Goal: Task Accomplishment & Management: Use online tool/utility

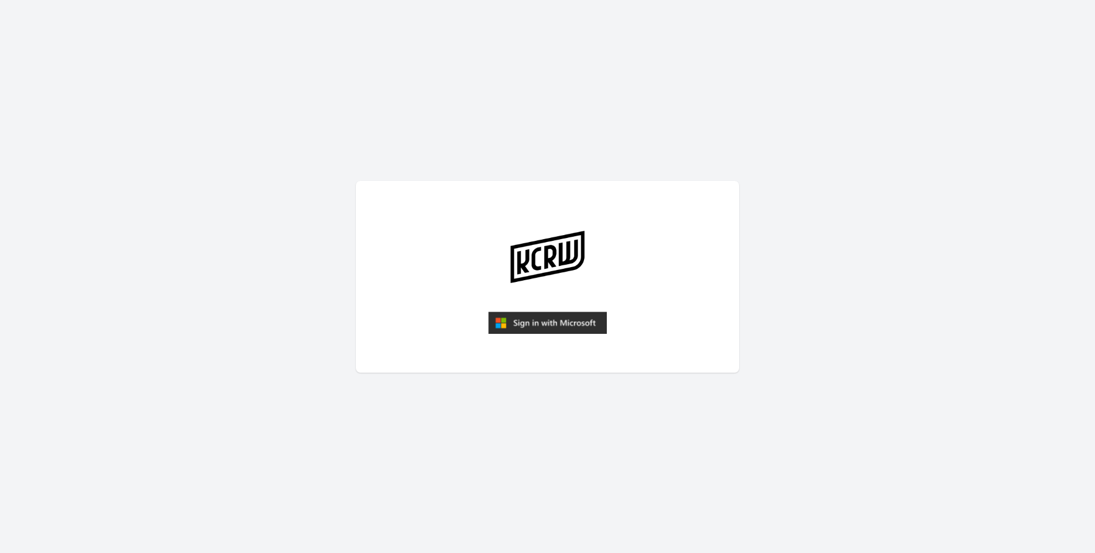
click at [568, 329] on img "submit" at bounding box center [547, 322] width 119 height 23
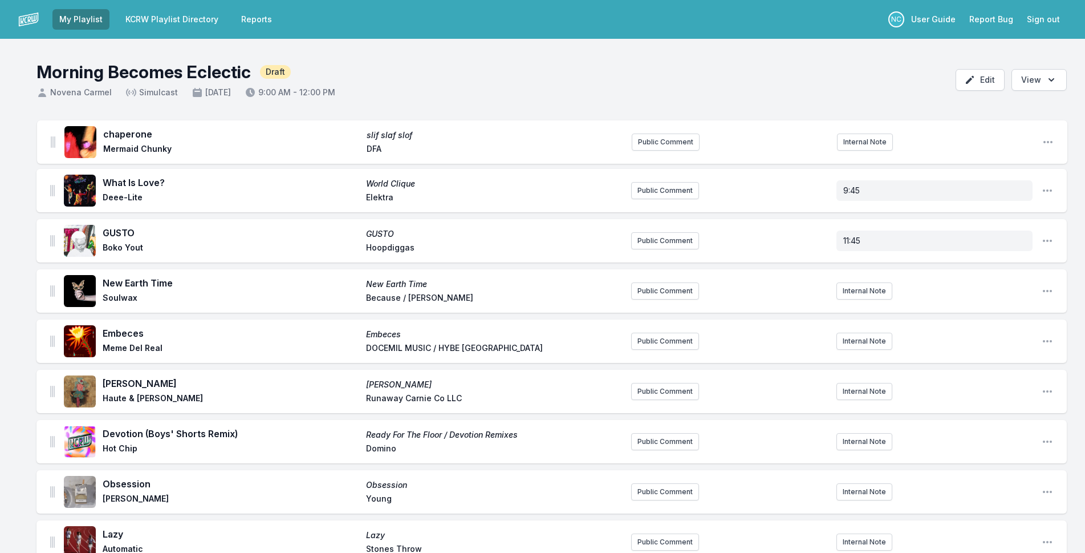
drag, startPoint x: 50, startPoint y: 188, endPoint x: 51, endPoint y: 144, distance: 43.4
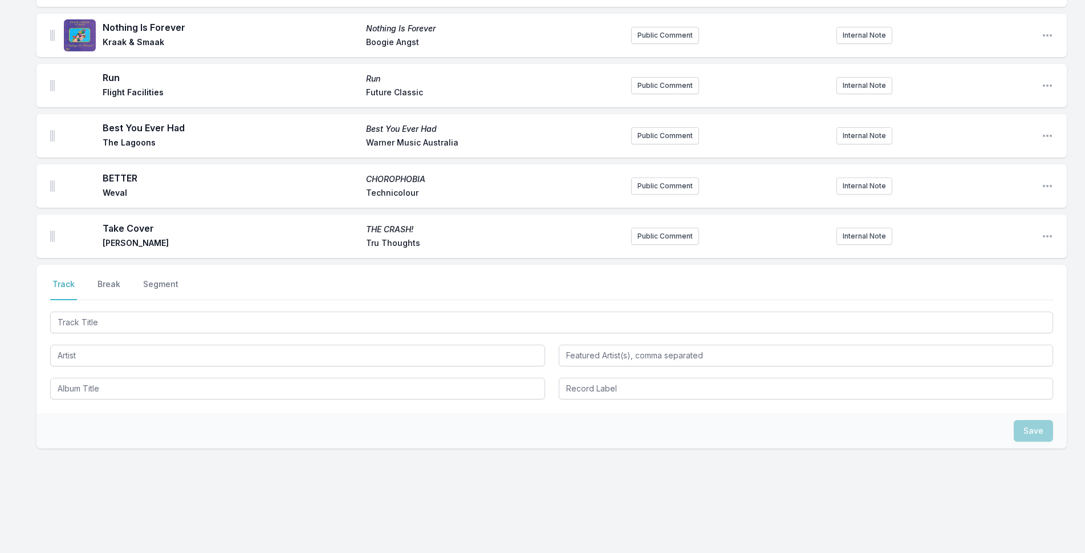
scroll to position [1064, 0]
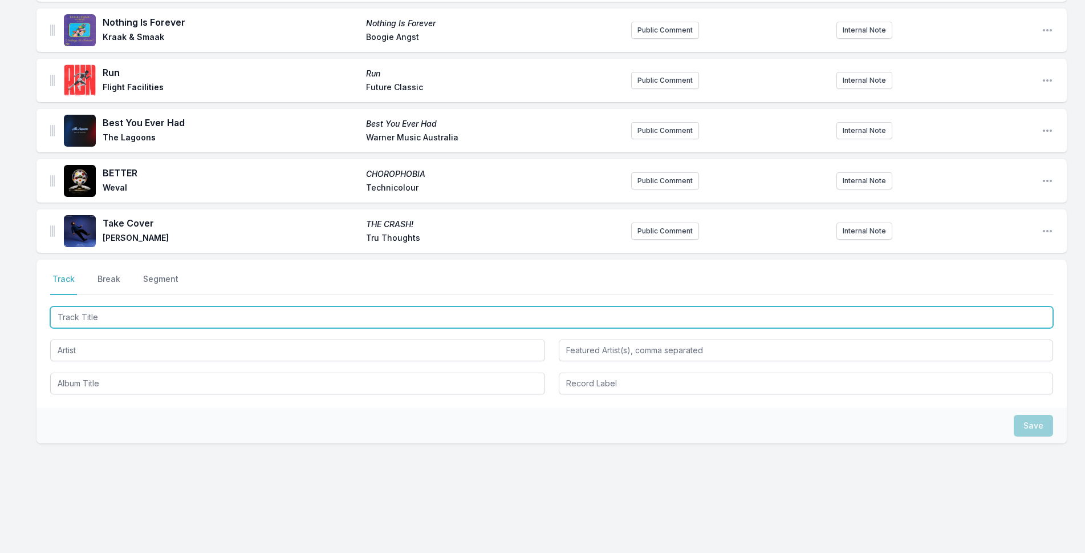
click at [192, 314] on input "Track Title" at bounding box center [551, 317] width 1003 height 22
type input "Optimisti"
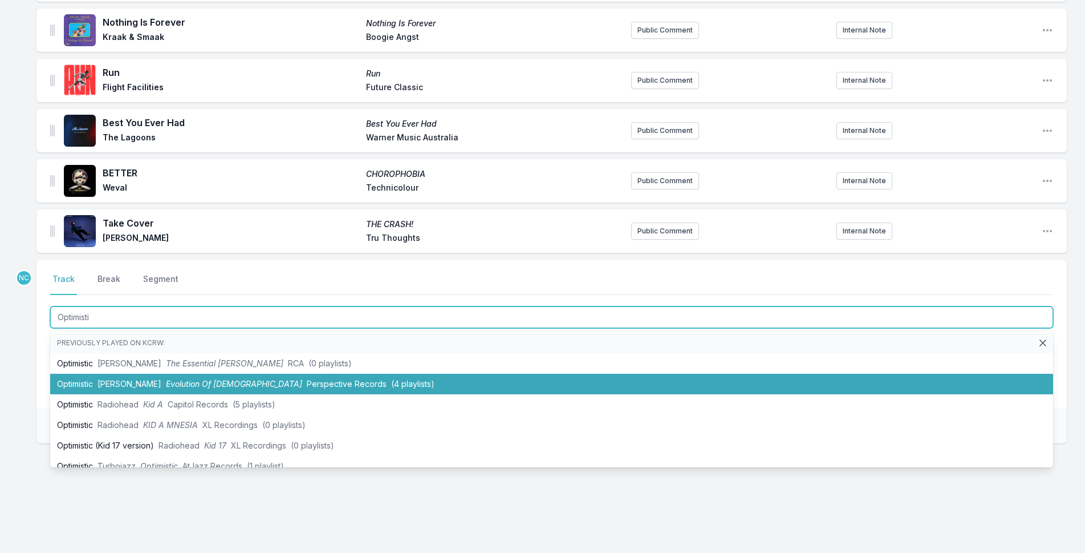
click at [183, 379] on span "Evolution Of [DEMOGRAPHIC_DATA]" at bounding box center [234, 384] width 136 height 10
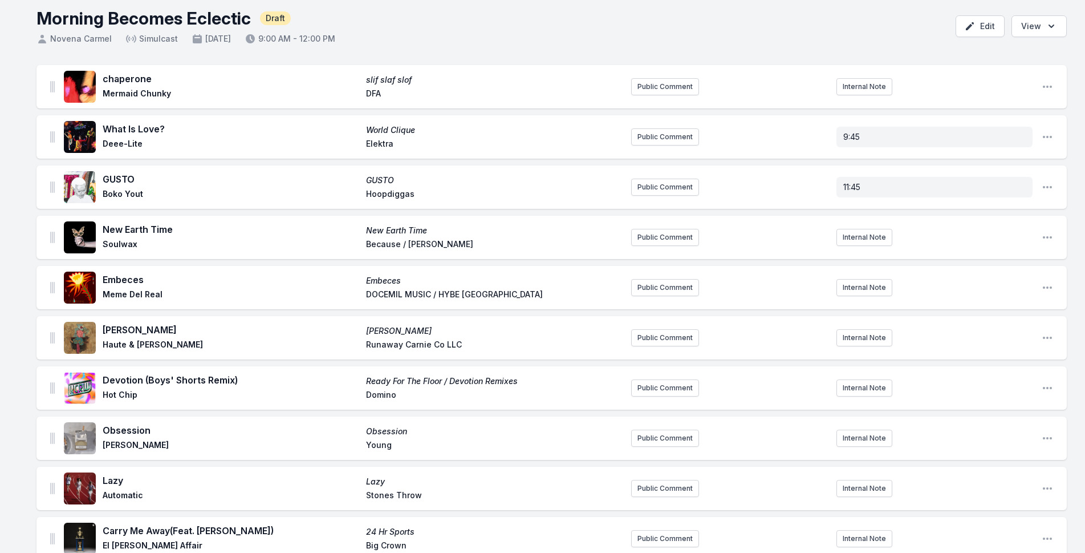
scroll to position [0, 0]
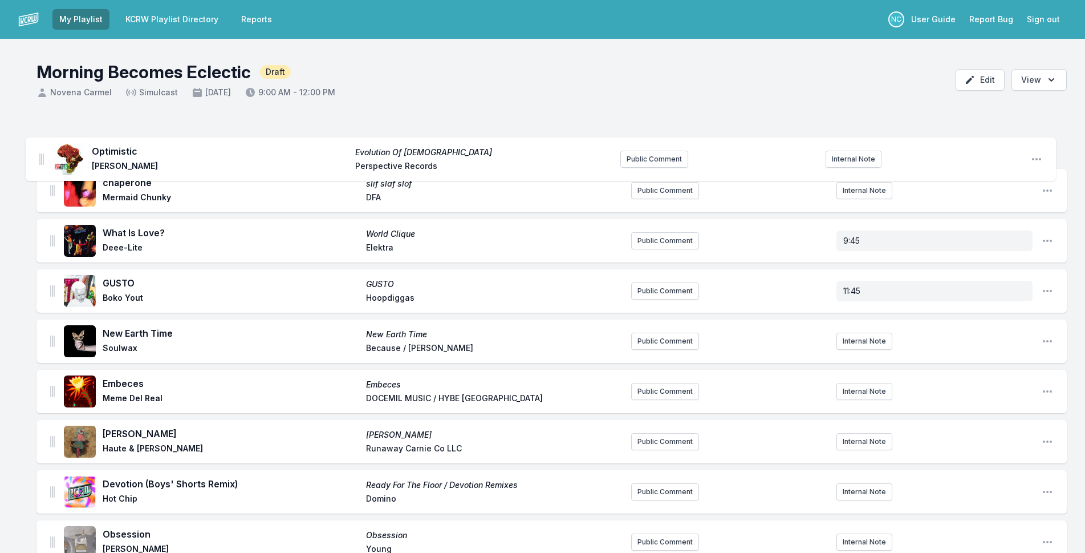
drag, startPoint x: 54, startPoint y: 228, endPoint x: 44, endPoint y: 149, distance: 78.8
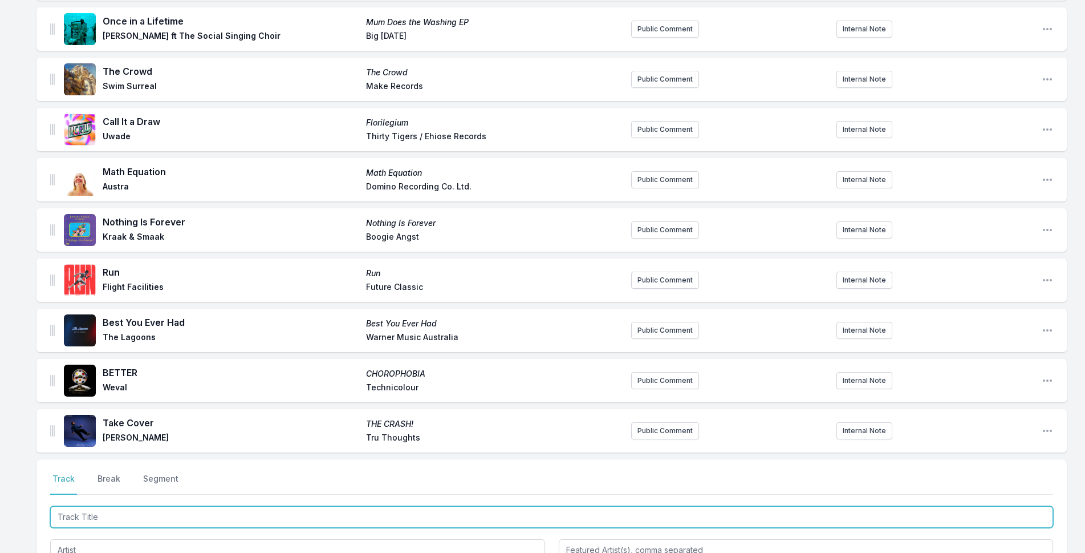
scroll to position [1114, 0]
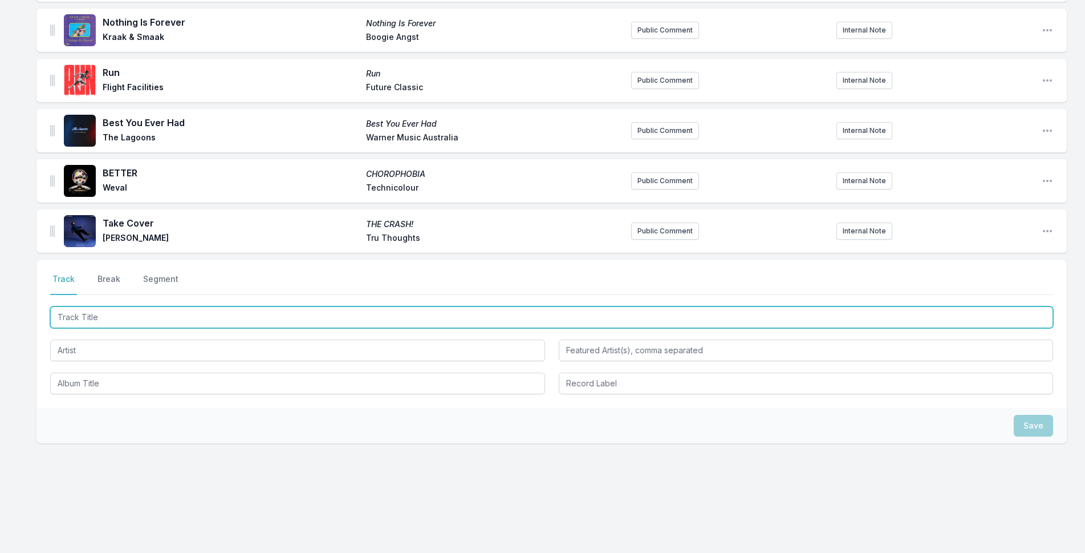
click at [164, 317] on input "Track Title" at bounding box center [551, 317] width 1003 height 22
click at [153, 314] on input "[PERSON_NAME]" at bounding box center [551, 317] width 1003 height 22
type input "Inspector"
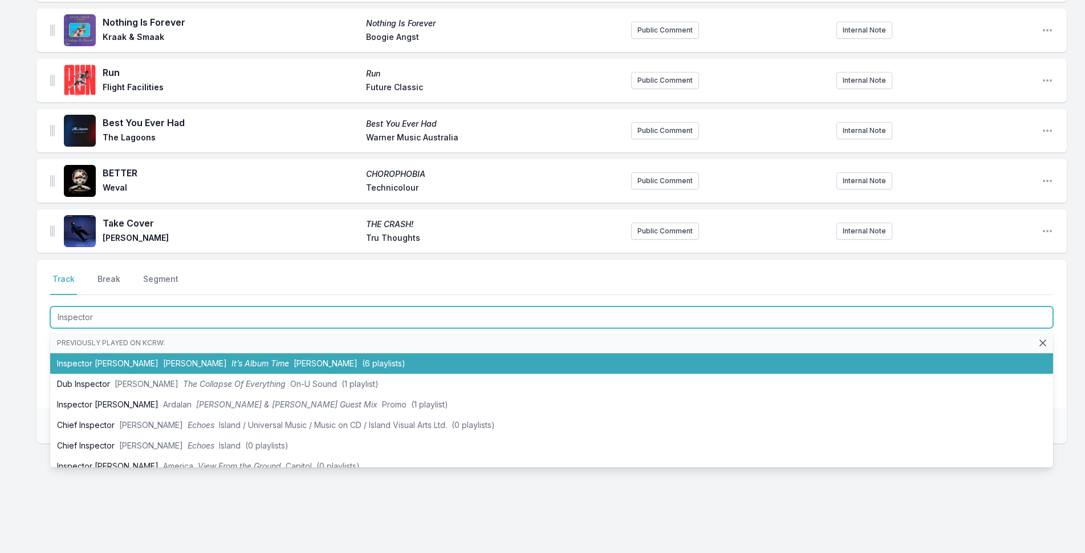
click at [163, 359] on span "[PERSON_NAME]" at bounding box center [195, 363] width 64 height 10
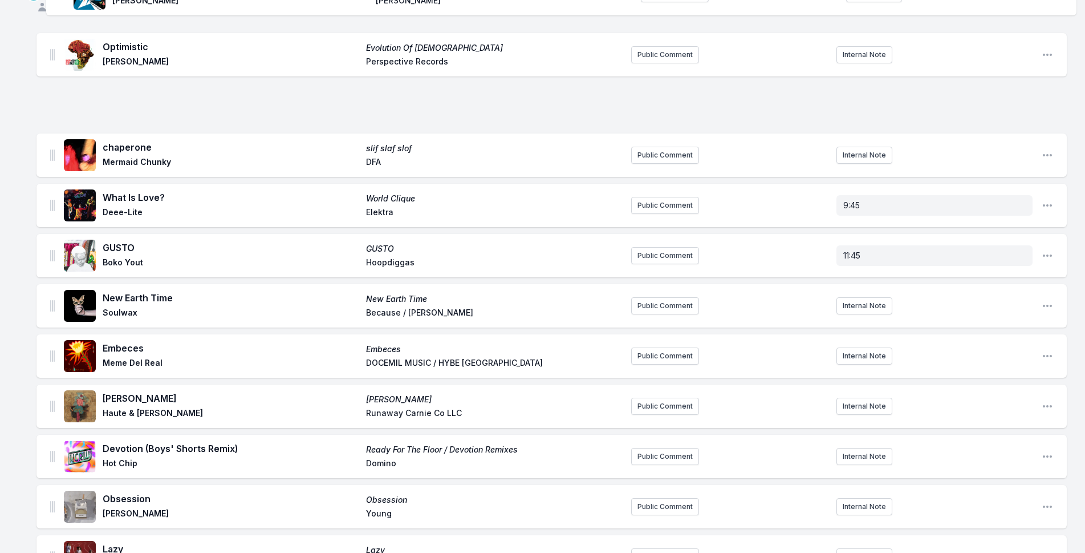
scroll to position [0, 0]
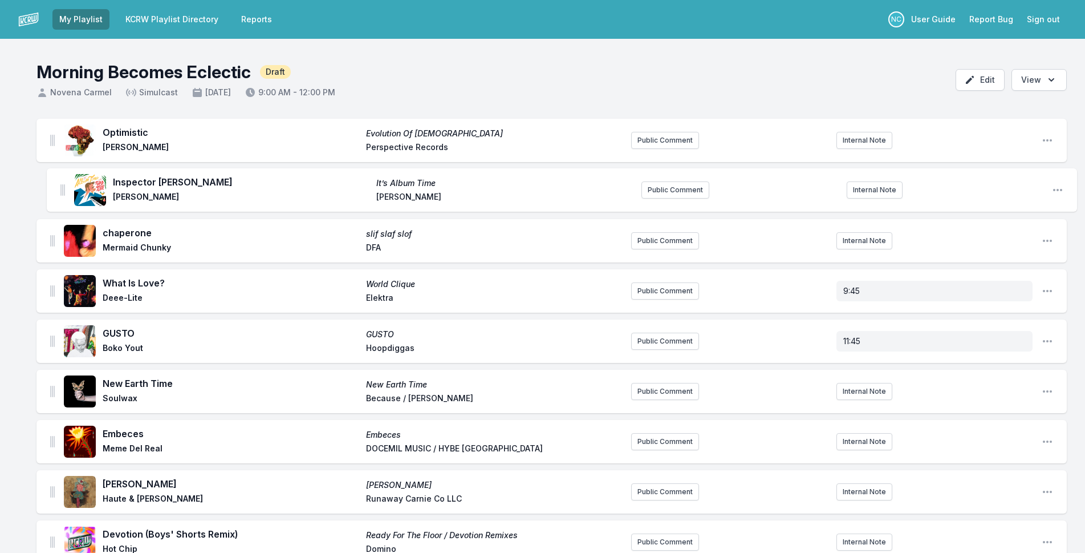
drag, startPoint x: 52, startPoint y: 229, endPoint x: 65, endPoint y: 181, distance: 49.1
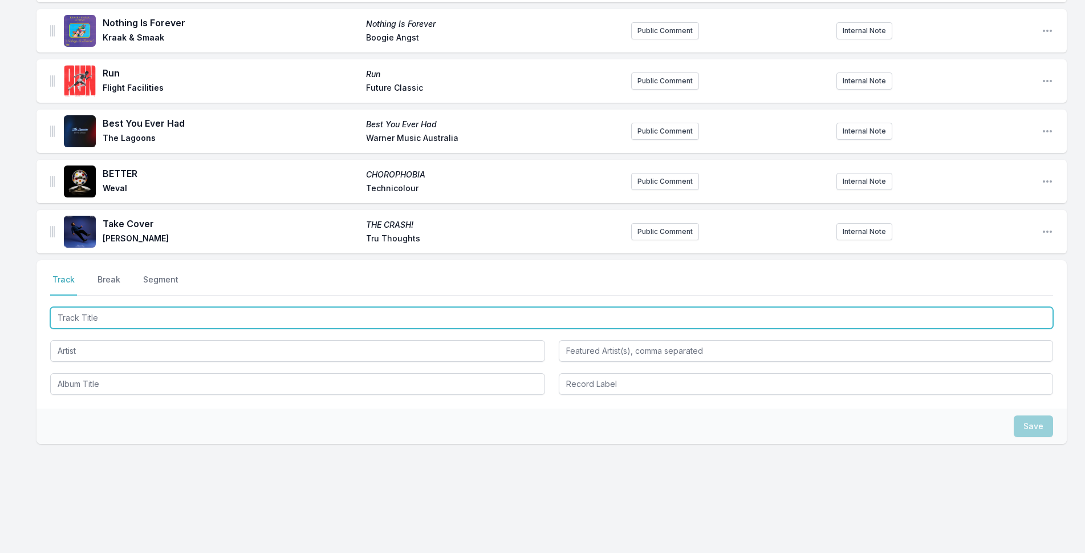
scroll to position [1164, 0]
drag, startPoint x: 250, startPoint y: 314, endPoint x: 409, endPoint y: 306, distance: 159.3
click at [263, 314] on input "Track Title" at bounding box center [551, 317] width 1003 height 22
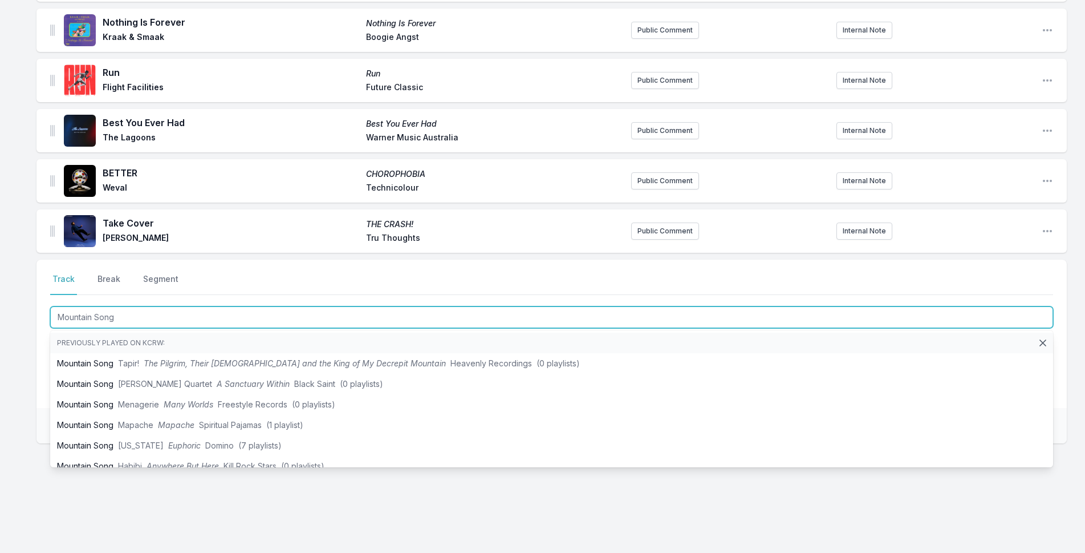
type input "Mountain Song"
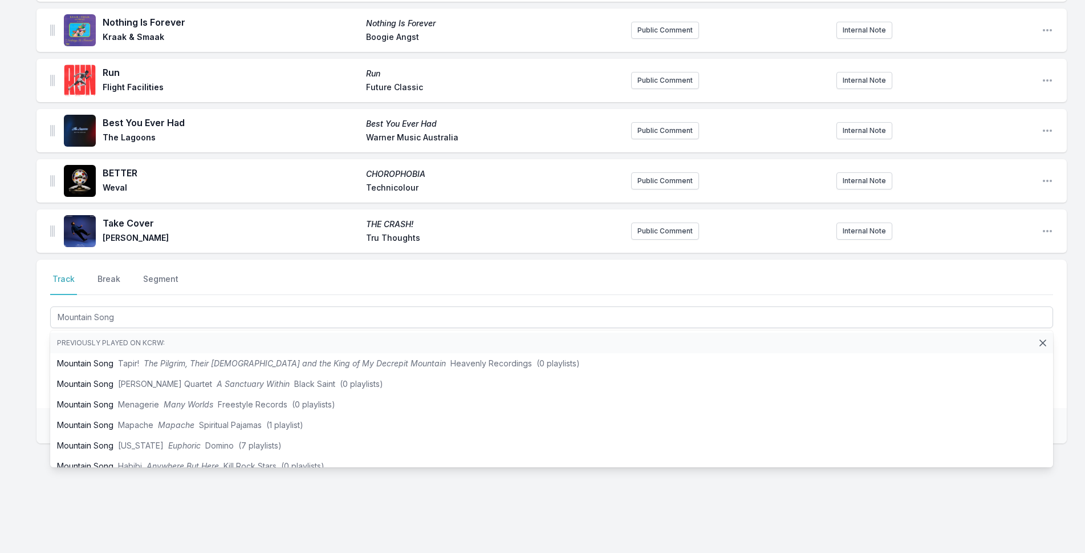
drag, startPoint x: 31, startPoint y: 394, endPoint x: 137, endPoint y: 357, distance: 112.9
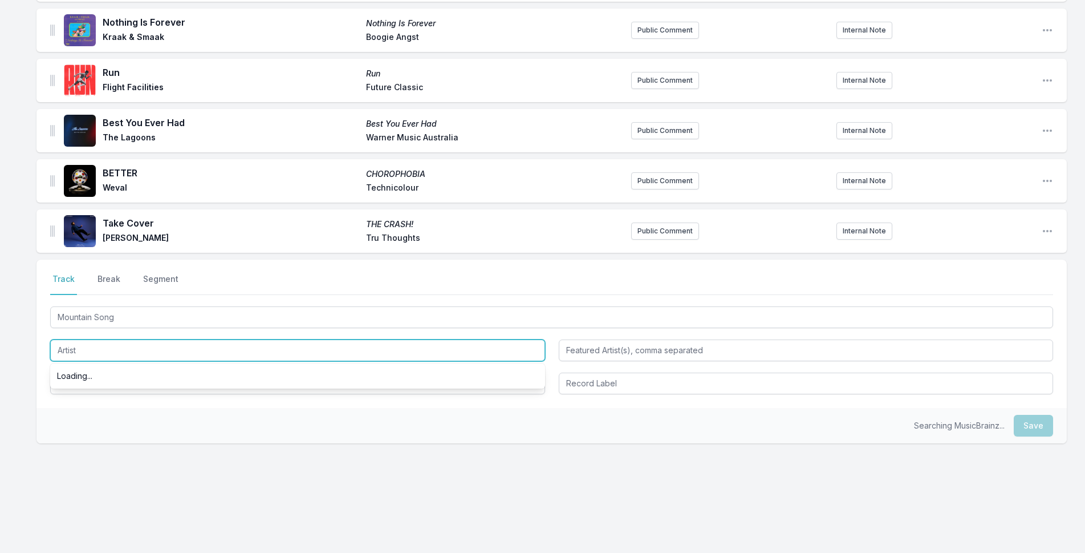
click at [137, 355] on input "Artist" at bounding box center [297, 350] width 495 height 22
type input "[PERSON_NAME]"
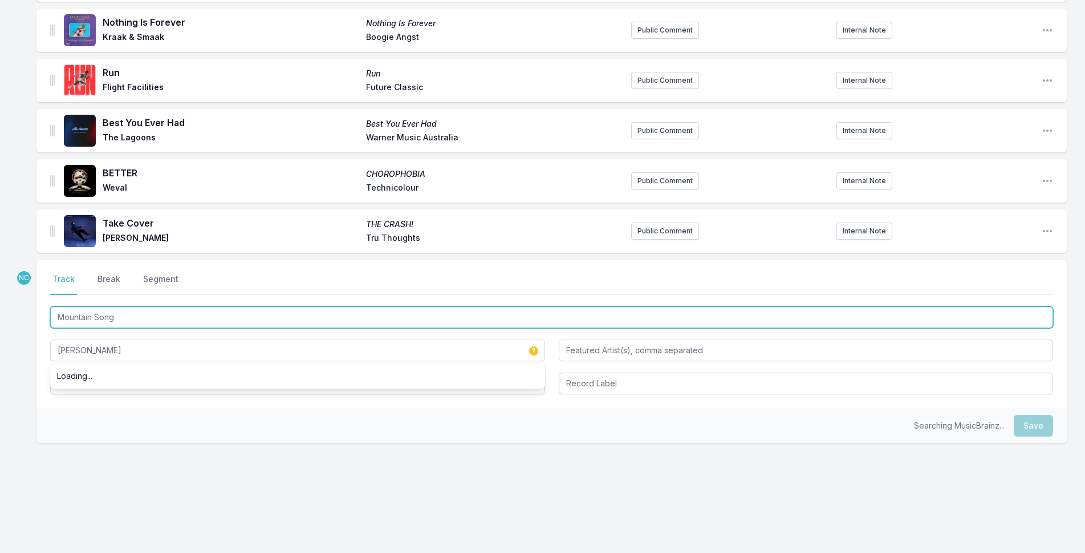
click at [135, 323] on input "Mountain Song" at bounding box center [551, 317] width 1003 height 22
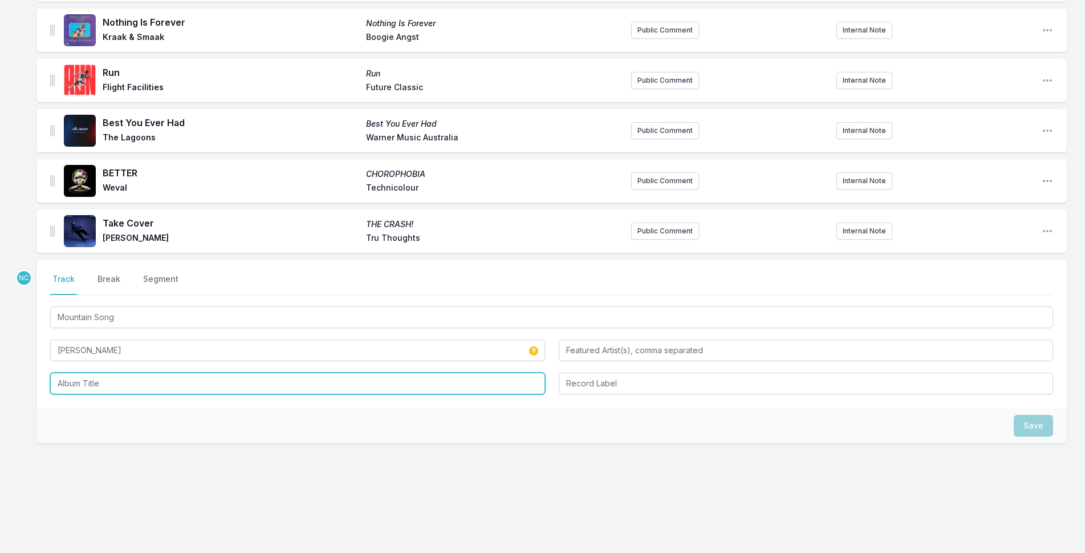
click at [107, 379] on input "Album Title" at bounding box center [297, 383] width 495 height 22
paste input "Mountain Song"
type input "Mountain Song"
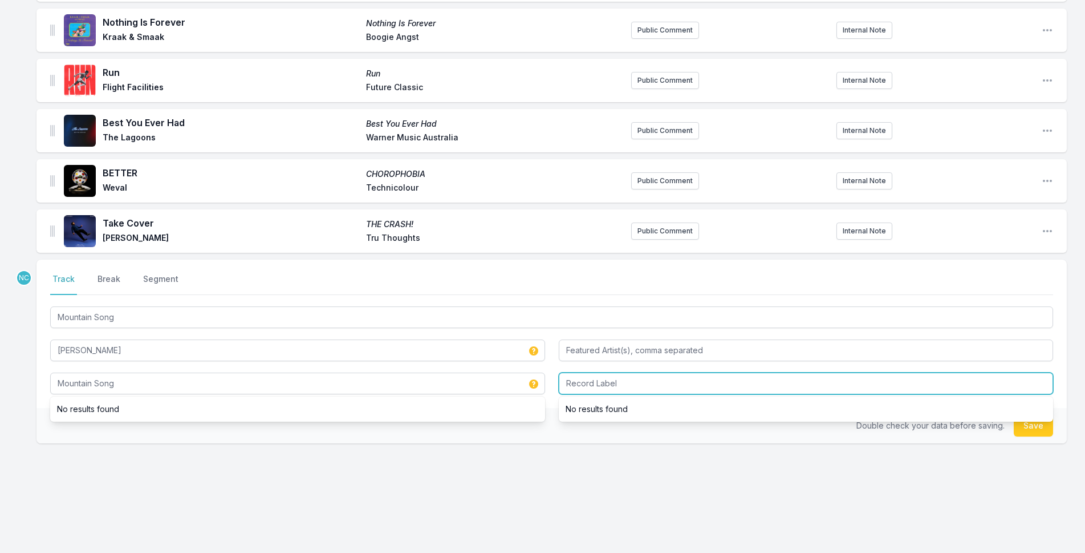
click at [598, 377] on input "Record Label" at bounding box center [806, 383] width 495 height 22
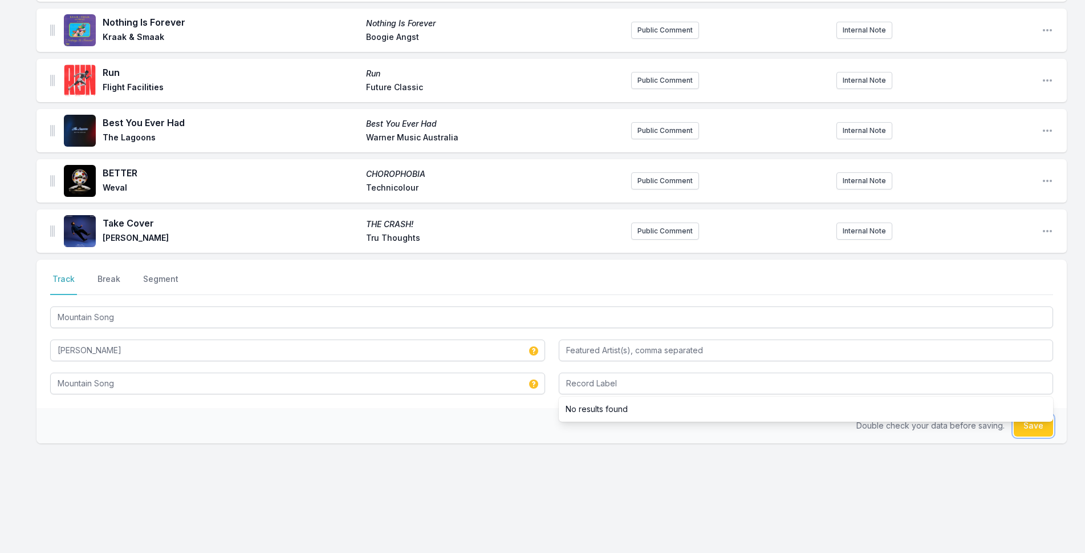
click at [1043, 429] on button "Save" at bounding box center [1033, 426] width 39 height 22
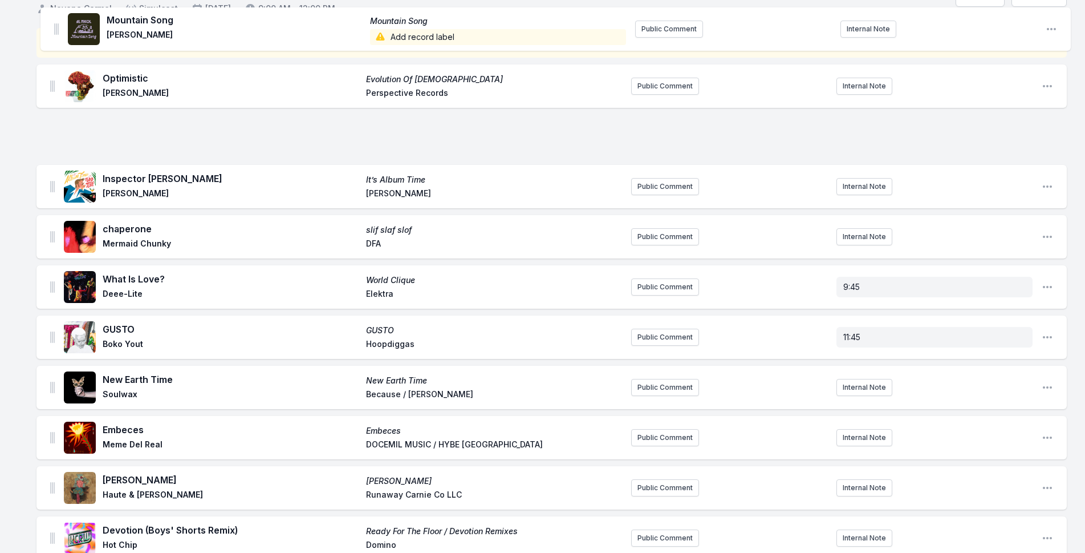
scroll to position [0, 0]
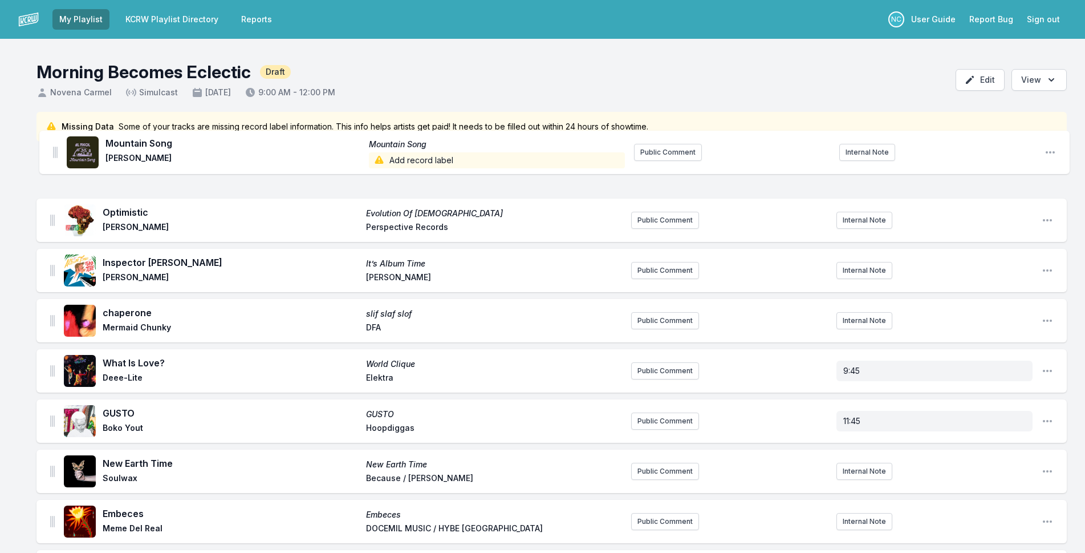
drag, startPoint x: 52, startPoint y: 228, endPoint x: 55, endPoint y: 143, distance: 85.0
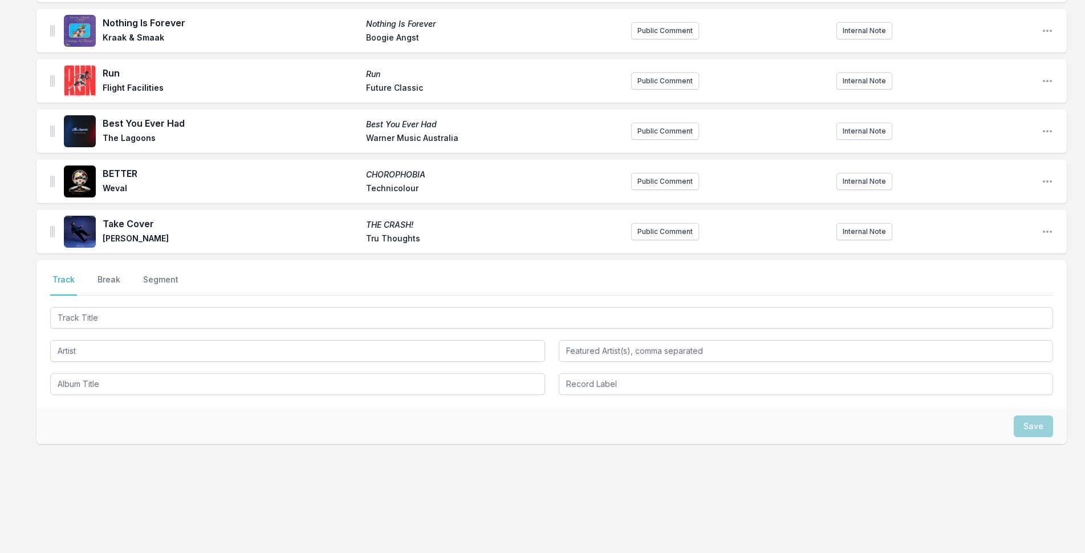
scroll to position [1244, 0]
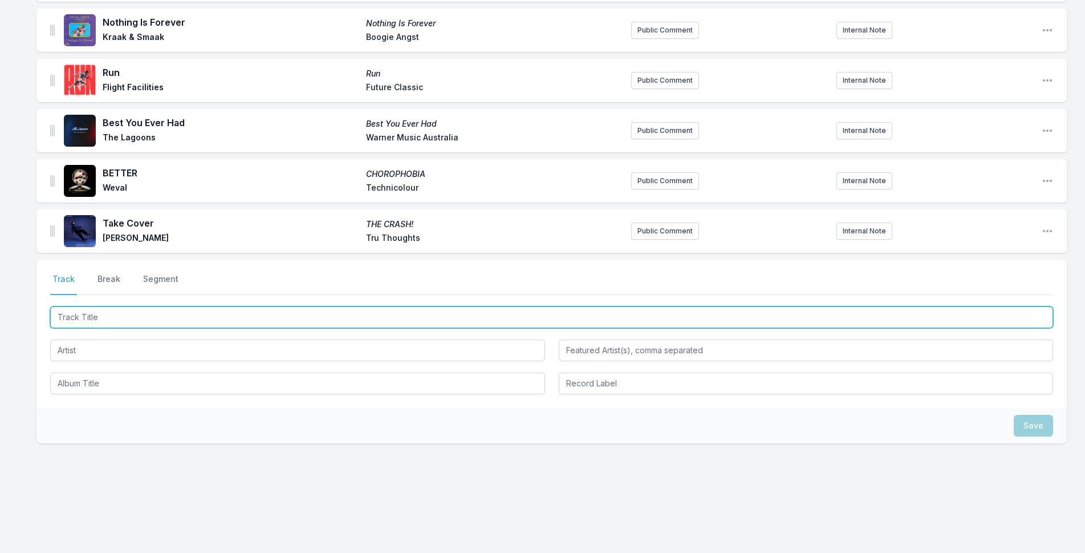
click at [254, 317] on input "Track Title" at bounding box center [551, 317] width 1003 height 22
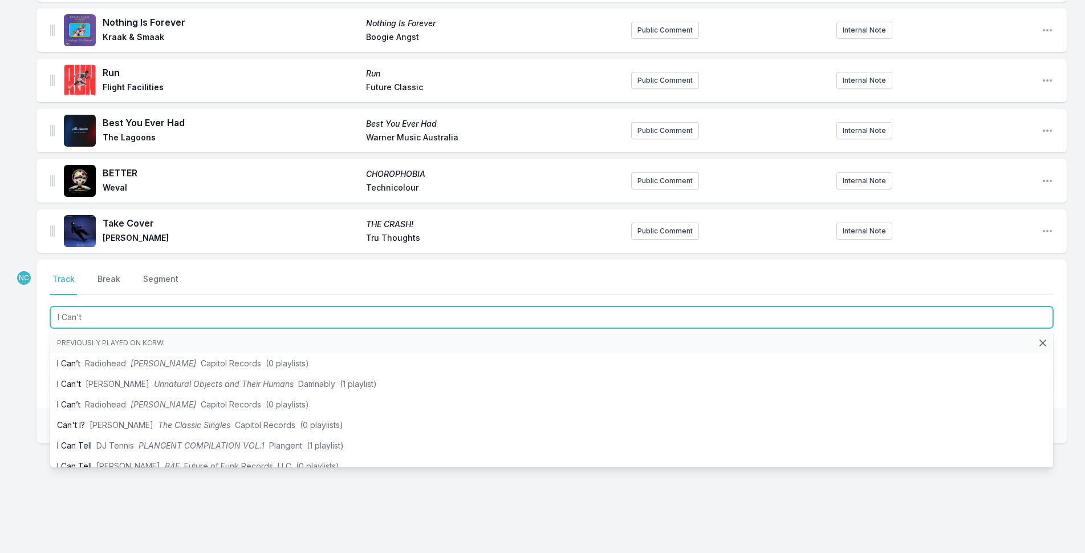
type input "I Can't"
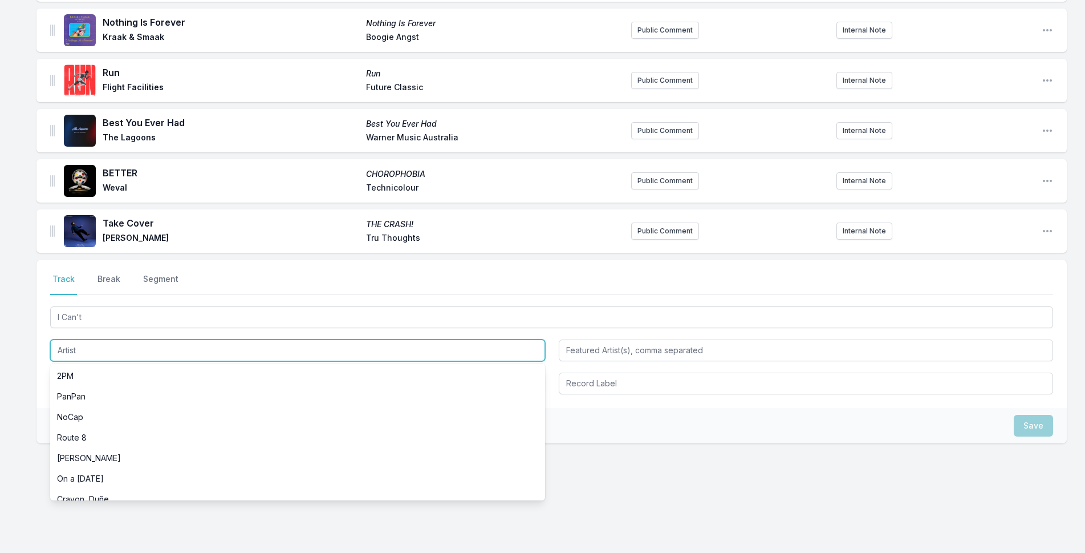
click at [72, 346] on input "Artist" at bounding box center [297, 350] width 495 height 22
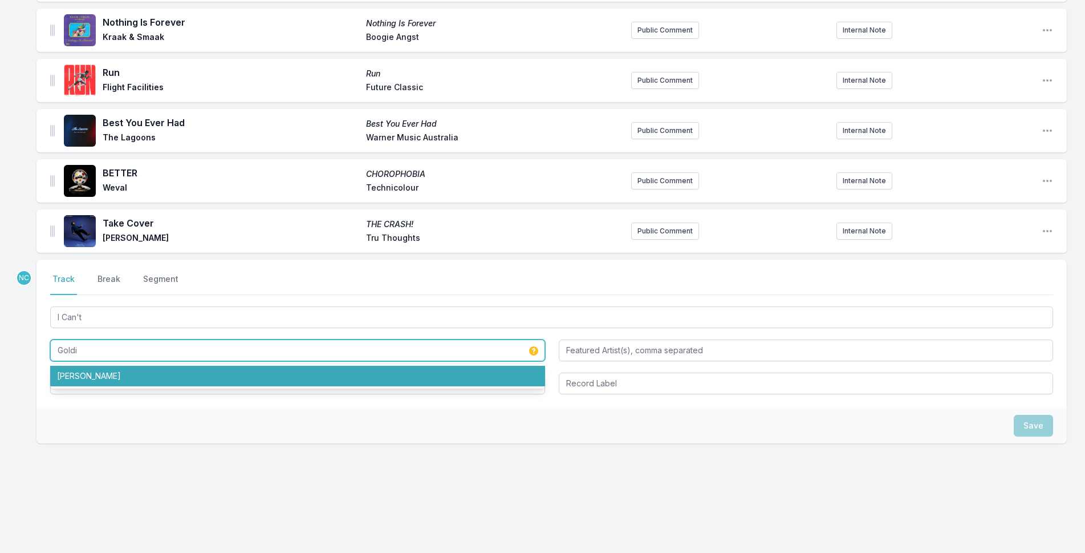
click at [74, 380] on li "[PERSON_NAME]" at bounding box center [297, 376] width 495 height 21
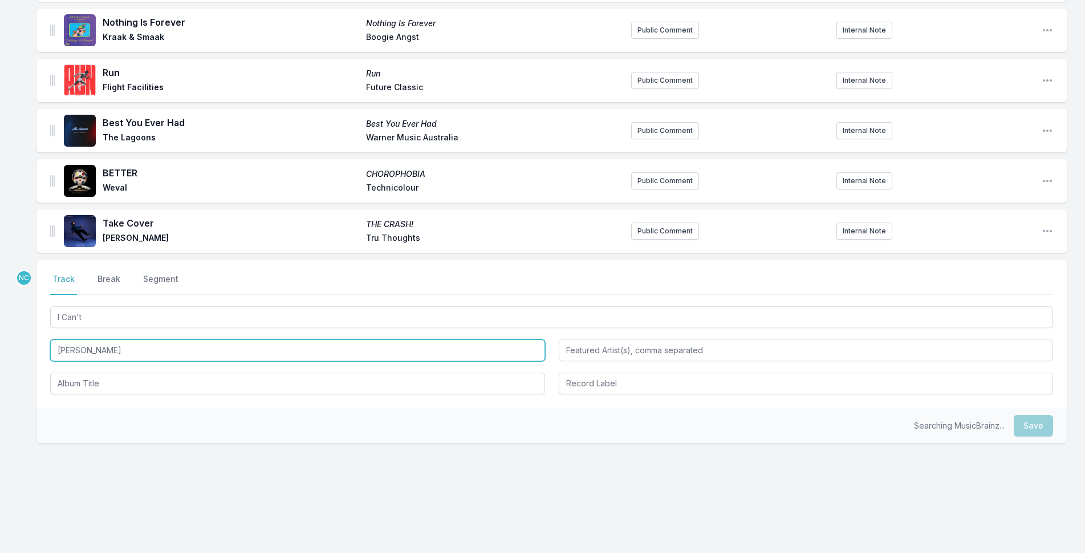
type input "[PERSON_NAME]"
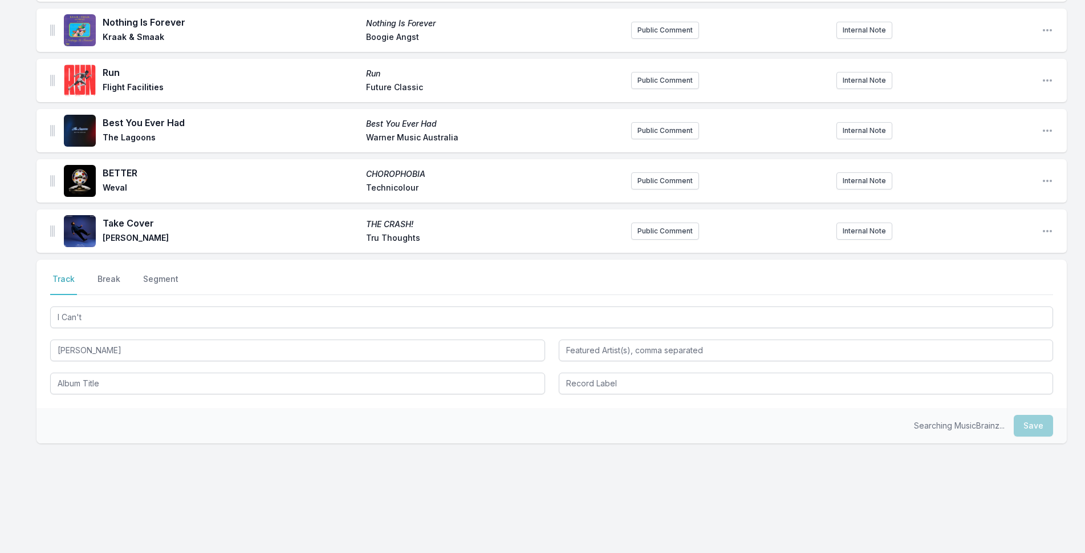
click at [110, 394] on div "Select a tab Track Break Segment Track Break Segment I Can't [PERSON_NAME]" at bounding box center [552, 333] width 1031 height 148
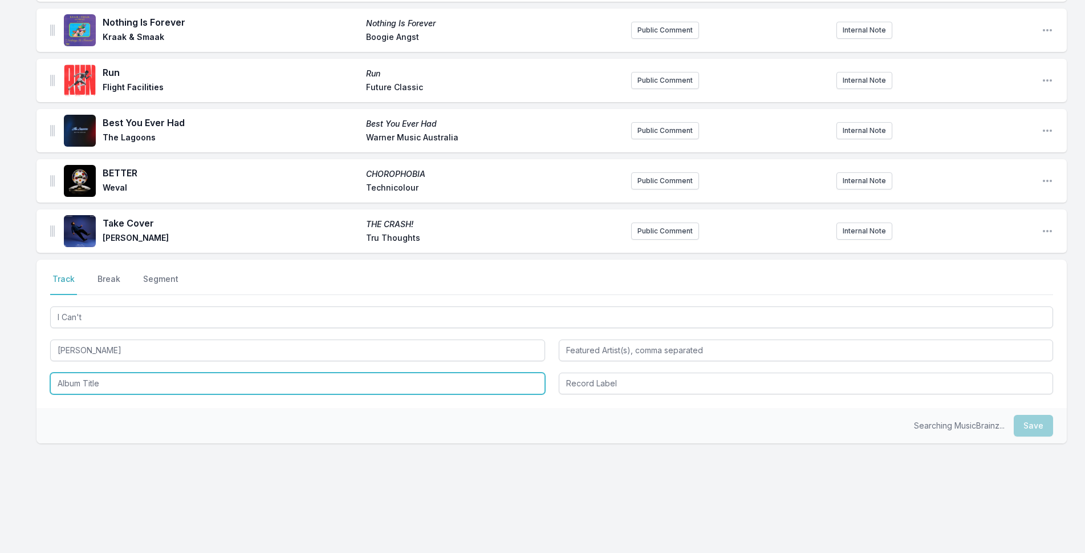
click at [108, 384] on input "Album Title" at bounding box center [297, 383] width 495 height 22
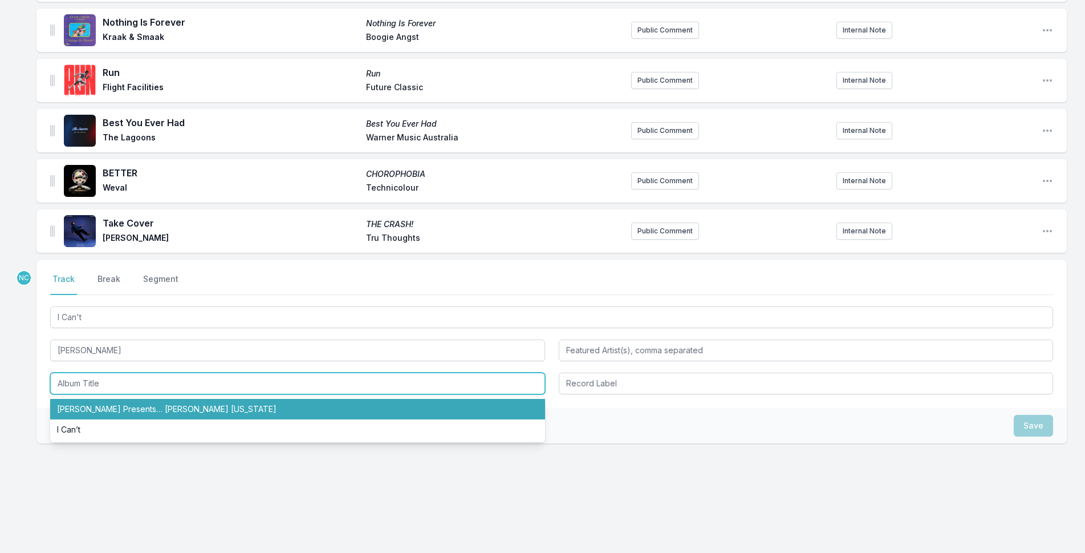
click at [142, 406] on li "[PERSON_NAME] Presents… [PERSON_NAME] [US_STATE]" at bounding box center [297, 409] width 495 height 21
type input "[PERSON_NAME] Presents… [PERSON_NAME] [US_STATE]"
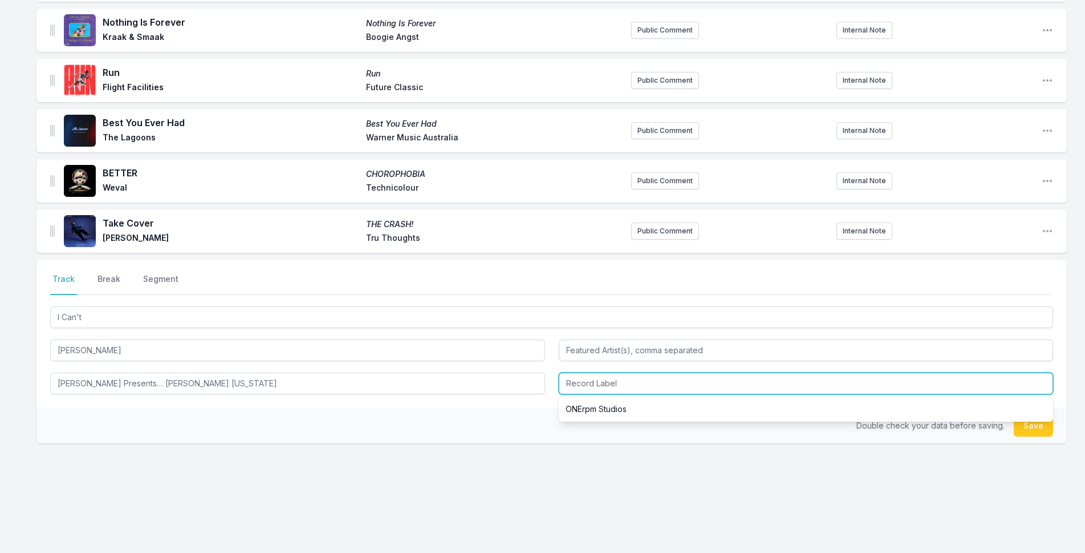
click at [704, 387] on input "Record Label" at bounding box center [806, 383] width 495 height 22
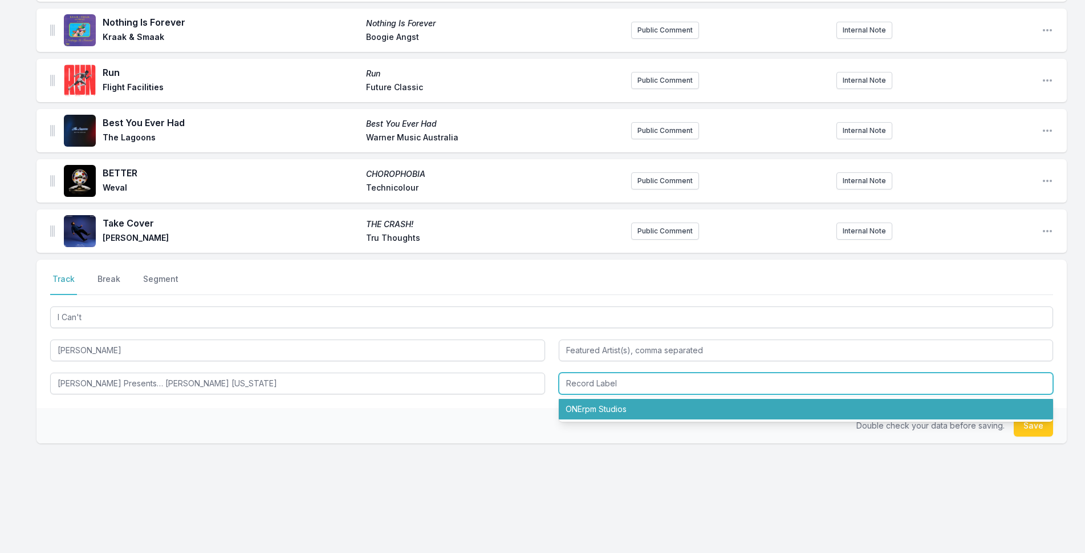
click at [705, 409] on li "ONErpm Studios" at bounding box center [806, 409] width 495 height 21
type input "ONErpm Studios"
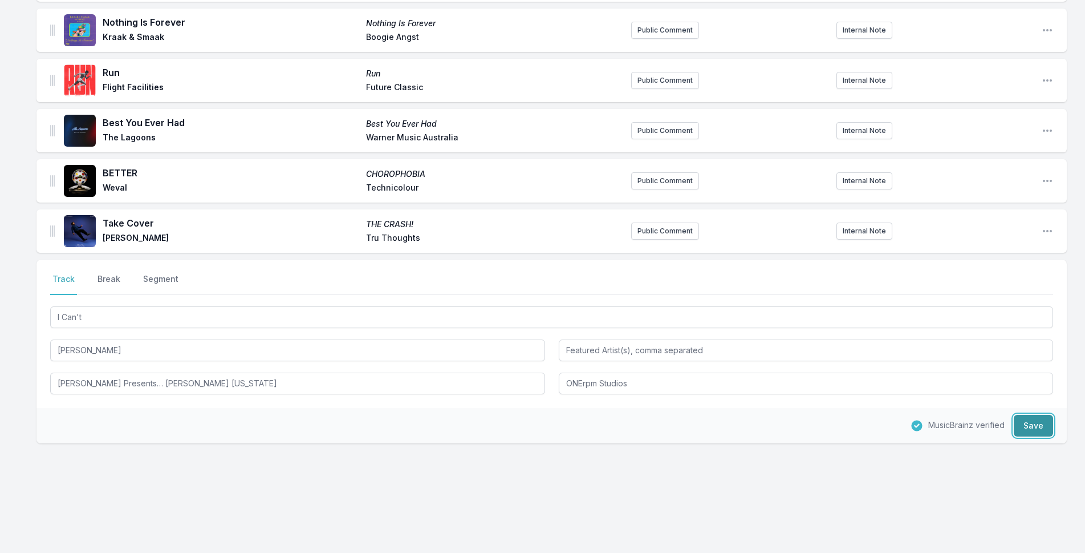
click at [1025, 424] on button "Save" at bounding box center [1033, 426] width 39 height 22
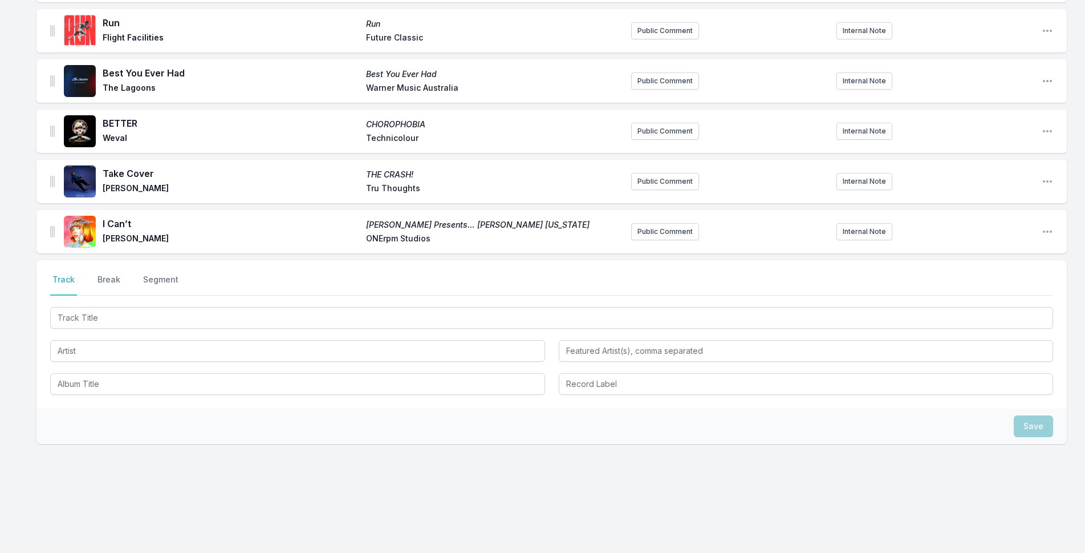
scroll to position [1294, 0]
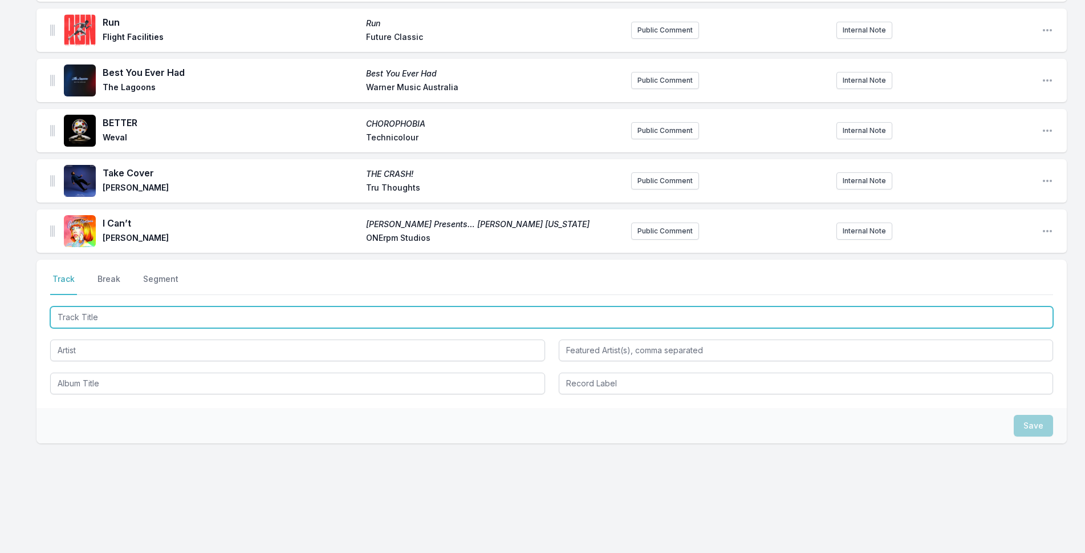
click at [498, 317] on input "Track Title" at bounding box center [551, 317] width 1003 height 22
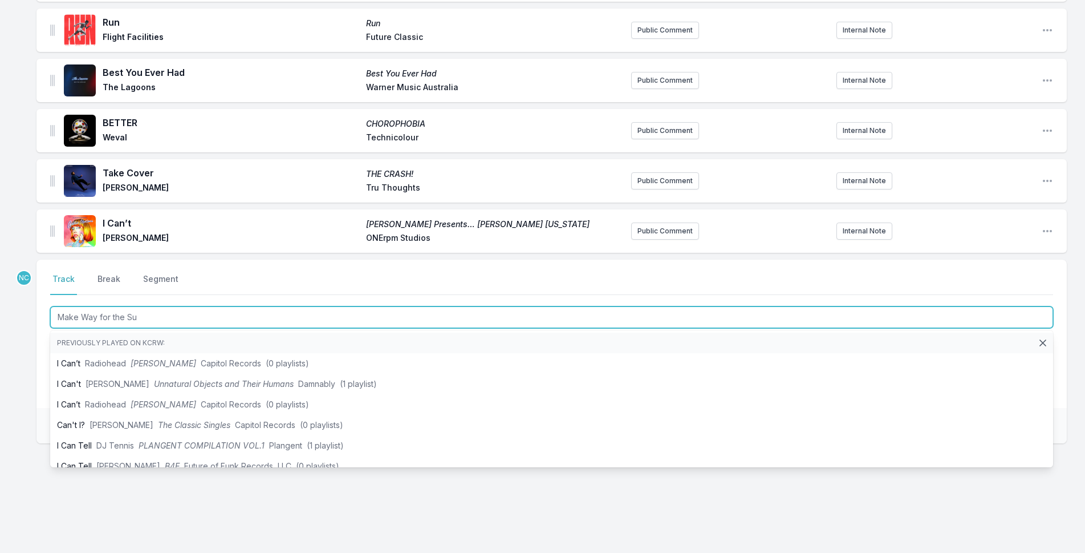
type input "Make Way for the Sun"
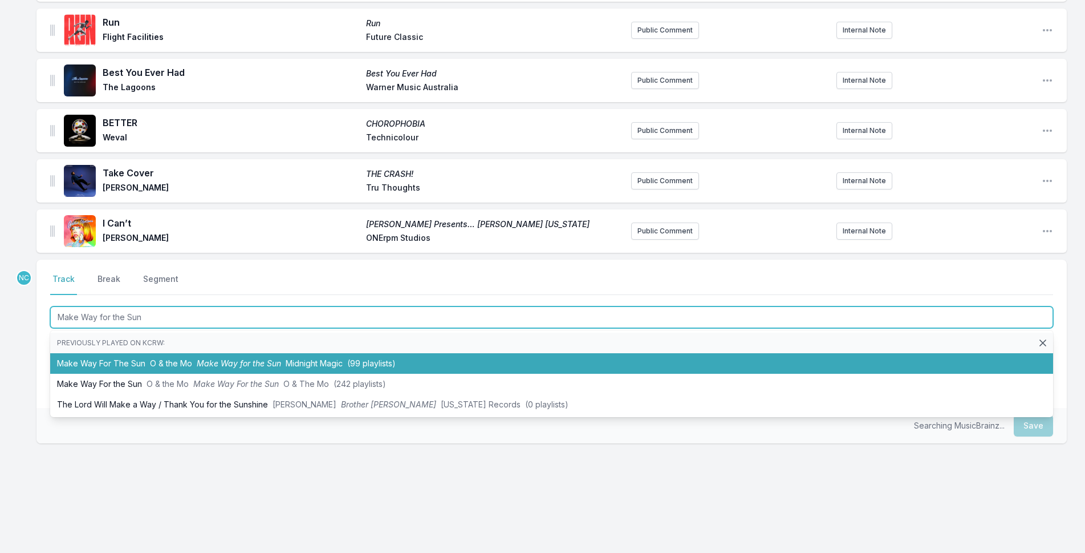
click at [403, 366] on li "Make Way For The Sun O & the Mo Make Way for the Sun Midnight Magic (99 playlis…" at bounding box center [551, 363] width 1003 height 21
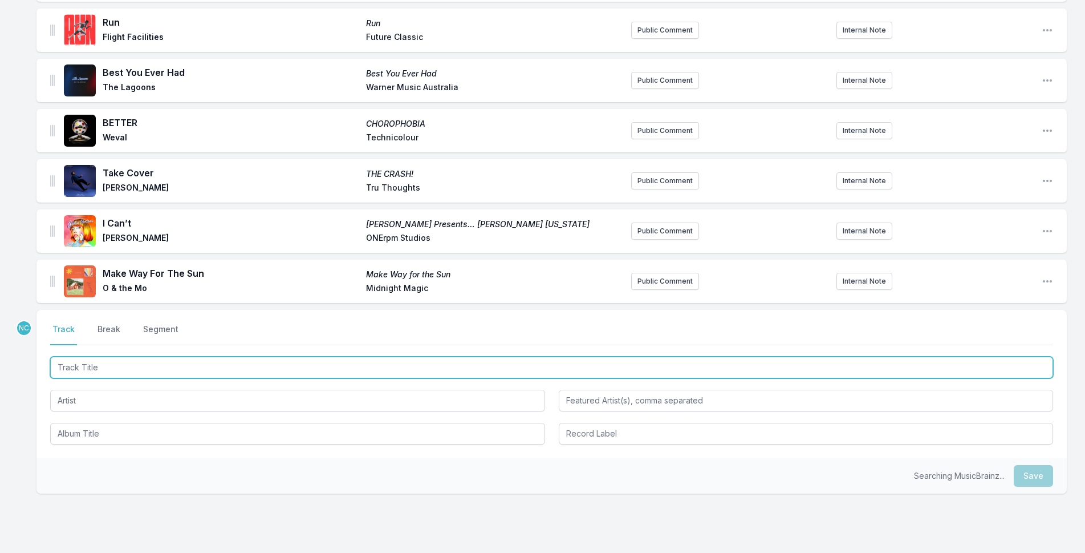
scroll to position [1344, 0]
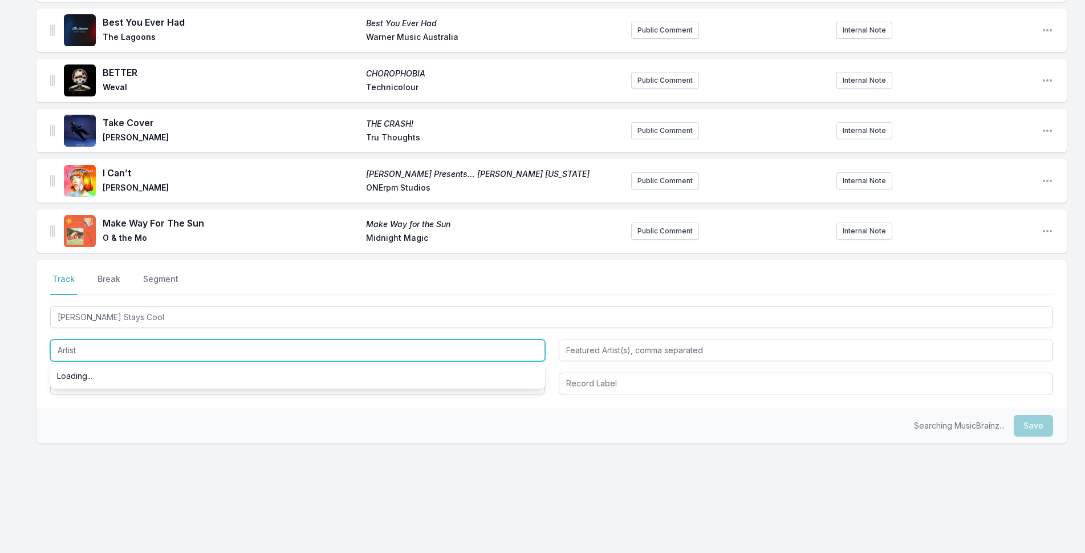
click at [275, 351] on input "Artist" at bounding box center [297, 350] width 495 height 22
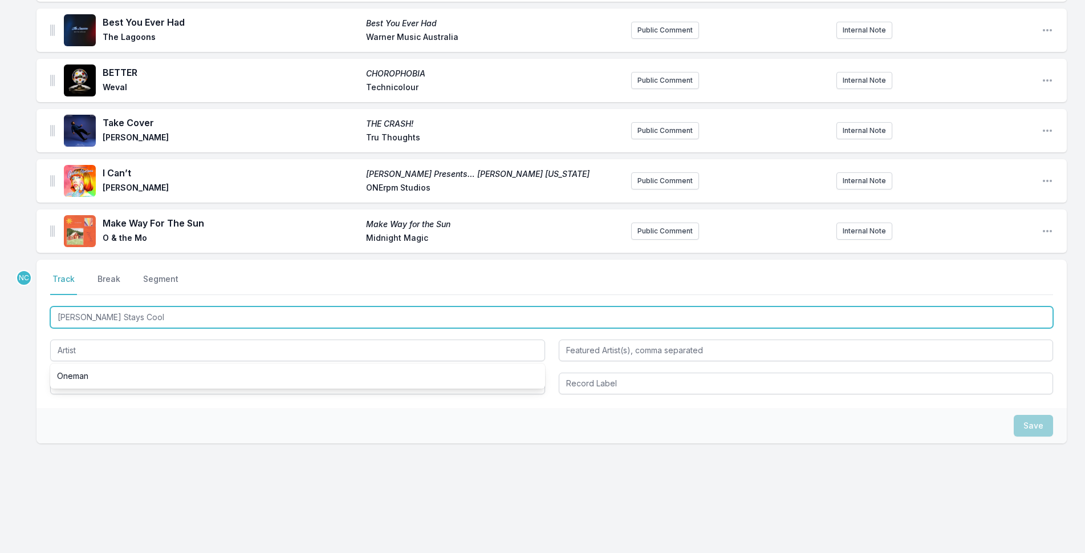
click at [83, 318] on input "[PERSON_NAME] Stays Cool" at bounding box center [551, 317] width 1003 height 22
type input "[PERSON_NAME] Says Stays Cool"
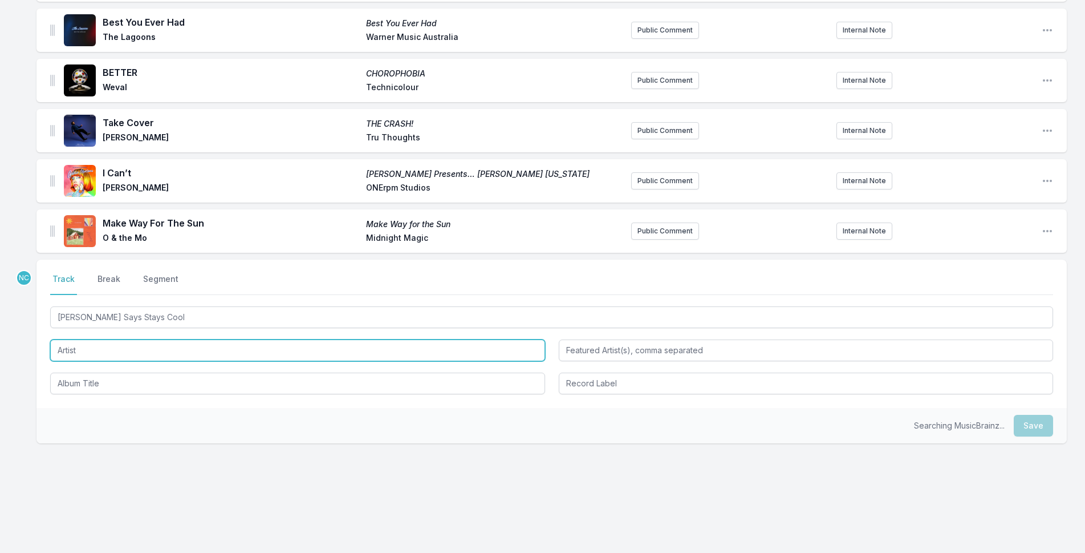
click at [171, 352] on input "Artist" at bounding box center [297, 350] width 495 height 22
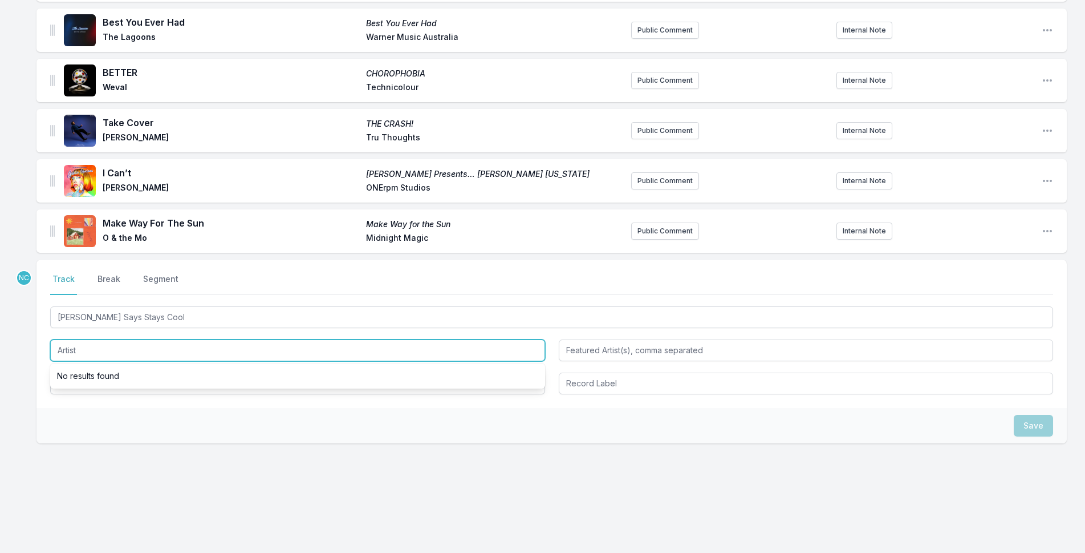
click at [171, 352] on input "Artist" at bounding box center [297, 350] width 495 height 22
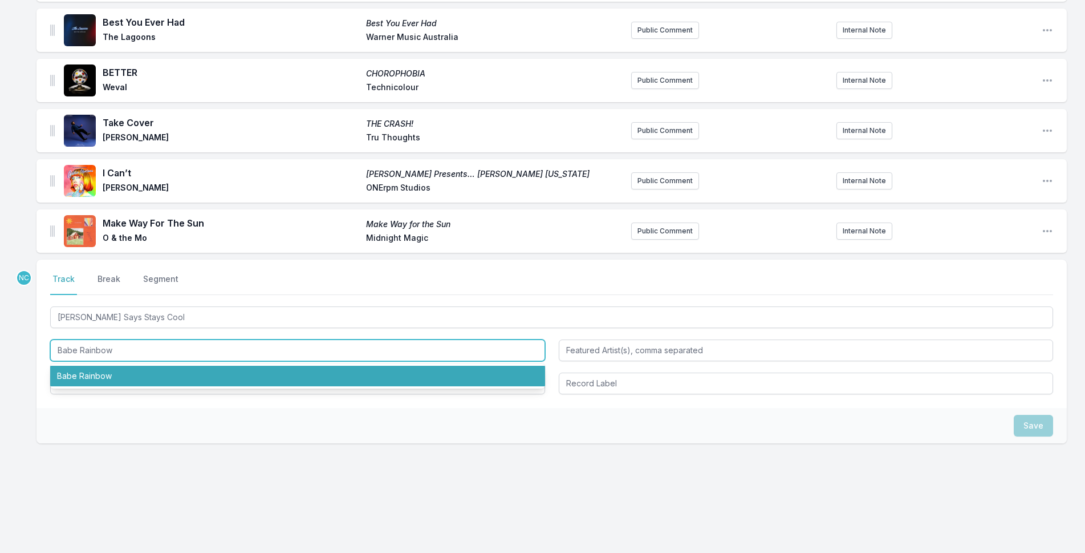
click at [208, 384] on li "Babe Rainbow" at bounding box center [297, 376] width 495 height 21
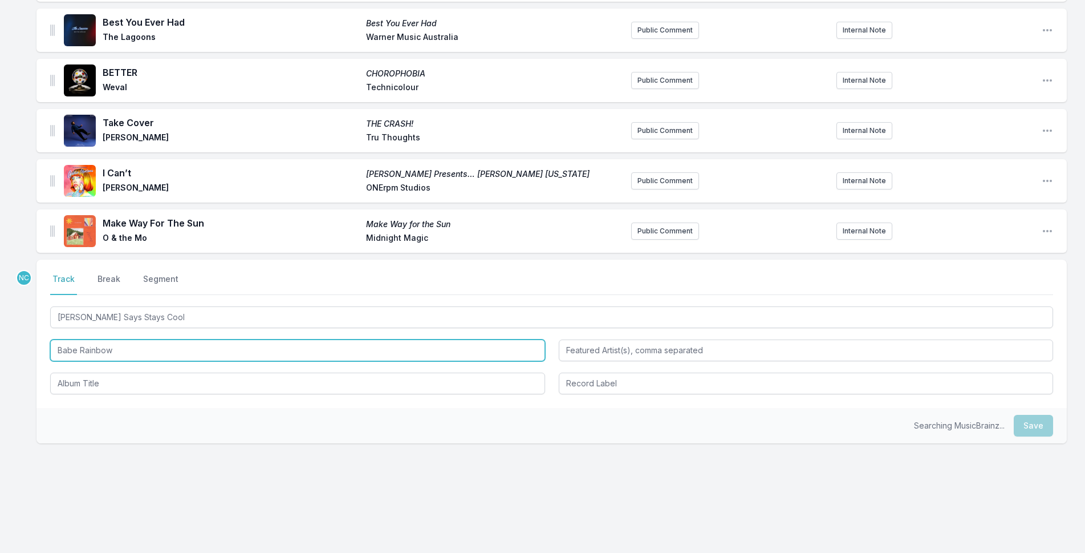
type input "Babe Rainbow"
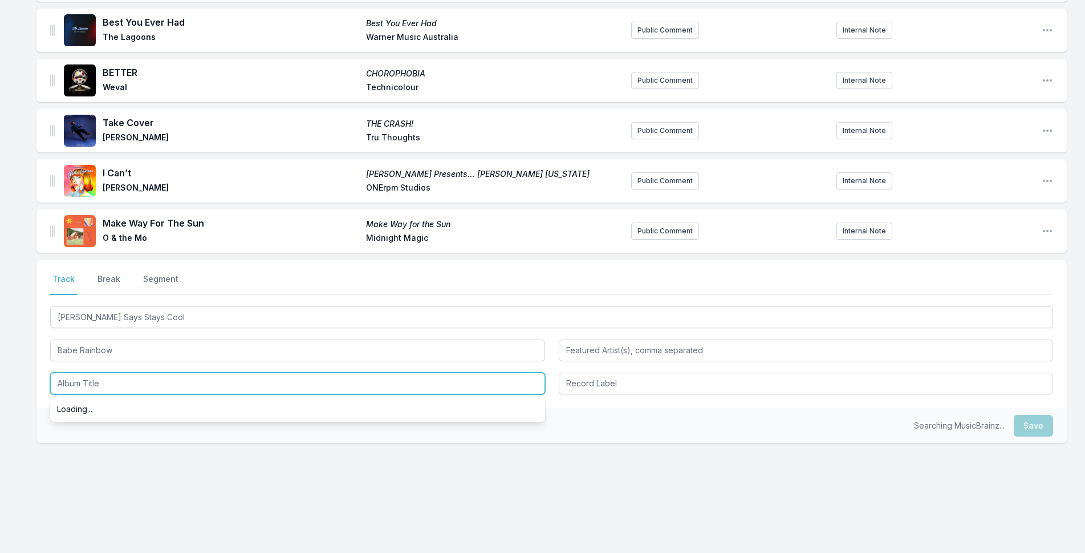
click at [208, 387] on input "Album Title" at bounding box center [297, 383] width 495 height 22
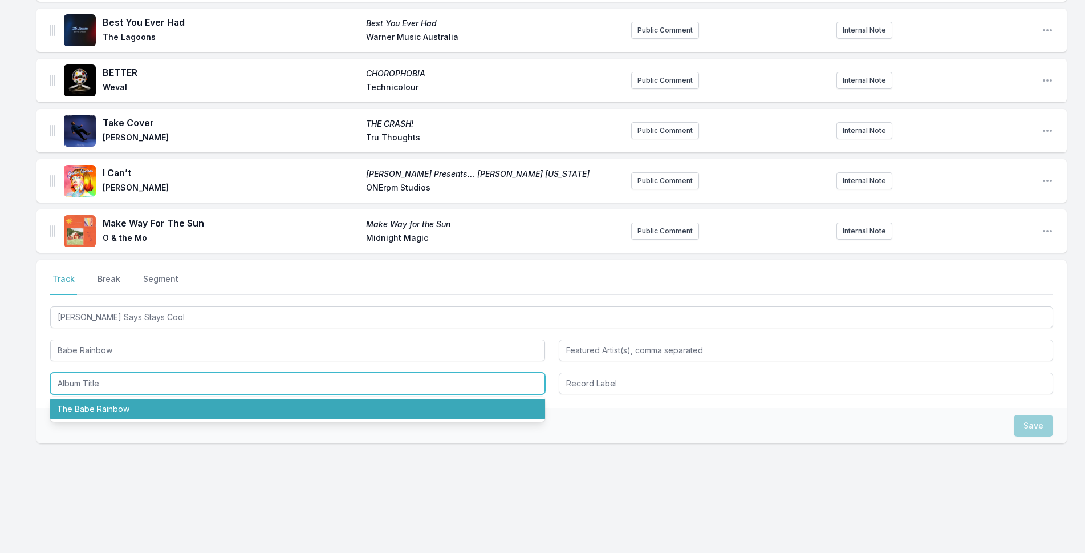
click at [213, 409] on li "The Babe Rainbow" at bounding box center [297, 409] width 495 height 21
type input "The Babe Rainbow"
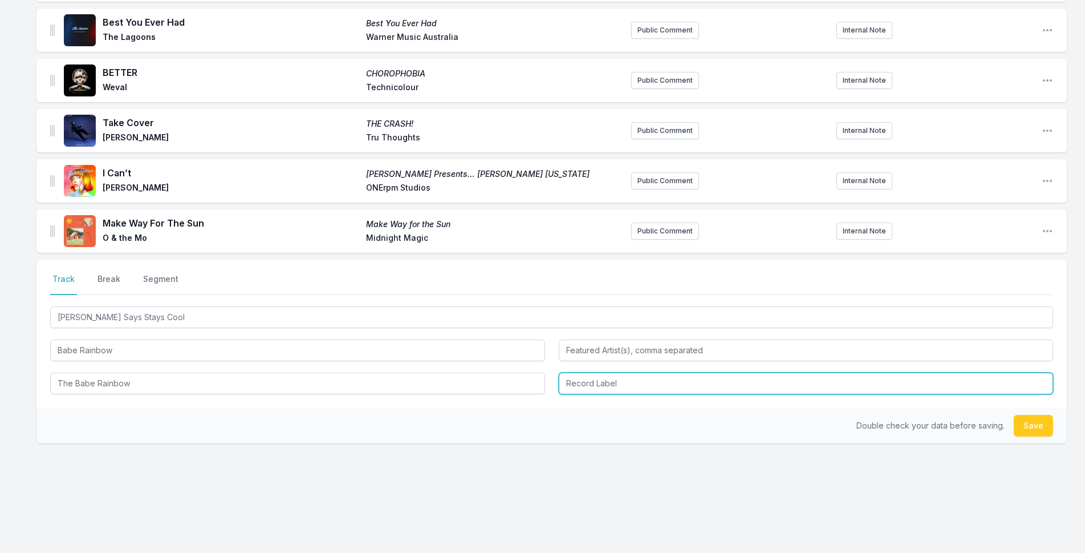
click at [640, 388] on input "Record Label" at bounding box center [806, 383] width 495 height 22
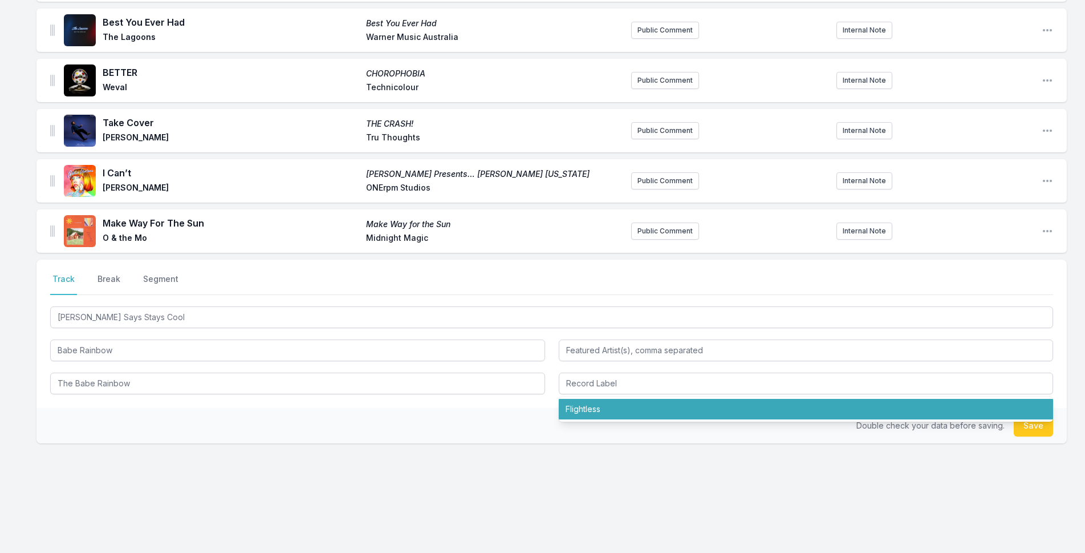
click at [655, 419] on ul "Flightless" at bounding box center [806, 408] width 495 height 25
click at [966, 405] on li "Flightless" at bounding box center [806, 409] width 495 height 21
type input "Flightless"
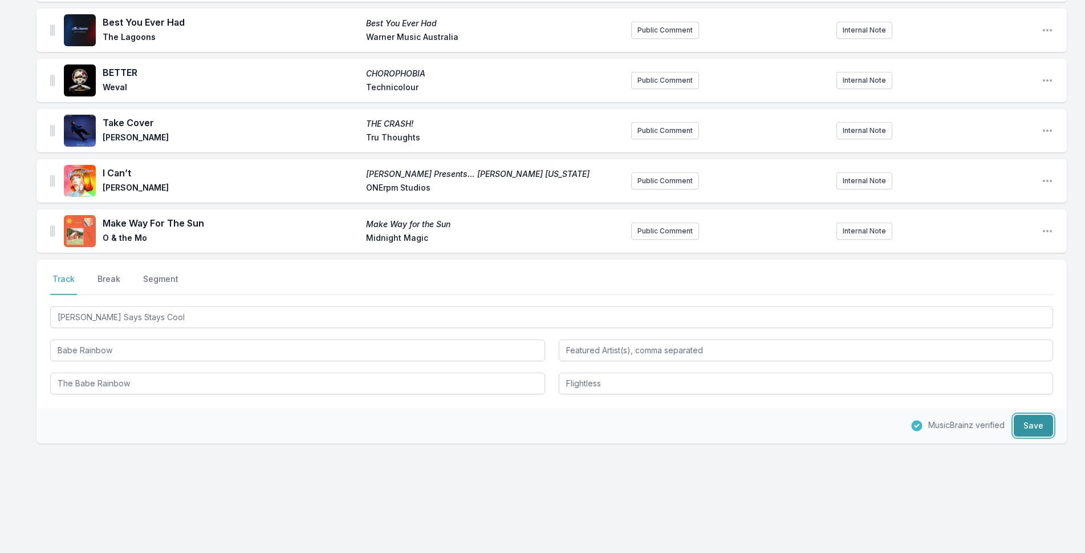
click at [1036, 435] on button "Save" at bounding box center [1033, 426] width 39 height 22
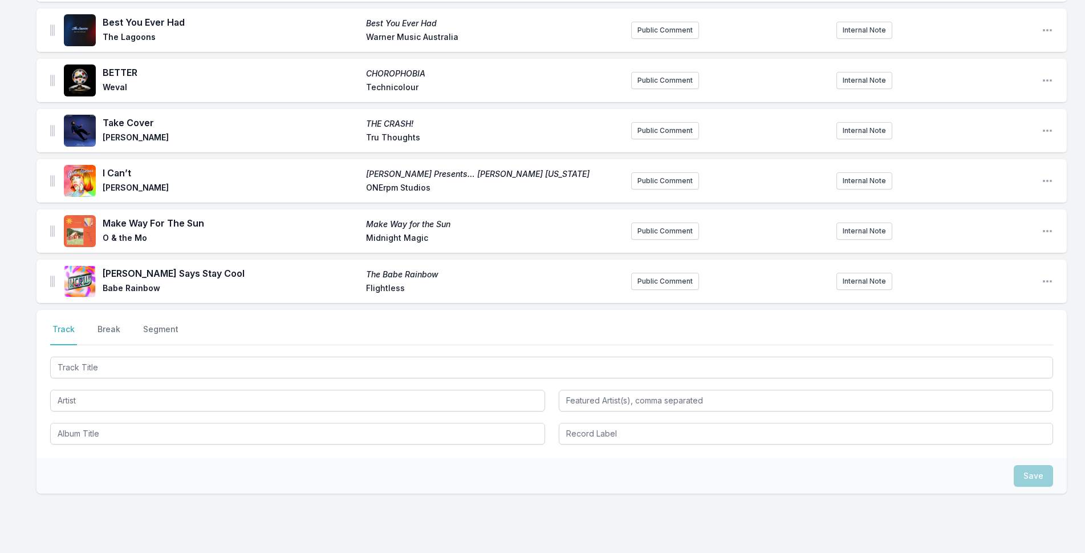
scroll to position [1394, 0]
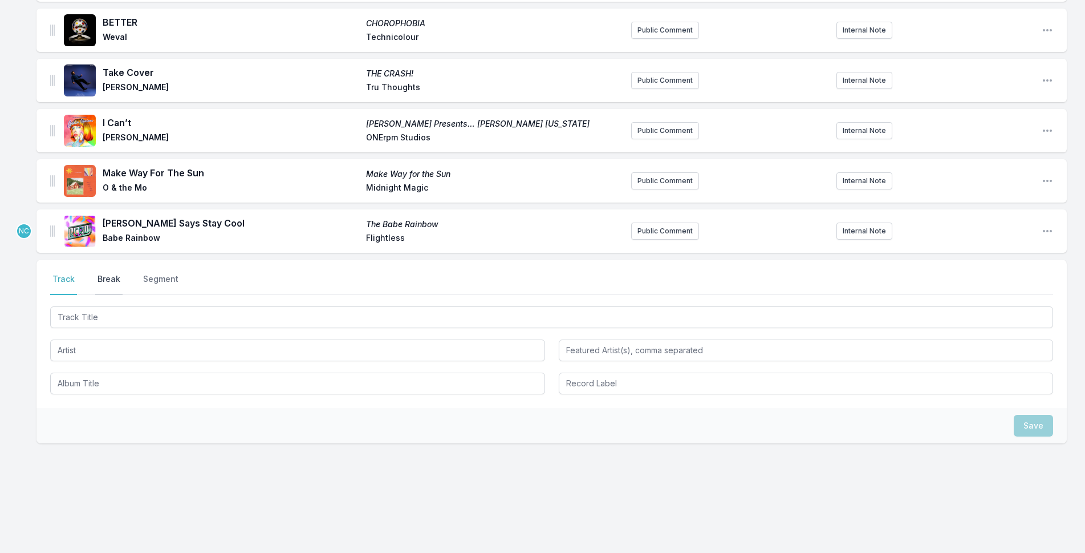
click at [109, 281] on button "Break" at bounding box center [108, 284] width 27 height 22
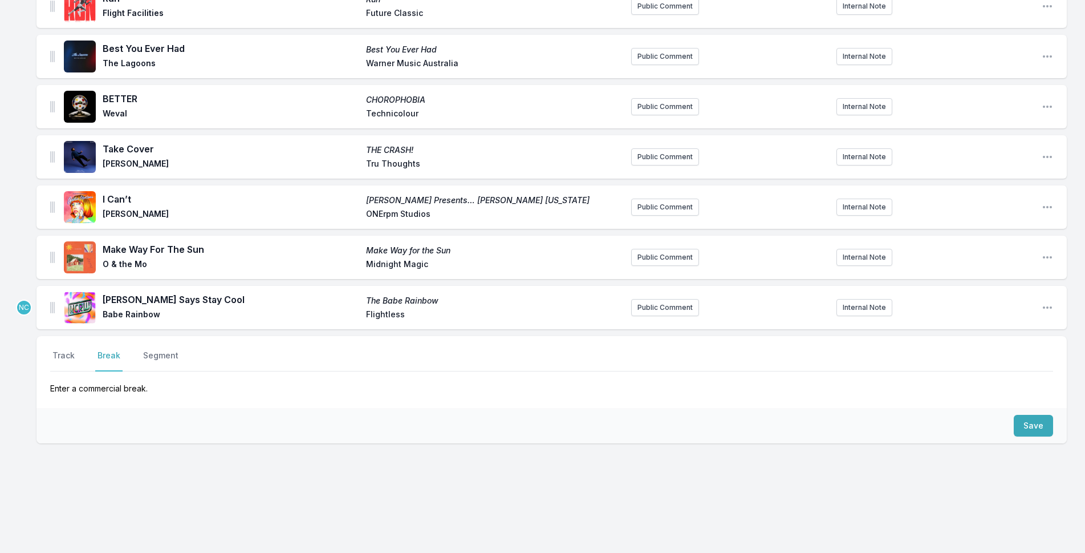
scroll to position [1318, 0]
click at [1026, 425] on button "Save" at bounding box center [1033, 426] width 39 height 22
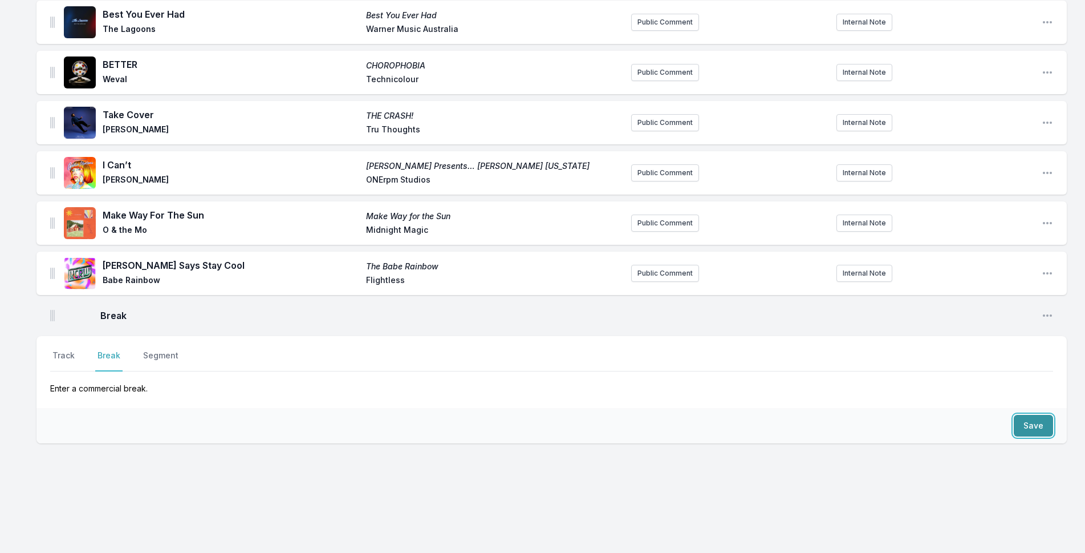
scroll to position [1386, 0]
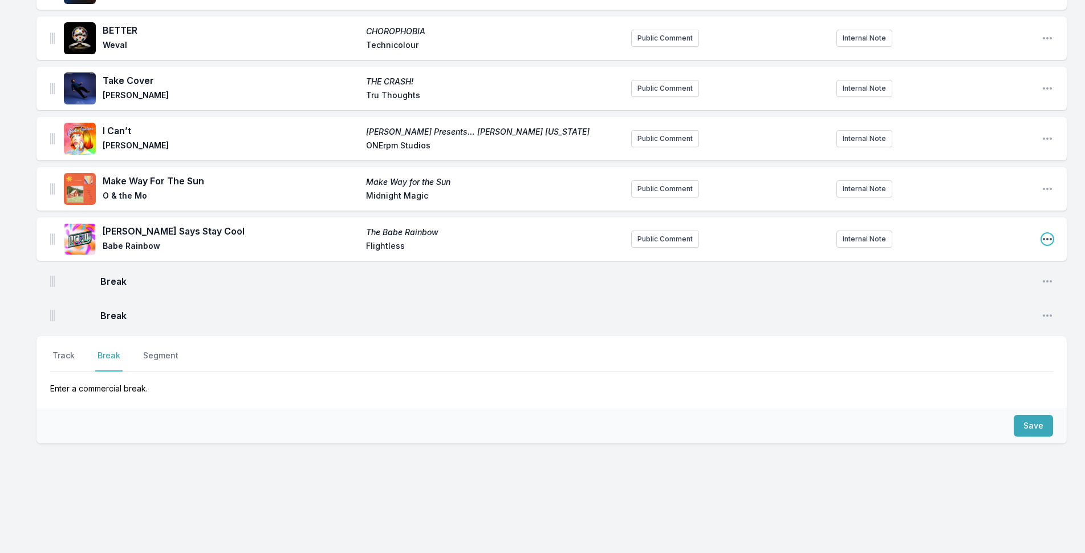
click at [1047, 235] on icon "Open playlist item options" at bounding box center [1047, 238] width 11 height 11
click at [1002, 263] on button "Edit Track Details" at bounding box center [990, 262] width 128 height 21
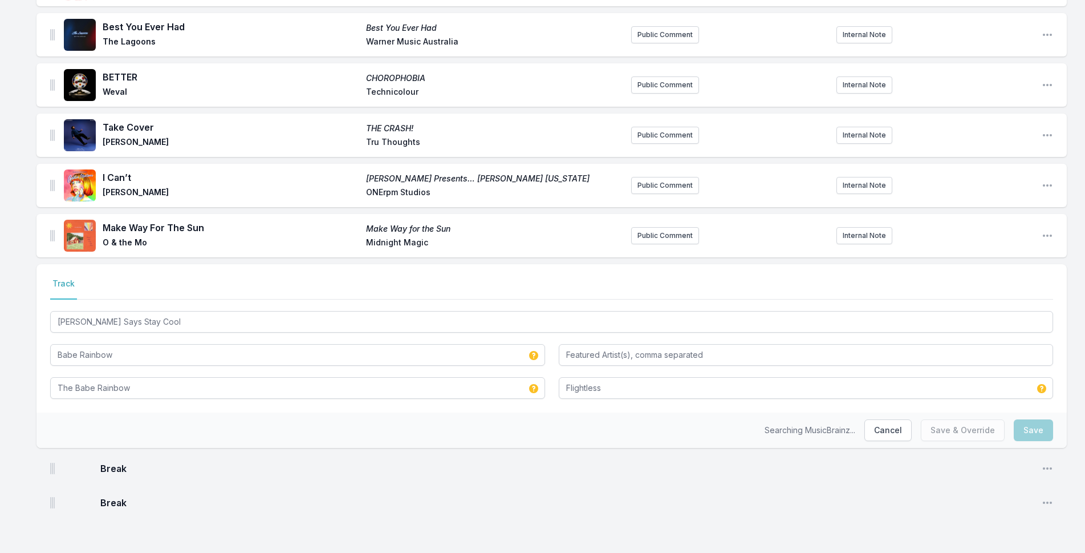
scroll to position [1340, 0]
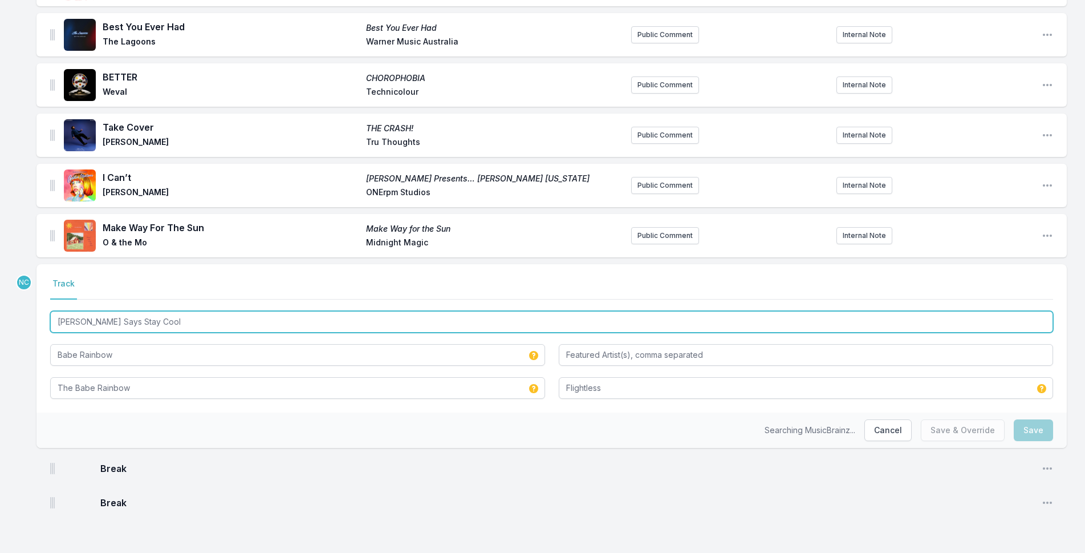
click at [74, 321] on input "[PERSON_NAME] Says Stay Cool" at bounding box center [551, 322] width 1003 height 22
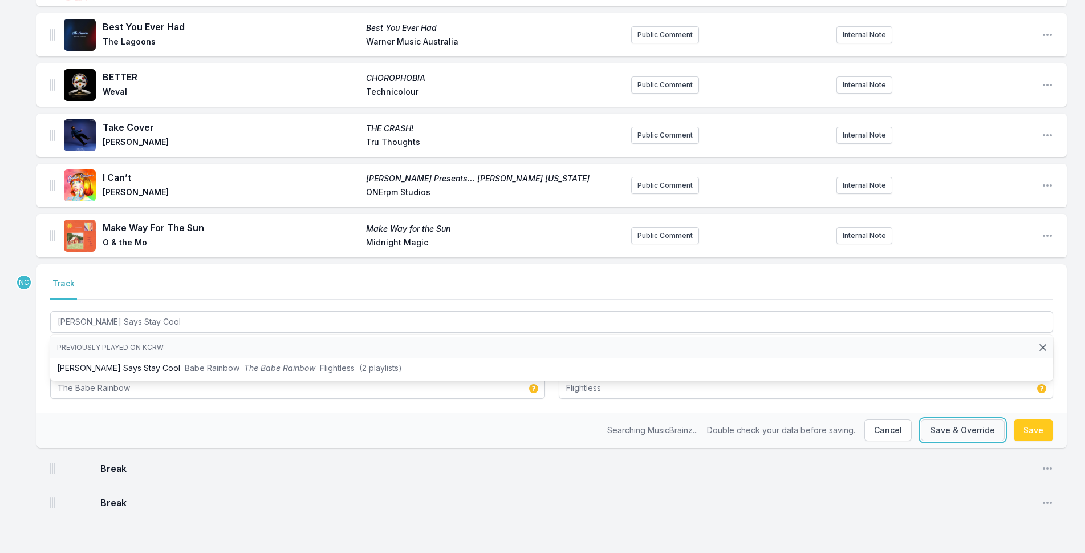
click at [943, 432] on button "Save & Override" at bounding box center [963, 430] width 84 height 22
type input "[PERSON_NAME] Says Stay Cool"
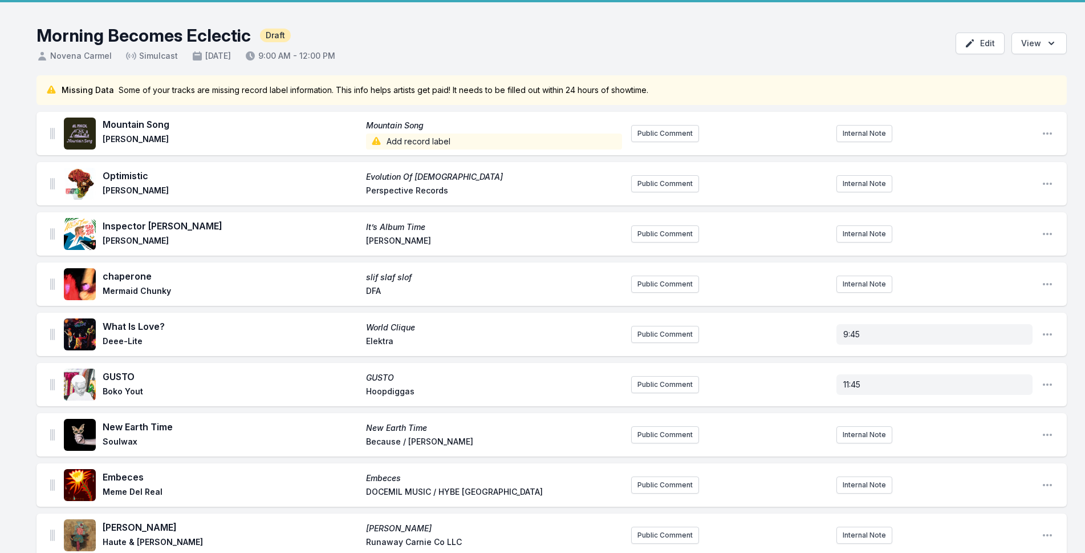
scroll to position [0, 0]
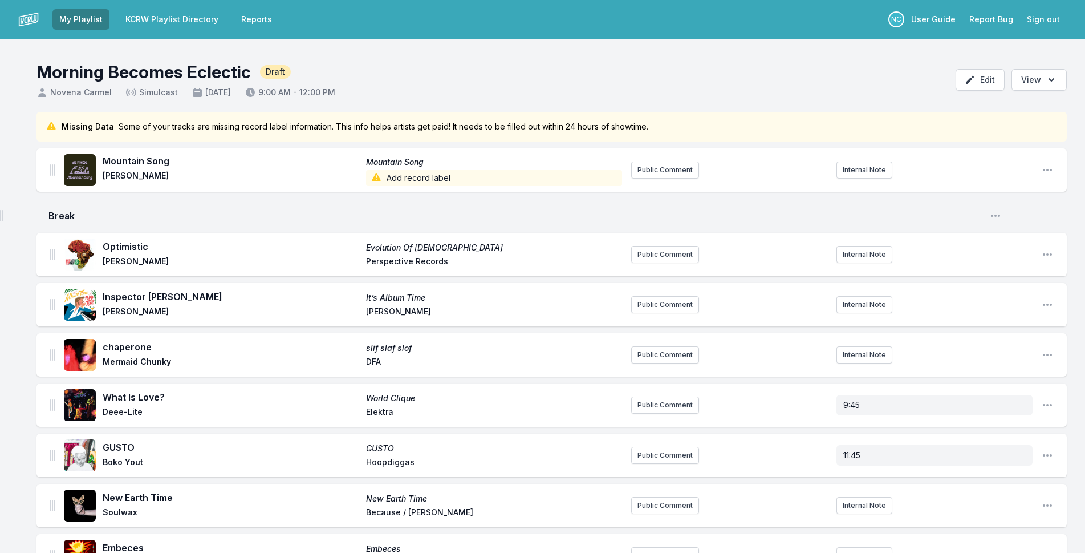
drag, startPoint x: 52, startPoint y: 359, endPoint x: 1, endPoint y: 206, distance: 160.9
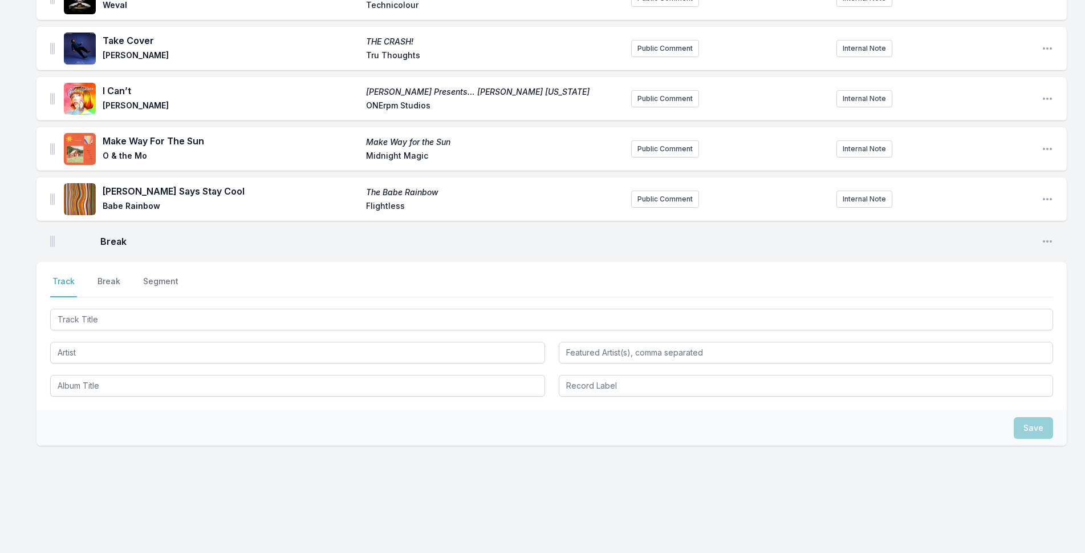
scroll to position [1463, 0]
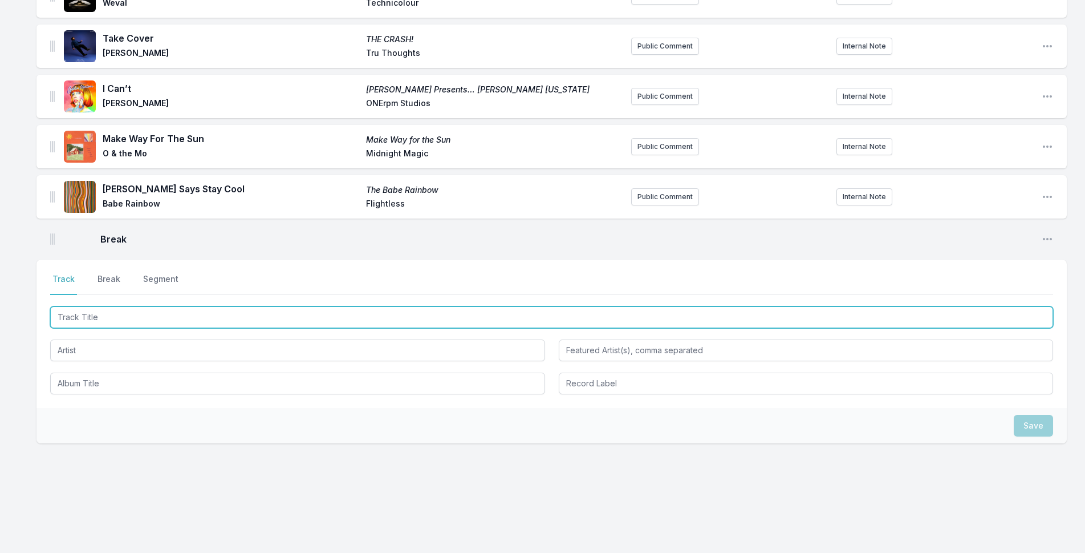
click at [334, 309] on input "Track Title" at bounding box center [551, 317] width 1003 height 22
type input "Baile De"
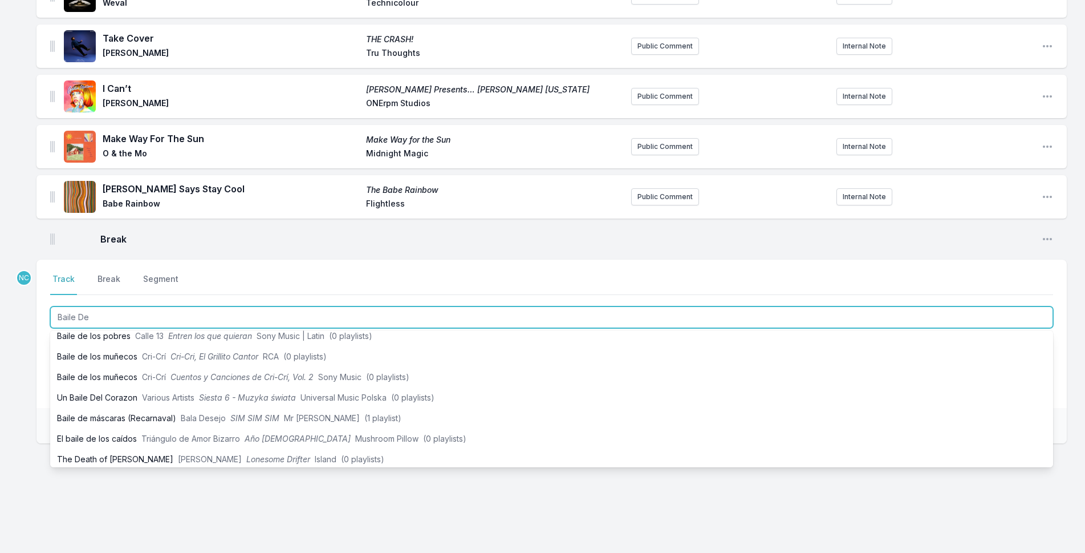
scroll to position [171, 0]
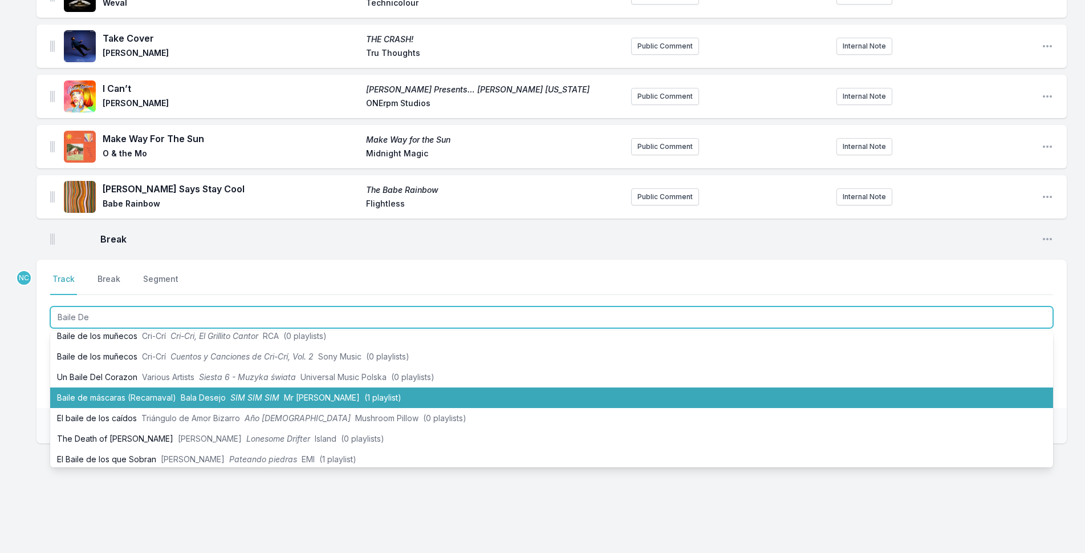
click at [364, 401] on span "(1 playlist)" at bounding box center [382, 397] width 37 height 10
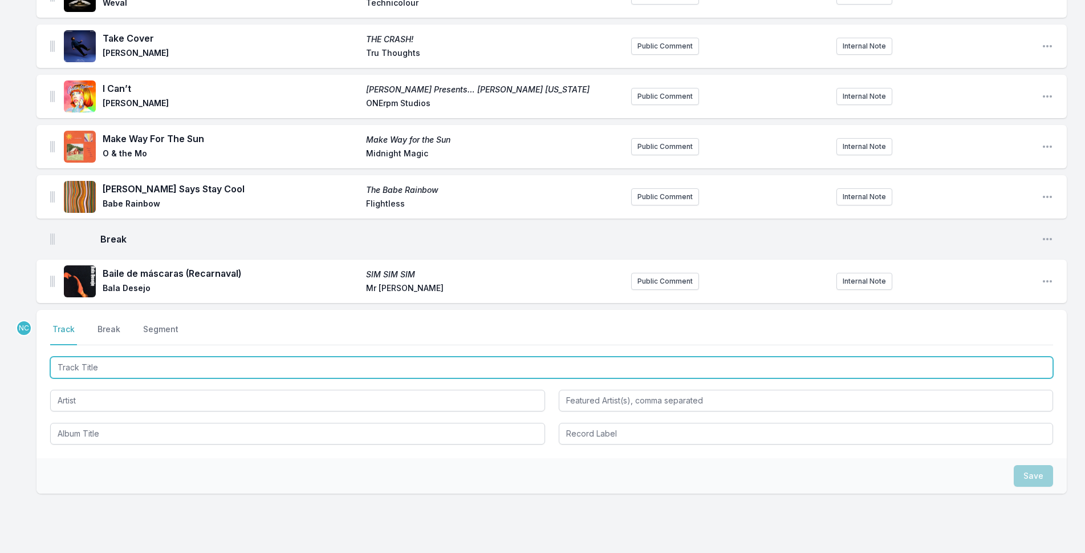
scroll to position [1513, 0]
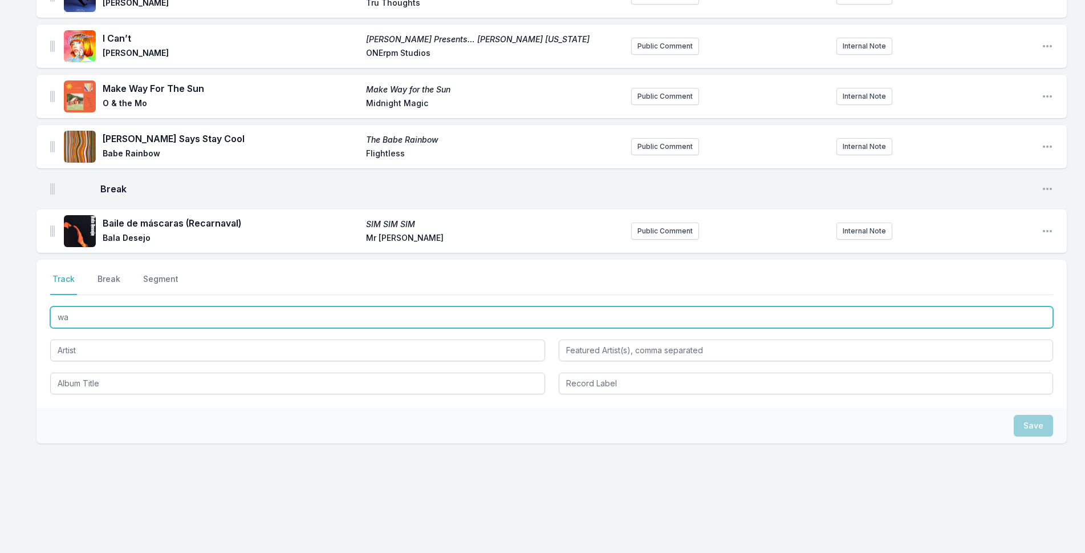
type input "w"
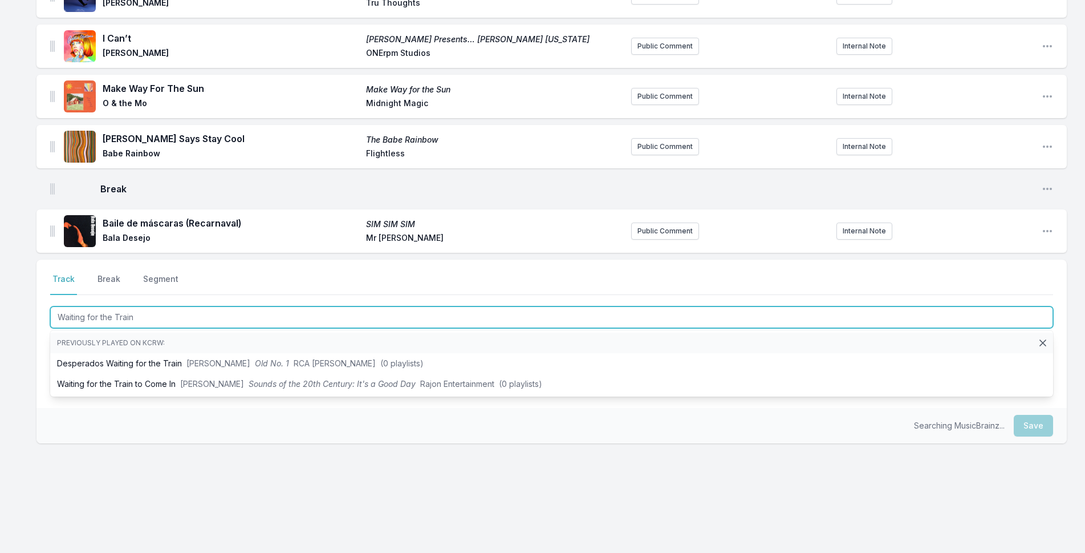
type input "Waiting for the Train"
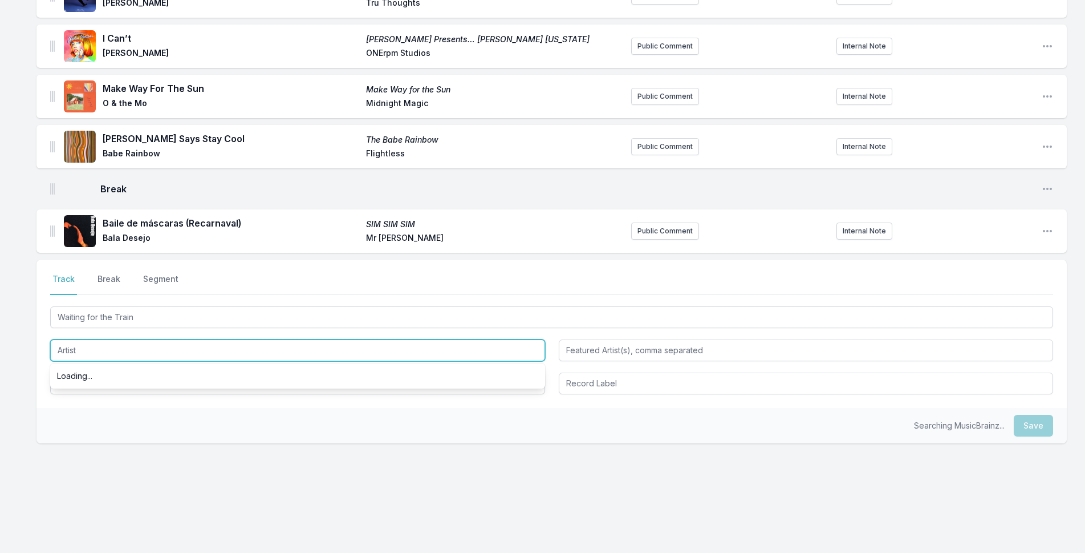
click at [81, 355] on input "Artist" at bounding box center [297, 350] width 495 height 22
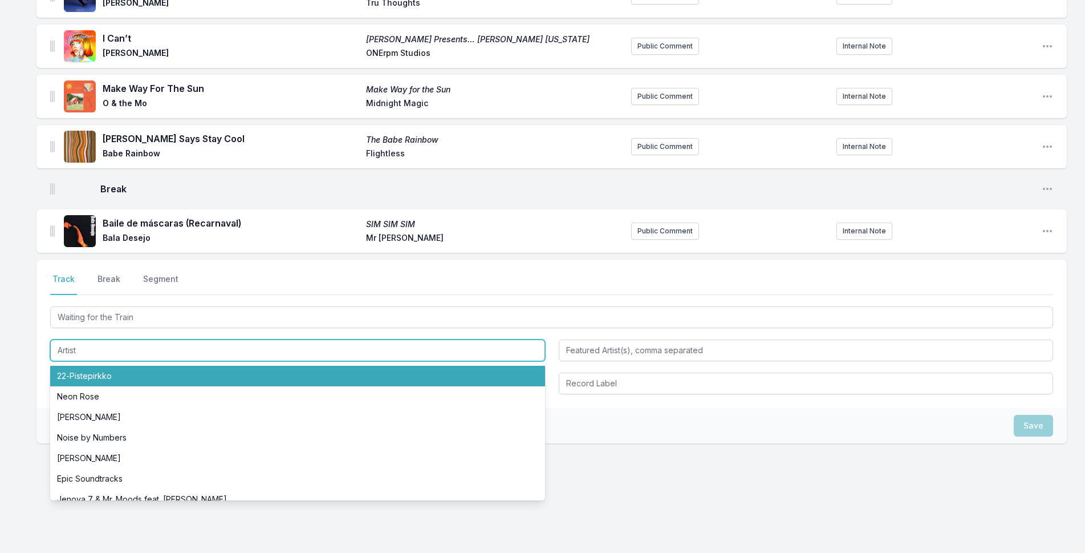
click at [81, 355] on input "Artist" at bounding box center [297, 350] width 495 height 22
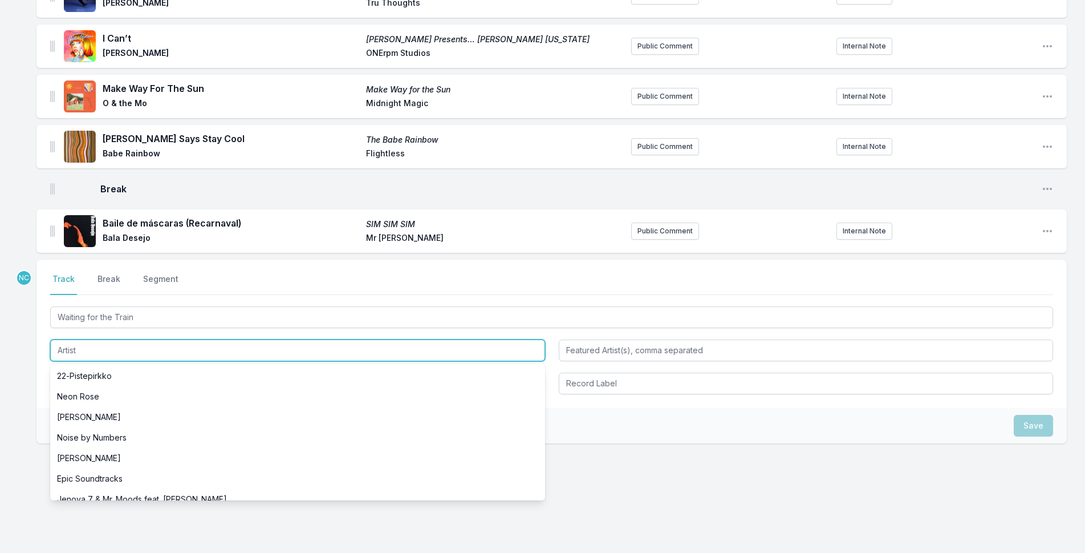
click at [81, 355] on input "Artist" at bounding box center [297, 350] width 495 height 22
click at [77, 341] on input "Artist" at bounding box center [297, 350] width 495 height 22
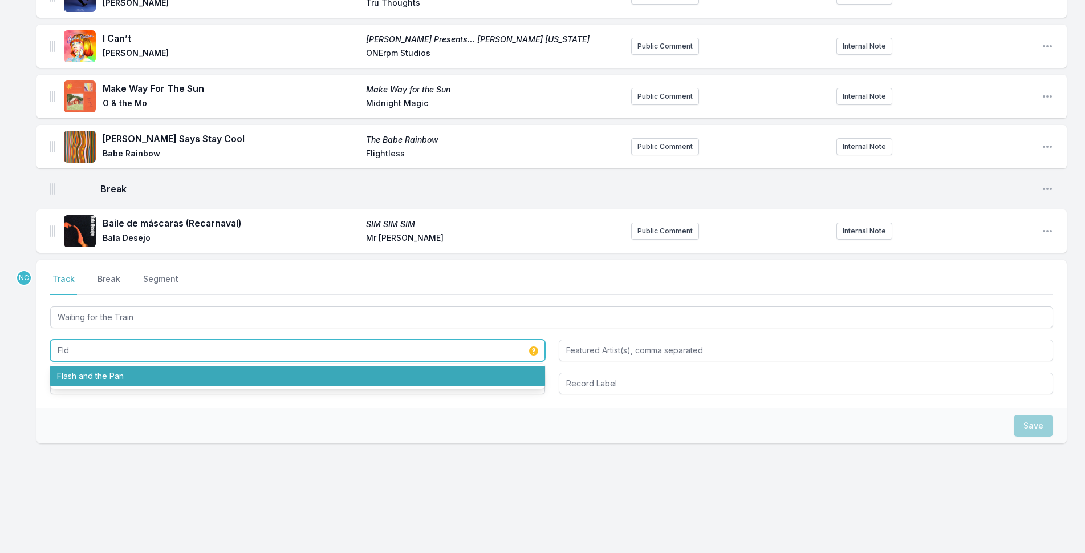
click at [218, 381] on li "Flash and the Pan" at bounding box center [297, 376] width 495 height 21
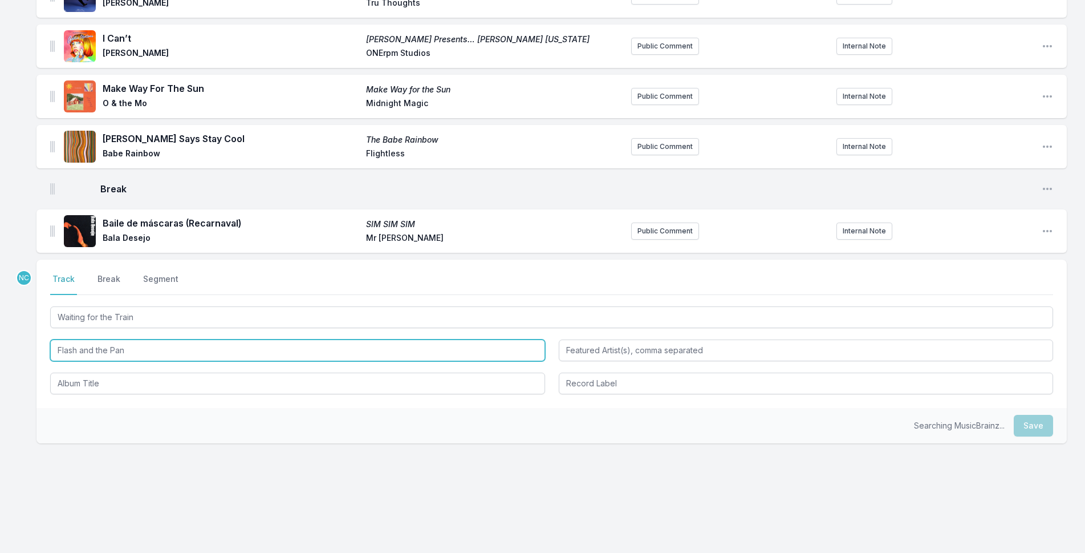
type input "Flash and the Pan"
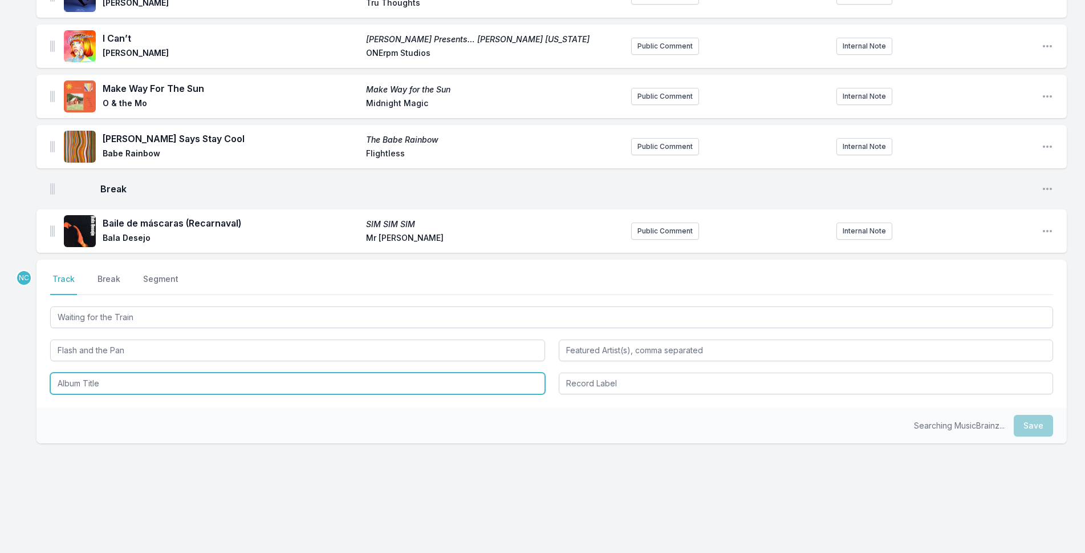
click at [217, 384] on input "Album Title" at bounding box center [297, 383] width 495 height 22
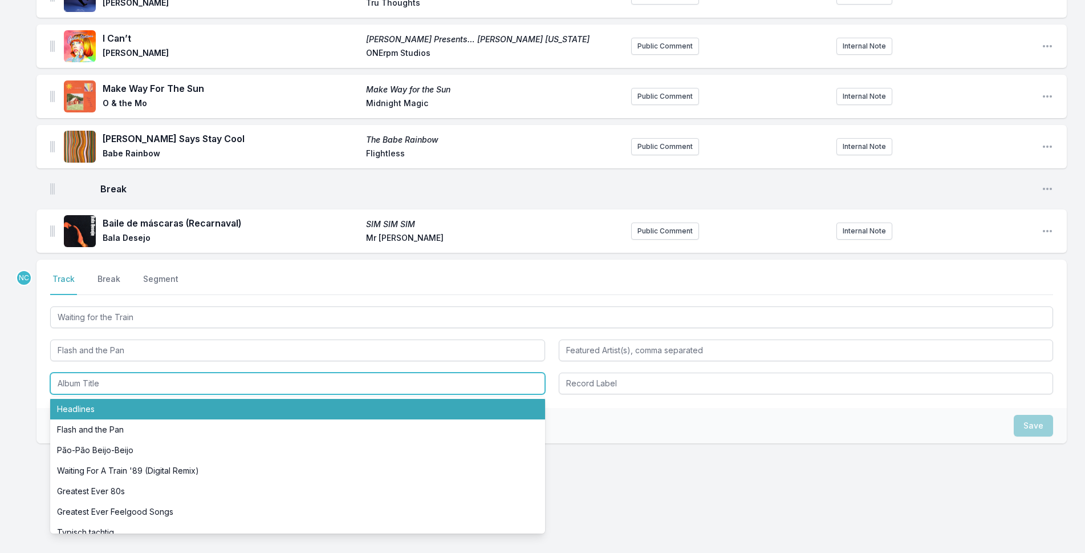
click at [212, 408] on li "Headlines" at bounding box center [297, 409] width 495 height 21
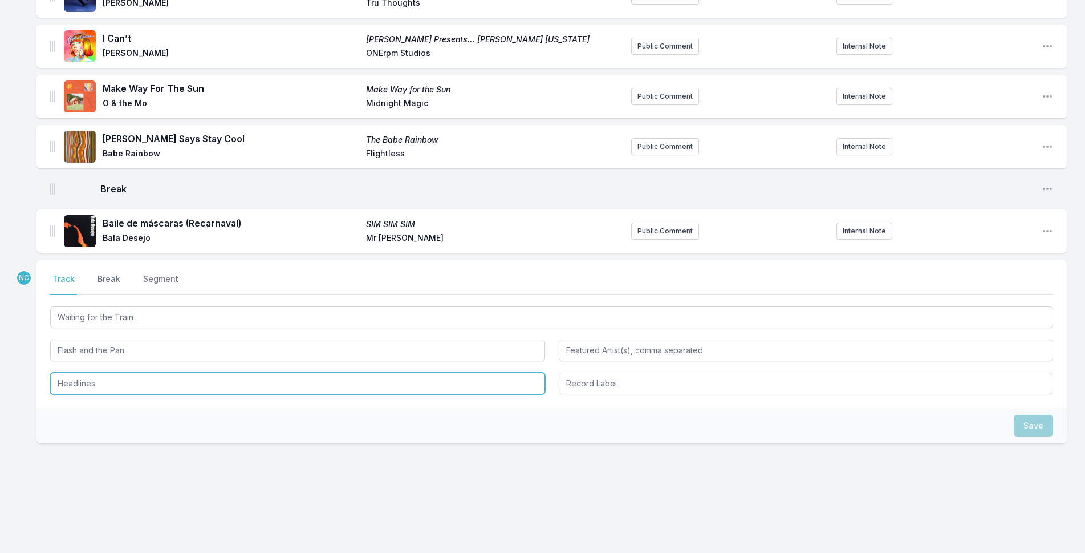
type input "Headlines"
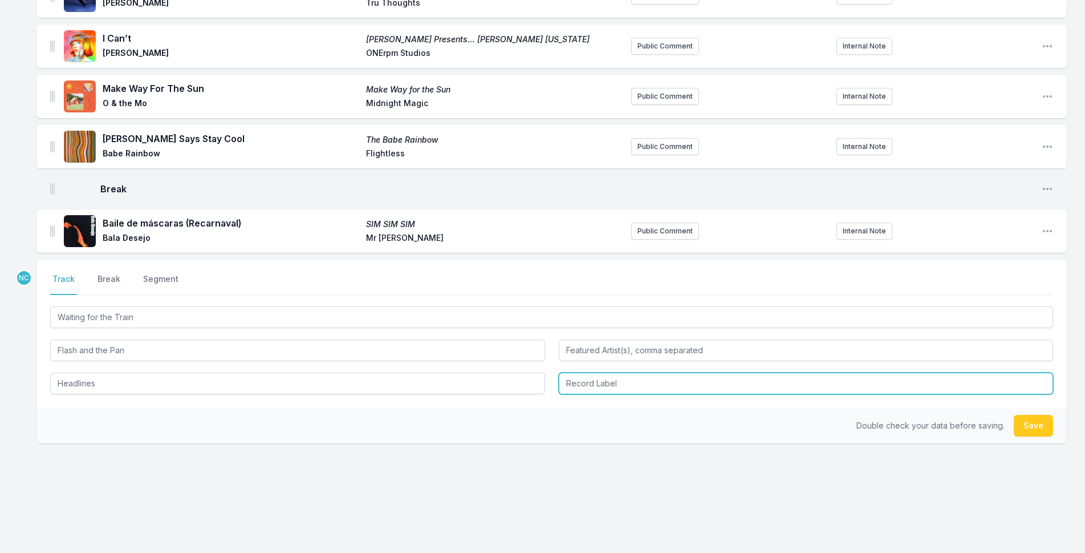
click at [686, 382] on input "Record Label" at bounding box center [806, 383] width 495 height 22
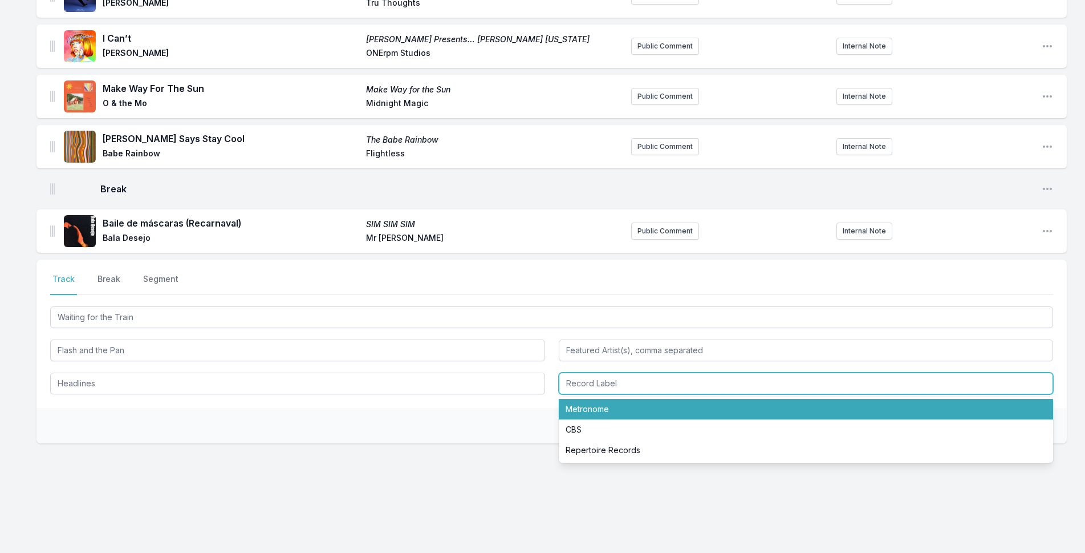
click at [688, 402] on li "Metronome" at bounding box center [806, 409] width 495 height 21
type input "Metronome"
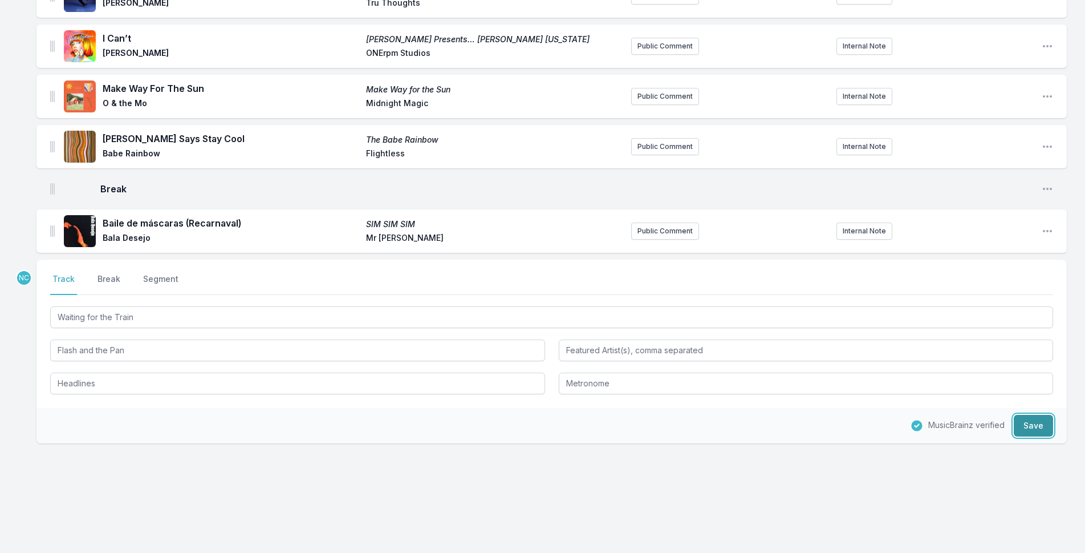
click at [1035, 427] on button "Save" at bounding box center [1033, 426] width 39 height 22
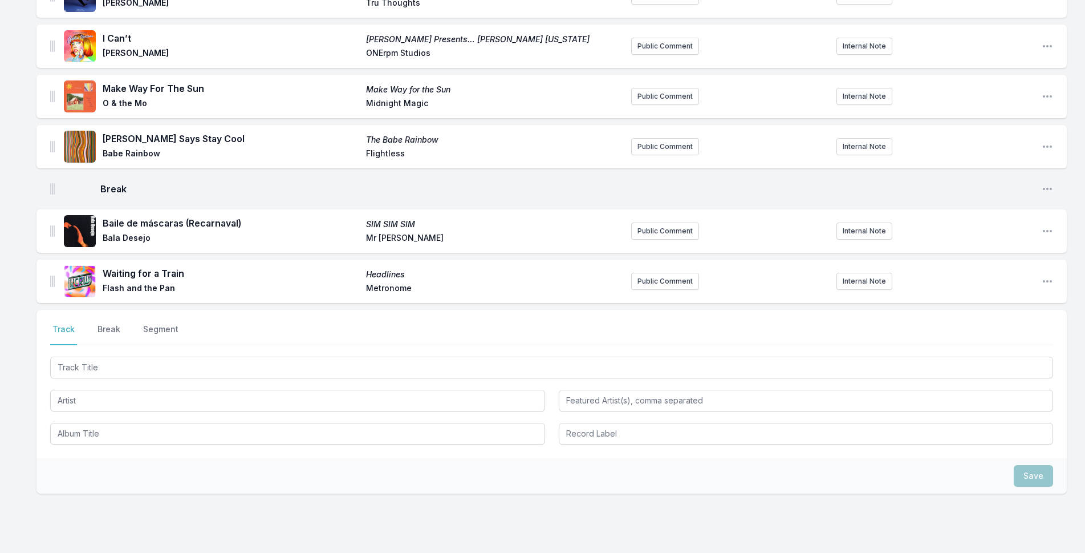
scroll to position [1563, 0]
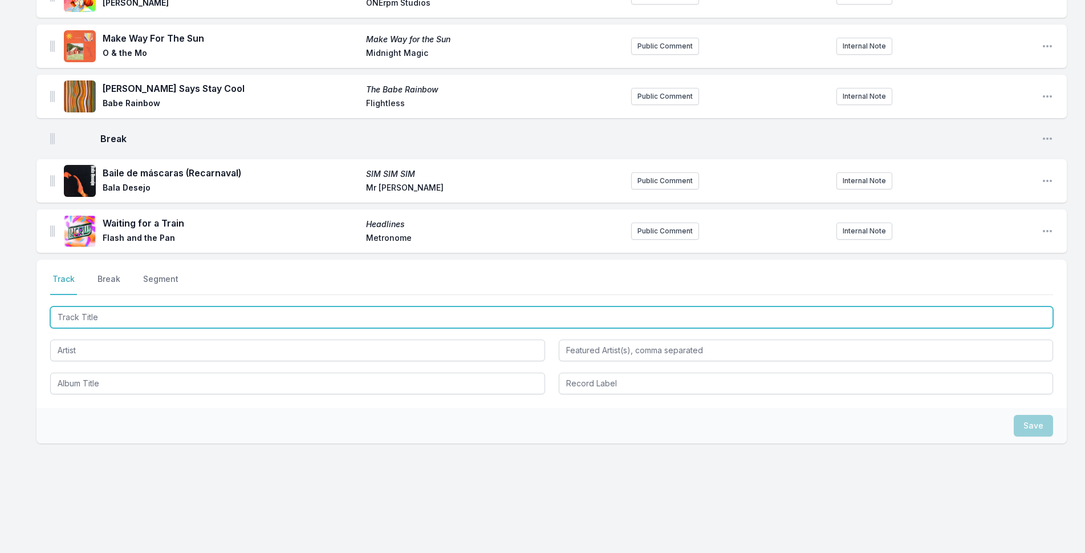
drag, startPoint x: 628, startPoint y: 323, endPoint x: 1094, endPoint y: 195, distance: 483.1
click at [632, 322] on input "Track Title" at bounding box center [551, 317] width 1003 height 22
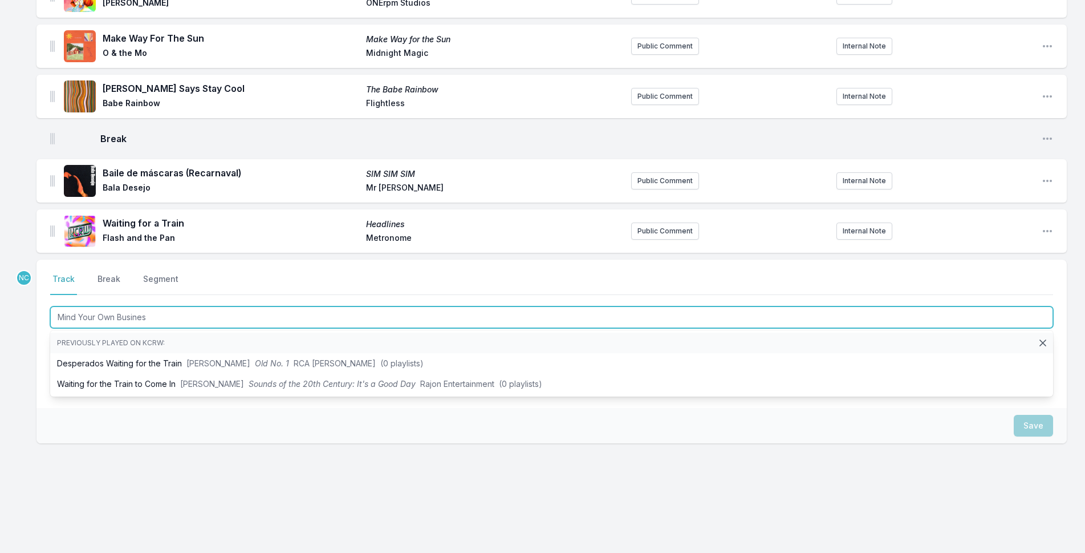
type input "Mind Your Own Business"
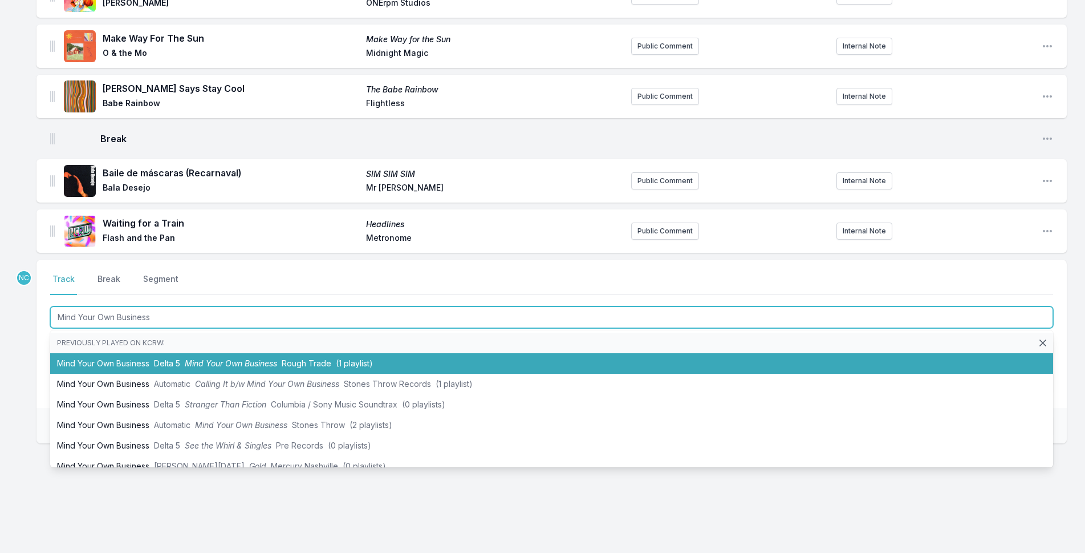
click at [308, 354] on li "Mind Your Own Business Delta 5 Mind Your Own Business Rough Trade (1 playlist)" at bounding box center [551, 363] width 1003 height 21
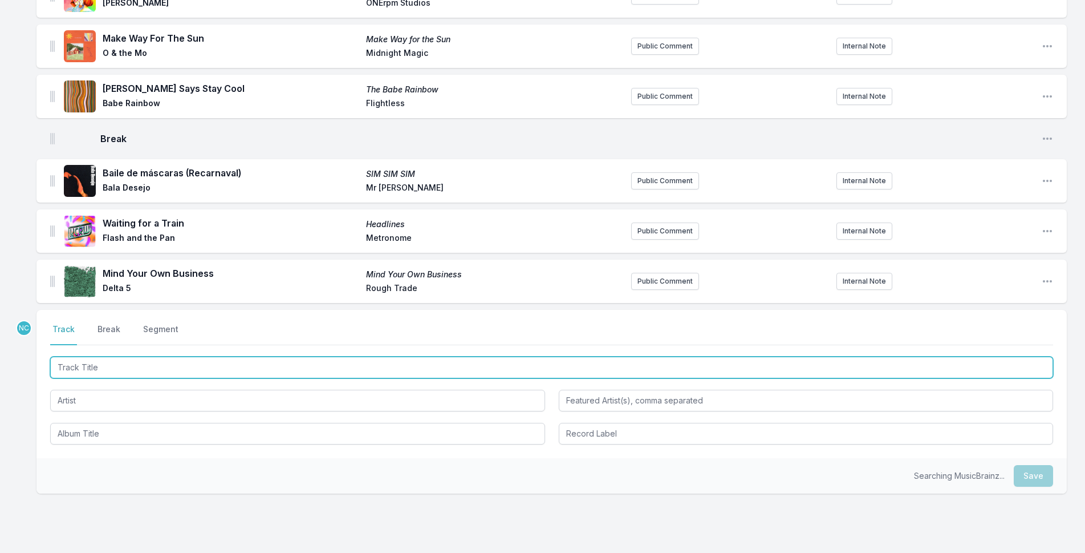
scroll to position [1613, 0]
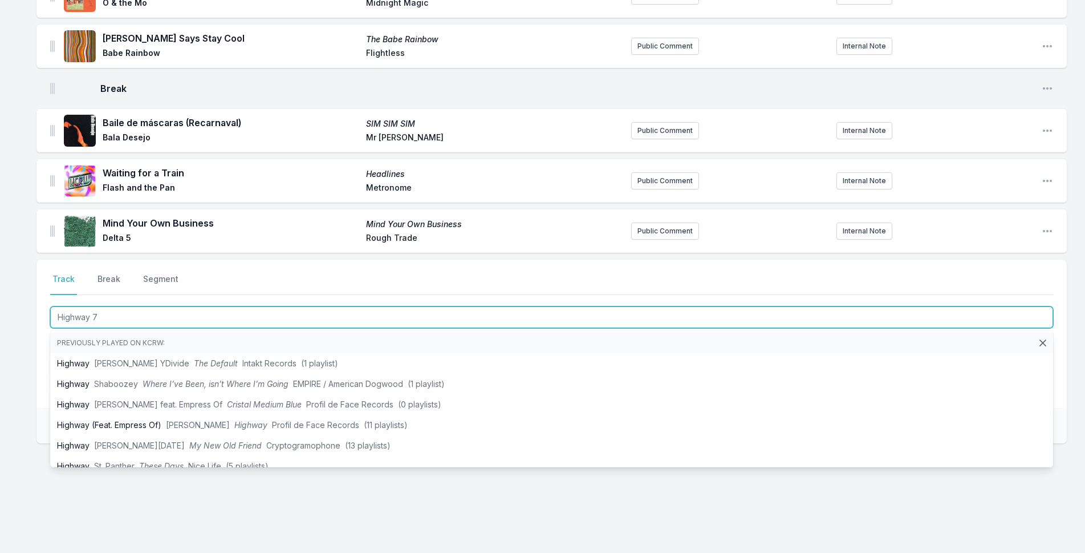
type input "Highway 72"
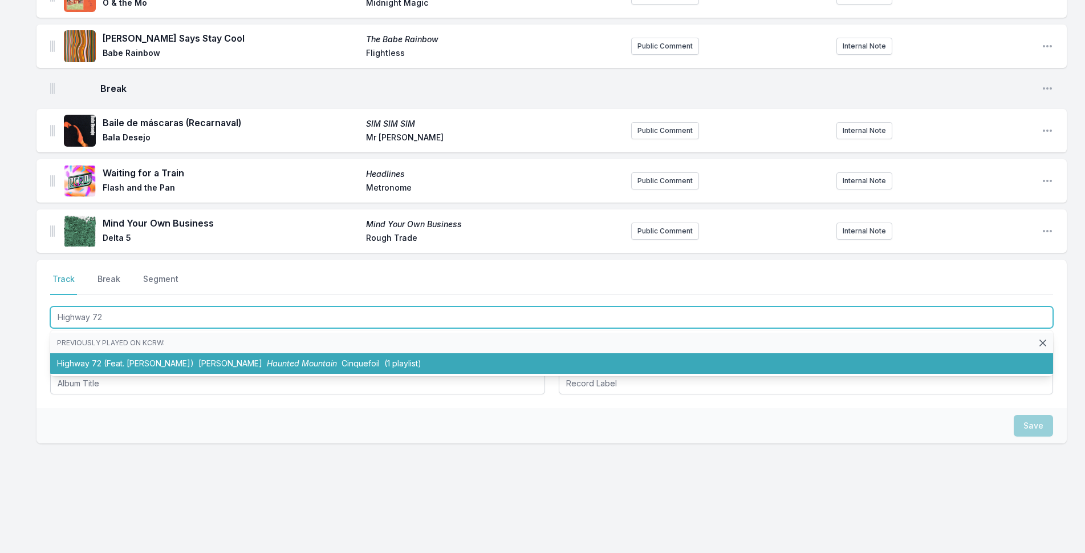
click at [342, 360] on span "Cinquefoil" at bounding box center [361, 363] width 38 height 10
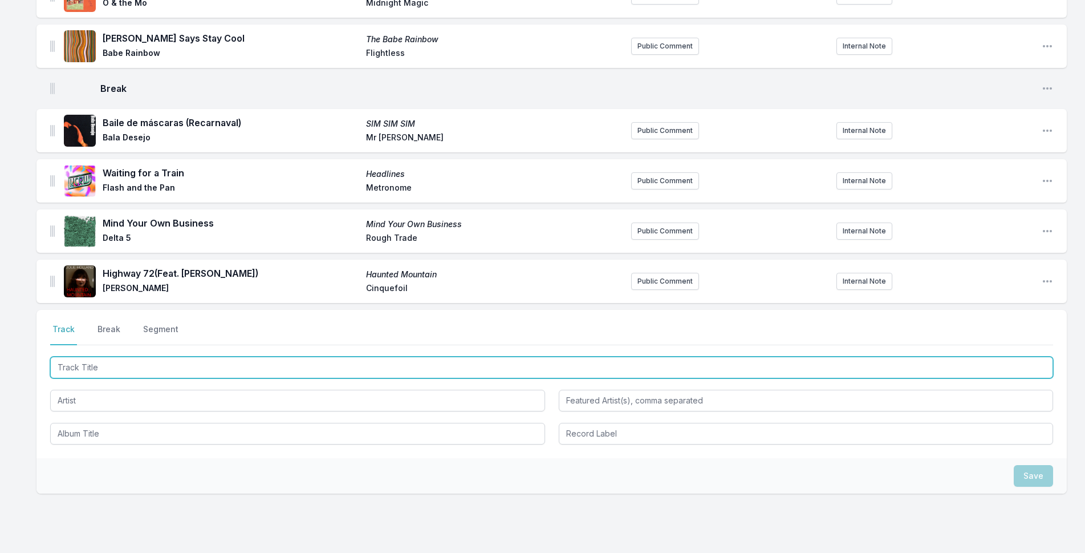
scroll to position [1664, 0]
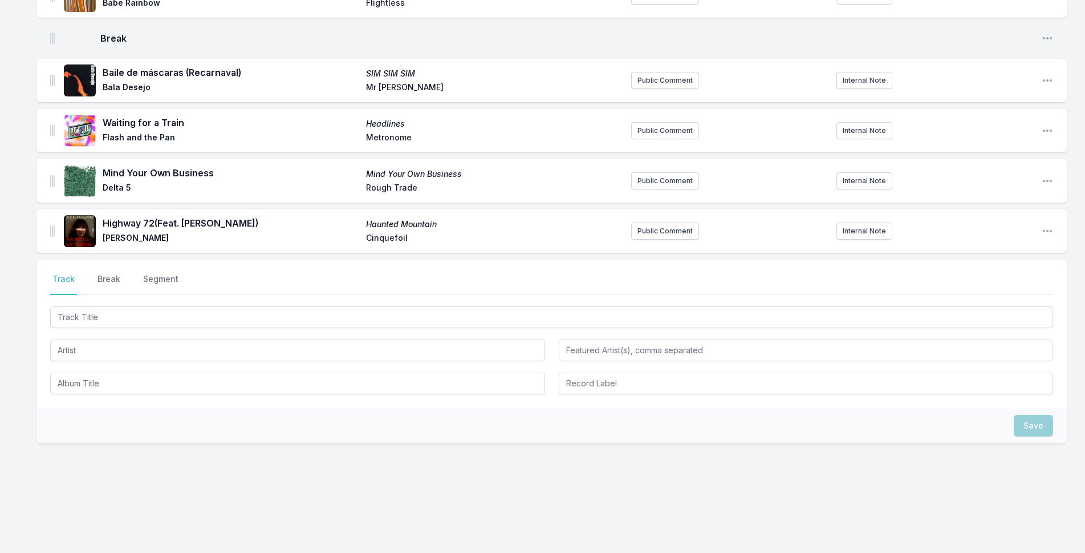
click at [55, 226] on div "Highway 72 (Feat. [PERSON_NAME]) Haunted Mountain [PERSON_NAME] Cinquefoil Publ…" at bounding box center [552, 230] width 1031 height 43
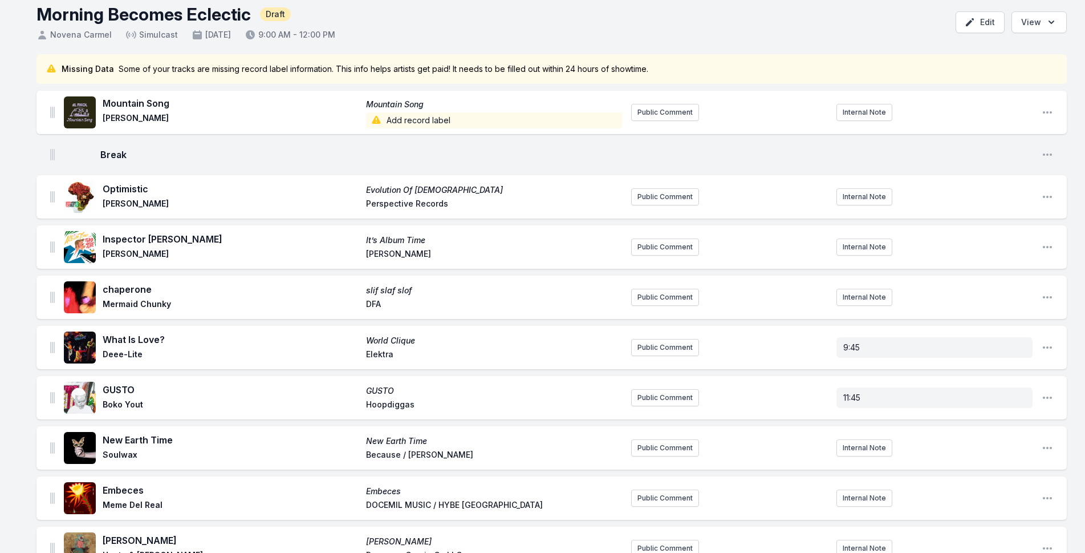
scroll to position [0, 0]
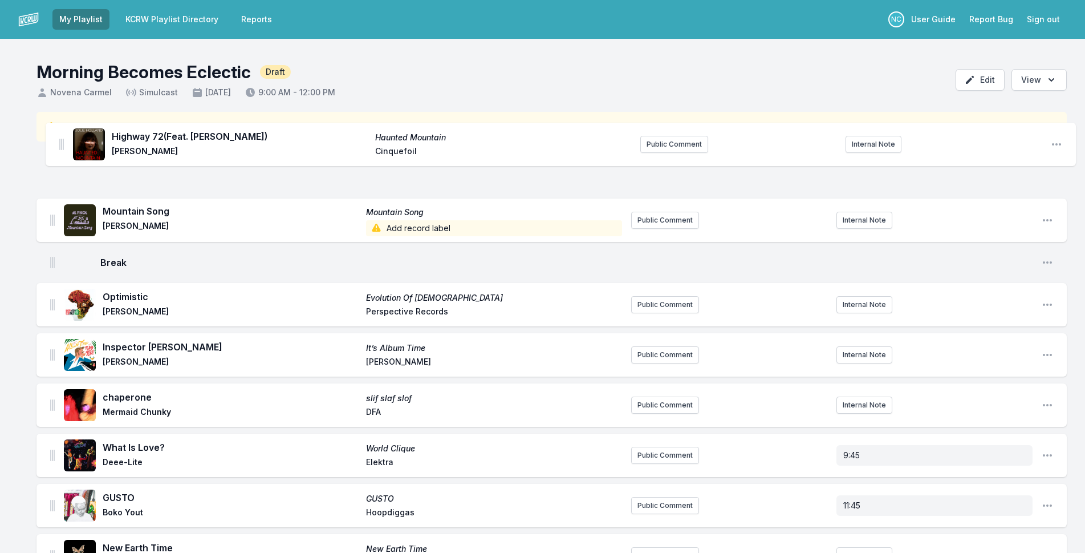
drag, startPoint x: 52, startPoint y: 231, endPoint x: 61, endPoint y: 141, distance: 90.0
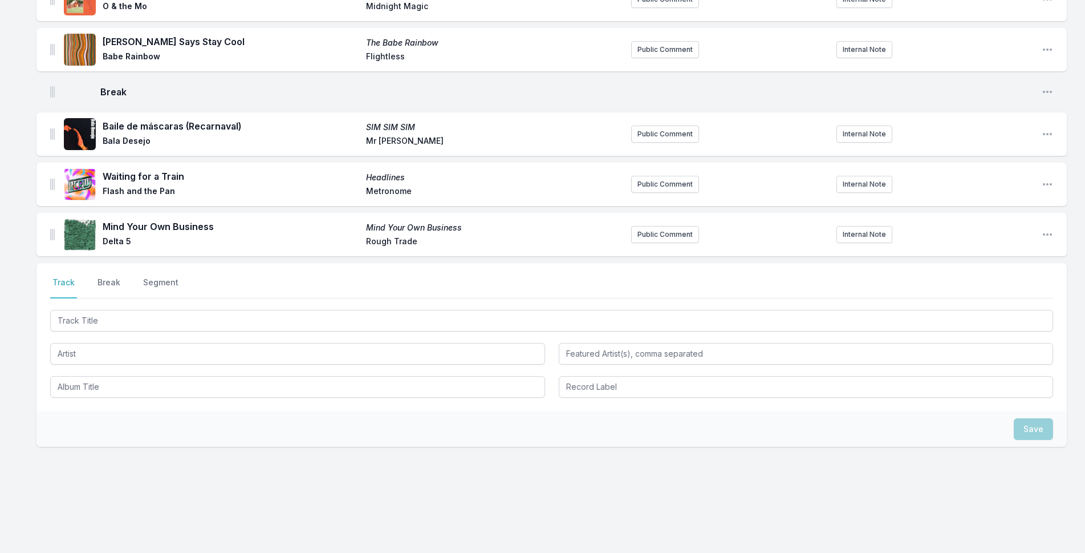
scroll to position [1664, 0]
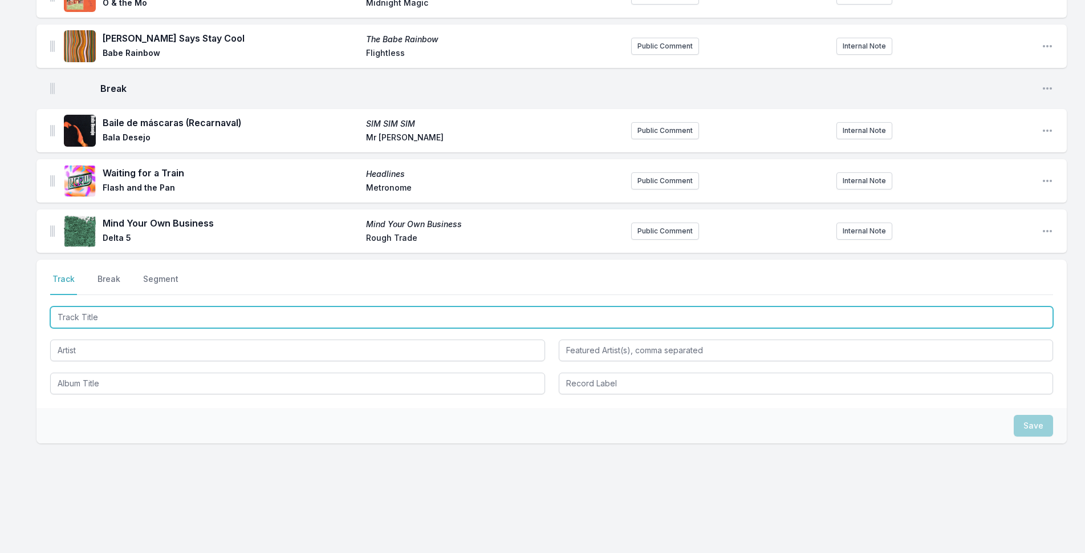
click at [243, 319] on input "Track Title" at bounding box center [551, 317] width 1003 height 22
type input "Chaku"
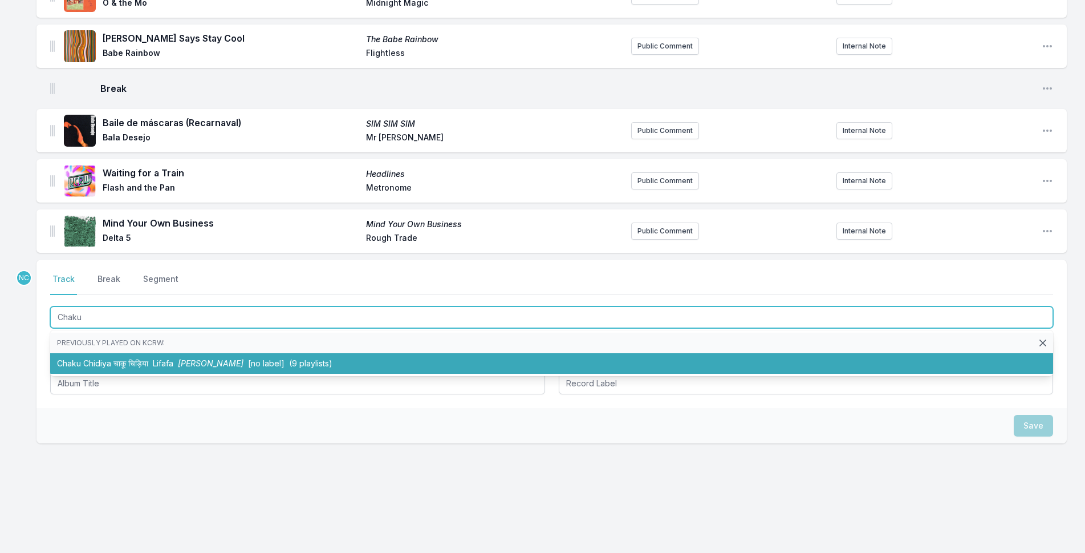
click at [89, 360] on li "Chaku Chidiya चाकू चिड़िया Lifafa Jaago जागो [no label] (9 playlists)" at bounding box center [551, 363] width 1003 height 21
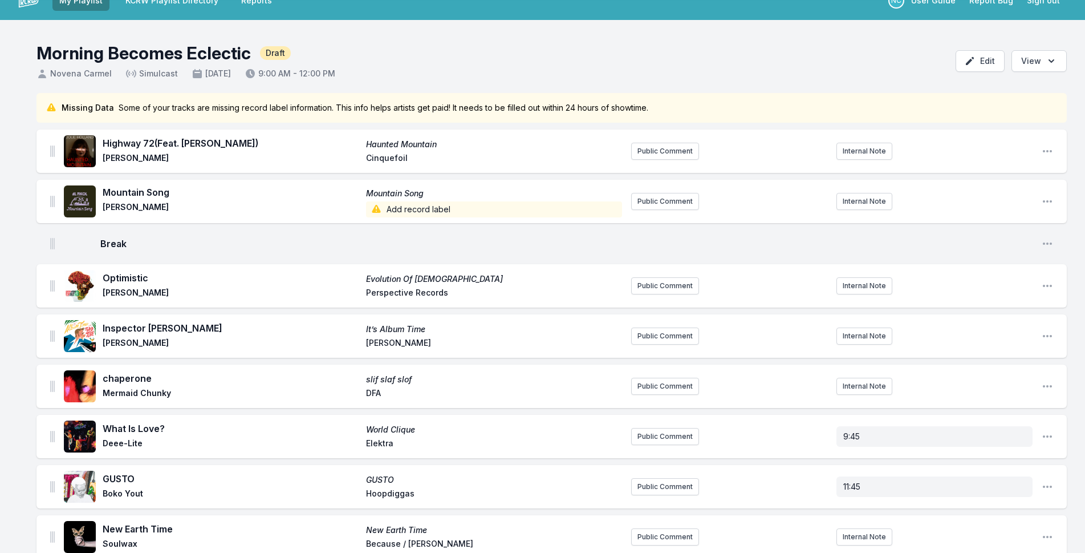
scroll to position [0, 0]
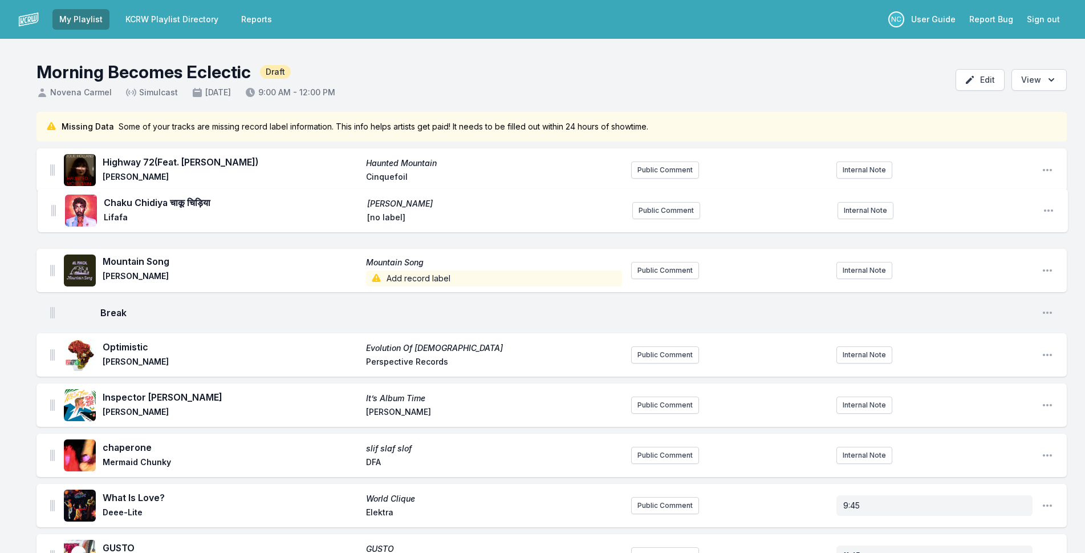
drag, startPoint x: 54, startPoint y: 228, endPoint x: 55, endPoint y: 193, distance: 34.8
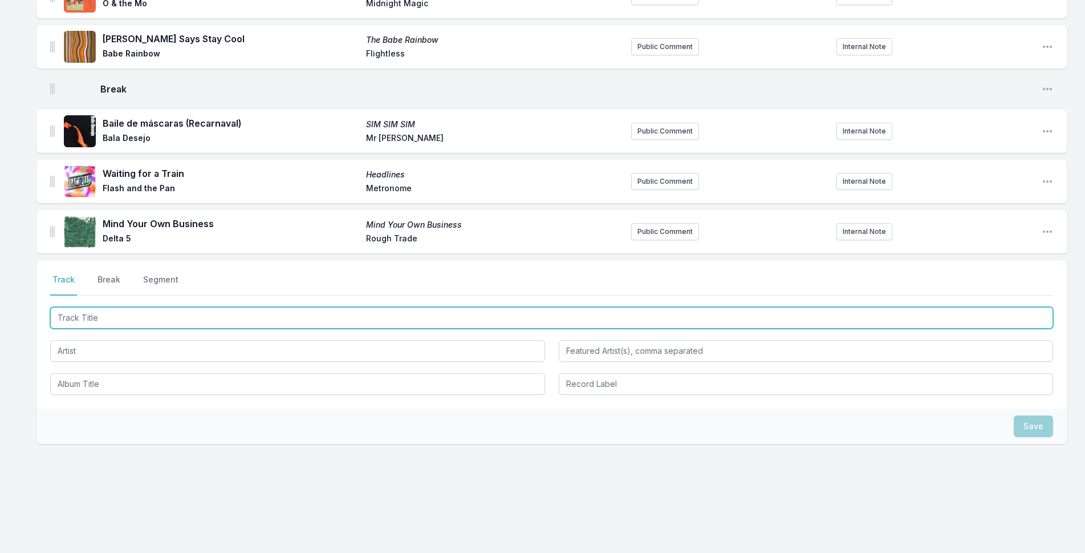
scroll to position [1714, 0]
drag, startPoint x: 216, startPoint y: 318, endPoint x: 239, endPoint y: 318, distance: 23.4
click at [217, 318] on input "Track Title" at bounding box center [551, 317] width 1003 height 22
type input "Crosses"
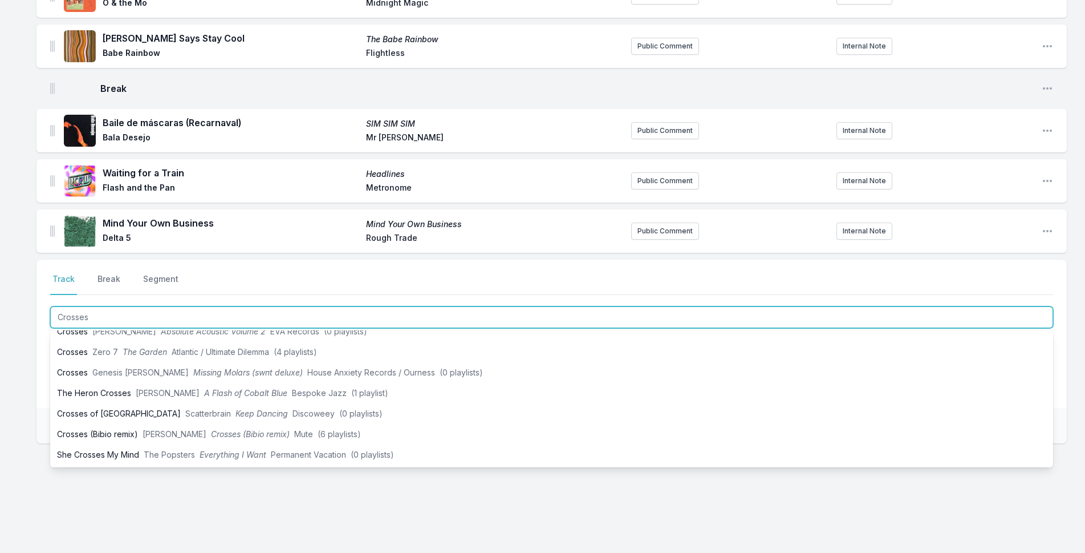
scroll to position [114, 0]
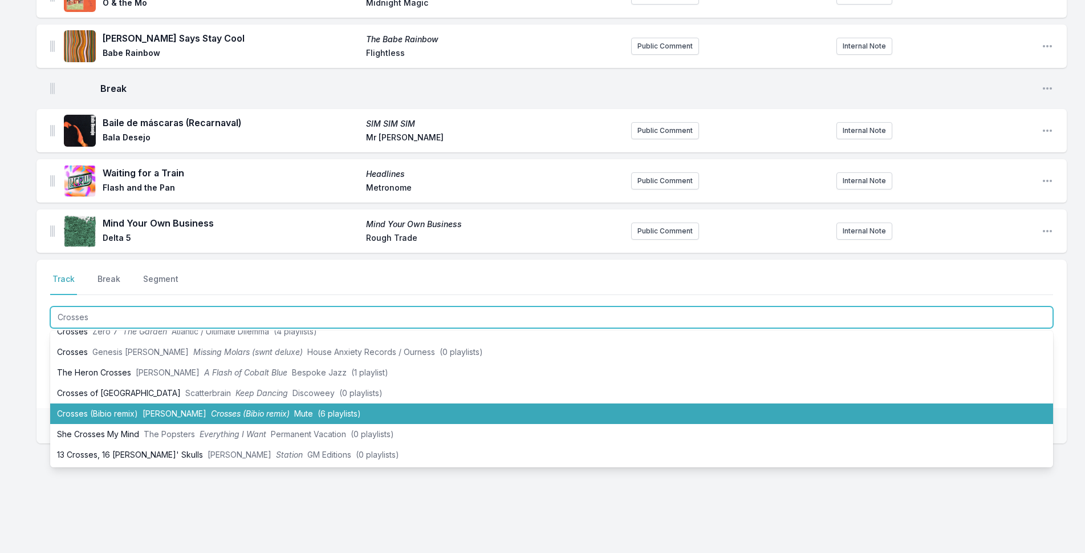
click at [262, 407] on li "Crosses ([PERSON_NAME] remix) [PERSON_NAME] ([PERSON_NAME] remix) Mute (6 playl…" at bounding box center [551, 413] width 1003 height 21
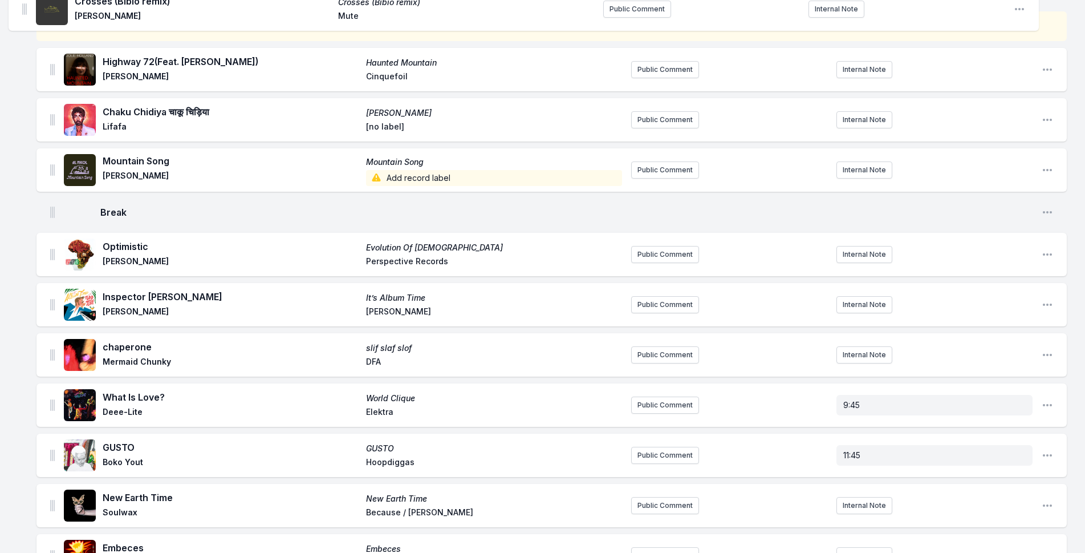
scroll to position [0, 0]
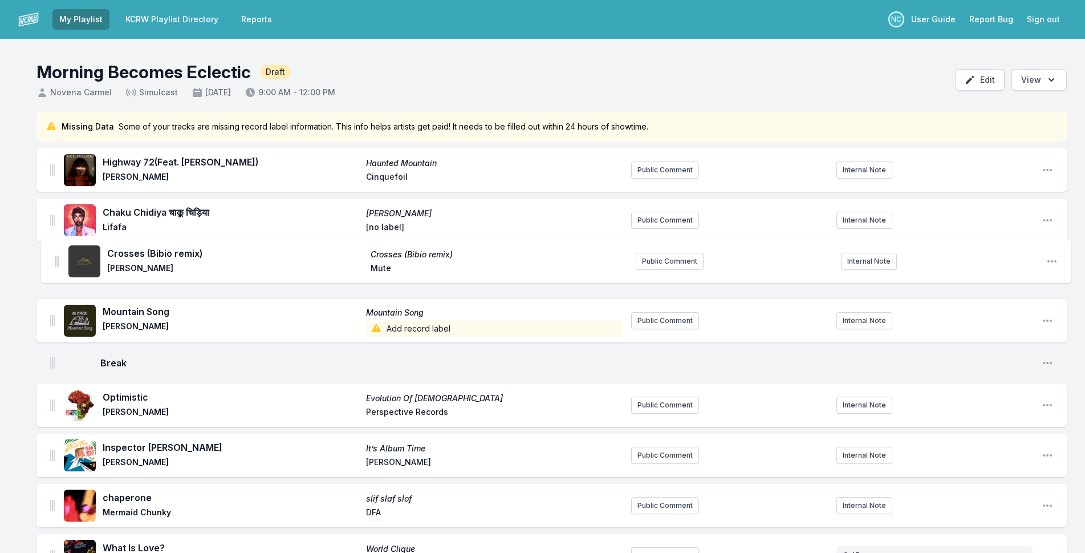
drag, startPoint x: 53, startPoint y: 229, endPoint x: 57, endPoint y: 250, distance: 21.5
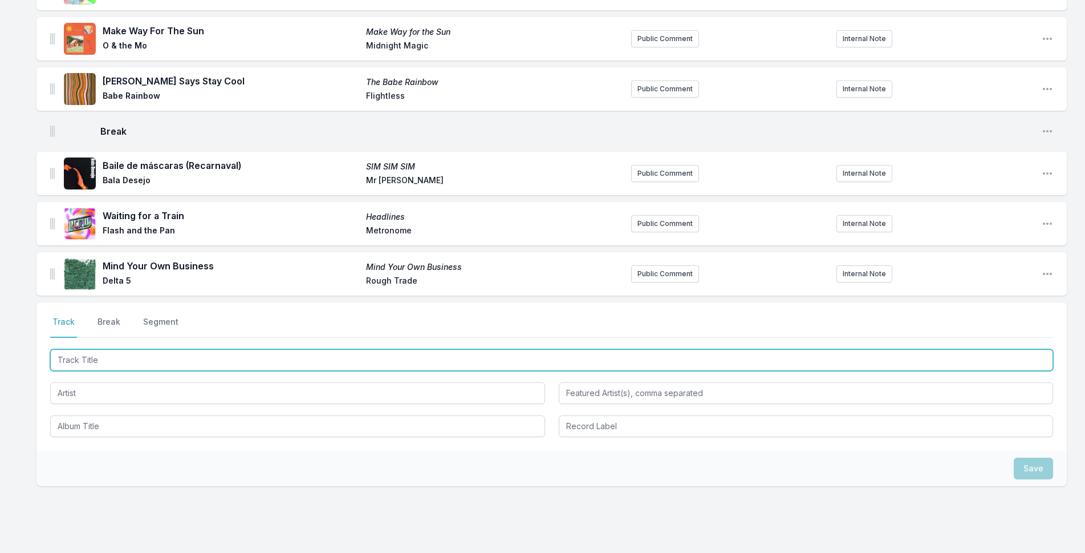
scroll to position [1764, 0]
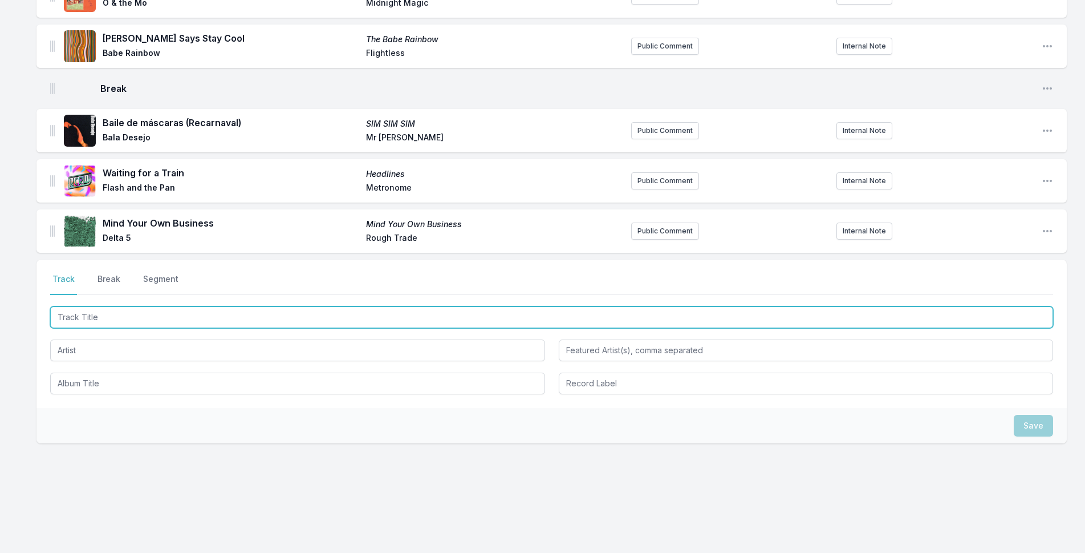
click at [217, 310] on input "Track Title" at bounding box center [551, 317] width 1003 height 22
type input "Don't Burn the Bridge"
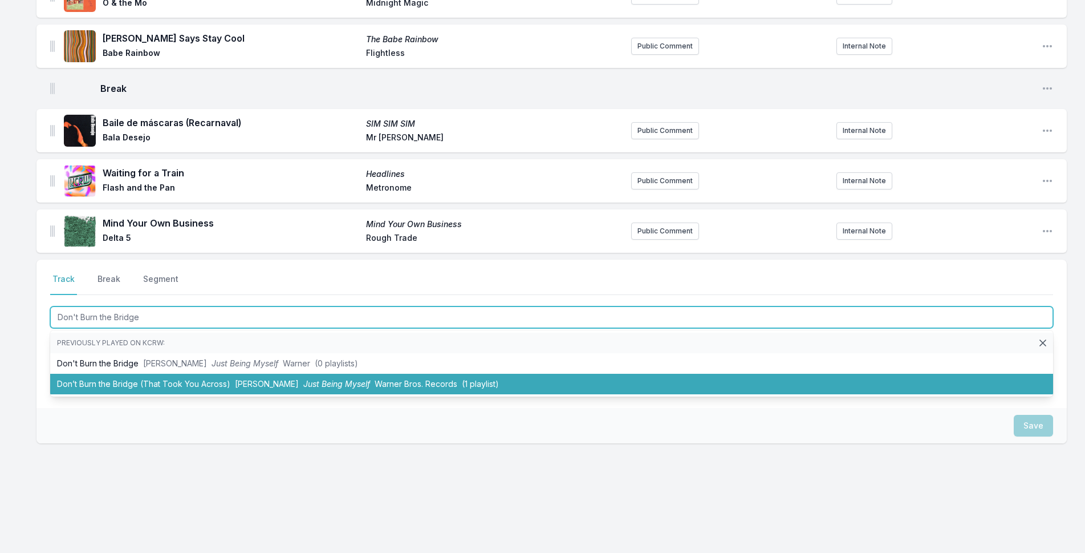
click at [140, 380] on li "Don’t Burn the Bridge (That Took You Across) [PERSON_NAME] Just Being Myself Wa…" at bounding box center [551, 384] width 1003 height 21
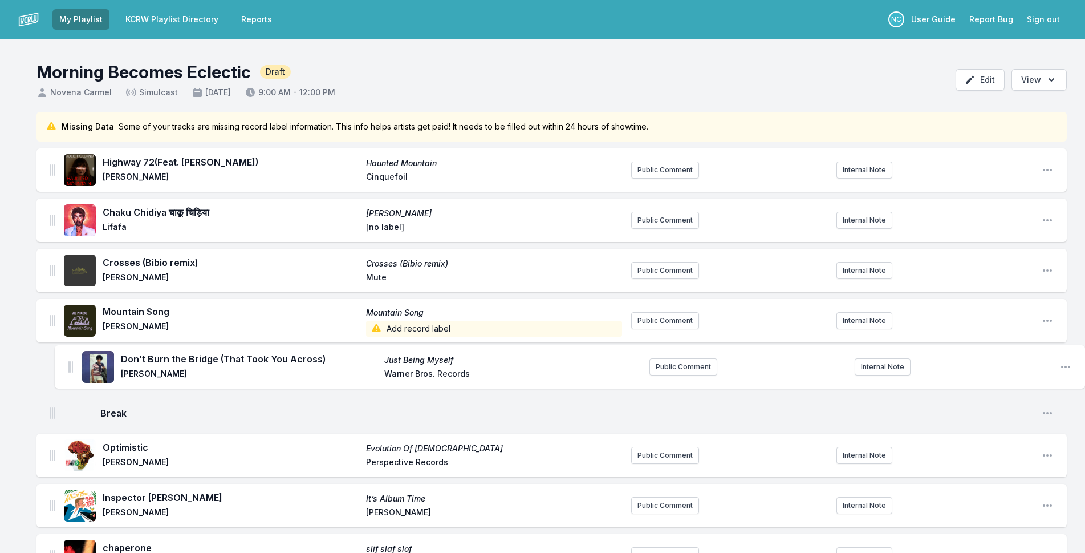
drag, startPoint x: 52, startPoint y: 228, endPoint x: 71, endPoint y: 360, distance: 133.6
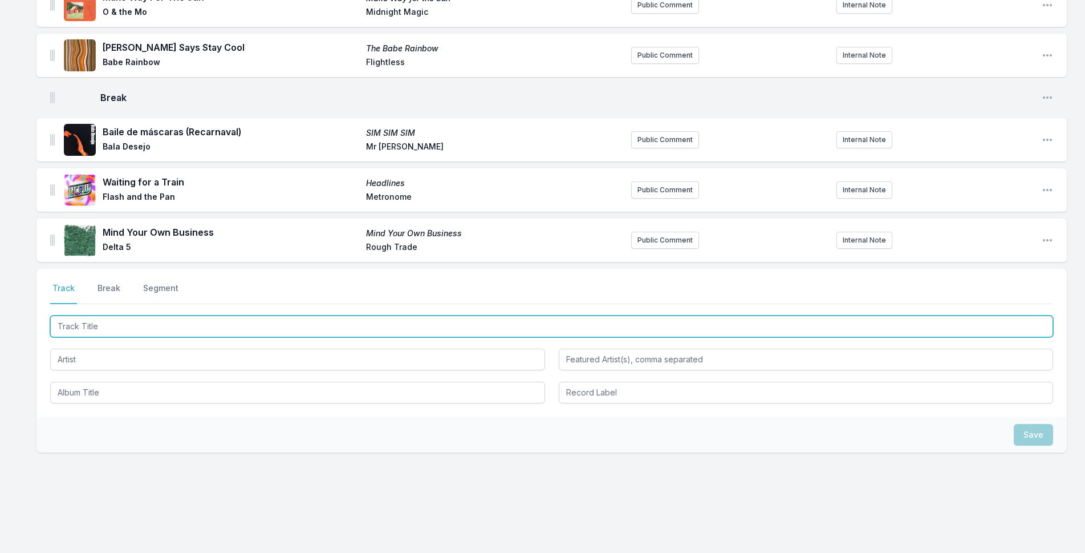
scroll to position [1814, 0]
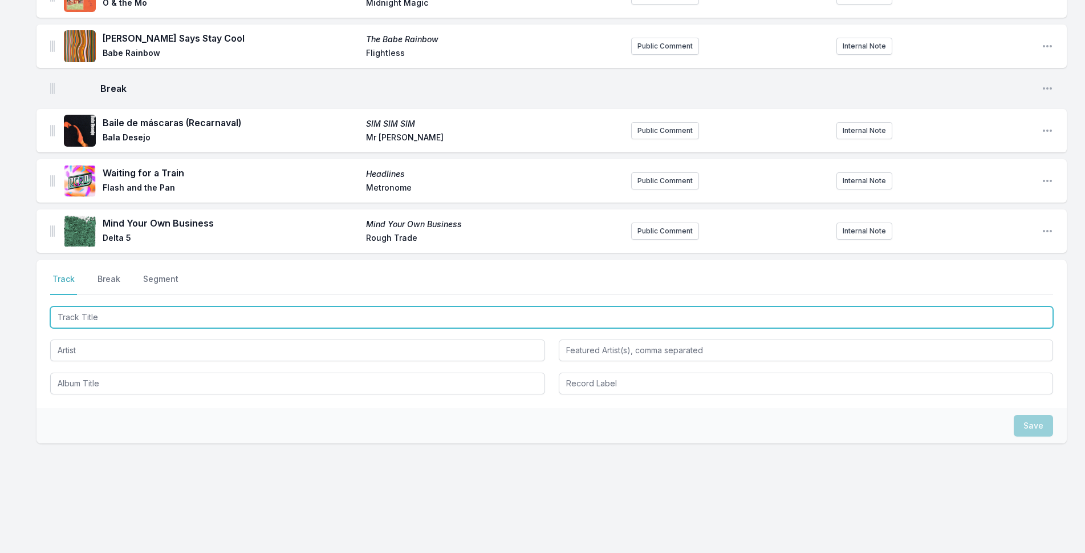
click at [319, 314] on input "Track Title" at bounding box center [551, 317] width 1003 height 22
type input "Say Goodbye"
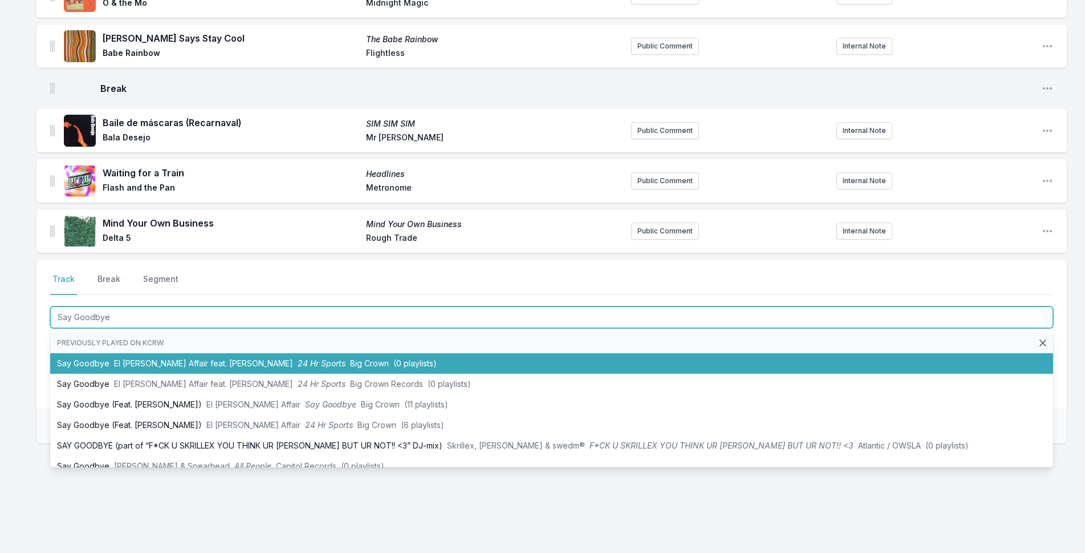
click at [298, 367] on span "24 Hr Sports" at bounding box center [322, 363] width 48 height 10
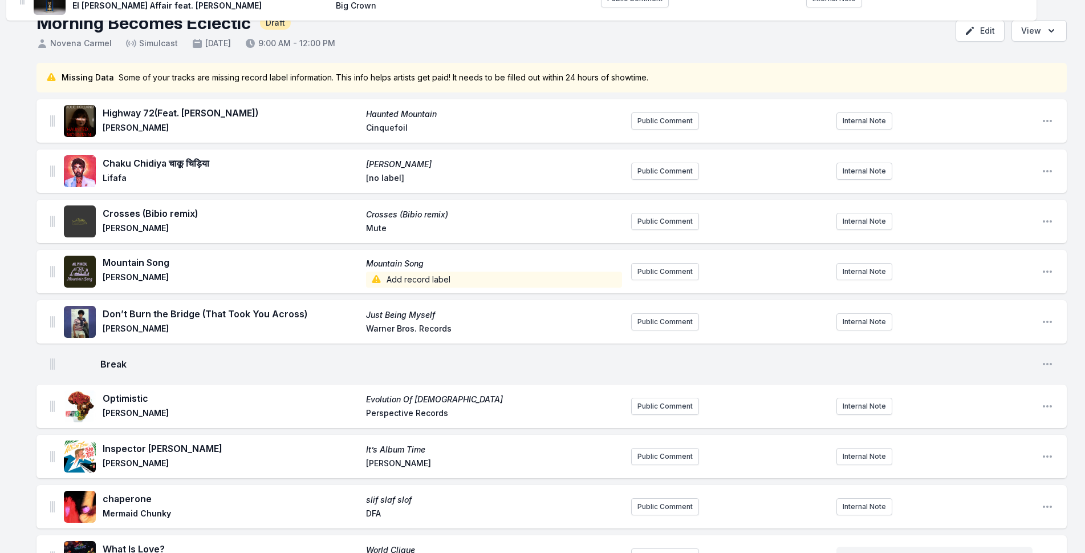
scroll to position [0, 0]
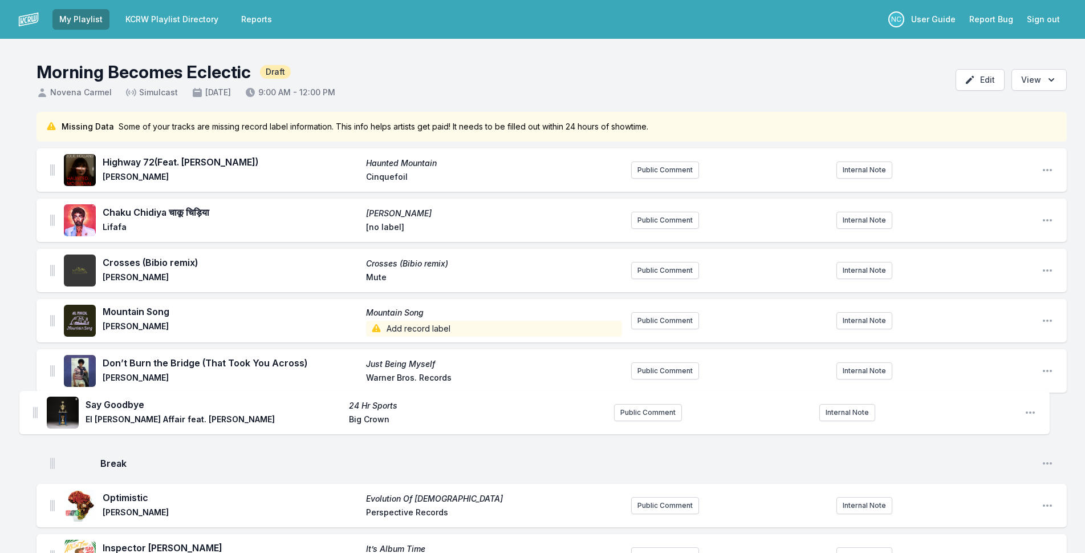
drag, startPoint x: 52, startPoint y: 228, endPoint x: 35, endPoint y: 396, distance: 169.1
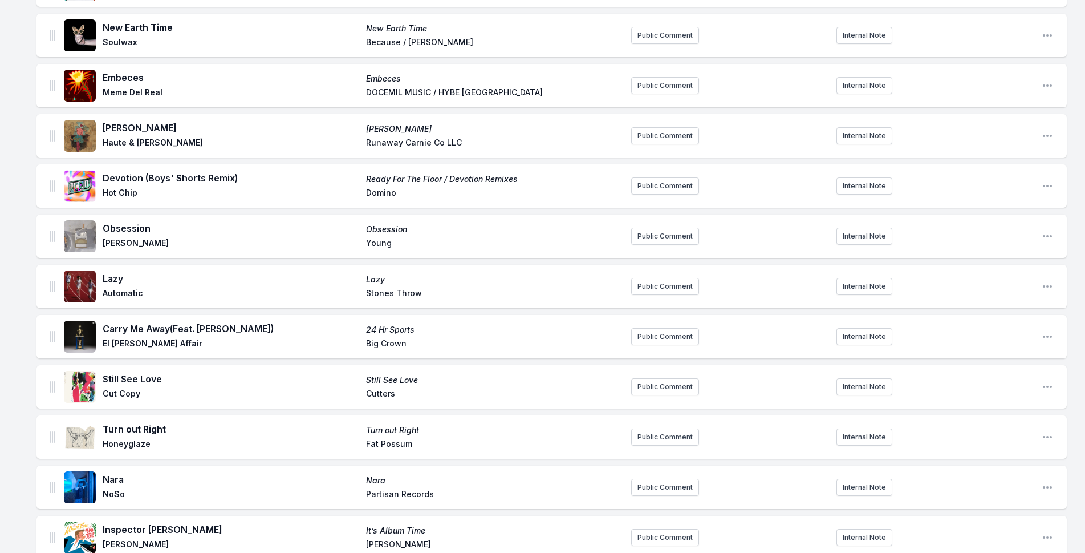
scroll to position [741, 0]
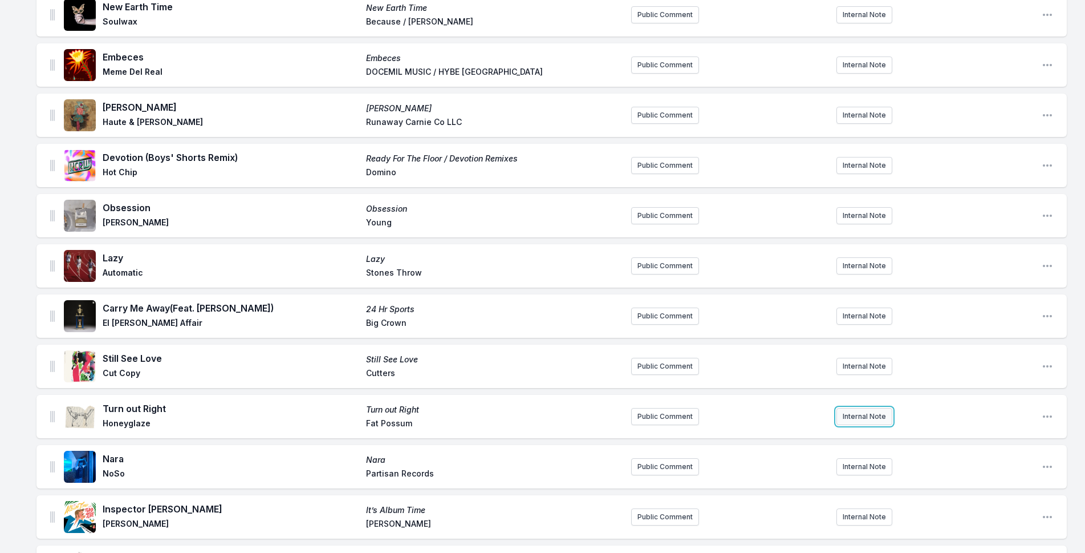
click at [865, 411] on button "Internal Note" at bounding box center [865, 416] width 56 height 17
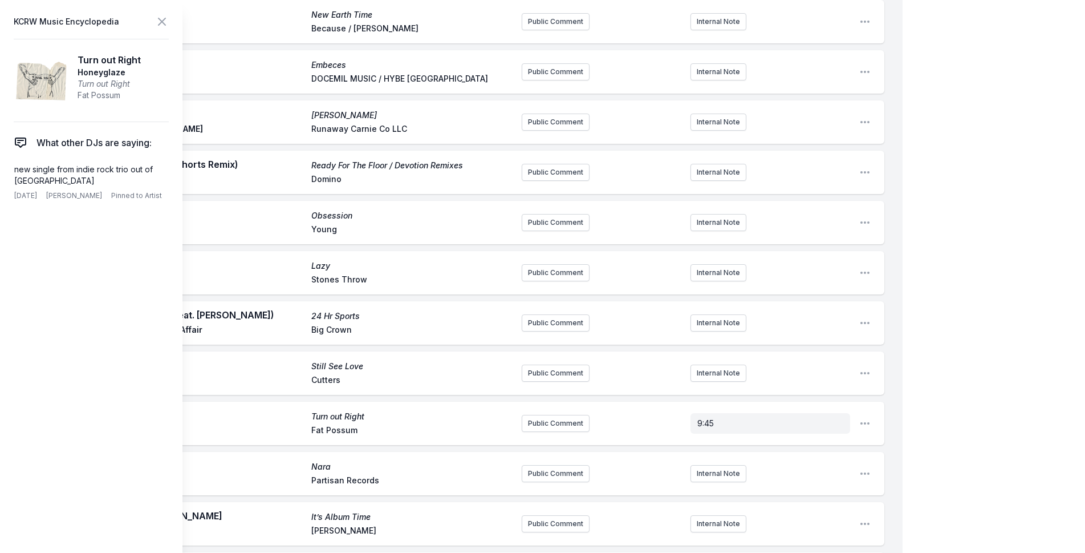
click at [974, 318] on div "My Playlist KCRW Playlist Directory Reports NC User Guide Report Bug Sign out M…" at bounding box center [542, 472] width 1085 height 2426
click at [161, 18] on icon at bounding box center [162, 22] width 14 height 14
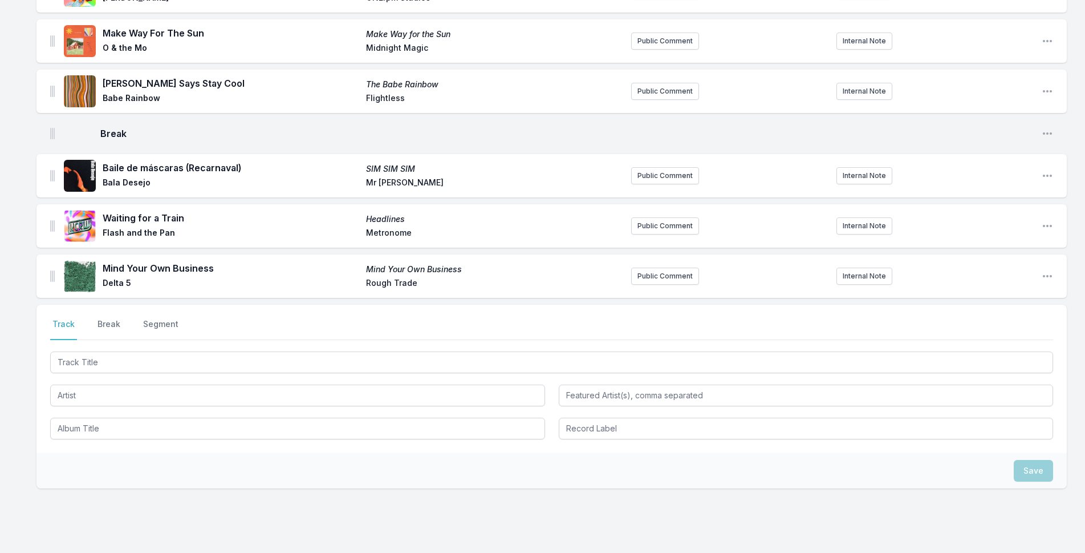
scroll to position [1864, 0]
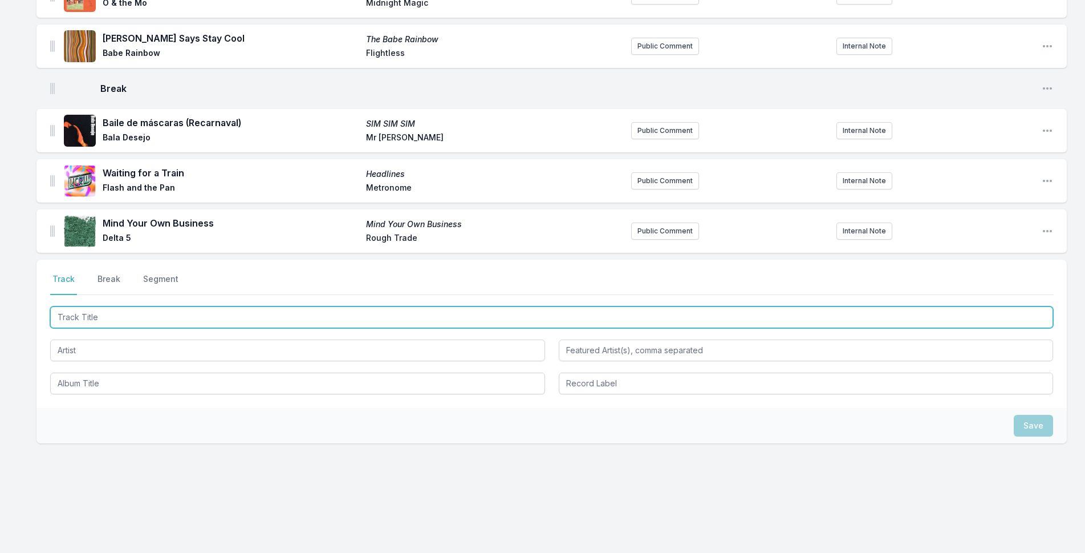
drag, startPoint x: 275, startPoint y: 319, endPoint x: 864, endPoint y: 212, distance: 598.3
click at [282, 318] on input "Track Title" at bounding box center [551, 317] width 1003 height 22
type input "All My Friends"
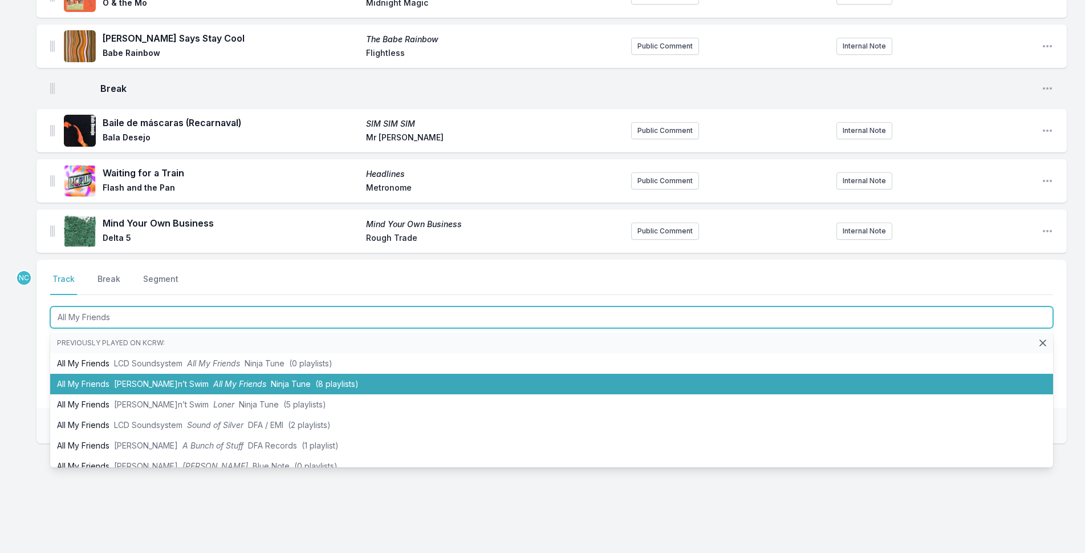
click at [315, 384] on span "(8 playlists)" at bounding box center [336, 384] width 43 height 10
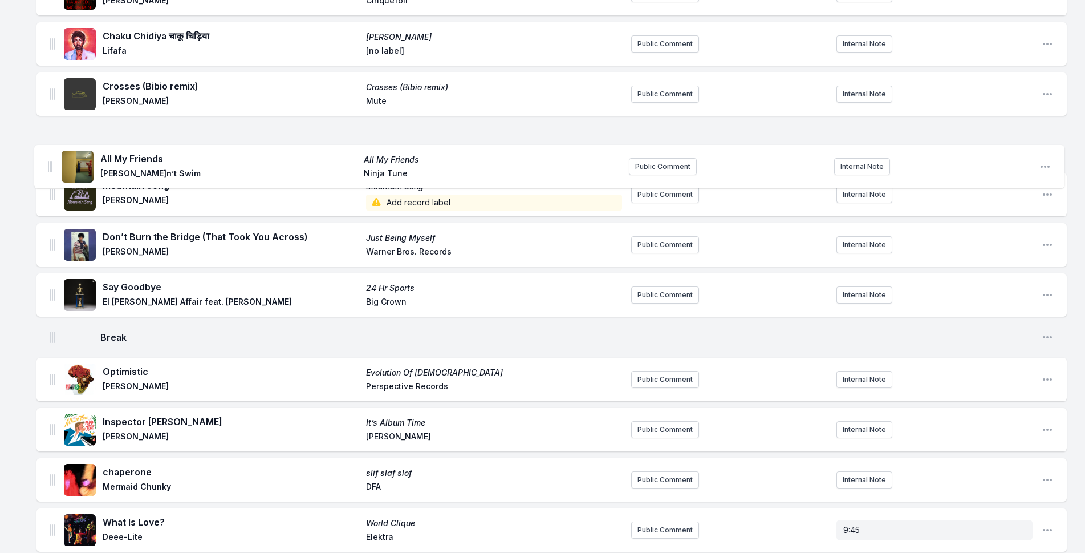
scroll to position [171, 0]
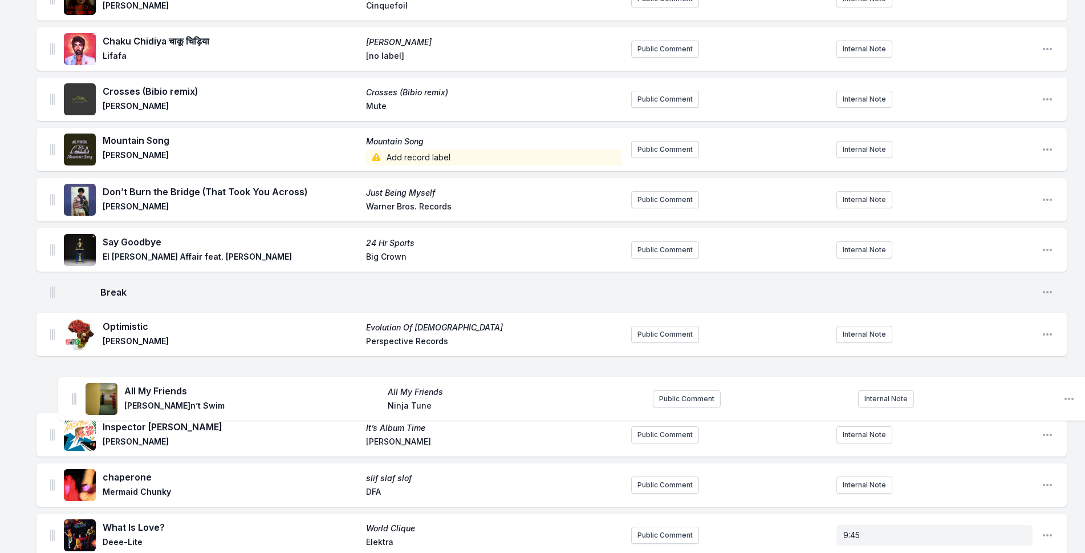
drag, startPoint x: 52, startPoint y: 228, endPoint x: 74, endPoint y: 391, distance: 164.5
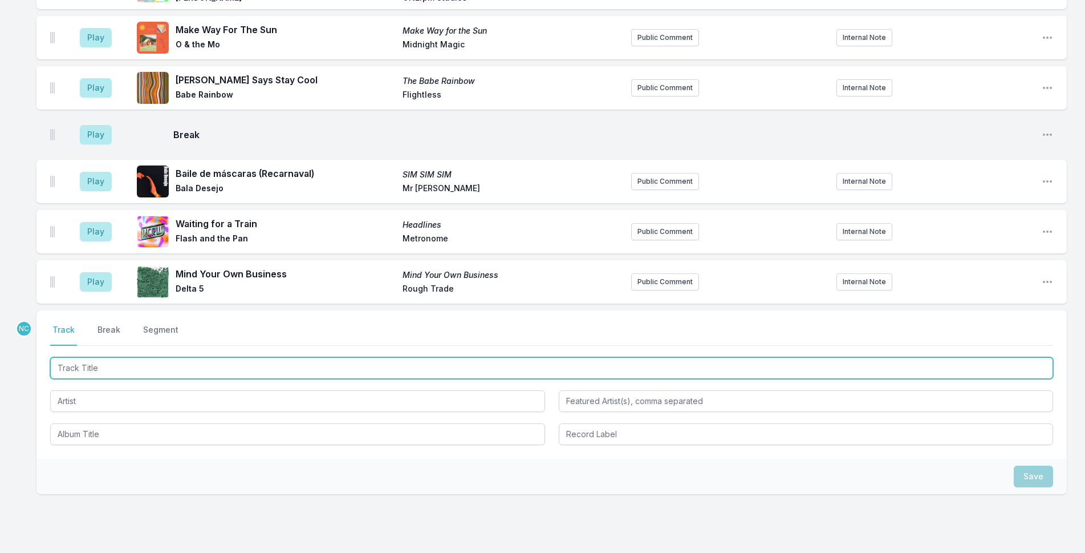
scroll to position [1933, 0]
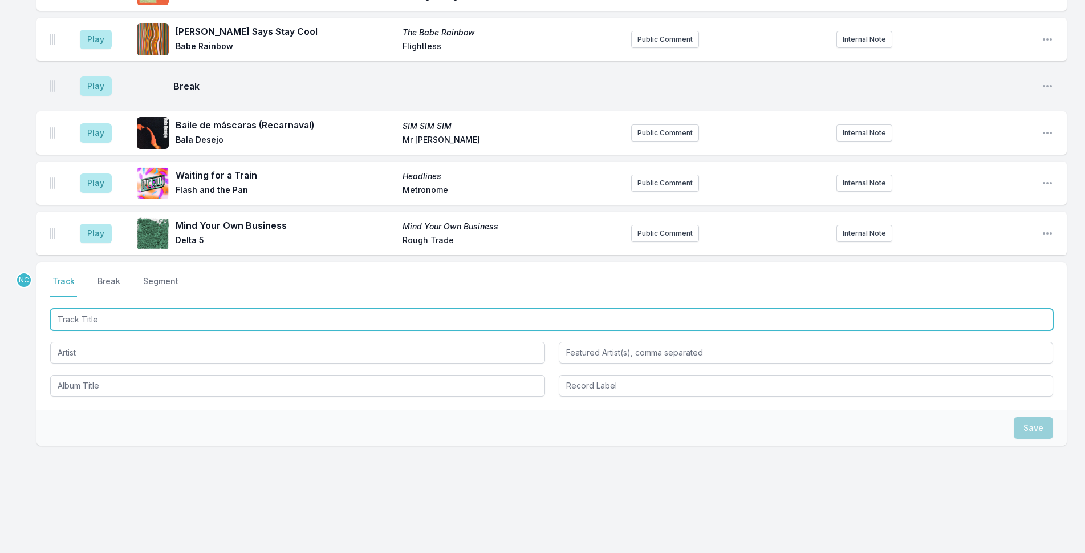
click at [251, 316] on input "Track Title" at bounding box center [551, 320] width 1003 height 22
type input "Good Life"
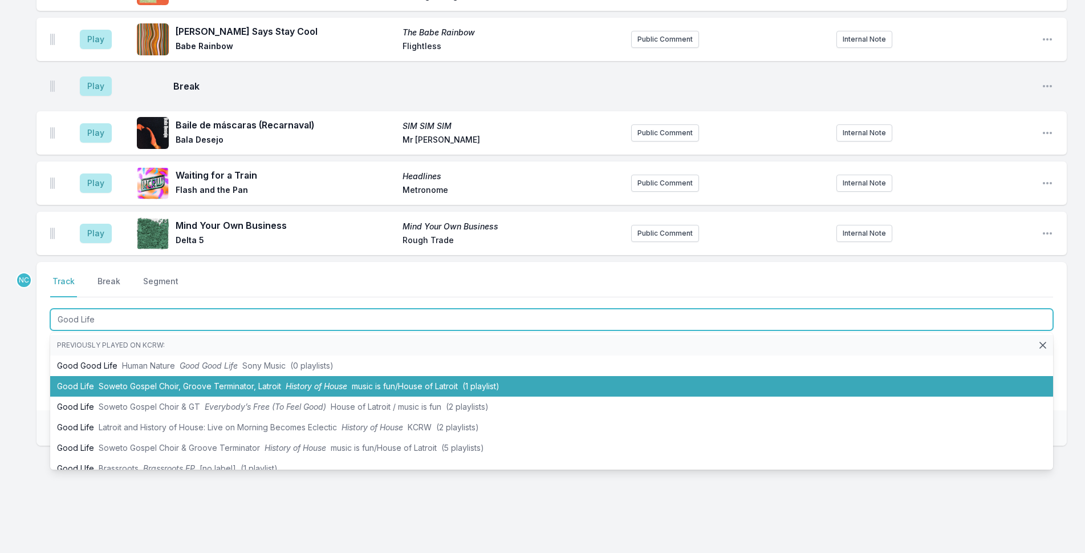
click at [100, 376] on li "Good Life Soweto Gospel Choir, Groove Terminator, Latroit History of House musi…" at bounding box center [551, 386] width 1003 height 21
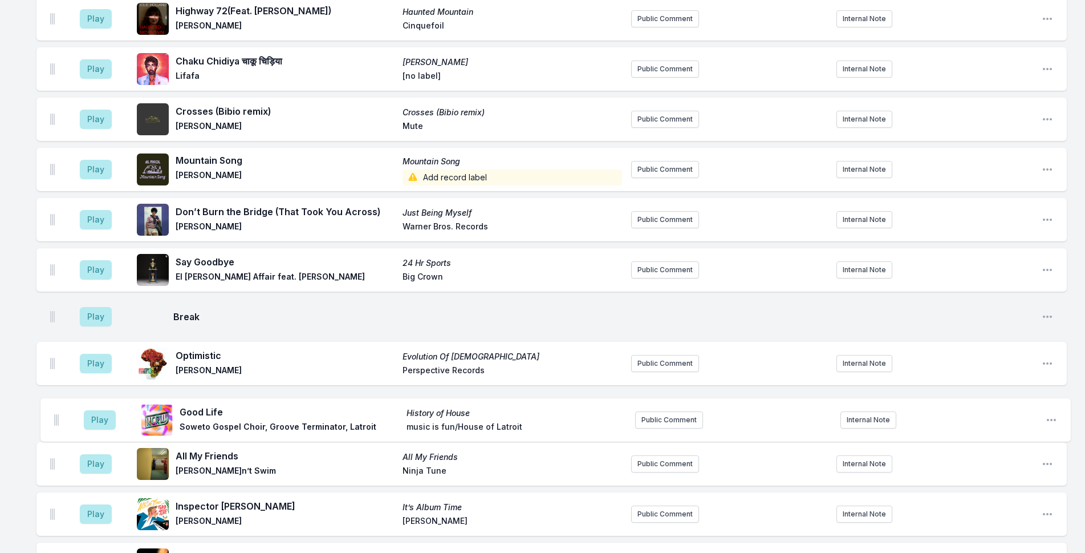
scroll to position [152, 0]
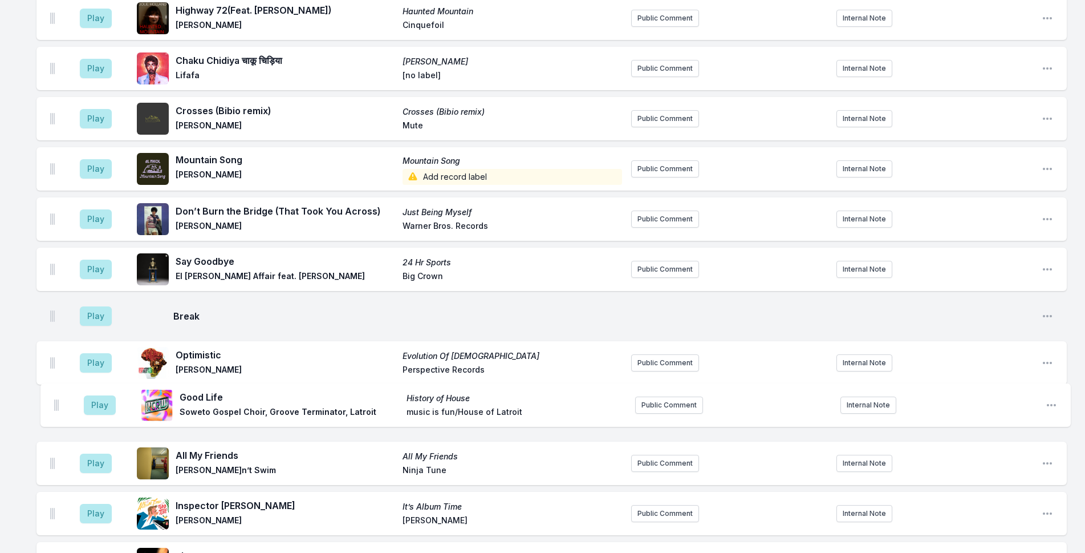
drag, startPoint x: 51, startPoint y: 230, endPoint x: 57, endPoint y: 395, distance: 165.5
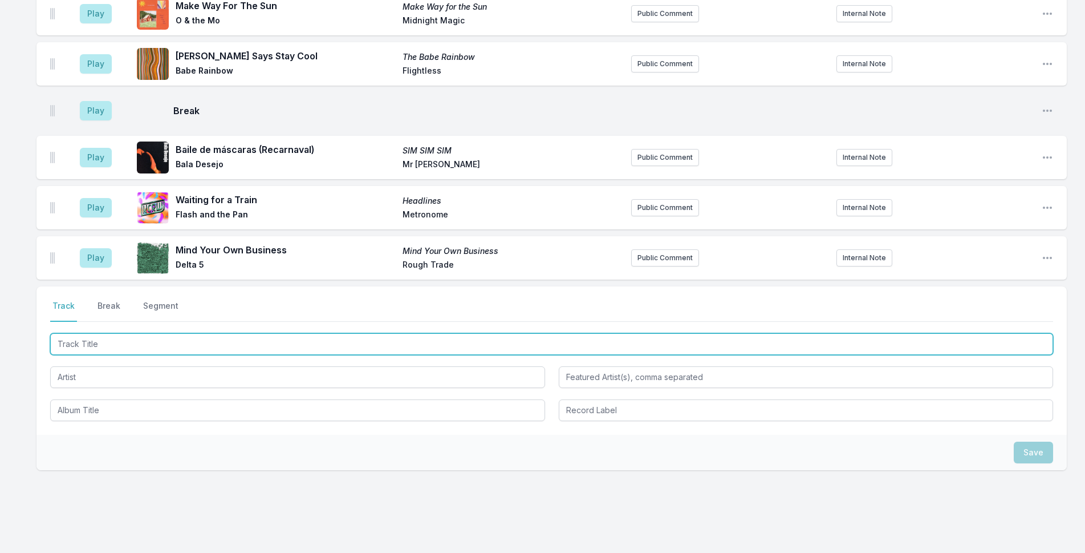
scroll to position [1983, 0]
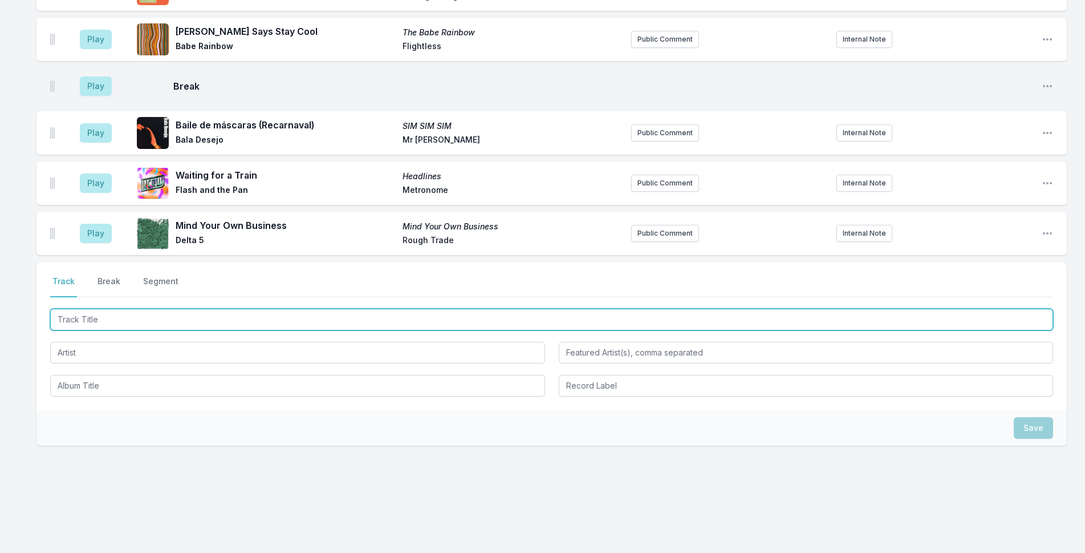
click at [281, 319] on input "Track Title" at bounding box center [551, 320] width 1003 height 22
type input "El Camino"
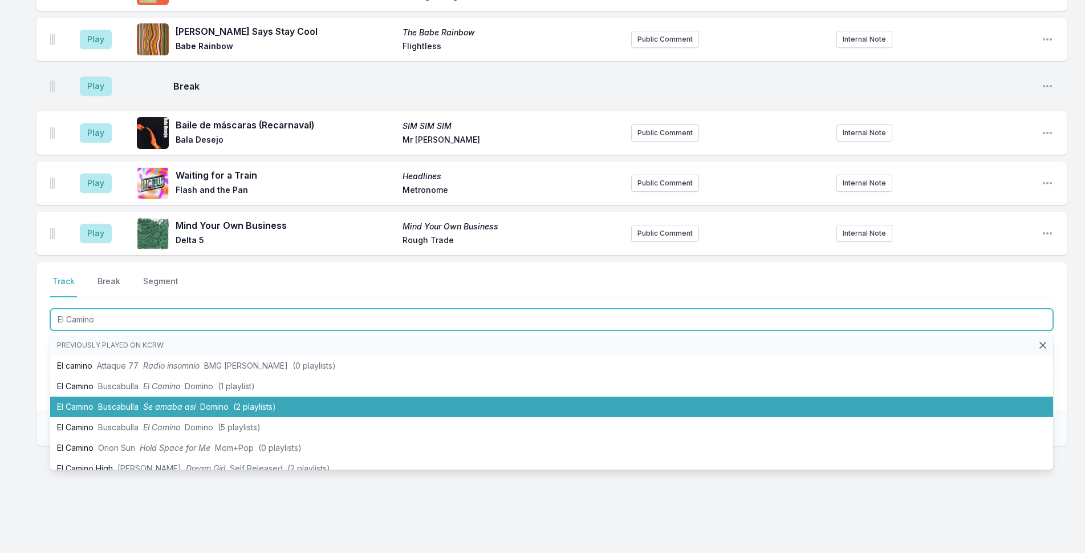
click at [279, 398] on li "El Camino Buscabulla Se amaba así Domino (2 playlists)" at bounding box center [551, 406] width 1003 height 21
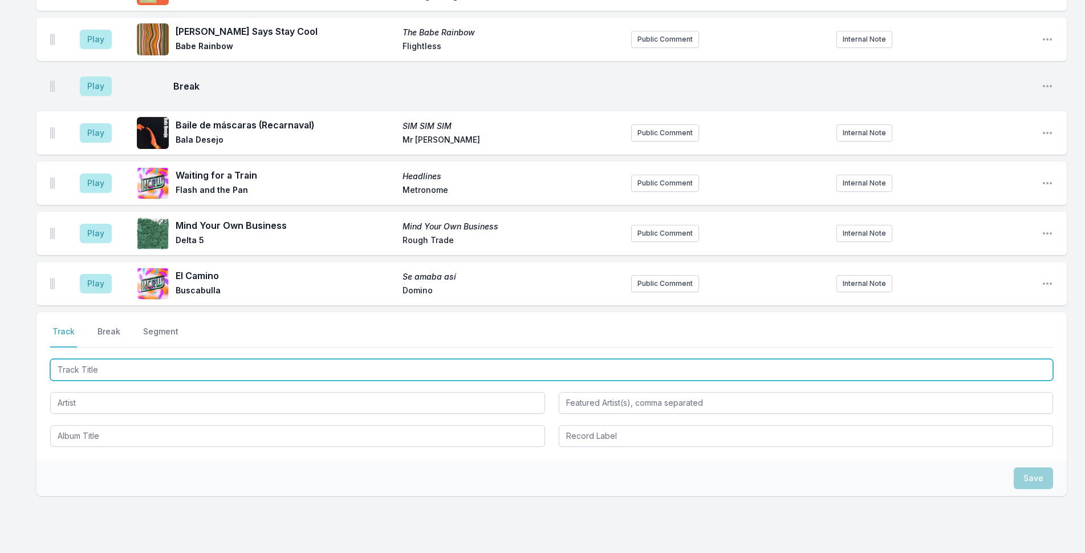
scroll to position [2033, 0]
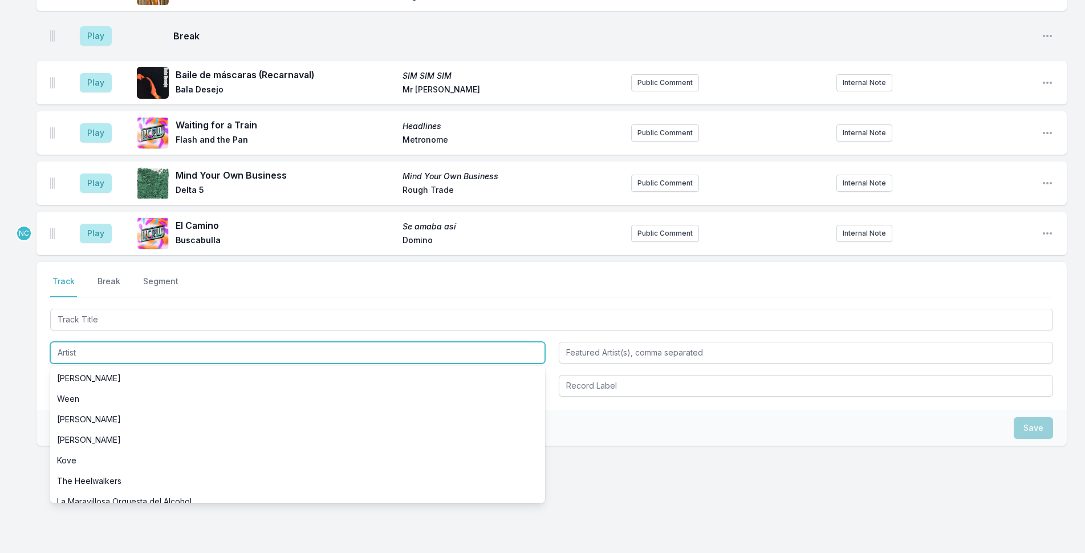
click at [80, 350] on input "Artist" at bounding box center [297, 353] width 495 height 22
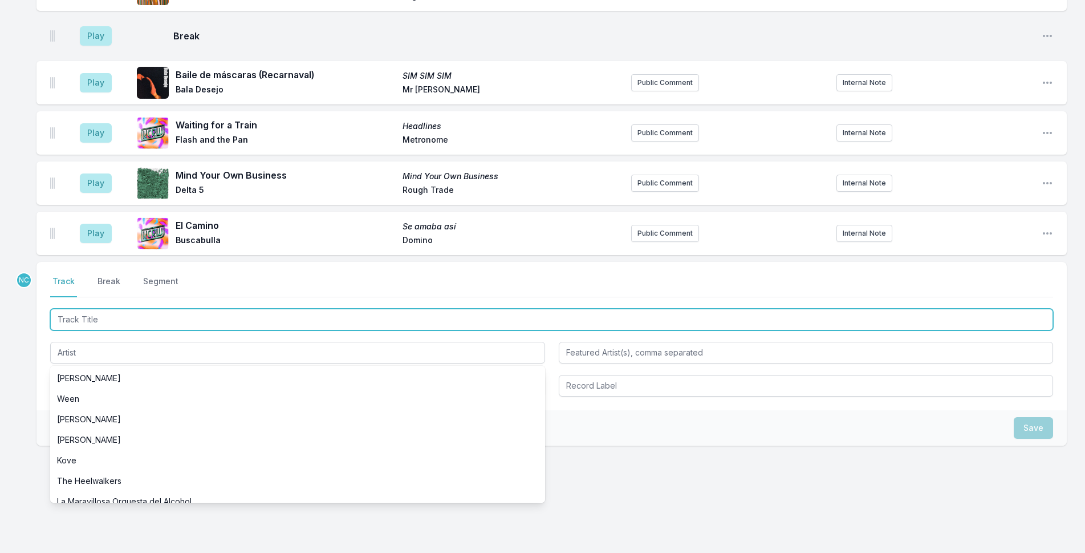
click at [95, 321] on input "Track Title" at bounding box center [551, 320] width 1003 height 22
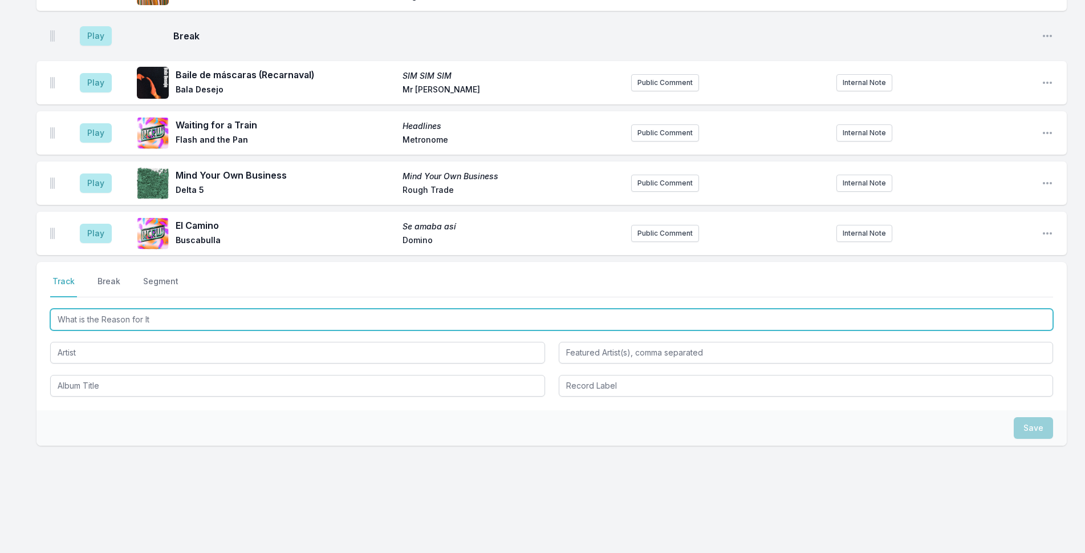
type input "What is the Reason for It?"
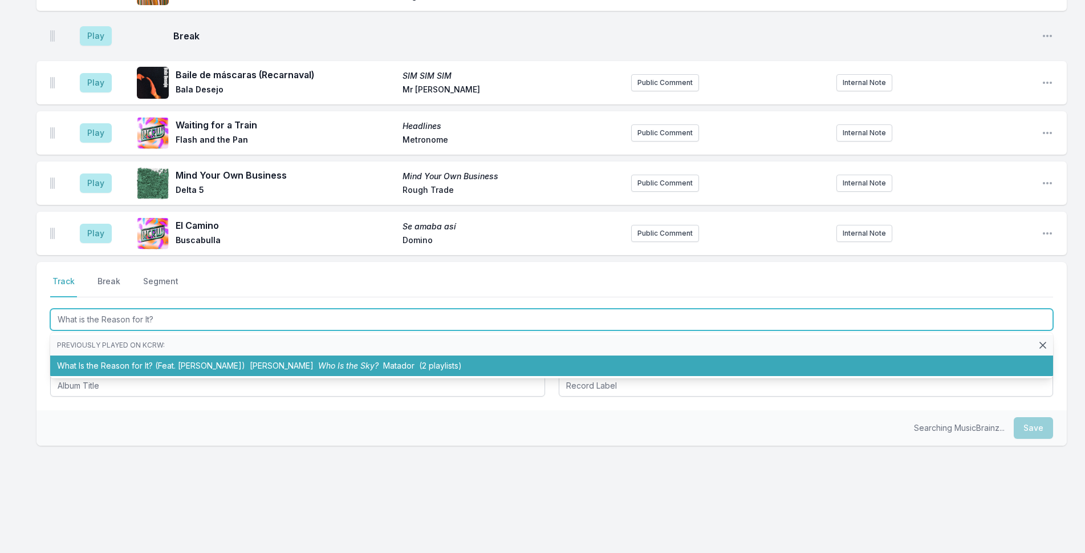
click at [201, 361] on li "What Is the Reason for It? (Feat. [PERSON_NAME]) [PERSON_NAME] Who Is the Sky? …" at bounding box center [551, 365] width 1003 height 21
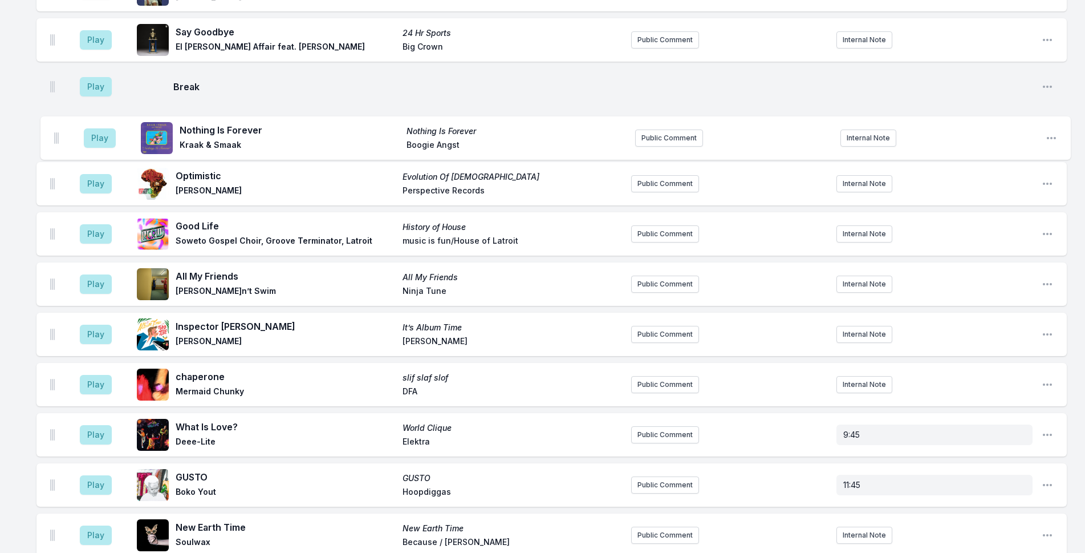
scroll to position [380, 0]
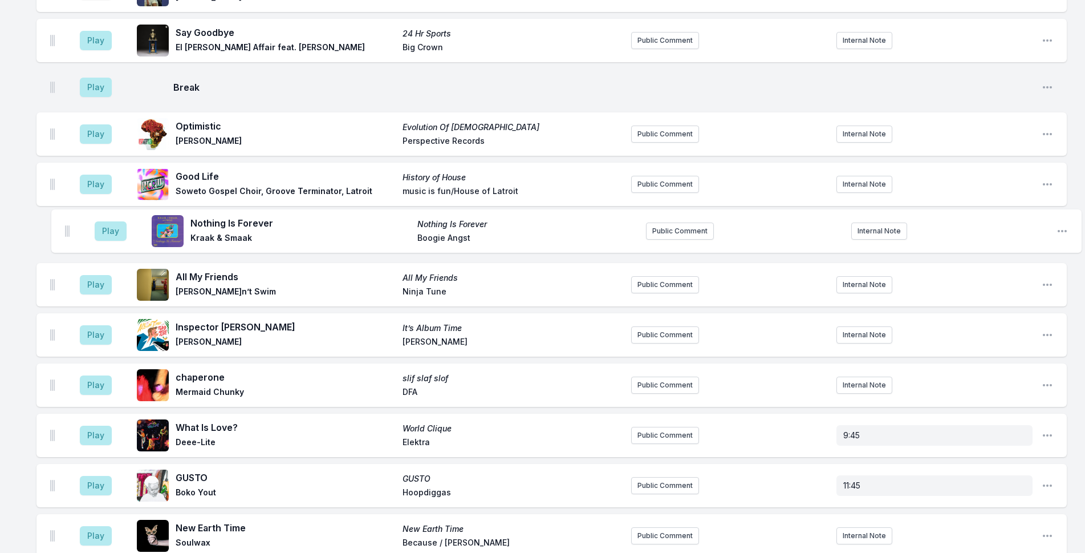
drag, startPoint x: 52, startPoint y: 211, endPoint x: 67, endPoint y: 226, distance: 21.0
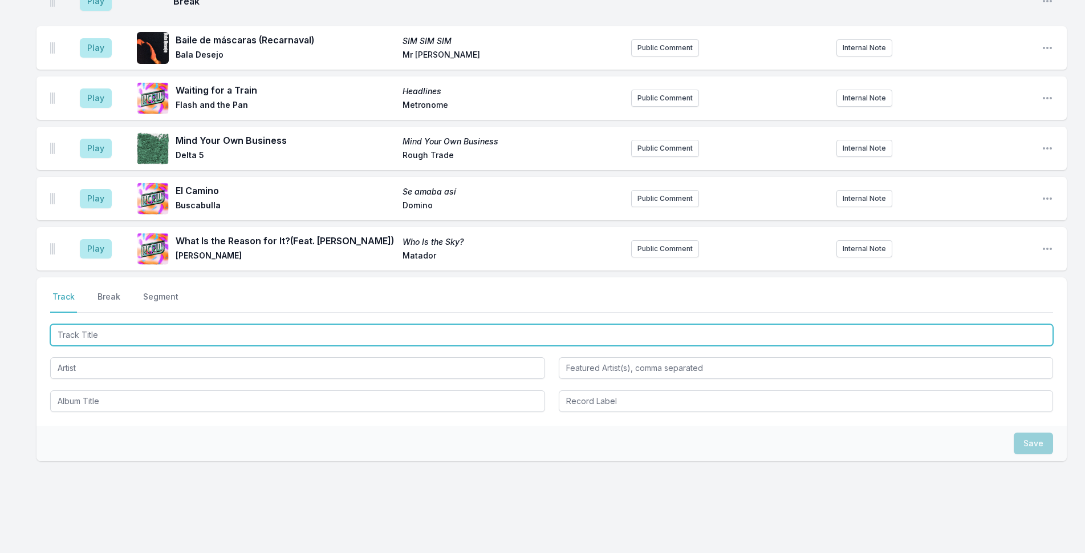
scroll to position [2083, 0]
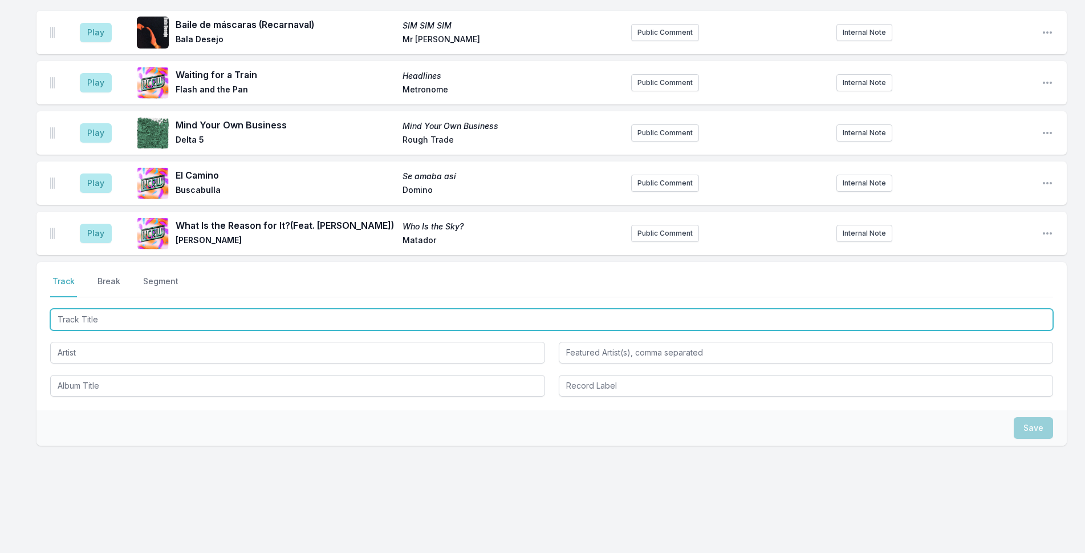
drag, startPoint x: 279, startPoint y: 317, endPoint x: 804, endPoint y: 278, distance: 526.7
click at [290, 320] on input "Track Title" at bounding box center [551, 320] width 1003 height 22
type input "It's Starting"
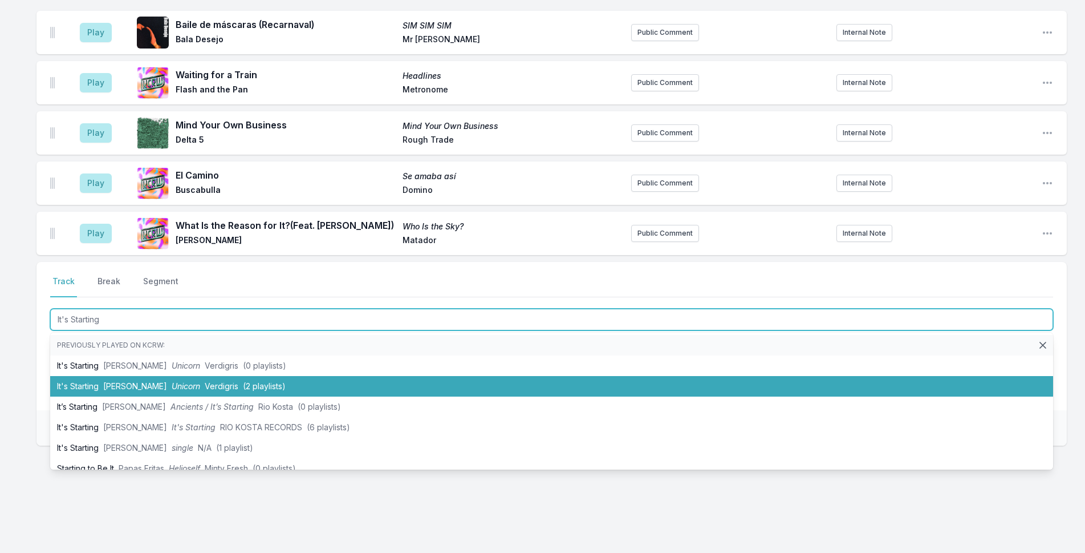
click at [205, 381] on span "Verdigris" at bounding box center [222, 386] width 34 height 10
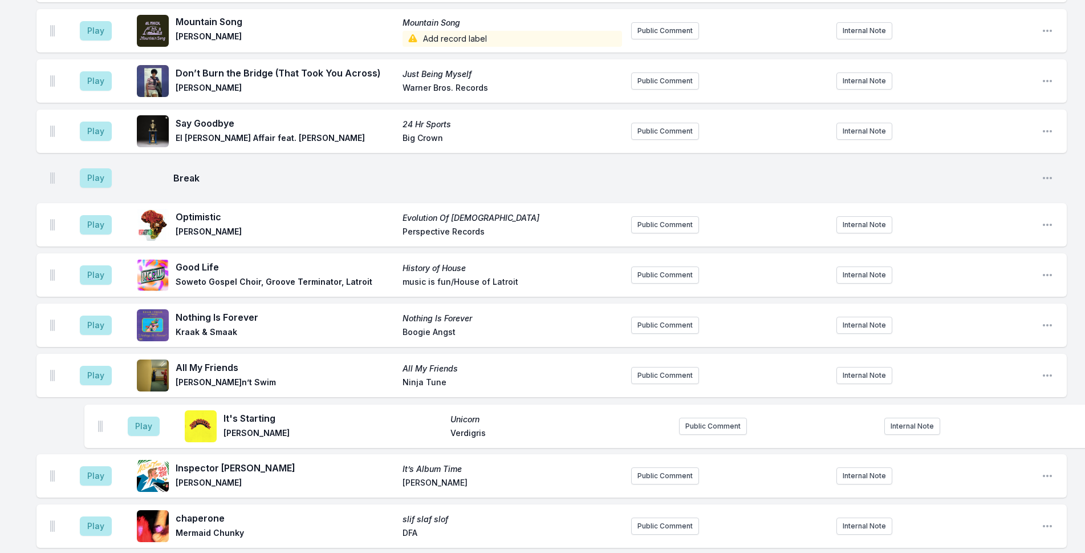
scroll to position [302, 0]
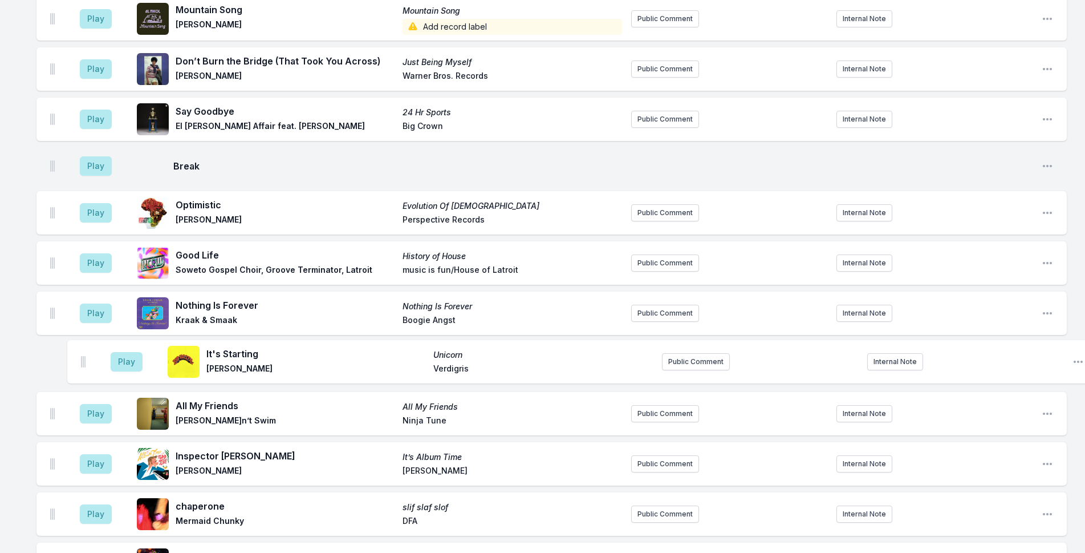
drag, startPoint x: 52, startPoint y: 228, endPoint x: 84, endPoint y: 355, distance: 131.1
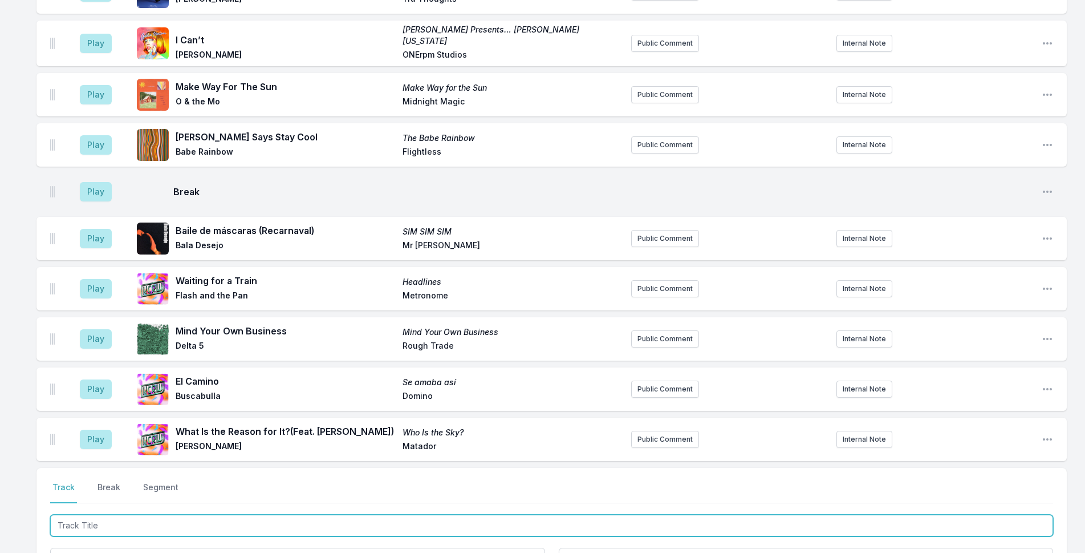
scroll to position [2134, 0]
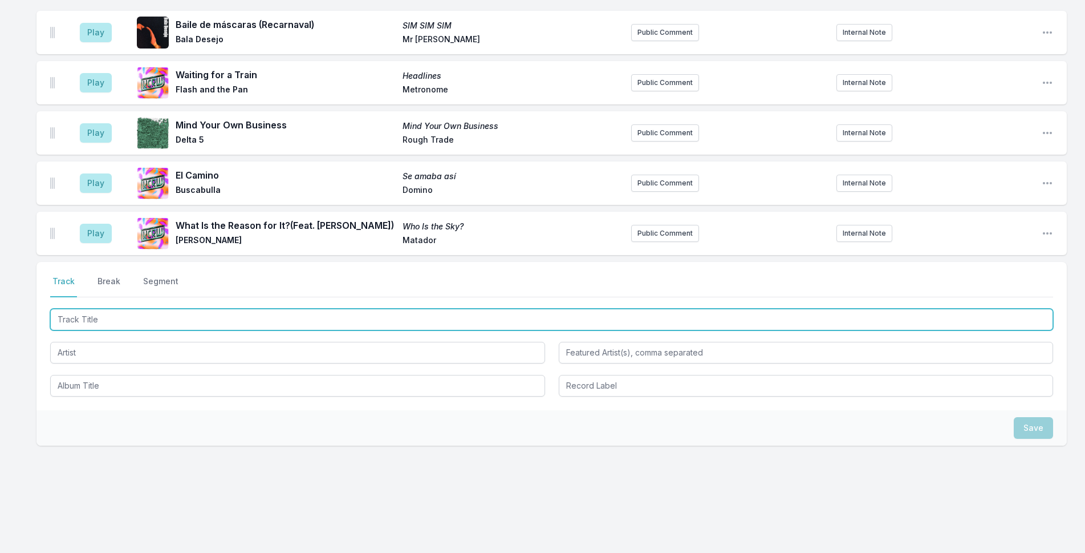
drag, startPoint x: 336, startPoint y: 319, endPoint x: 1094, endPoint y: 226, distance: 764.3
click at [356, 317] on input "Track Title" at bounding box center [551, 320] width 1003 height 22
type input "To Ease You"
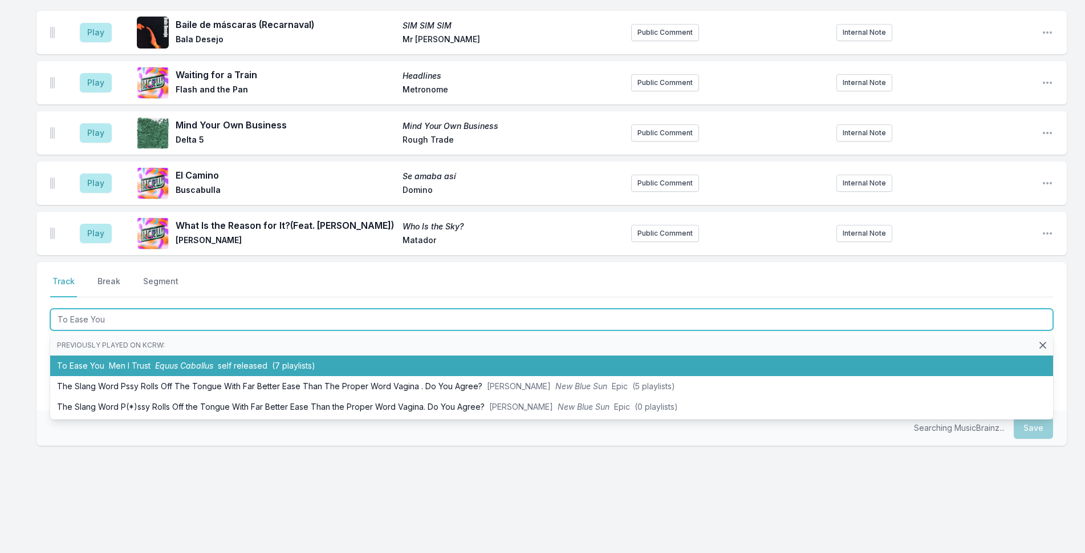
click at [475, 355] on li "To Ease You Men I Trust Equus Caballus self released (7 playlists)" at bounding box center [551, 365] width 1003 height 21
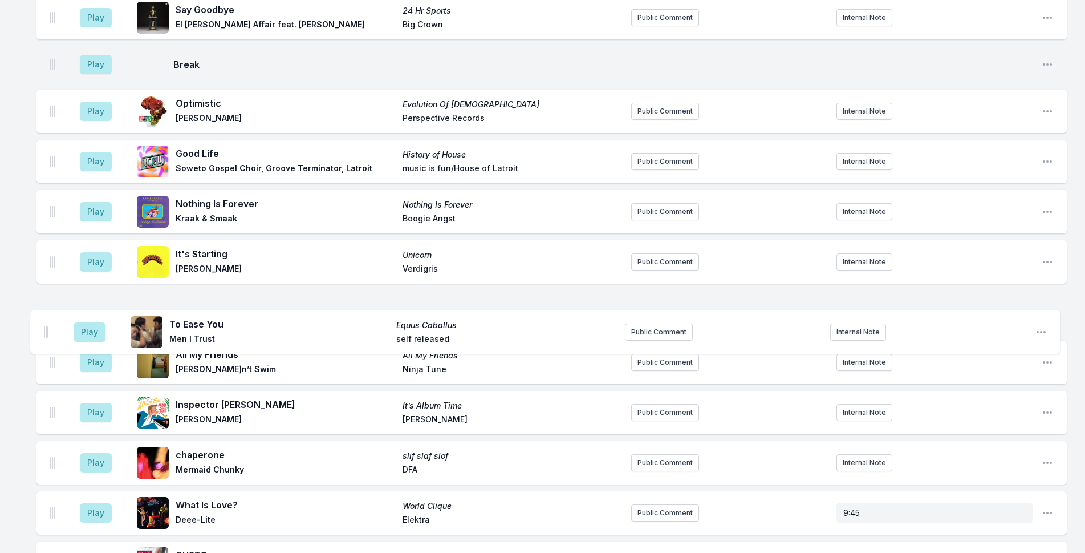
scroll to position [405, 0]
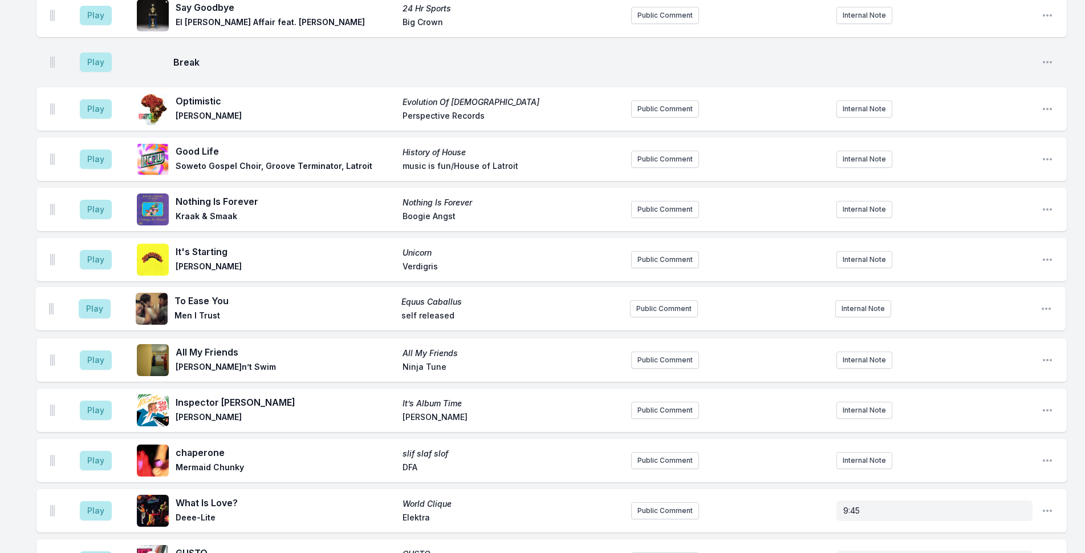
drag, startPoint x: 52, startPoint y: 229, endPoint x: 51, endPoint y: 302, distance: 73.0
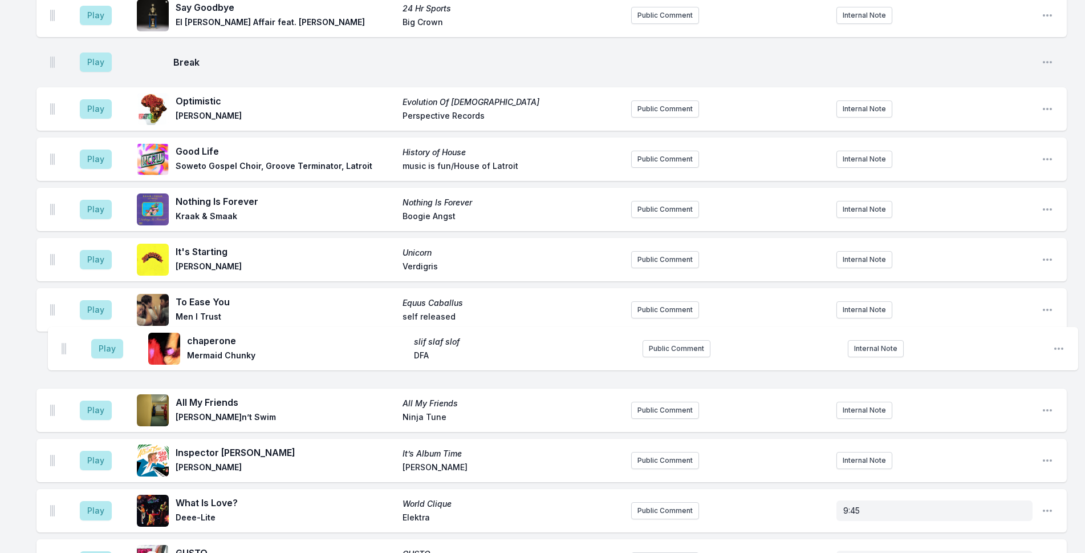
scroll to position [407, 0]
drag, startPoint x: 53, startPoint y: 461, endPoint x: 64, endPoint y: 343, distance: 119.2
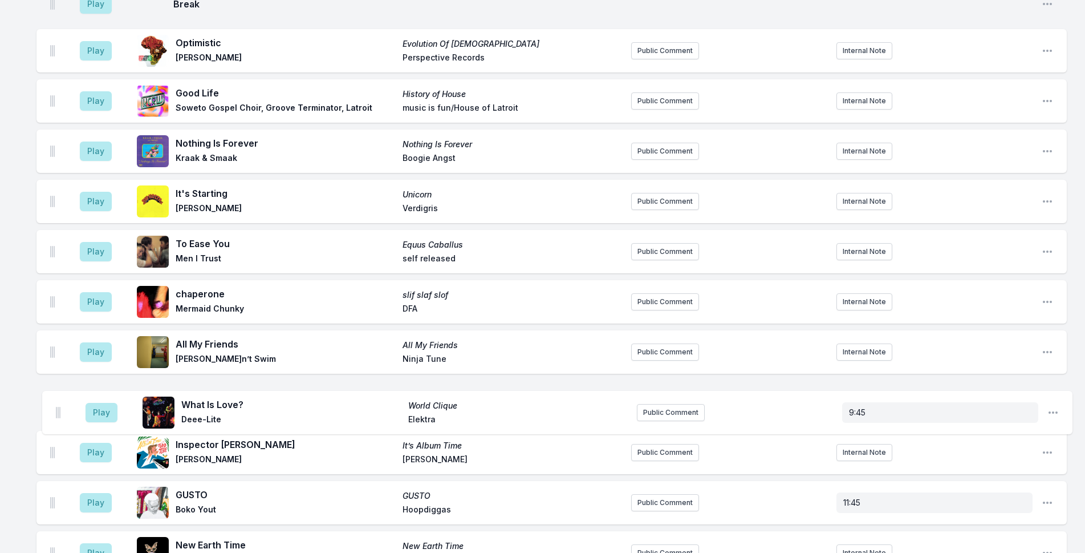
scroll to position [464, 0]
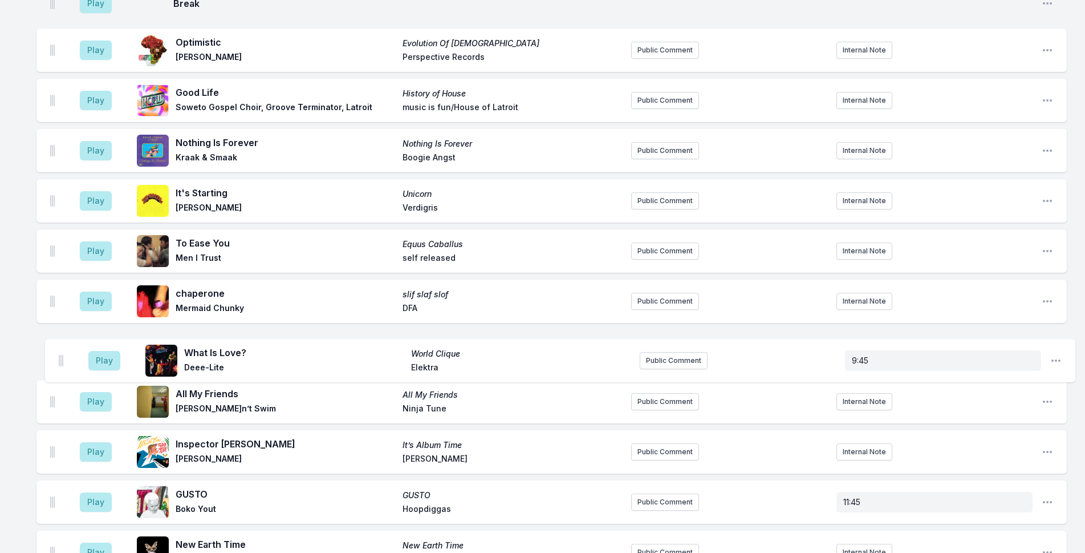
drag, startPoint x: 50, startPoint y: 449, endPoint x: 59, endPoint y: 351, distance: 98.5
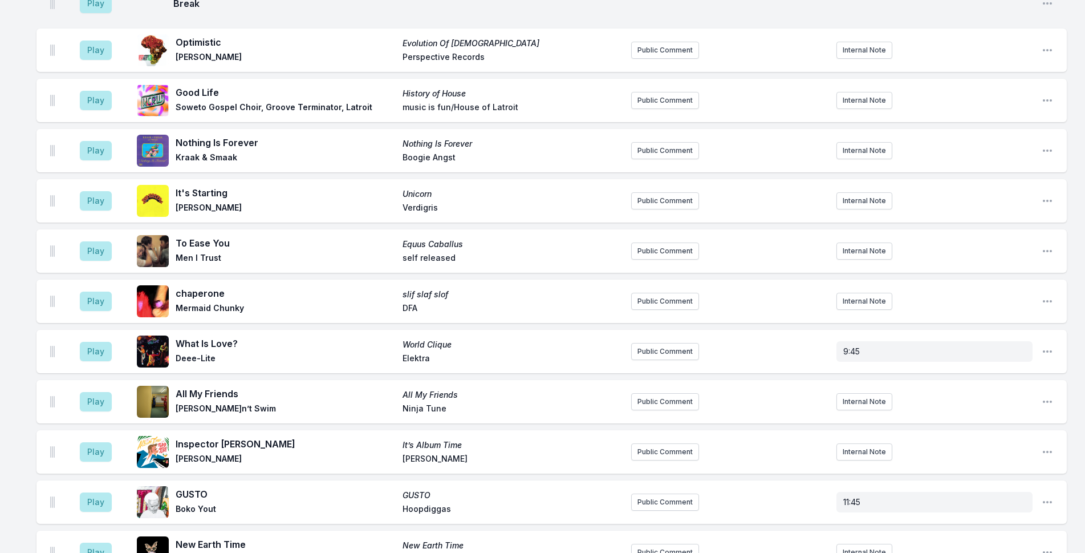
scroll to position [467, 0]
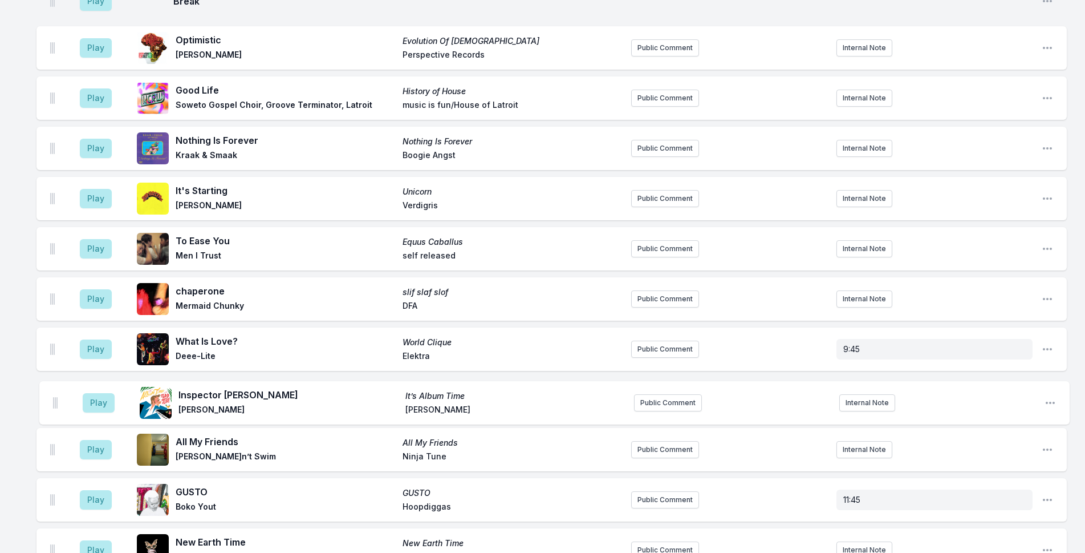
drag, startPoint x: 53, startPoint y: 448, endPoint x: 56, endPoint y: 395, distance: 52.5
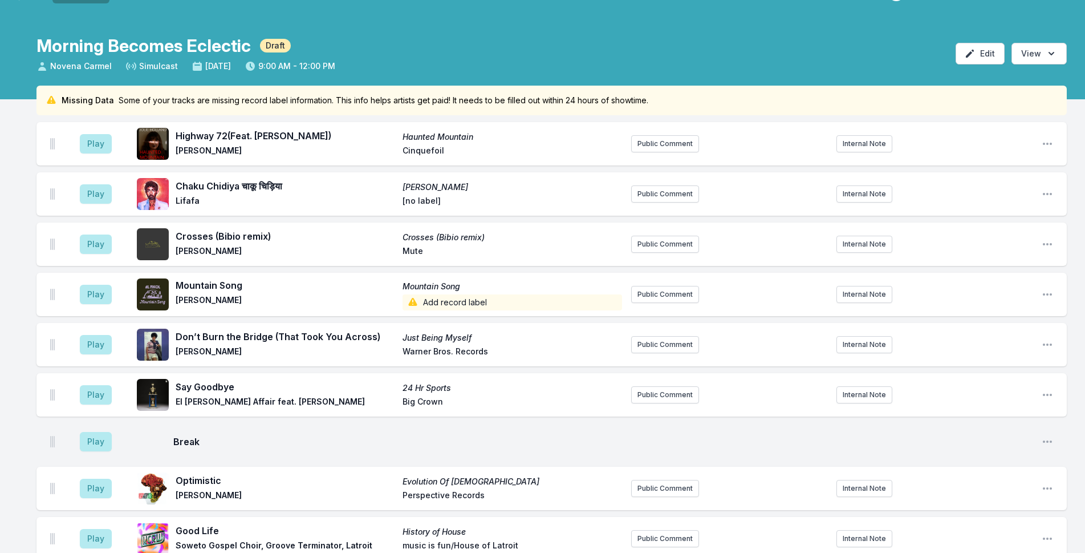
scroll to position [0, 0]
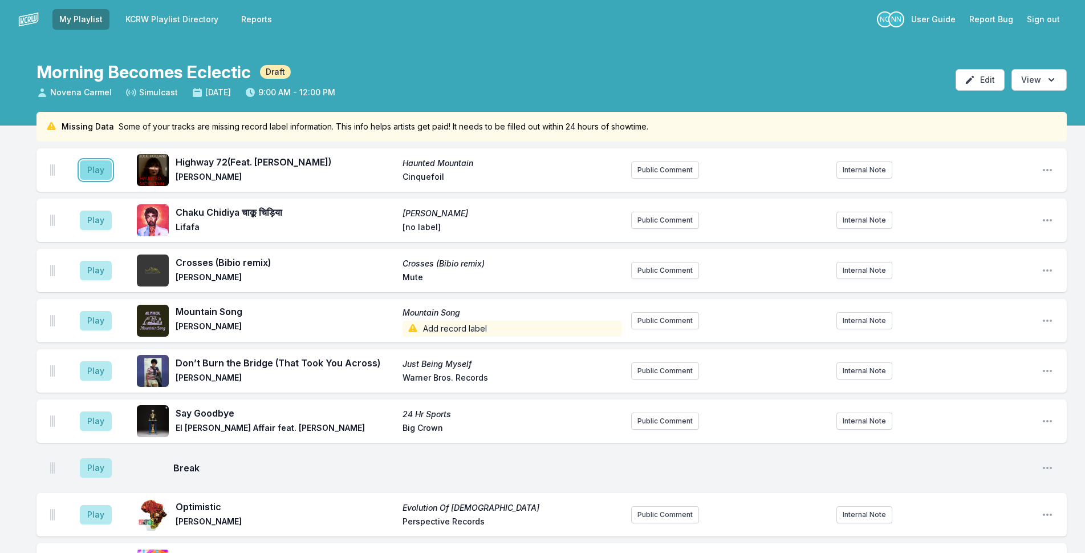
click at [94, 172] on button "Play" at bounding box center [96, 169] width 32 height 19
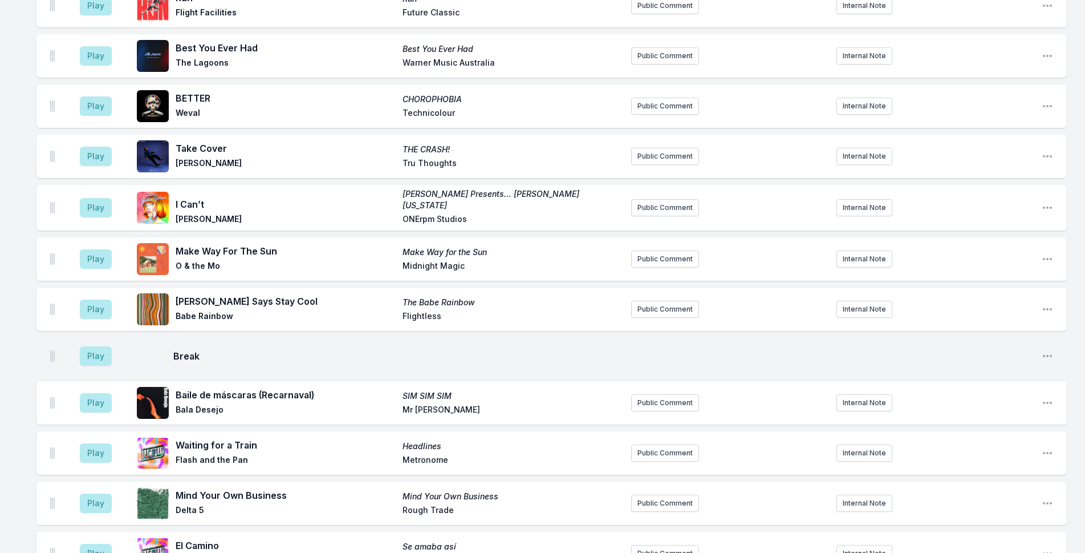
scroll to position [2167, 0]
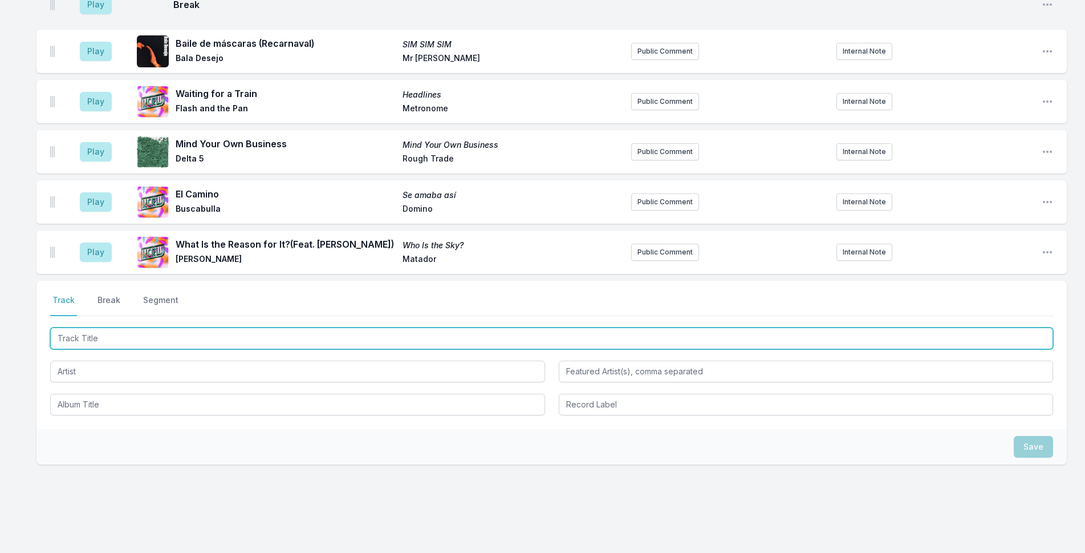
click at [258, 327] on input "Track Title" at bounding box center [551, 338] width 1003 height 22
type input "Words"
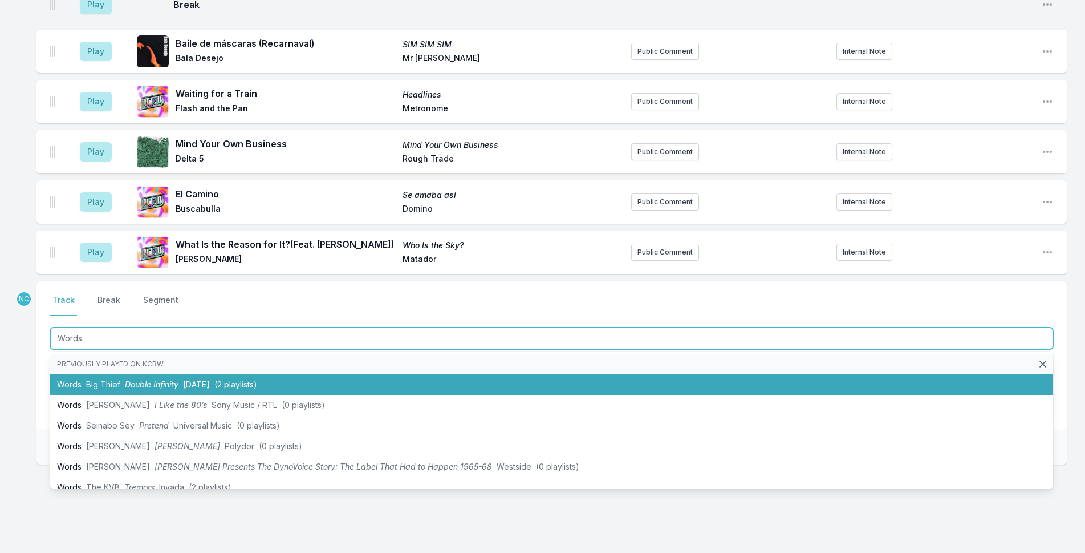
click at [242, 388] on li "Words Big Thief Double Infinity [DATE] (2 playlists)" at bounding box center [551, 384] width 1003 height 21
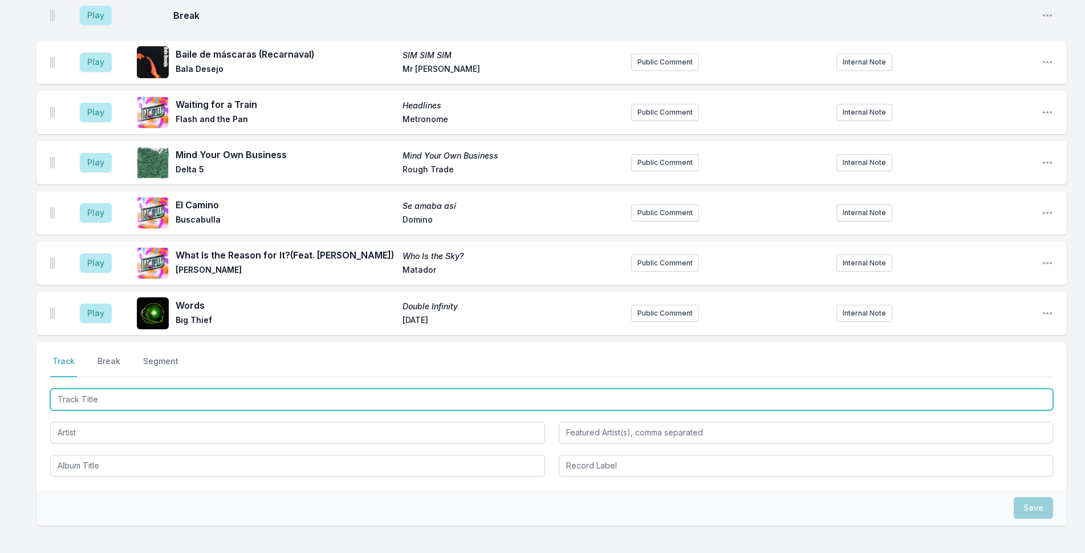
scroll to position [2236, 0]
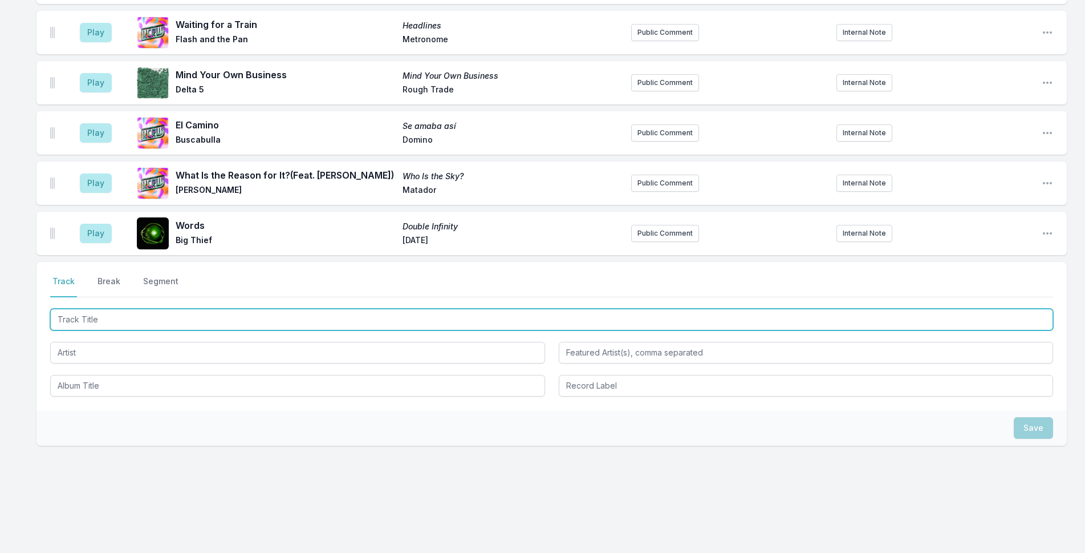
drag, startPoint x: 172, startPoint y: 322, endPoint x: 378, endPoint y: 314, distance: 206.0
click at [175, 321] on input "Track Title" at bounding box center [551, 320] width 1003 height 22
type input "Should Sleep"
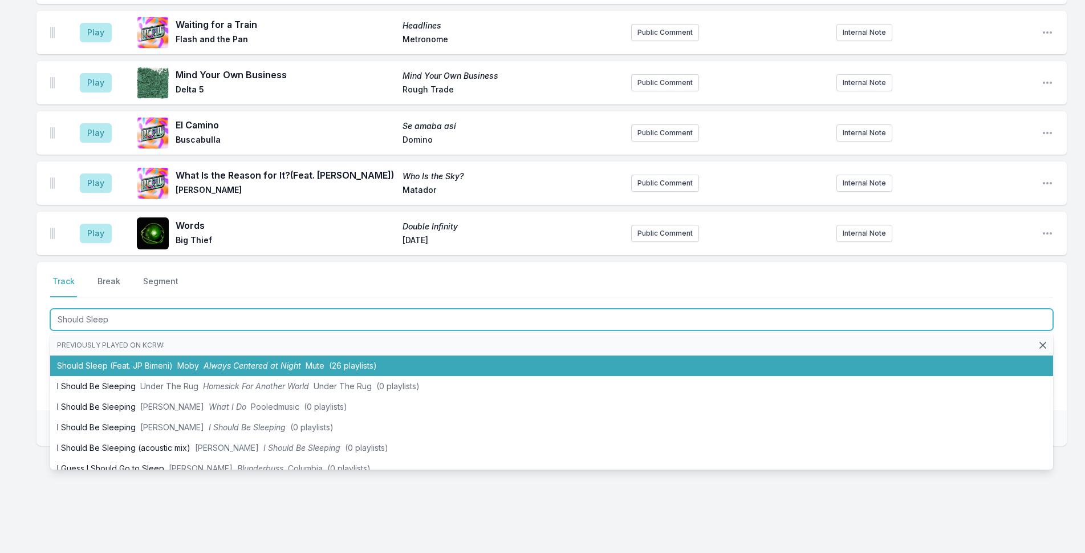
click at [344, 358] on li "Should Sleep (Feat. JP Bimeni) Moby Always Centered at Night Mute (26 playlists)" at bounding box center [551, 365] width 1003 height 21
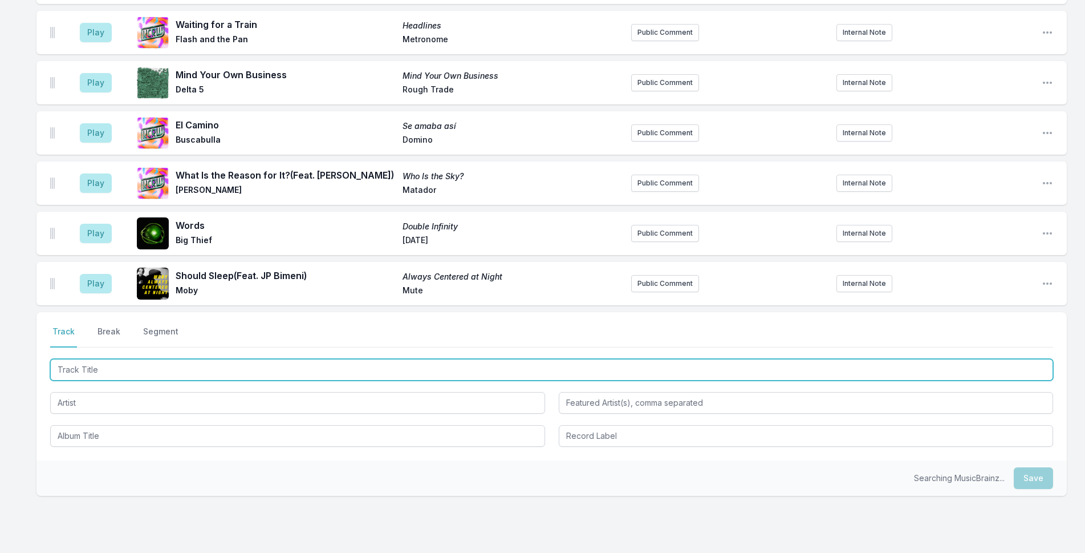
scroll to position [2286, 0]
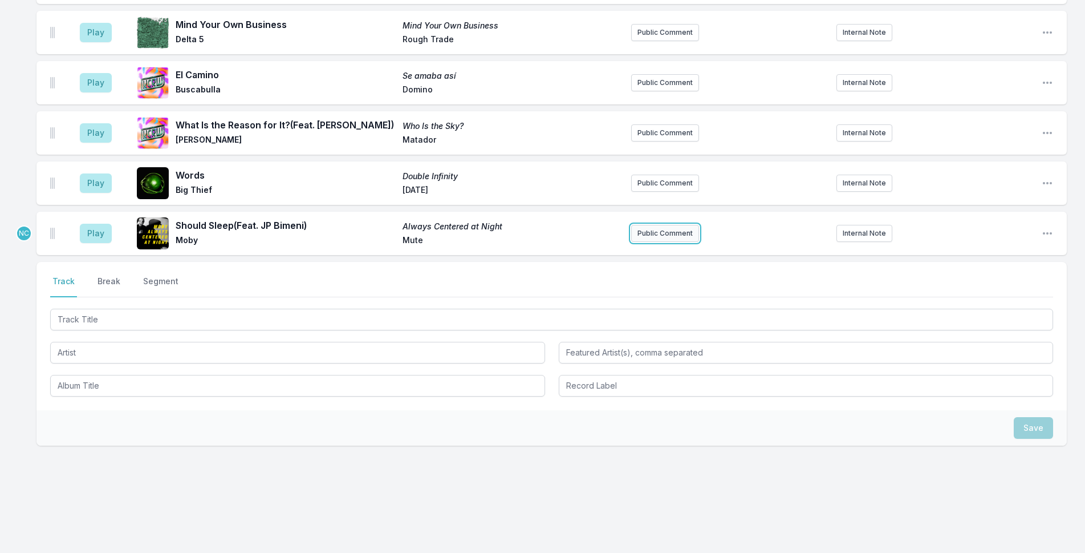
click at [649, 237] on button "Public Comment" at bounding box center [665, 233] width 68 height 17
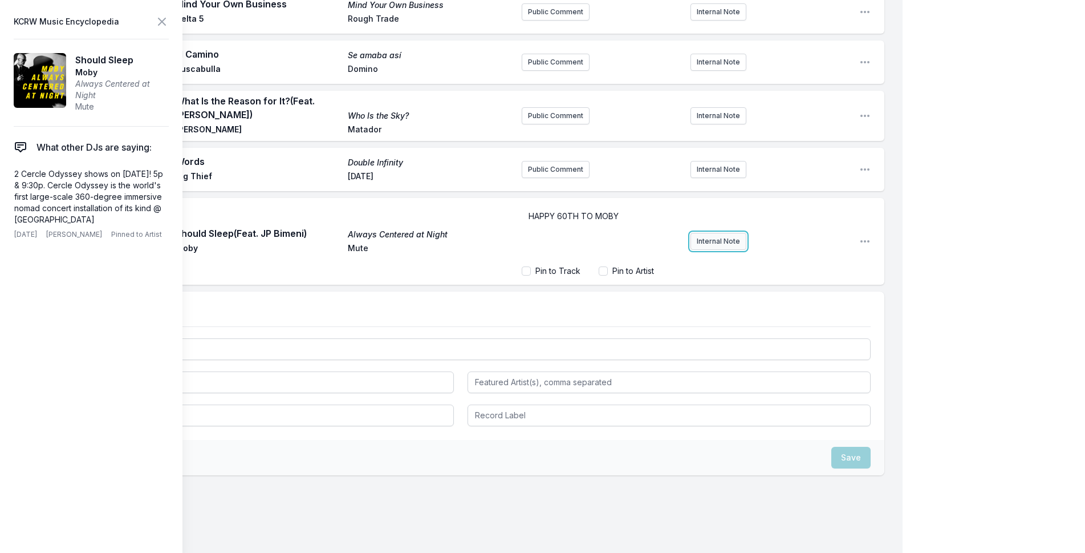
click at [725, 229] on div "Play Should Sleep (Feat. JP Bimeni) Always Centered at Night Moby Mute HAPPY 60…" at bounding box center [461, 241] width 848 height 87
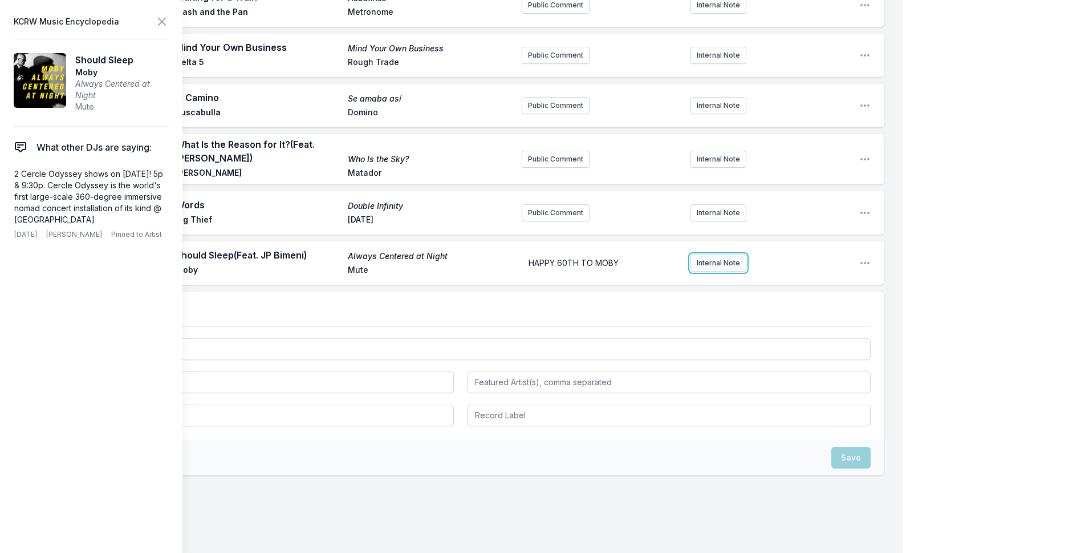
click at [721, 254] on button "Internal Note" at bounding box center [719, 262] width 56 height 17
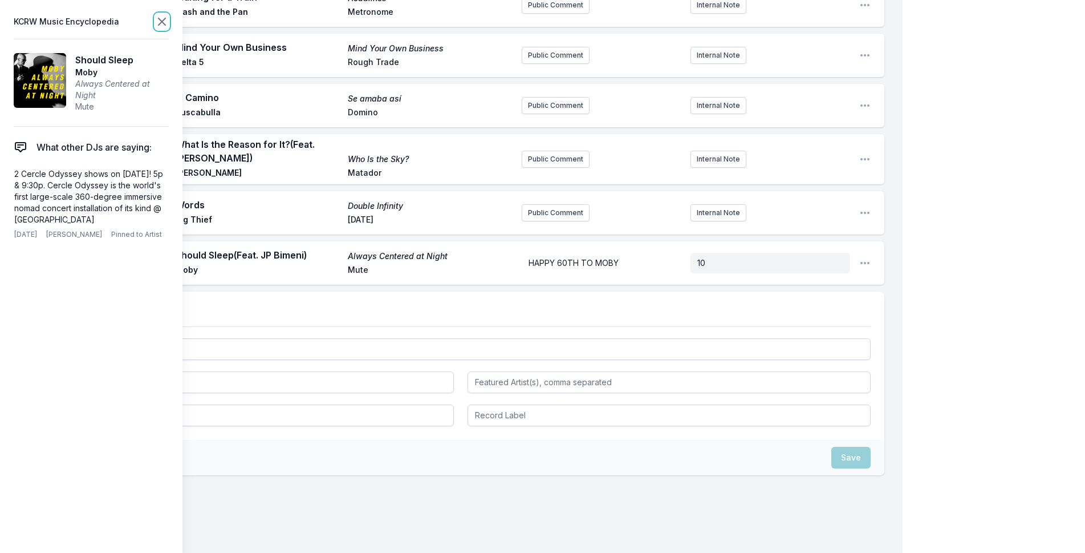
click at [164, 18] on icon at bounding box center [162, 22] width 14 height 14
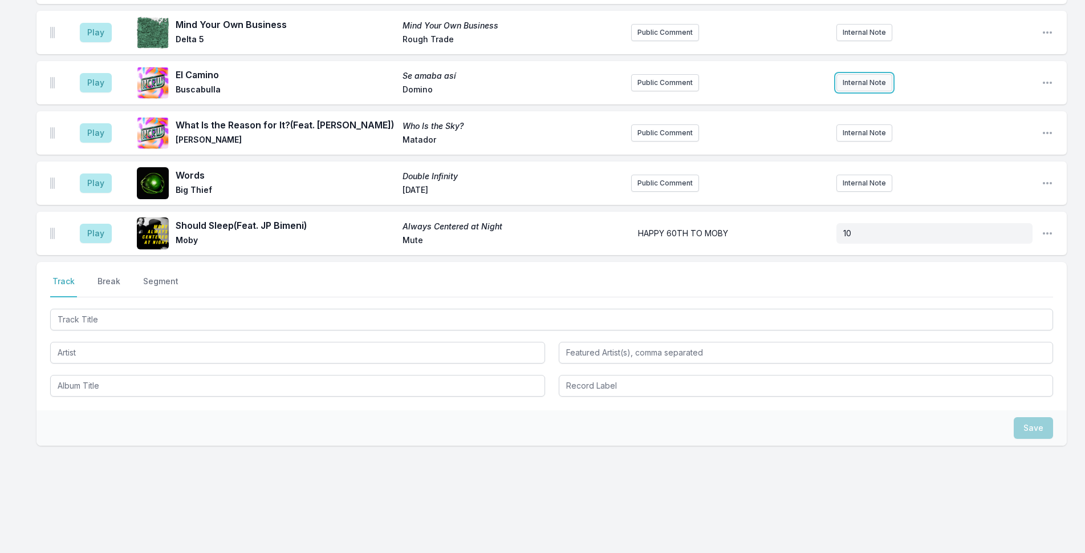
click at [863, 80] on button "Internal Note" at bounding box center [865, 82] width 56 height 17
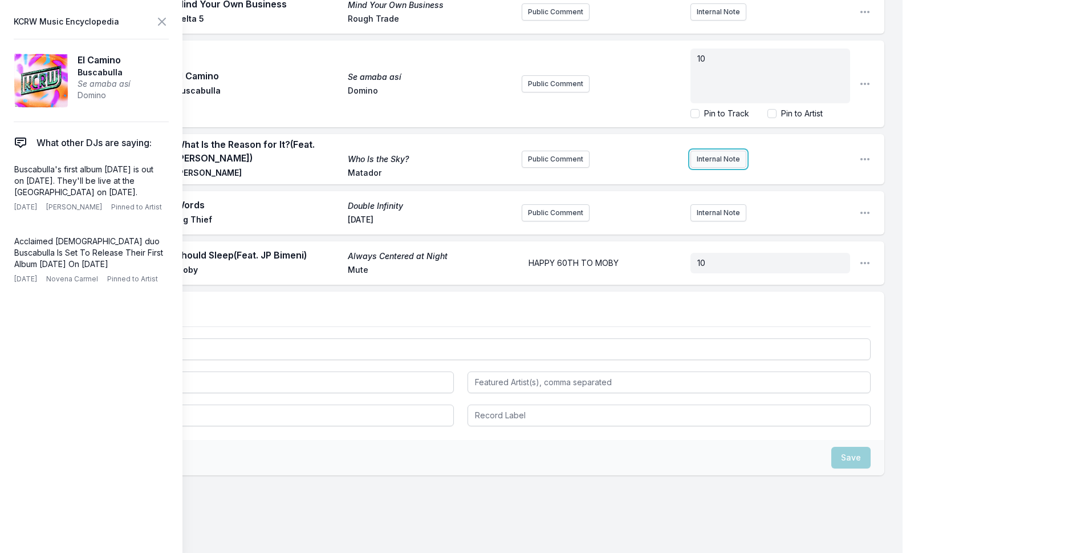
click at [721, 151] on button "Internal Note" at bounding box center [719, 159] width 56 height 17
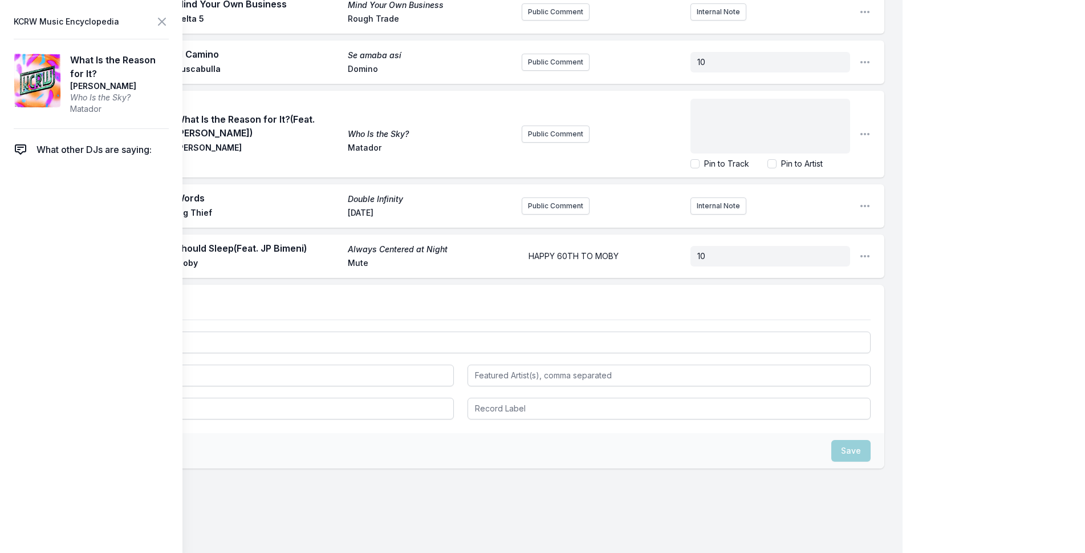
scroll to position [2323, 0]
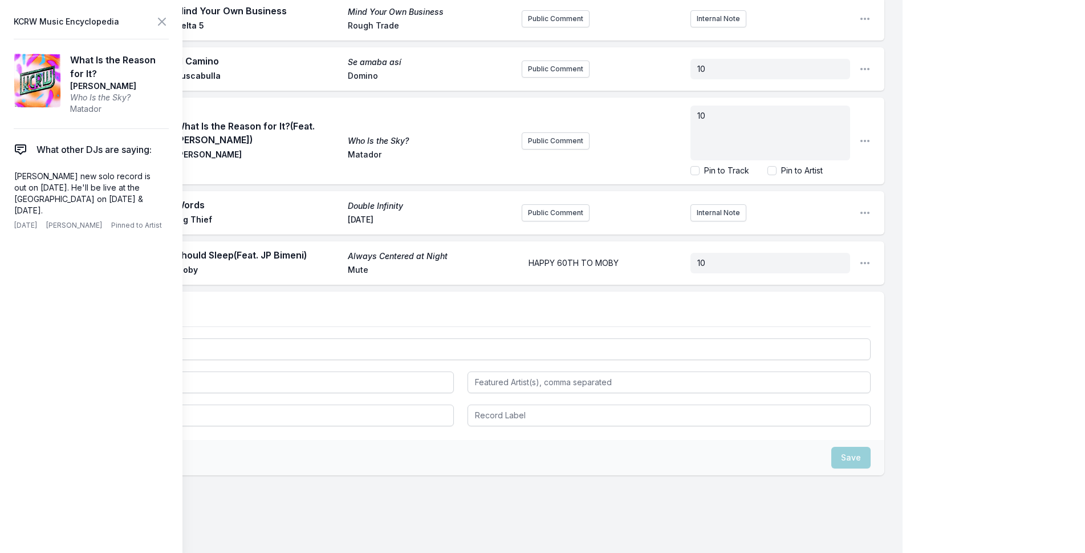
click at [882, 144] on div "Play What Is the Reason for It? (Feat. [PERSON_NAME]) Who Is the Sky? [PERSON_N…" at bounding box center [461, 141] width 848 height 87
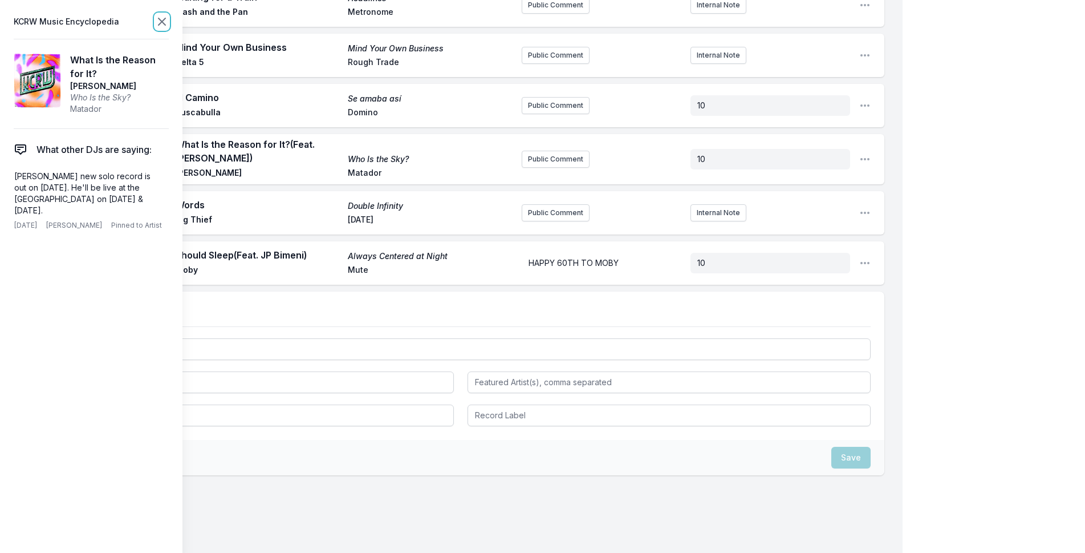
click at [160, 19] on icon at bounding box center [162, 21] width 7 height 7
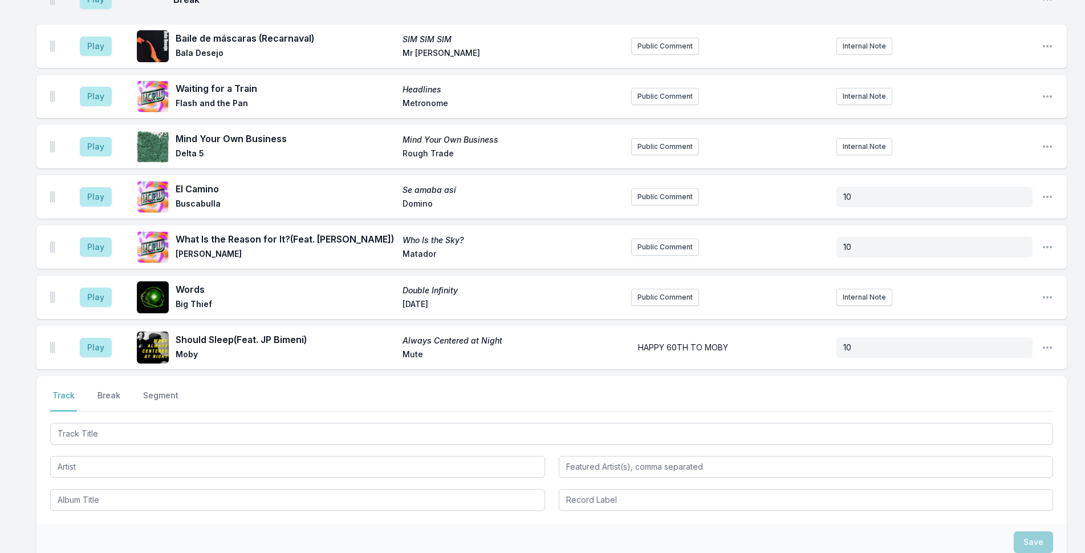
scroll to position [2115, 0]
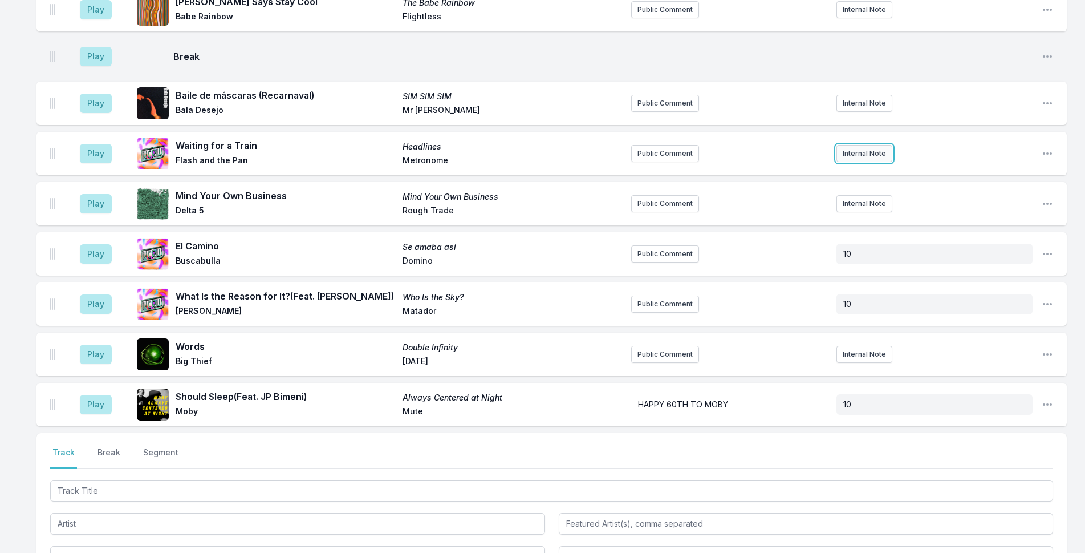
click at [850, 149] on button "Internal Note" at bounding box center [865, 153] width 56 height 17
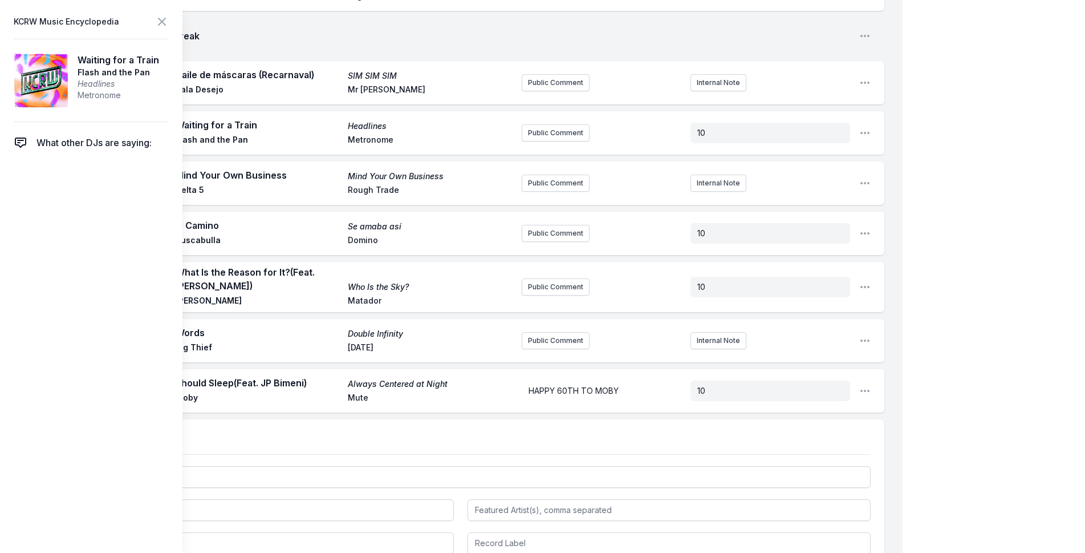
scroll to position [2115, 0]
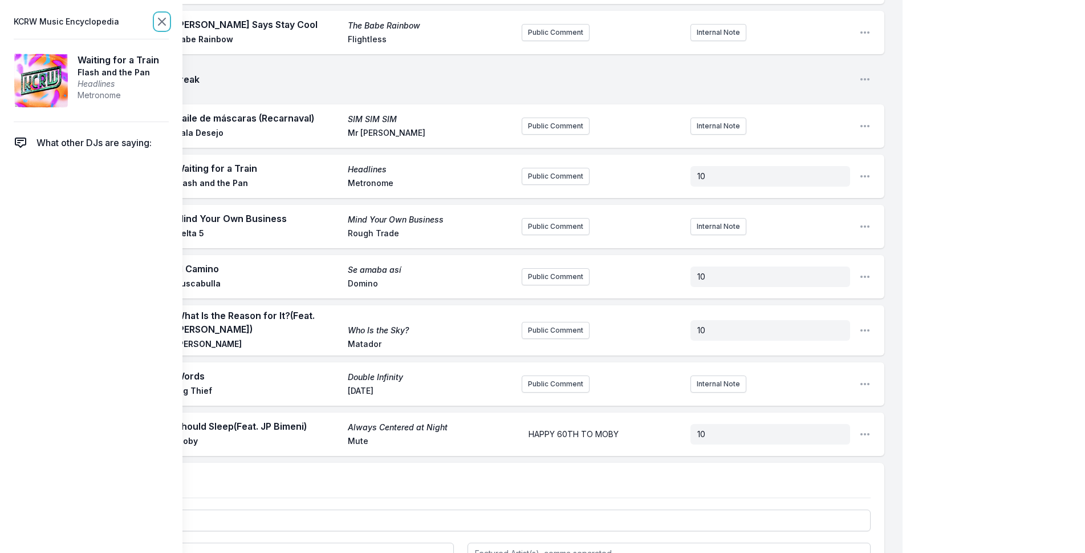
click at [159, 25] on icon at bounding box center [162, 21] width 7 height 7
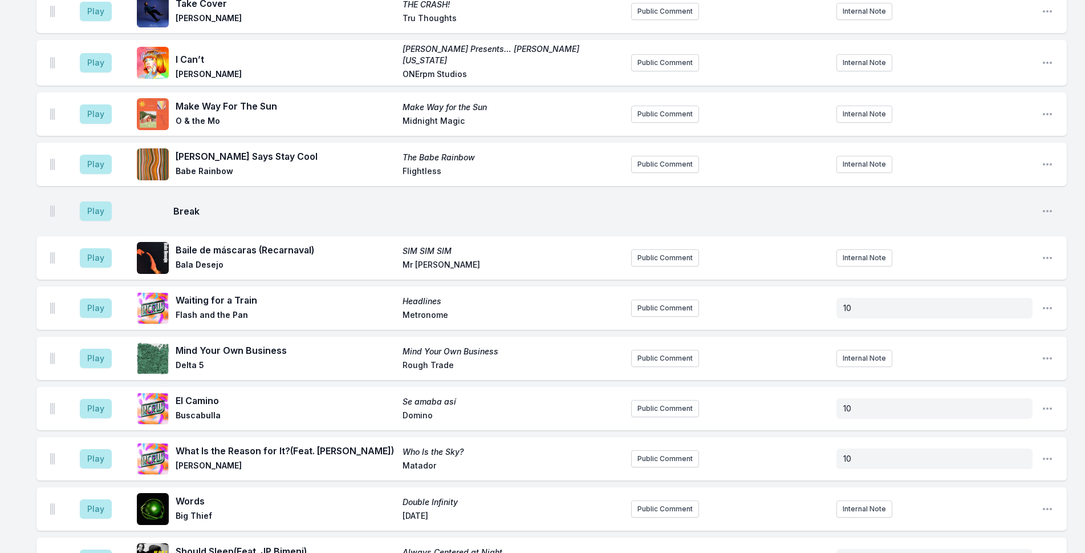
scroll to position [1944, 0]
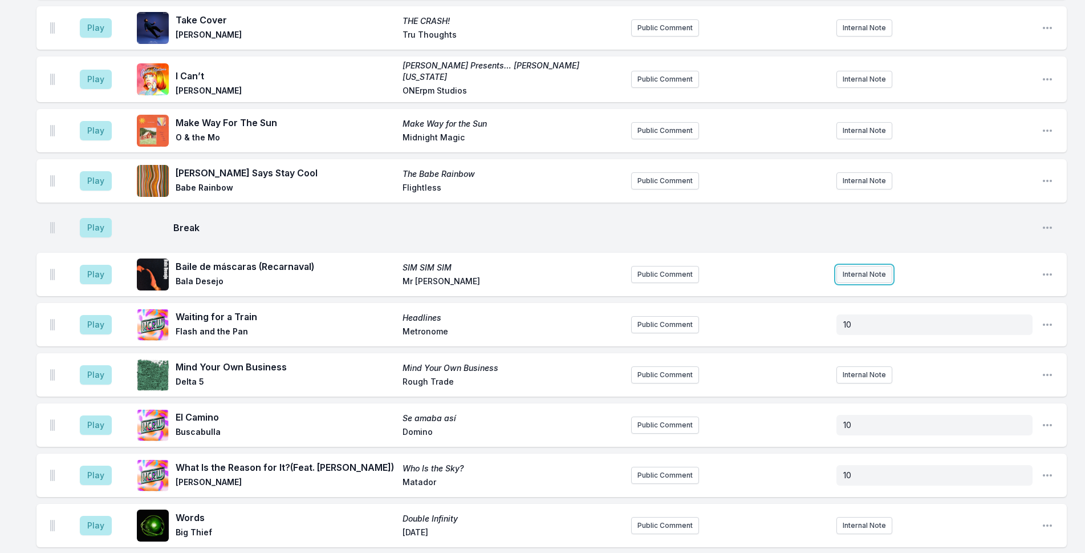
click at [855, 273] on button "Internal Note" at bounding box center [865, 274] width 56 height 17
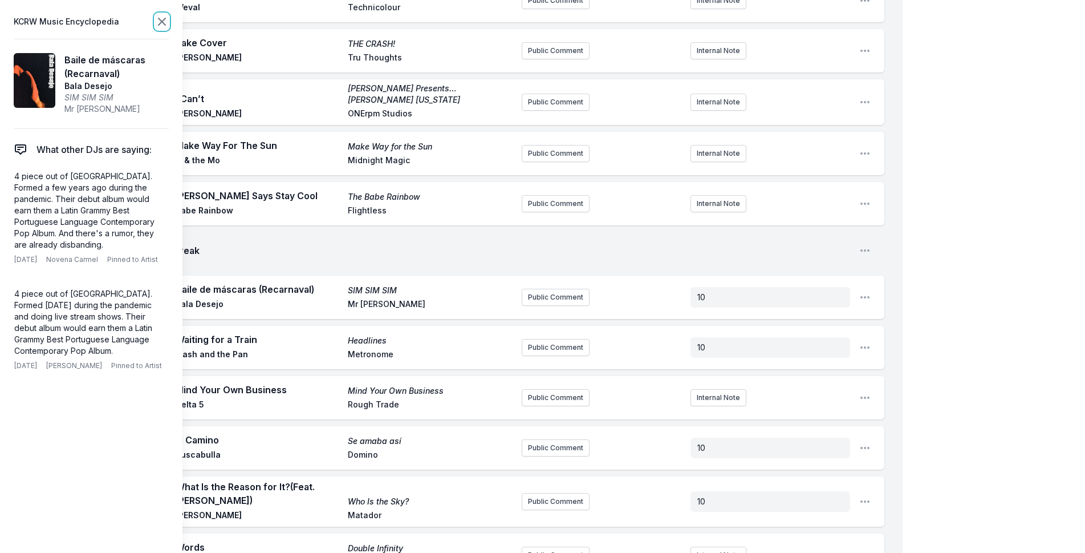
click at [167, 23] on icon at bounding box center [162, 22] width 14 height 14
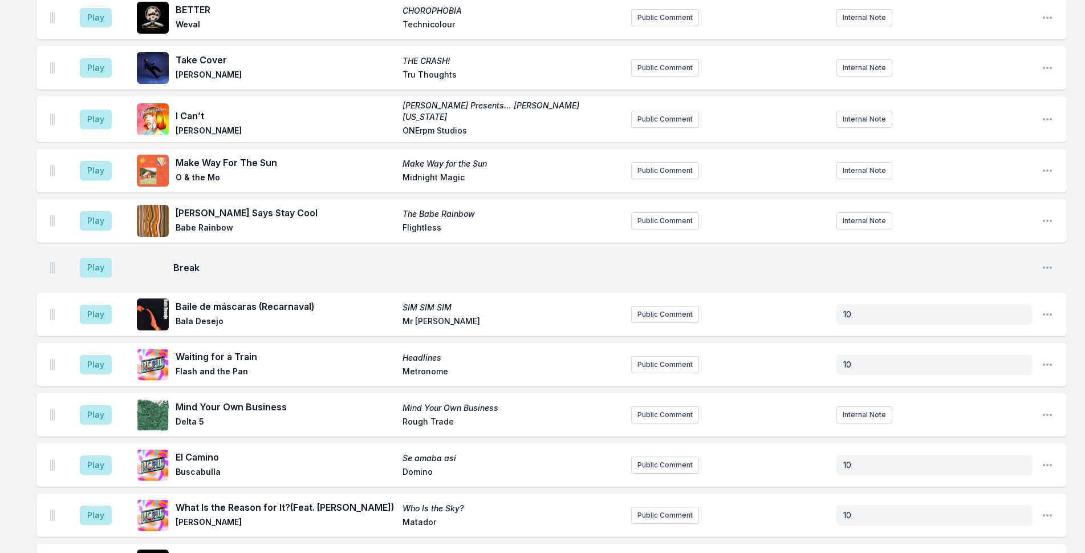
scroll to position [1830, 0]
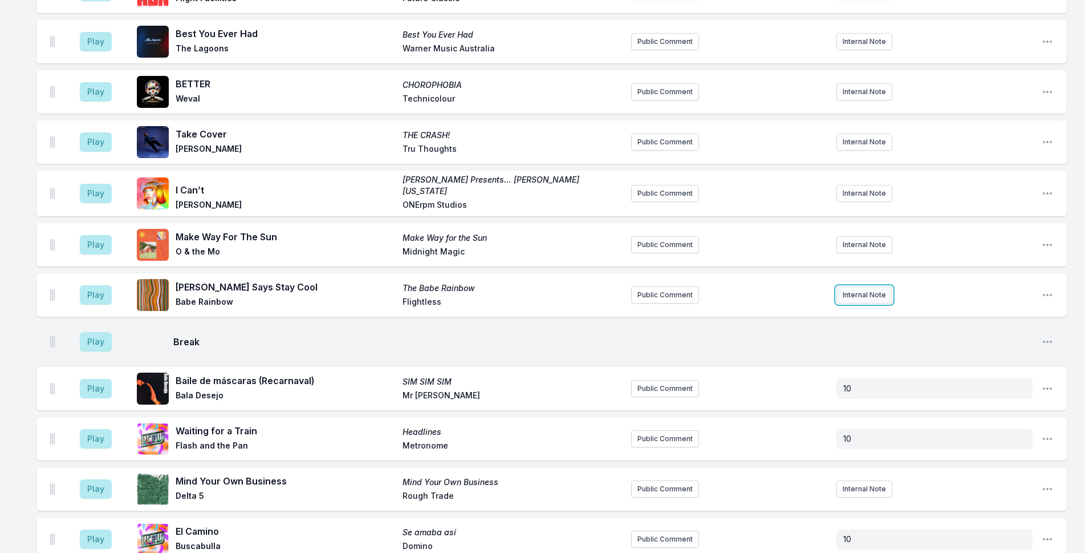
click at [877, 287] on button "Internal Note" at bounding box center [865, 294] width 56 height 17
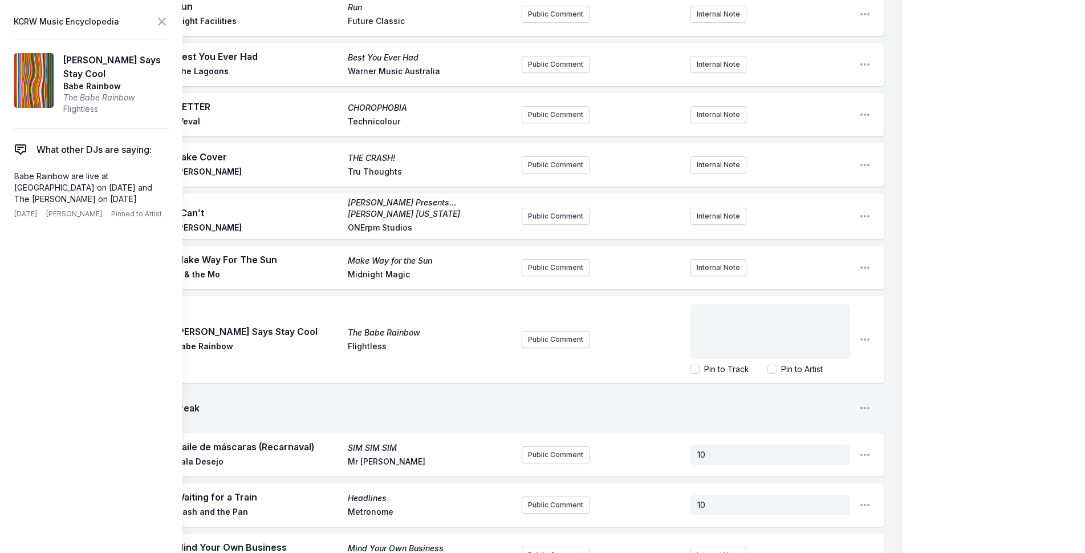
click at [830, 310] on div "﻿" at bounding box center [771, 331] width 160 height 55
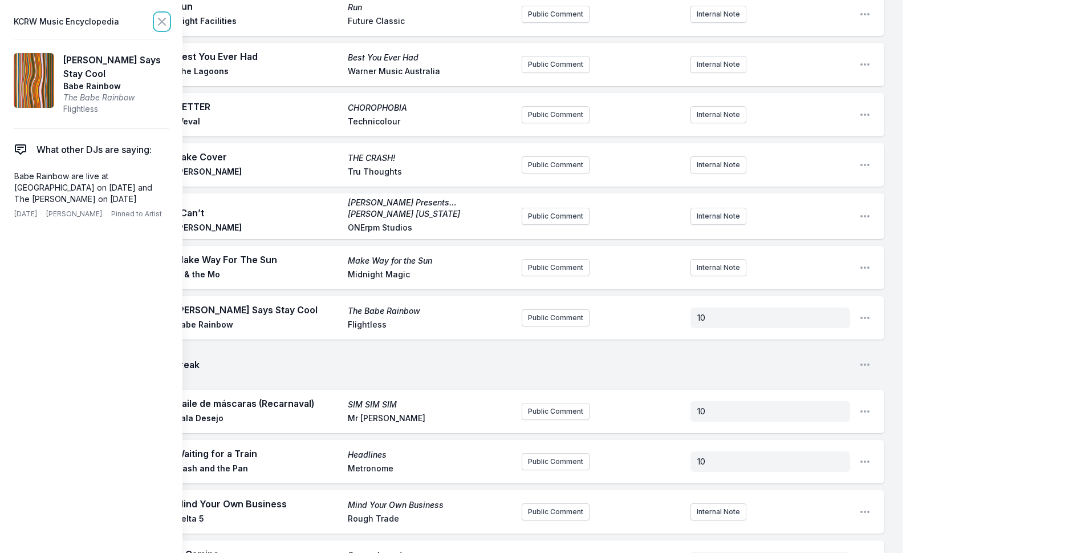
click at [164, 17] on icon at bounding box center [162, 22] width 14 height 14
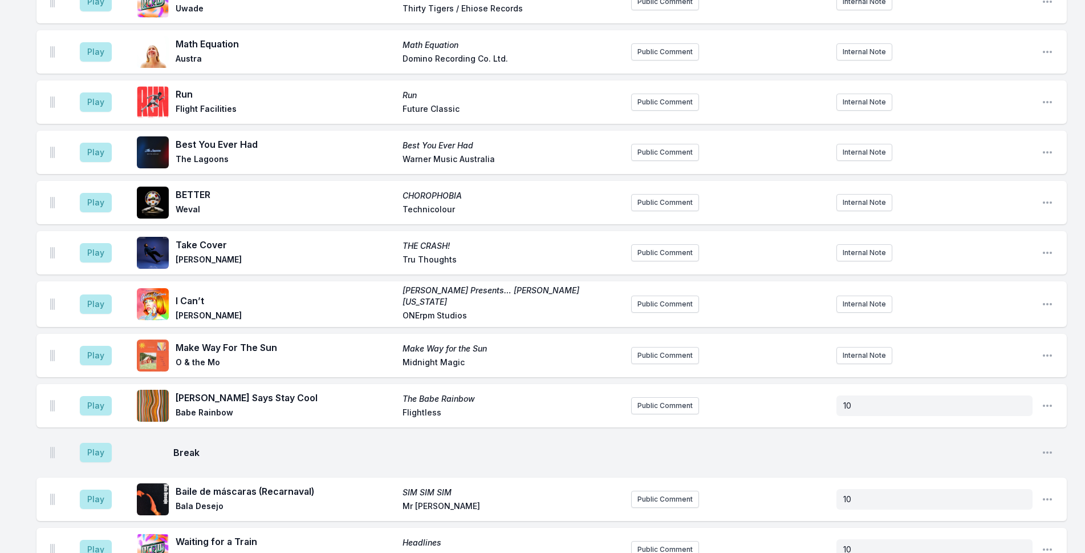
scroll to position [1716, 0]
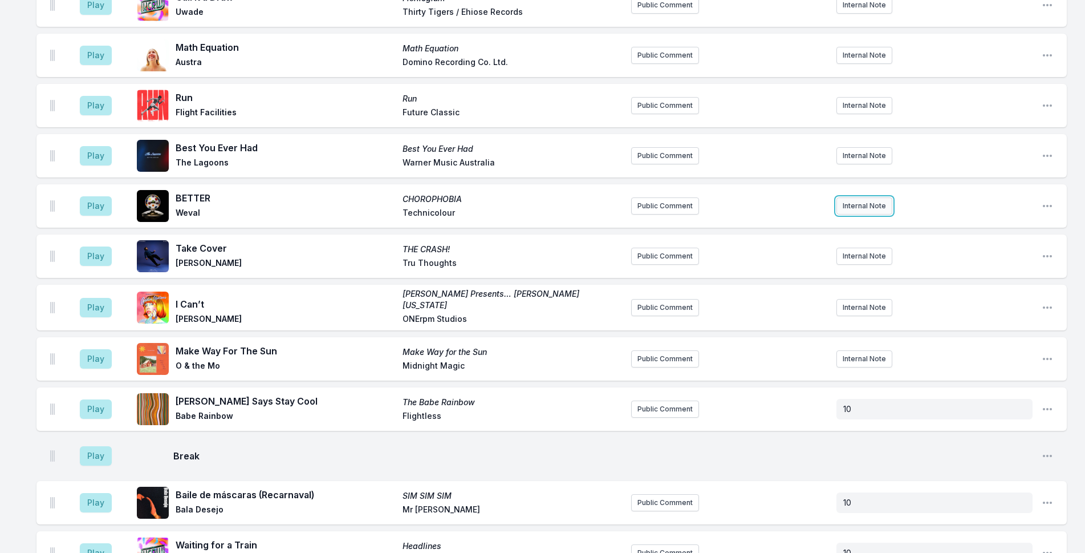
click at [854, 197] on button "Internal Note" at bounding box center [865, 205] width 56 height 17
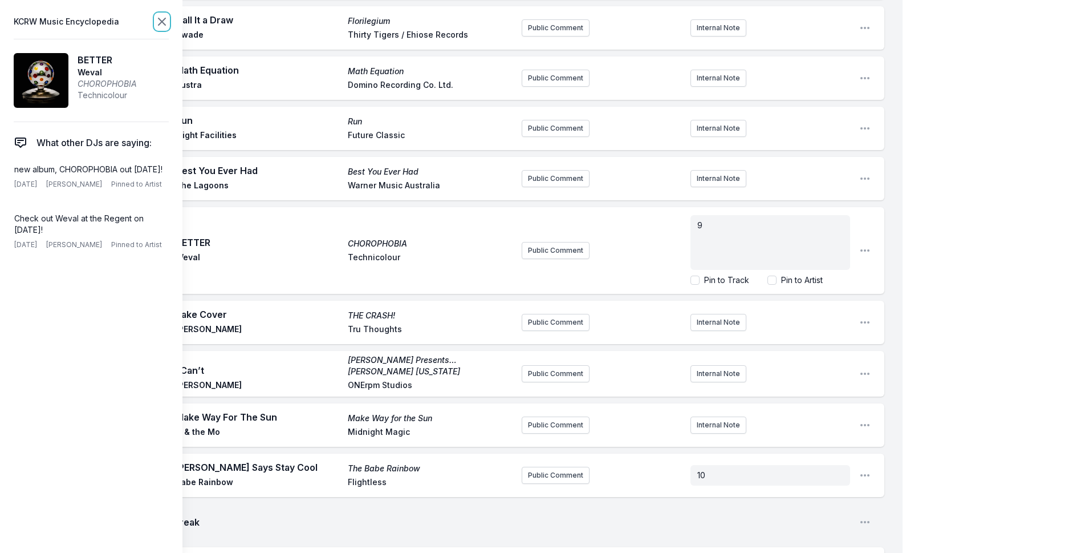
click at [167, 25] on icon at bounding box center [162, 22] width 14 height 14
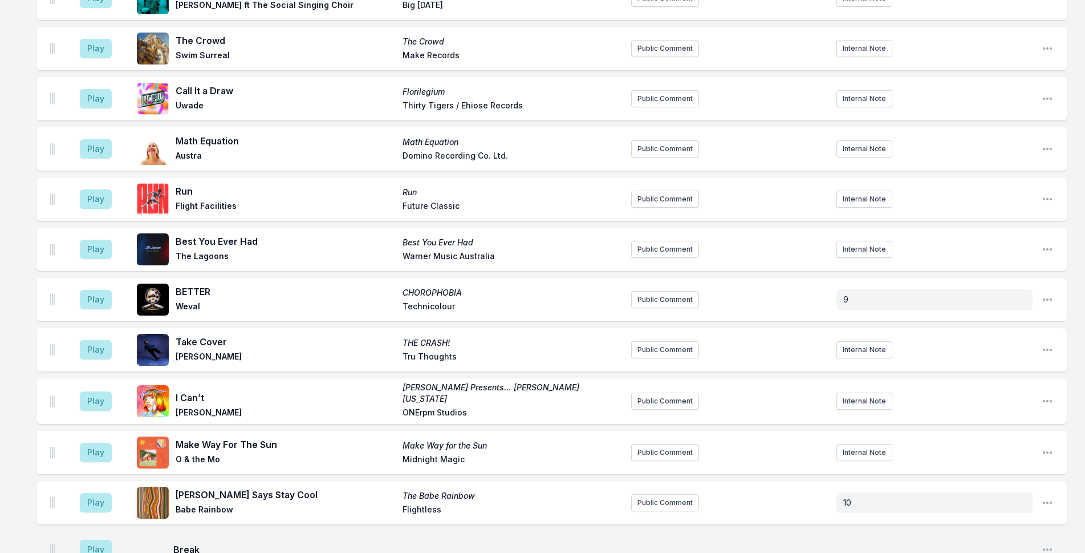
scroll to position [1602, 0]
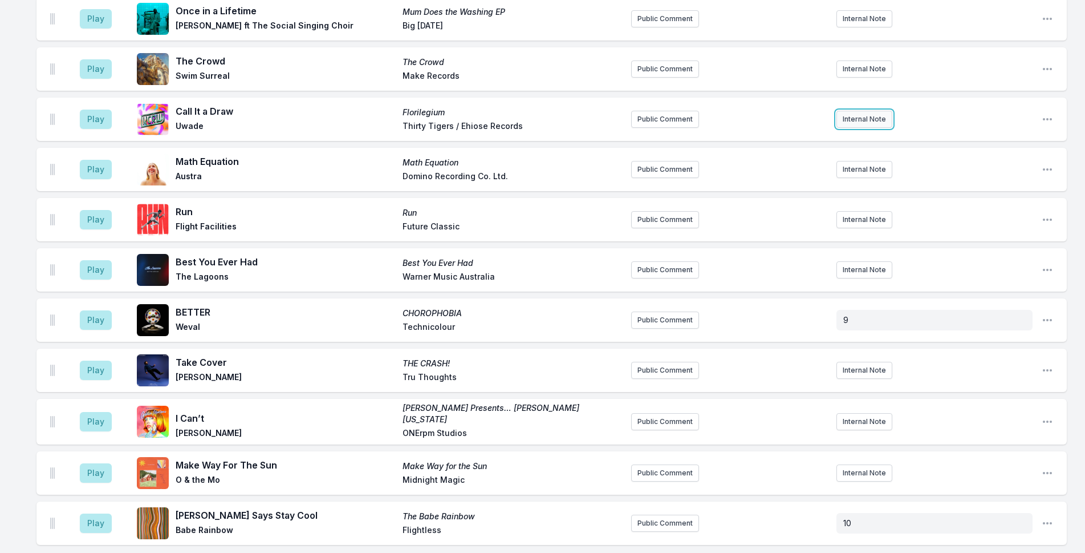
click at [861, 119] on button "Internal Note" at bounding box center [865, 119] width 56 height 17
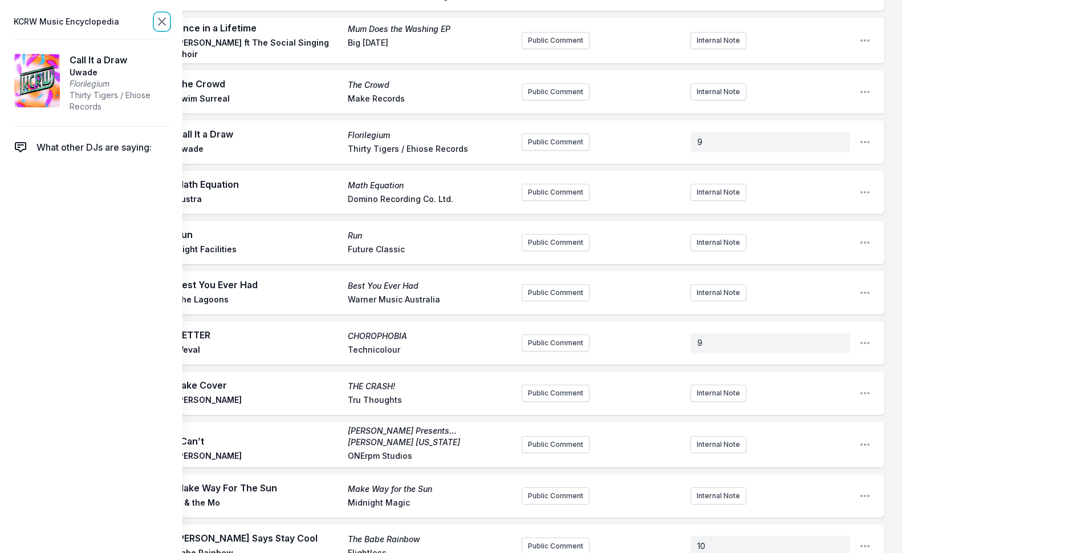
click at [162, 21] on icon at bounding box center [162, 21] width 7 height 7
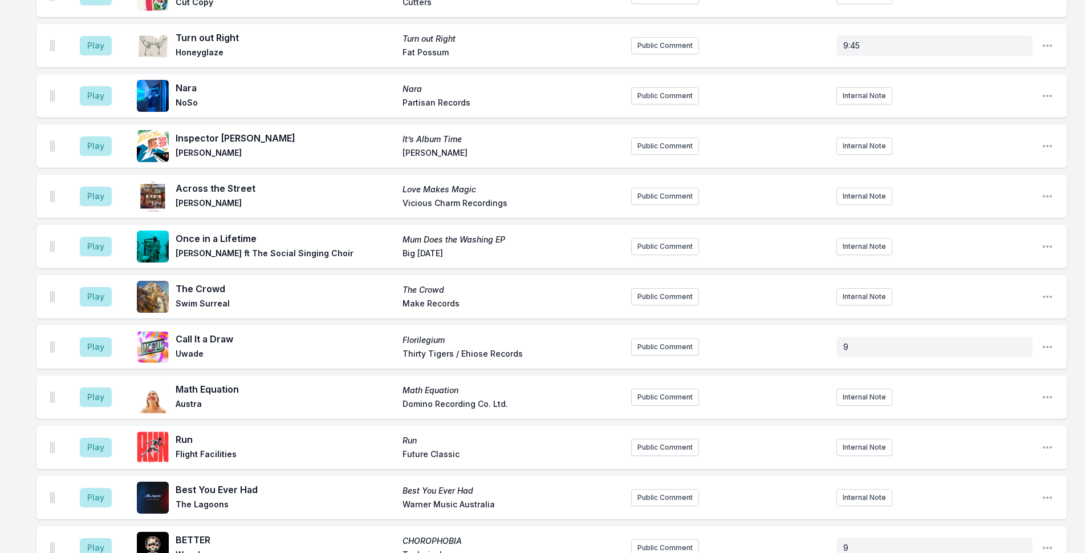
scroll to position [1374, 0]
click at [859, 293] on button "Internal Note" at bounding box center [865, 297] width 56 height 17
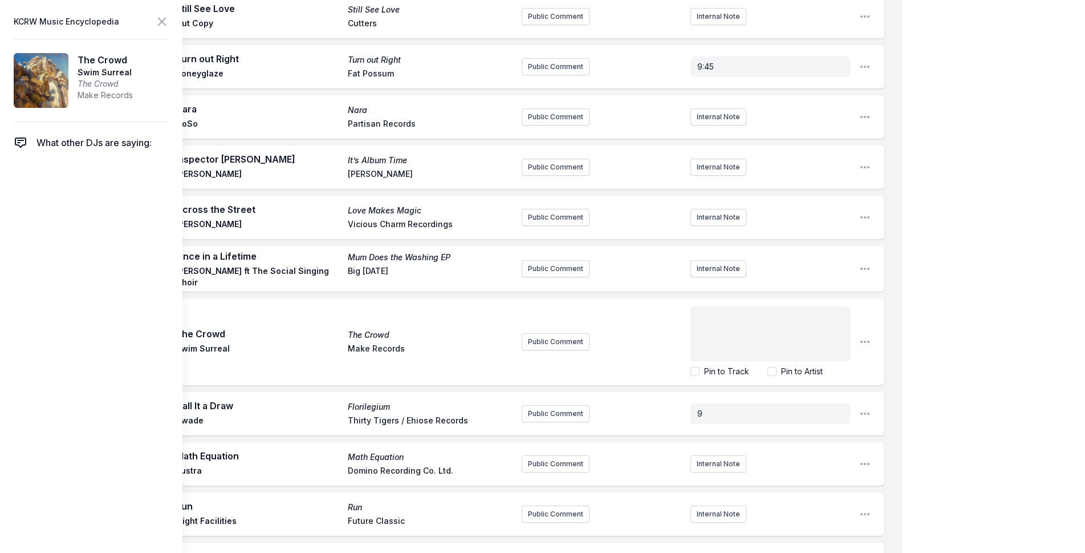
click at [971, 269] on div "My Playlist KCRW Playlist Directory Reports NC NN User Guide Report Bug Sign ou…" at bounding box center [542, 83] width 1085 height 2914
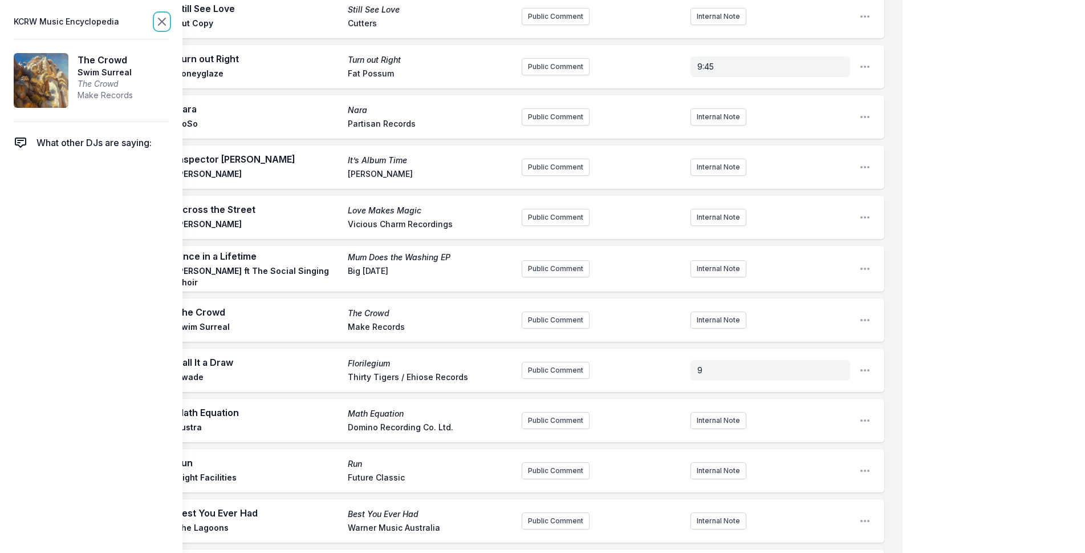
click at [164, 21] on icon at bounding box center [162, 22] width 14 height 14
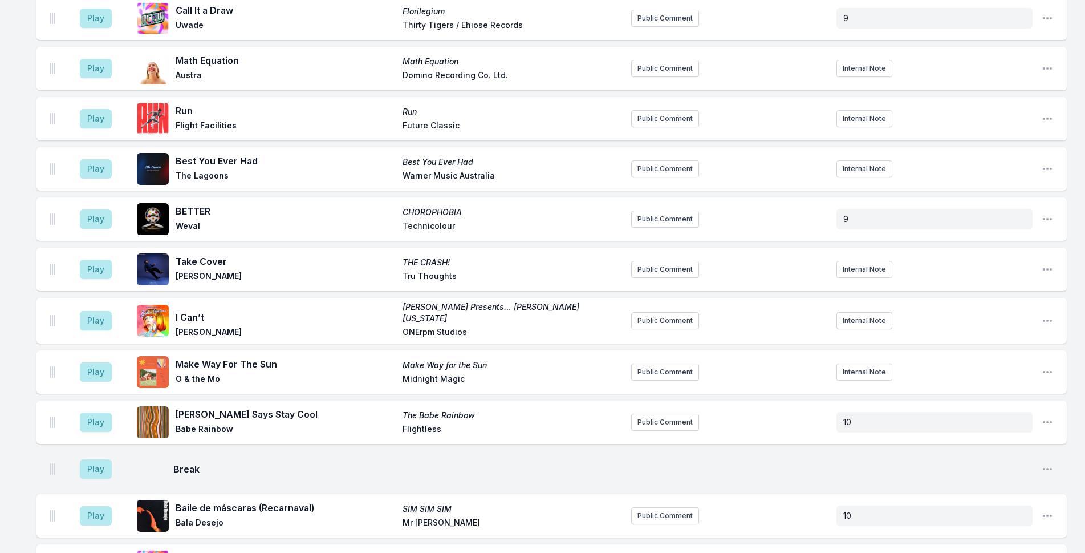
scroll to position [1716, 0]
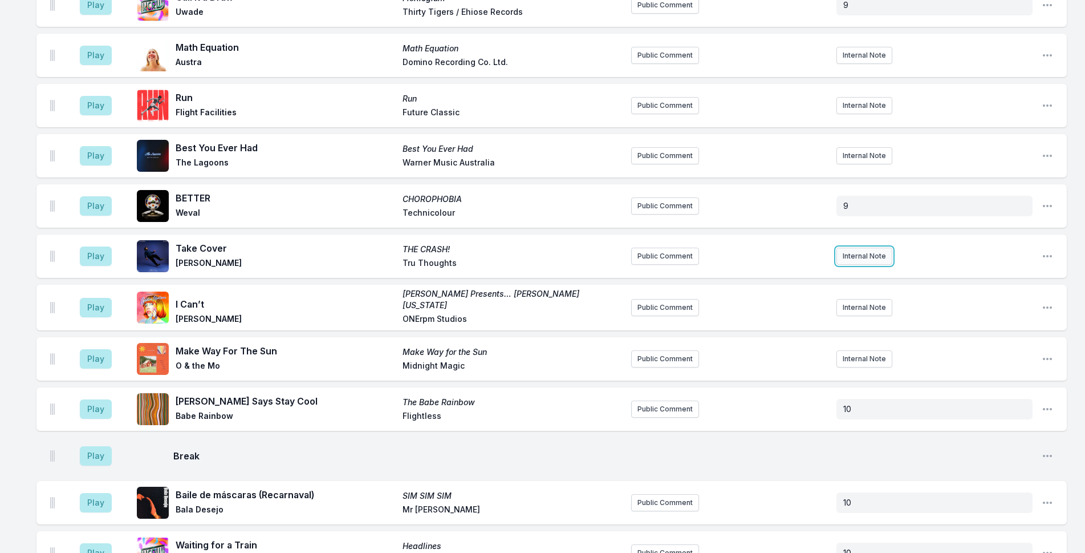
click at [857, 258] on button "Internal Note" at bounding box center [865, 256] width 56 height 17
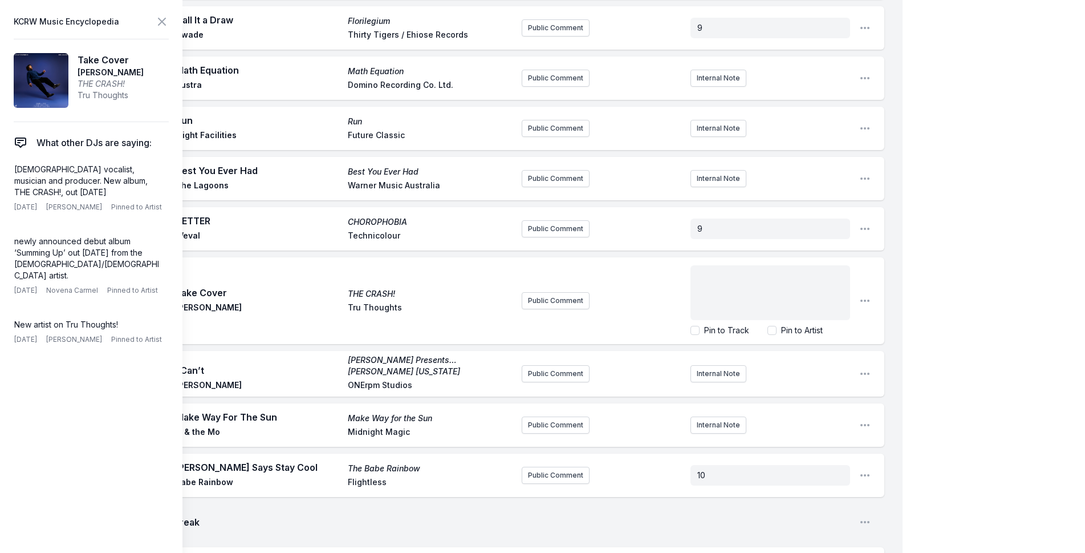
click at [794, 286] on div "﻿" at bounding box center [771, 292] width 160 height 55
click at [789, 283] on div "﻿" at bounding box center [771, 292] width 160 height 55
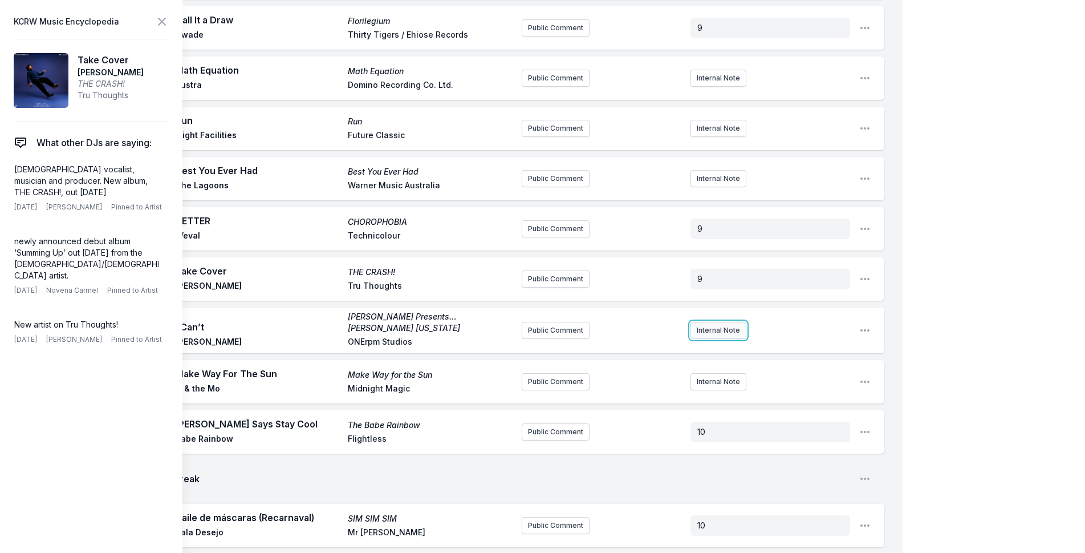
click at [713, 322] on button "Internal Note" at bounding box center [719, 330] width 56 height 17
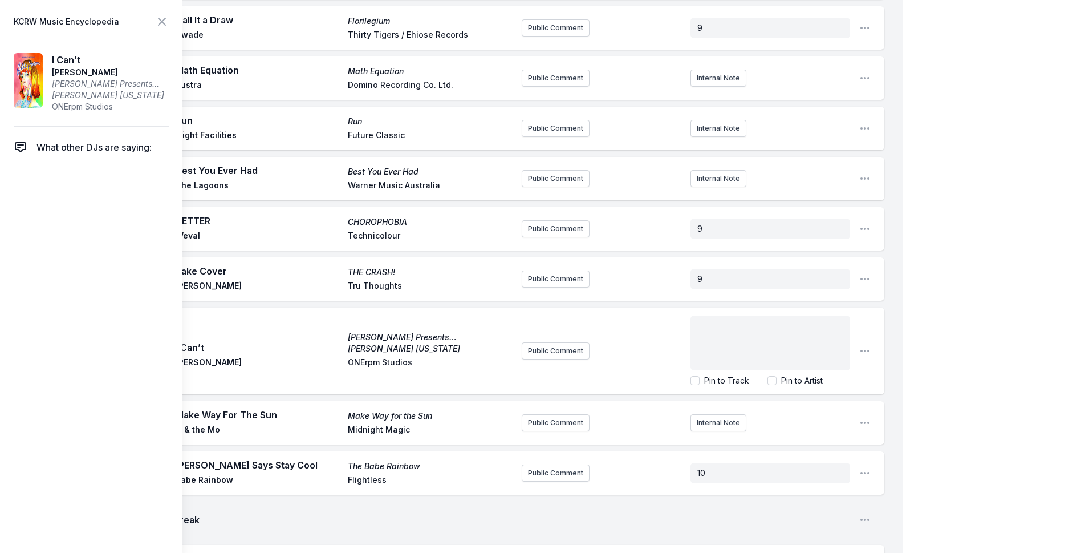
click at [713, 320] on p "﻿" at bounding box center [770, 325] width 146 height 11
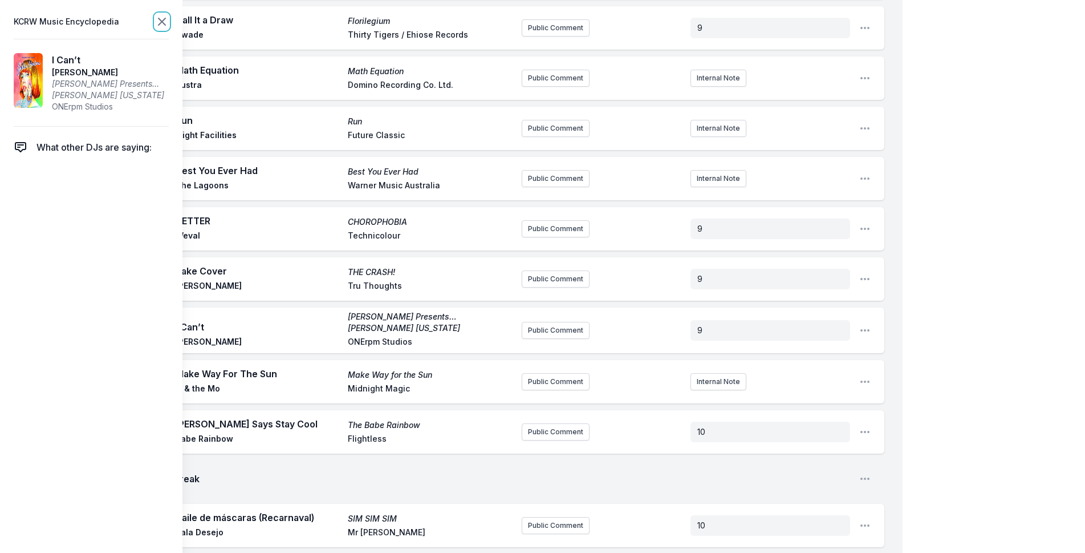
click at [158, 21] on icon at bounding box center [162, 22] width 14 height 14
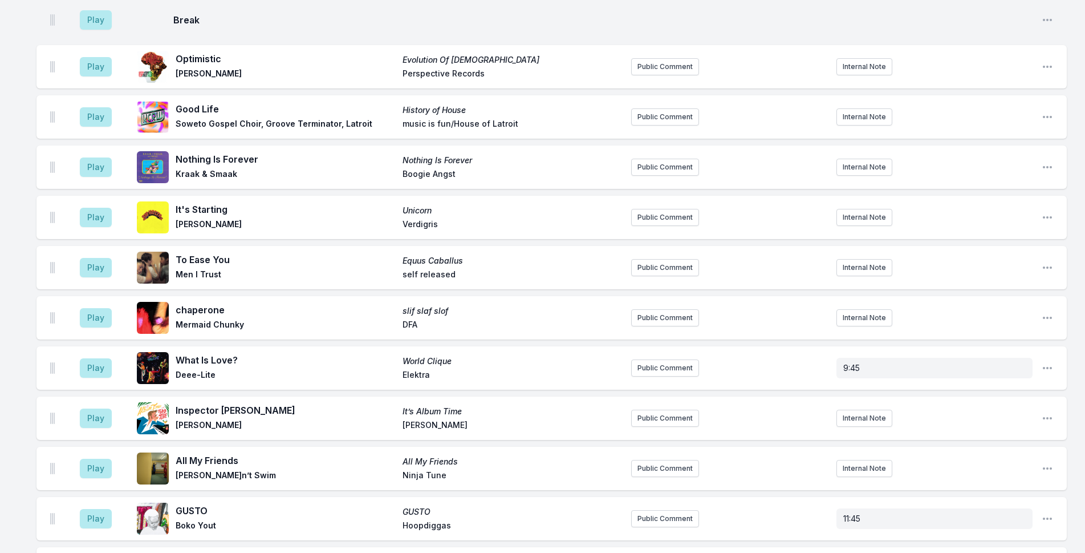
scroll to position [456, 0]
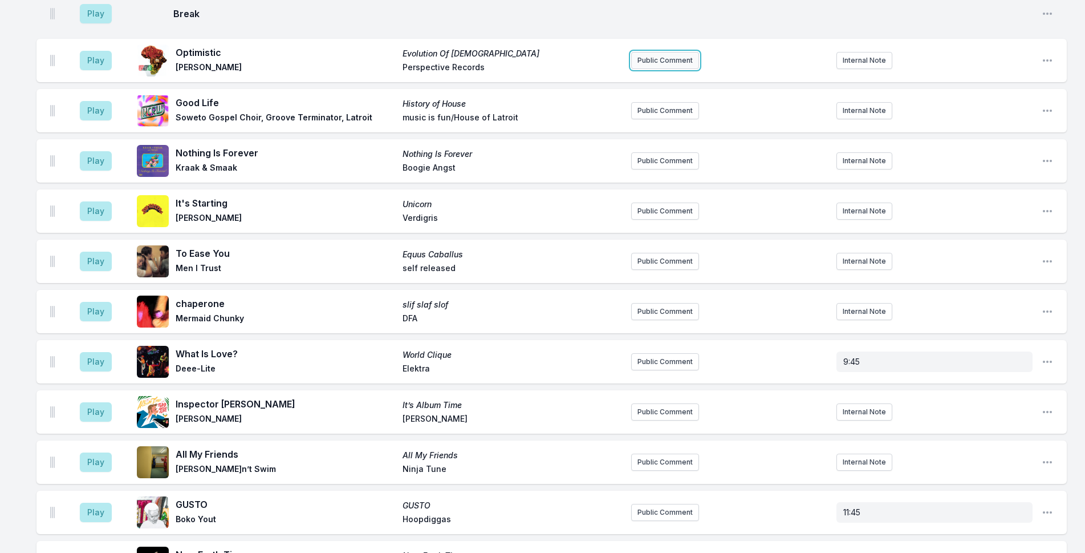
click at [676, 55] on button "Public Comment" at bounding box center [665, 60] width 68 height 17
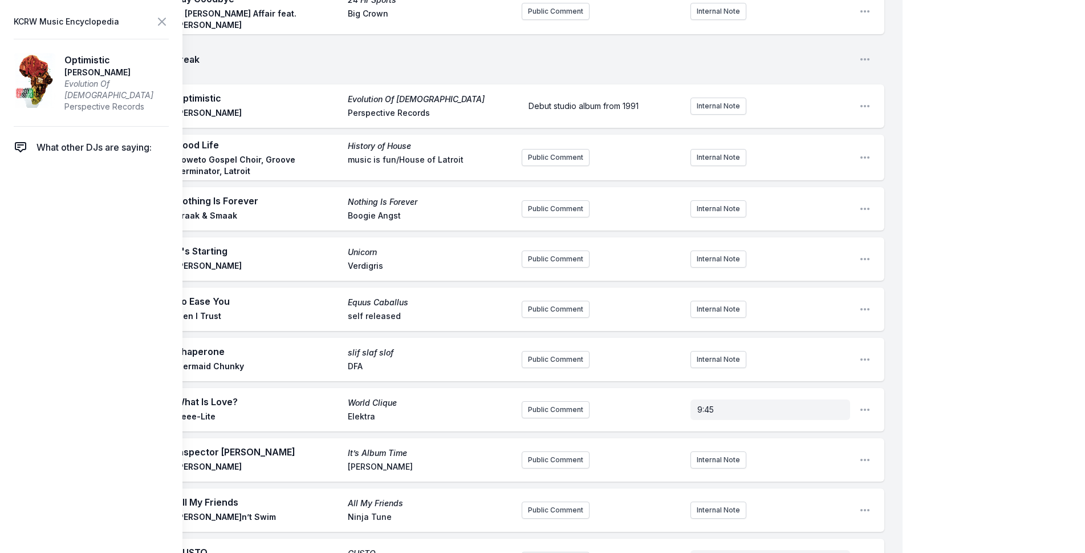
scroll to position [399, 0]
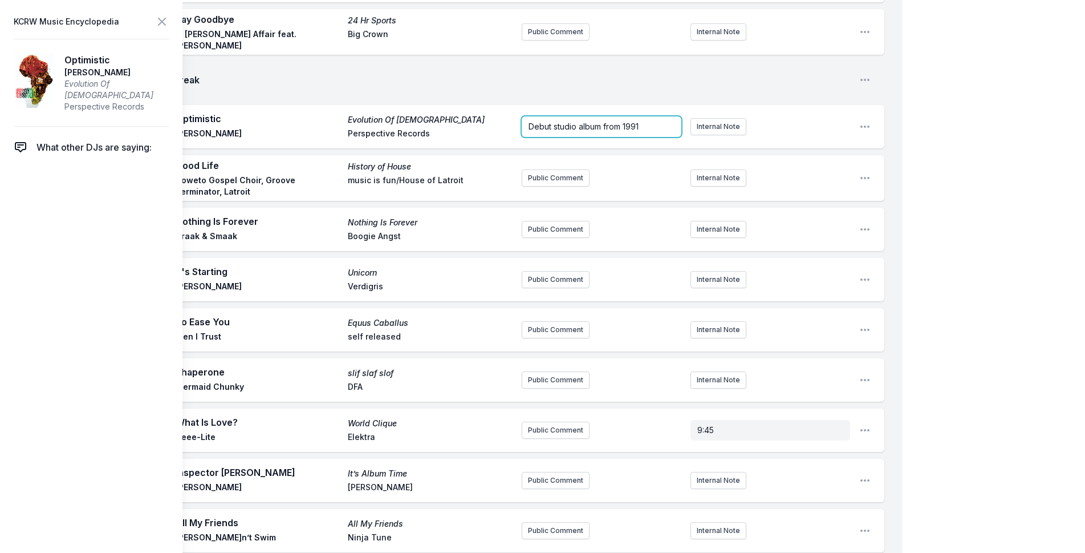
click at [656, 125] on p "Debut studio album from 1991" at bounding box center [602, 126] width 146 height 11
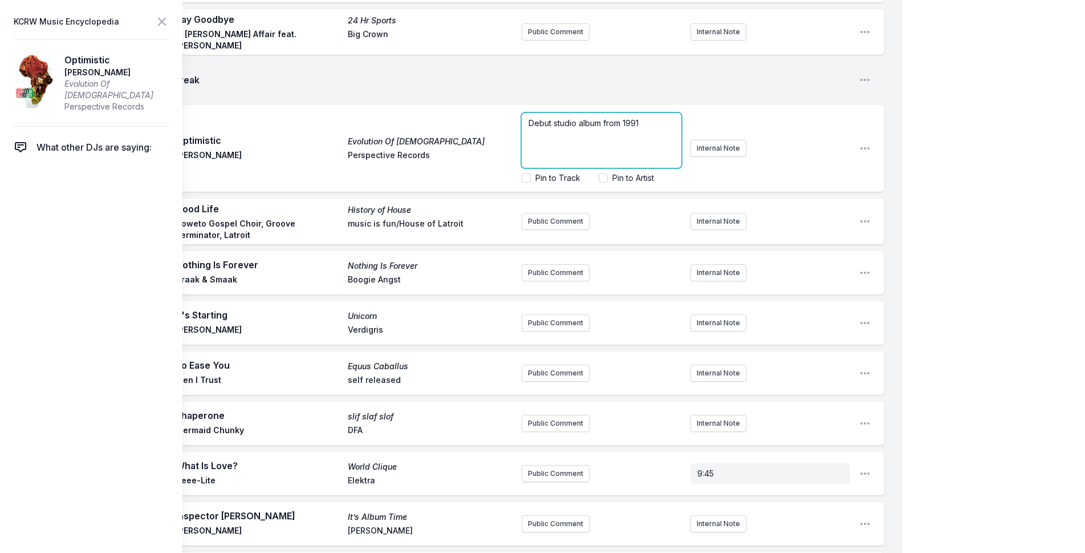
click at [652, 124] on p "Debut studio album from 1991" at bounding box center [602, 122] width 146 height 11
paste div
click at [529, 131] on span "[PERSON_NAME] [PERSON_NAME]" at bounding box center [594, 134] width 130 height 10
click at [610, 130] on span "written by [PERSON_NAME] HinesJimmy JamTerry [PERSON_NAME]" at bounding box center [582, 145] width 106 height 33
click at [543, 141] on span "written by [PERSON_NAME], [PERSON_NAME] JamTerry [PERSON_NAME]" at bounding box center [583, 145] width 108 height 33
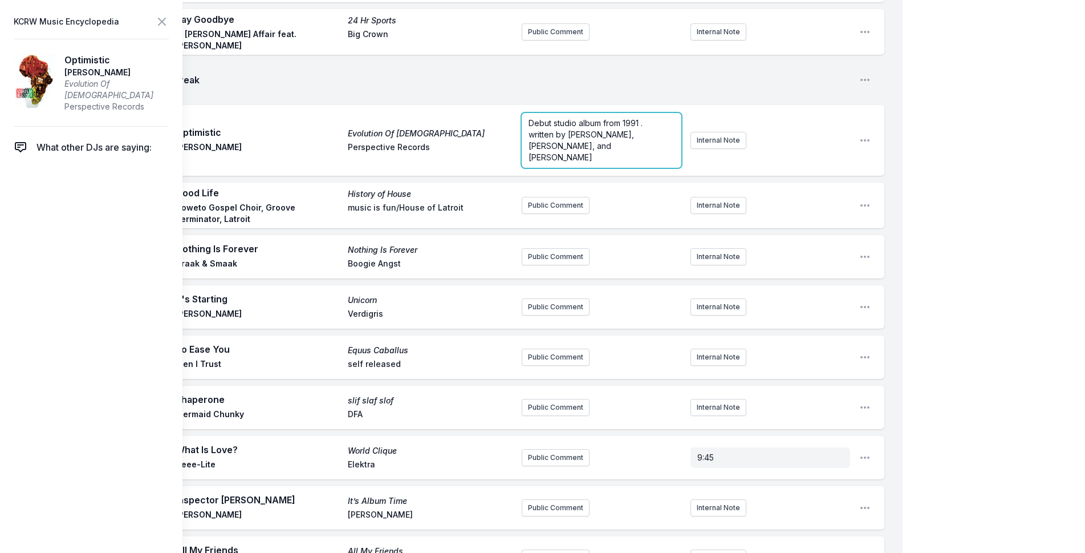
click at [598, 131] on span "written by [PERSON_NAME], [PERSON_NAME], and [PERSON_NAME]" at bounding box center [583, 145] width 108 height 33
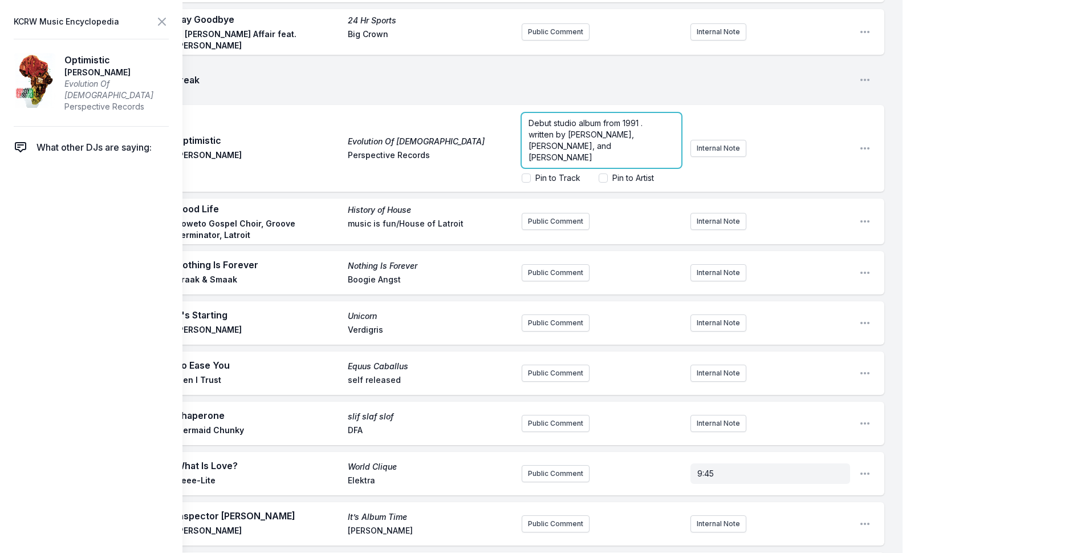
click at [640, 120] on span "Debut studio album from 1991 ." at bounding box center [586, 123] width 114 height 10
drag, startPoint x: 599, startPoint y: 131, endPoint x: 609, endPoint y: 129, distance: 9.3
click at [600, 131] on p "Debut studio album from 1991 of the Minneapolis band." at bounding box center [602, 128] width 146 height 23
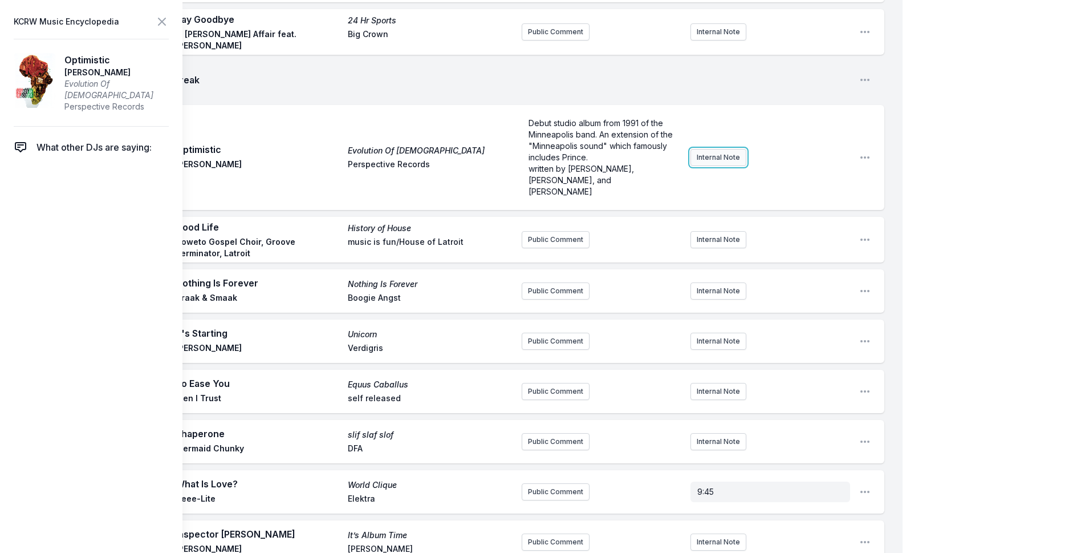
click at [715, 151] on button "Internal Note" at bounding box center [719, 157] width 56 height 17
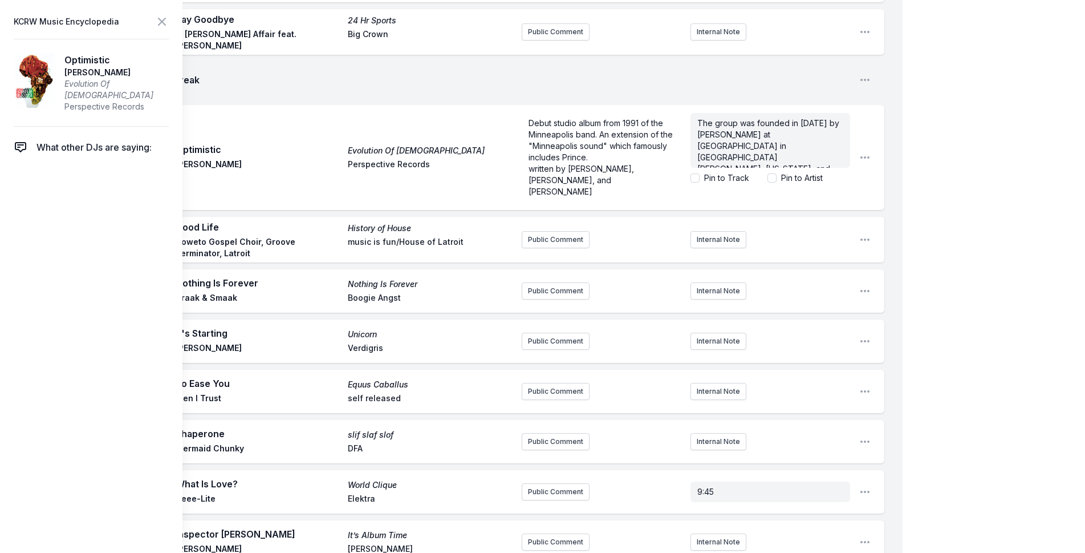
scroll to position [11, 0]
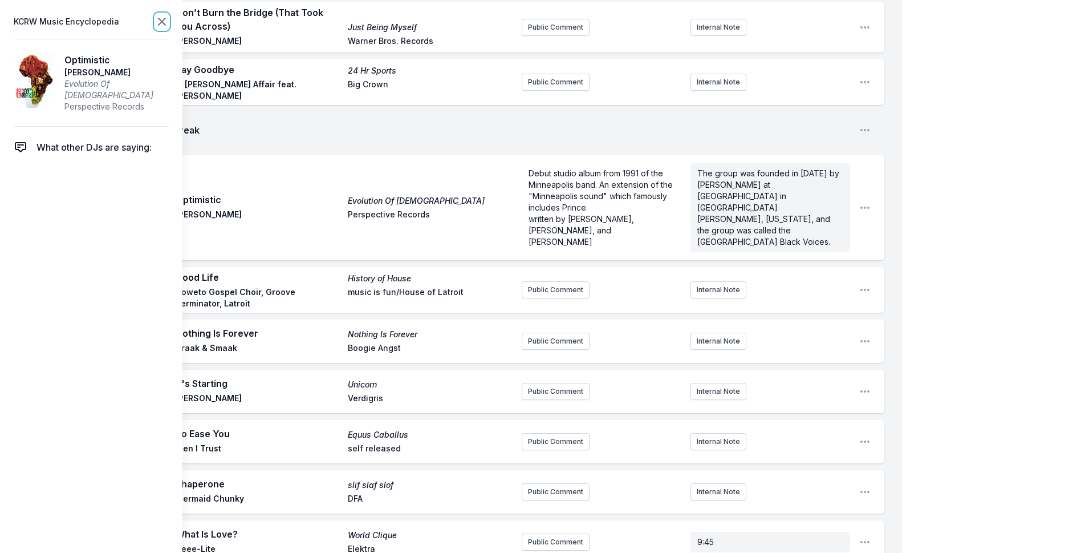
click at [164, 18] on icon at bounding box center [162, 22] width 14 height 14
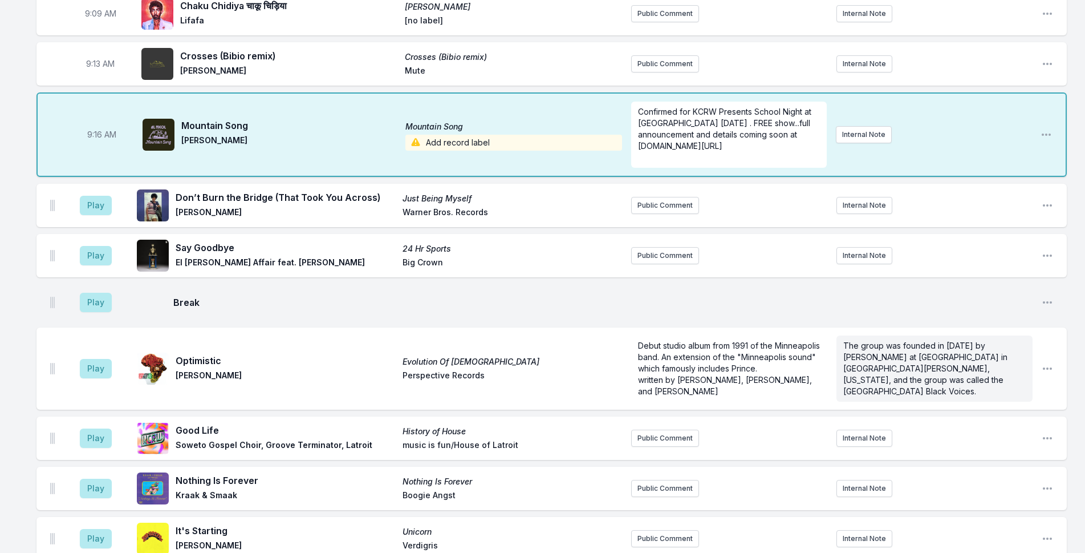
scroll to position [171, 0]
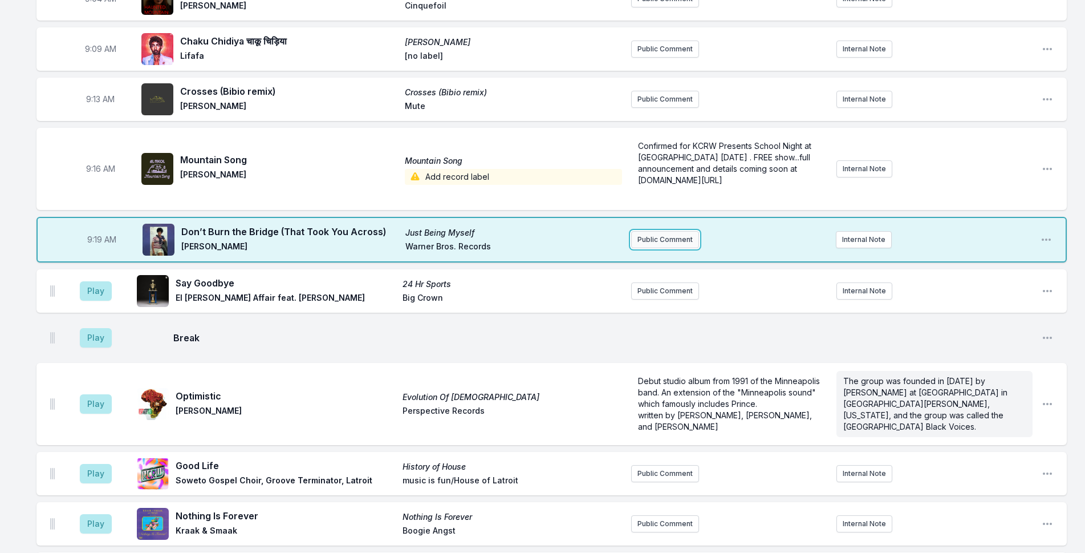
click at [660, 241] on button "Public Comment" at bounding box center [665, 239] width 68 height 17
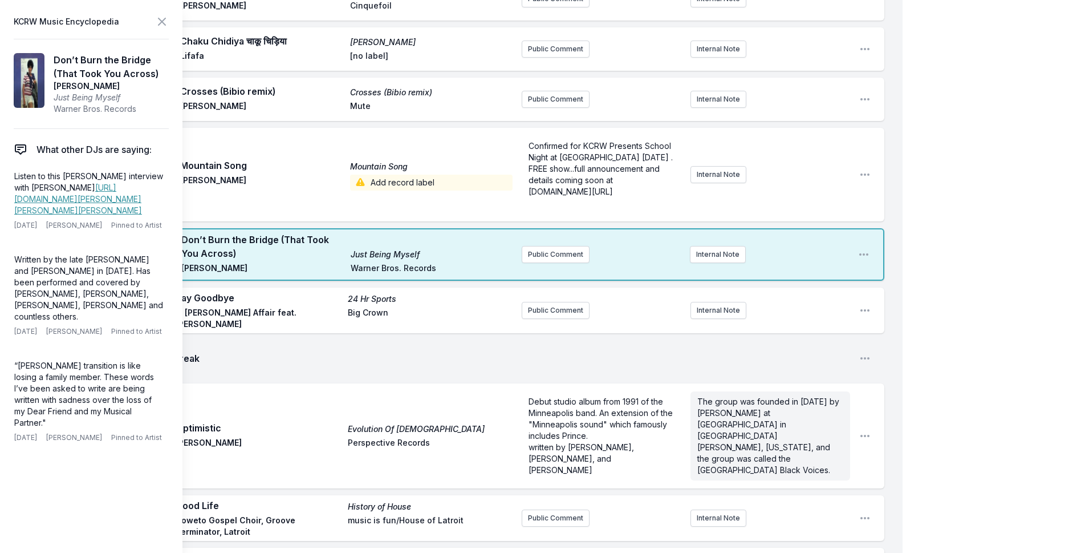
drag, startPoint x: 128, startPoint y: 88, endPoint x: 50, endPoint y: 60, distance: 83.0
click at [50, 60] on article "Don’t Burn the Bridge (That Took You Across) [PERSON_NAME] Just Being Myself Wa…" at bounding box center [91, 84] width 155 height 90
copy aside "Don’t Burn the Bridge (That Took You Across) [PERSON_NAME]"
click at [567, 248] on button "Public Comment" at bounding box center [556, 254] width 68 height 17
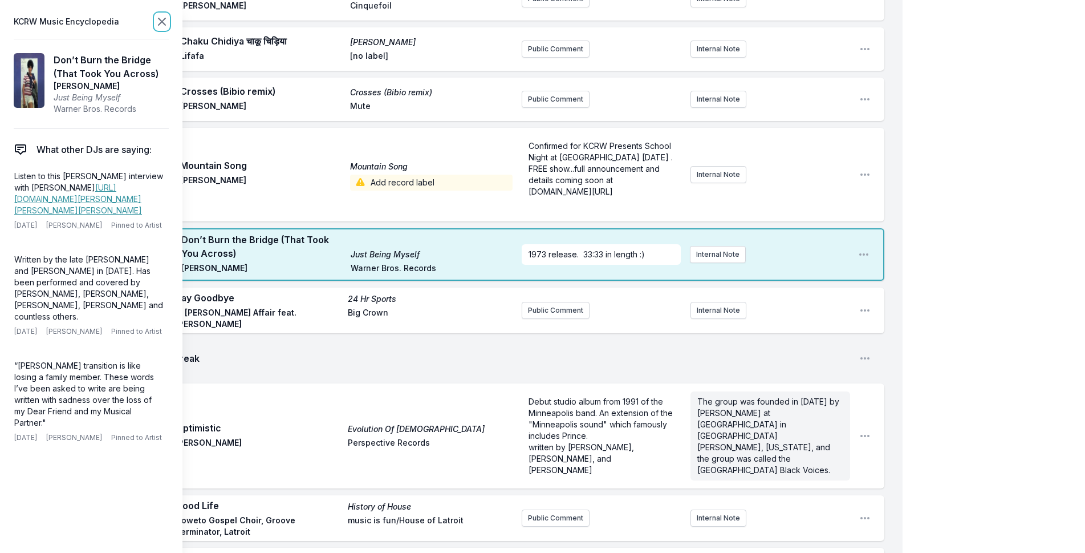
click at [162, 15] on icon at bounding box center [162, 22] width 14 height 14
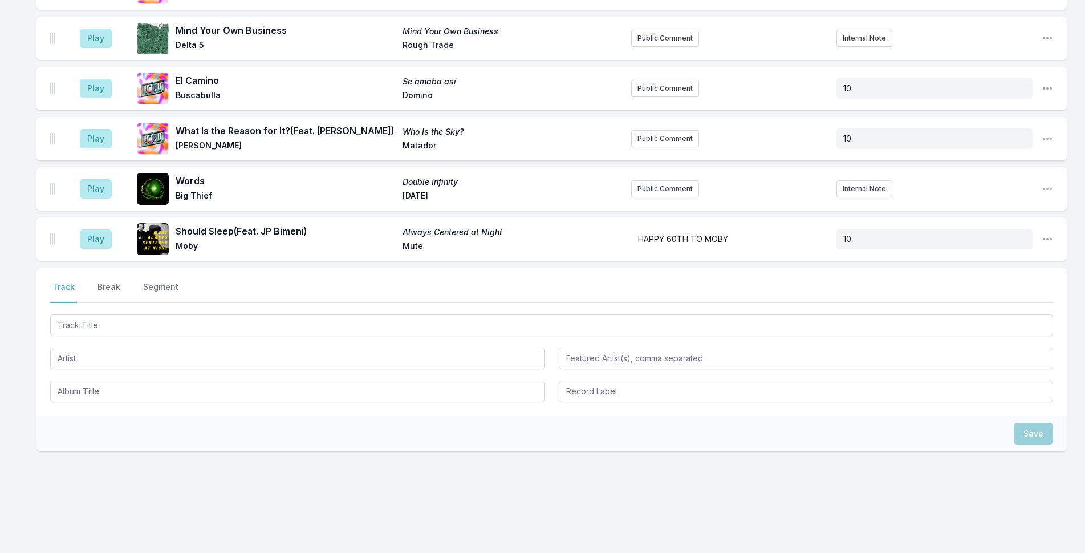
scroll to position [2364, 0]
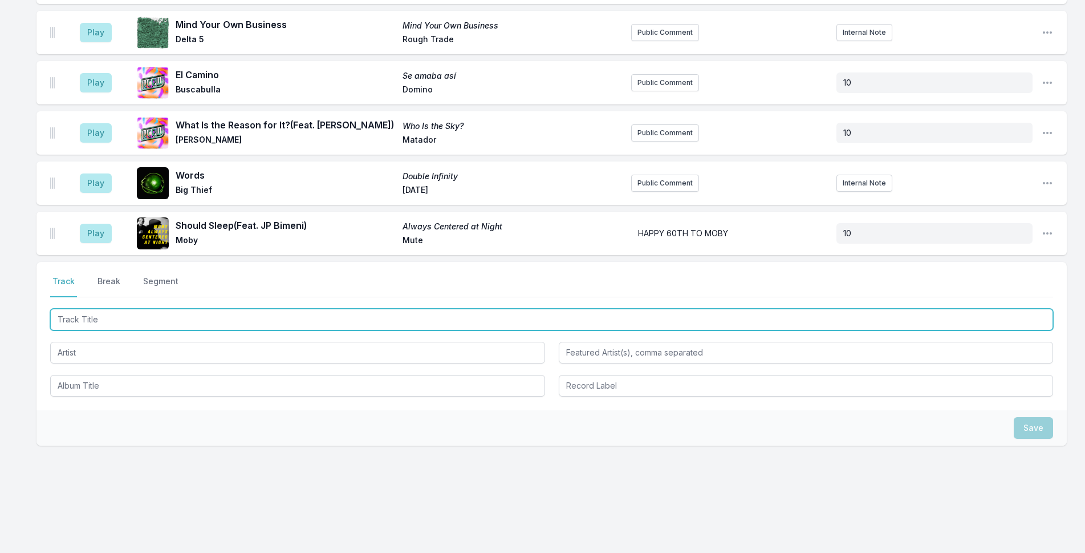
click at [291, 318] on input "Track Title" at bounding box center [551, 320] width 1003 height 22
type input "Hey Boy"
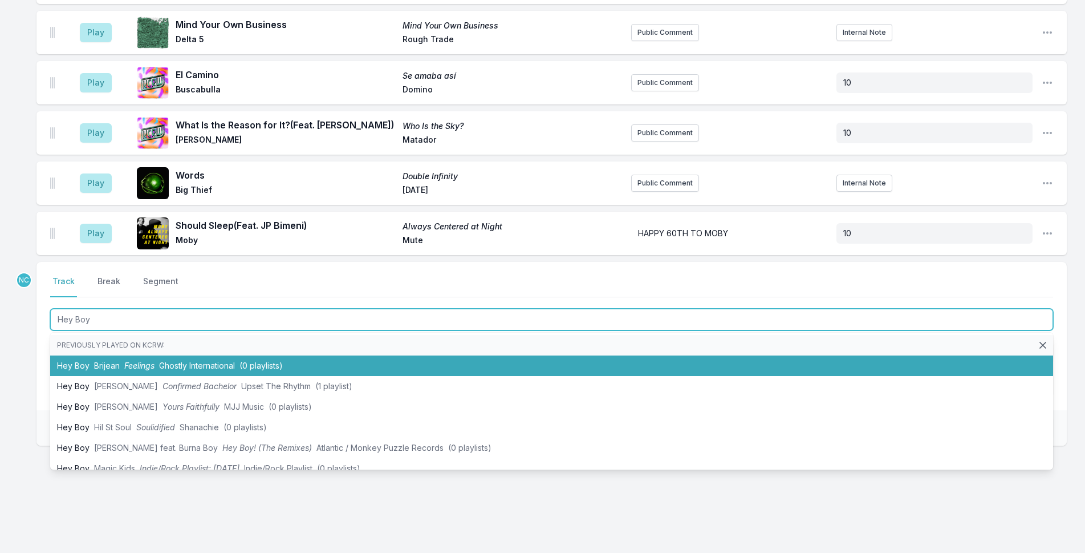
click at [376, 362] on li "Hey Boy Brijean Feelings Ghostly International (0 playlists)" at bounding box center [551, 365] width 1003 height 21
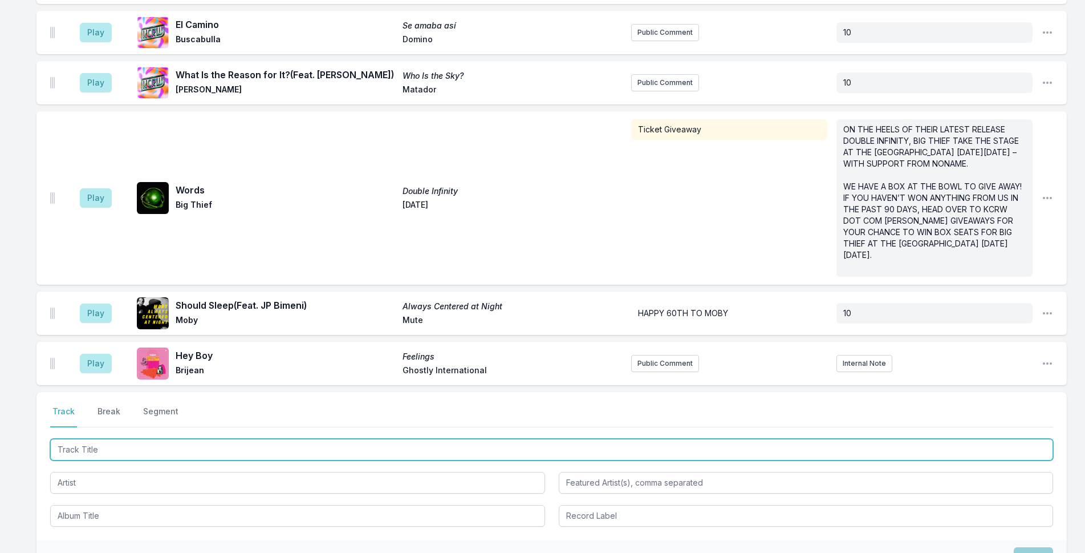
scroll to position [2556, 0]
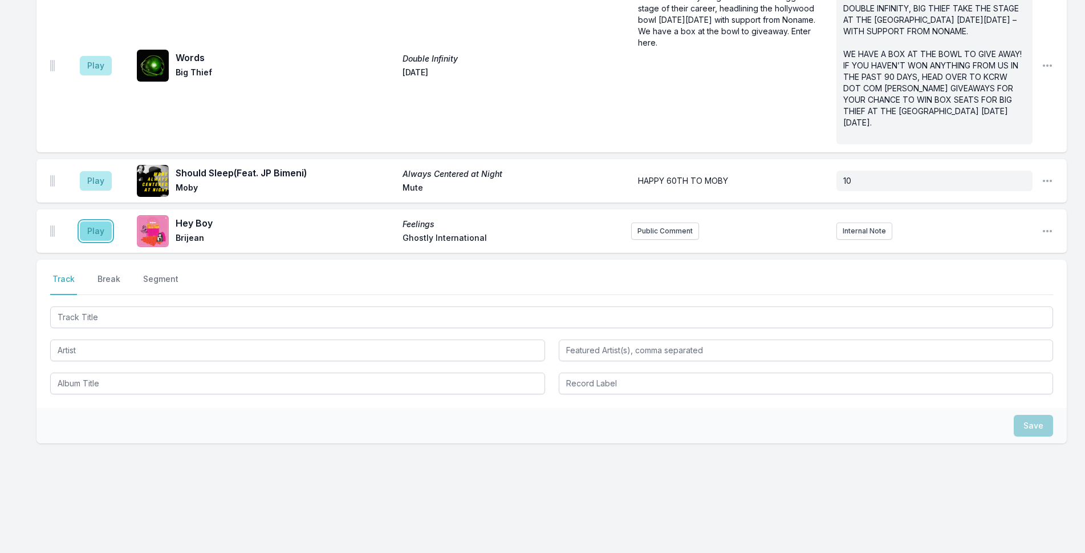
click at [92, 232] on button "Play" at bounding box center [96, 230] width 32 height 19
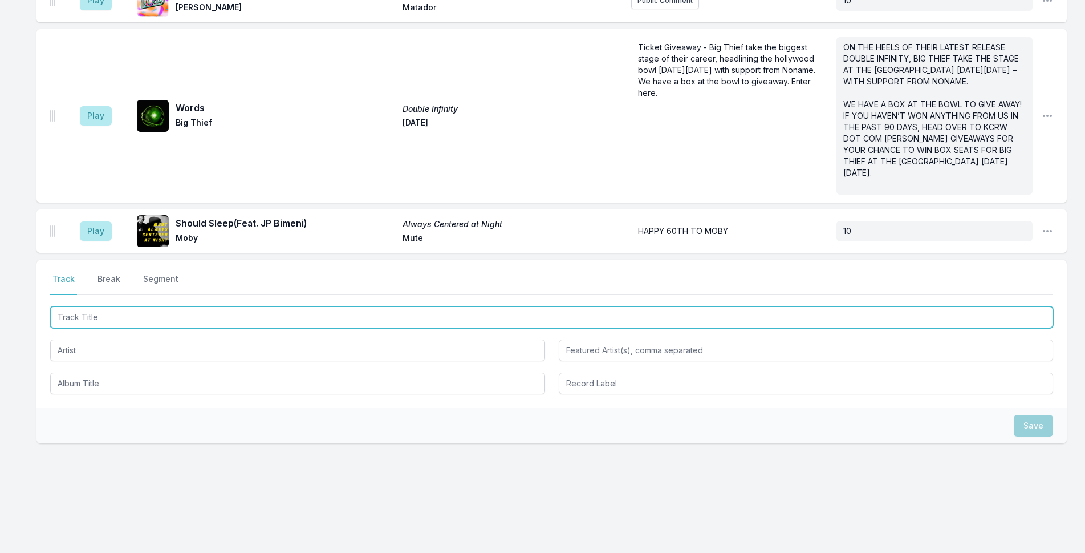
drag, startPoint x: 475, startPoint y: 309, endPoint x: 578, endPoint y: 301, distance: 104.1
click at [475, 309] on input "Track Title" at bounding box center [551, 317] width 1003 height 22
type input "Of [PERSON_NAME]"
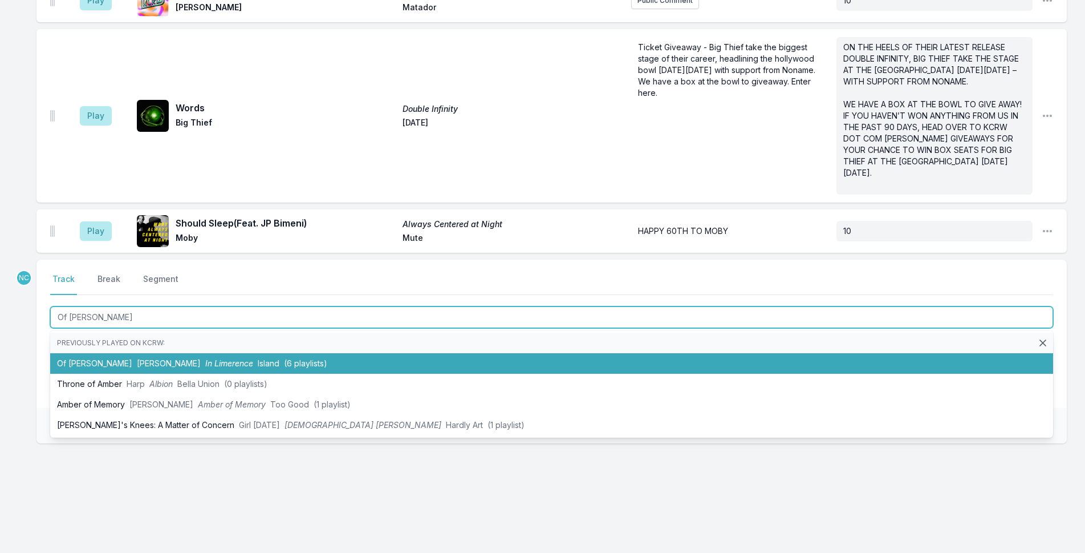
click at [478, 358] on li "Of [PERSON_NAME] In [GEOGRAPHIC_DATA] (6 playlists)" at bounding box center [551, 363] width 1003 height 21
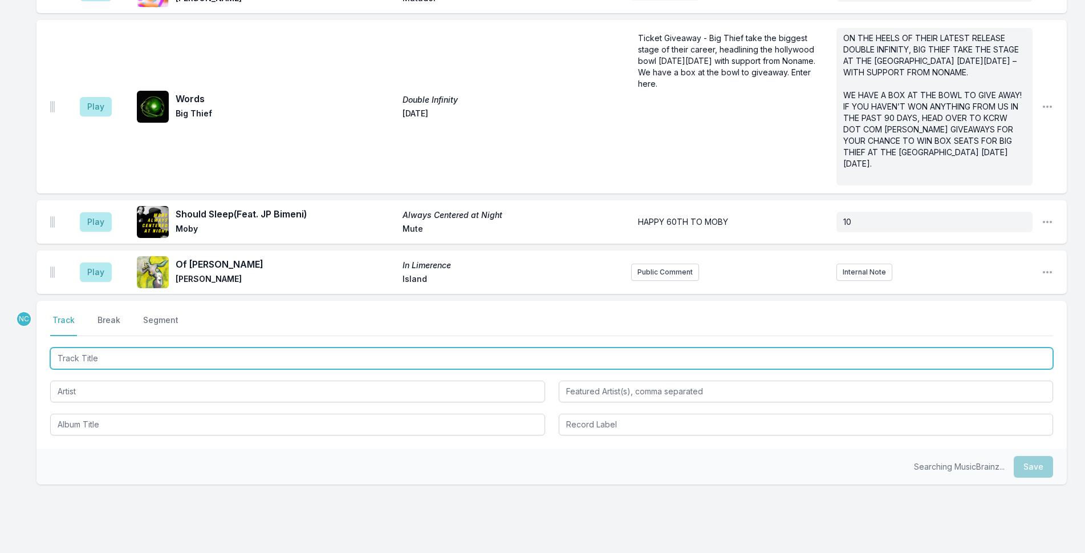
scroll to position [2606, 0]
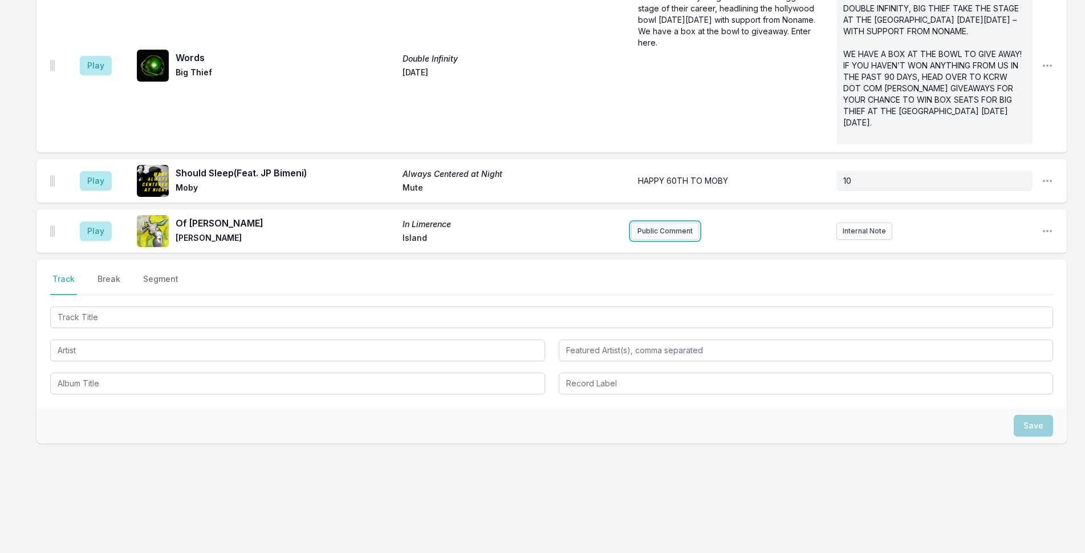
click at [656, 237] on button "Public Comment" at bounding box center [665, 230] width 68 height 17
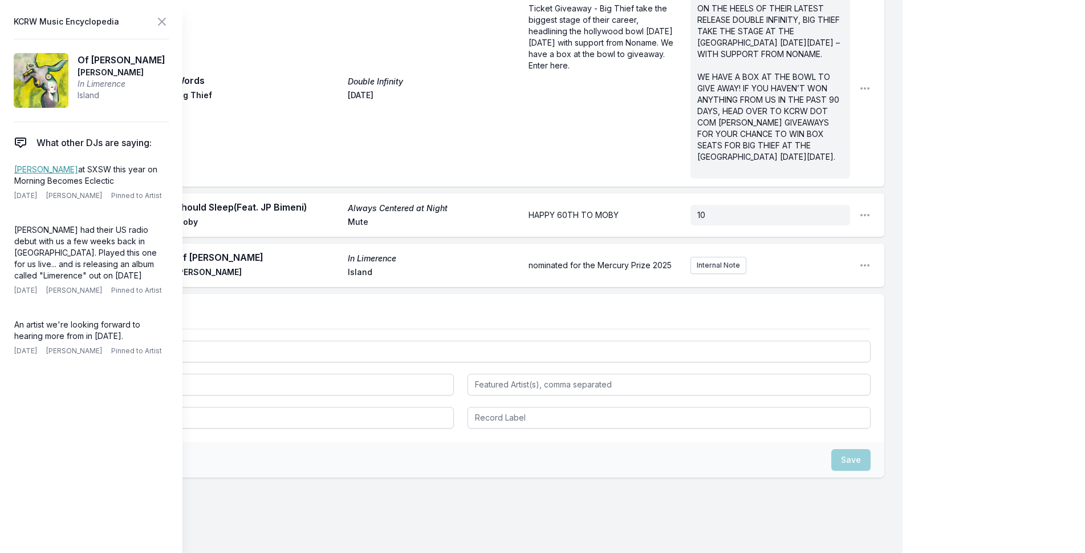
scroll to position [2606, 0]
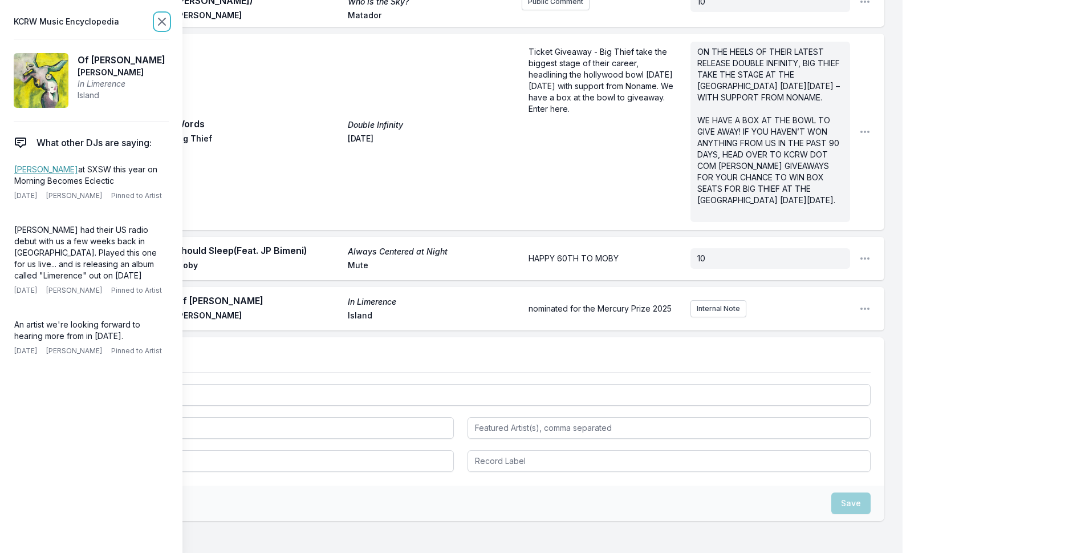
click at [164, 22] on icon at bounding box center [162, 22] width 14 height 14
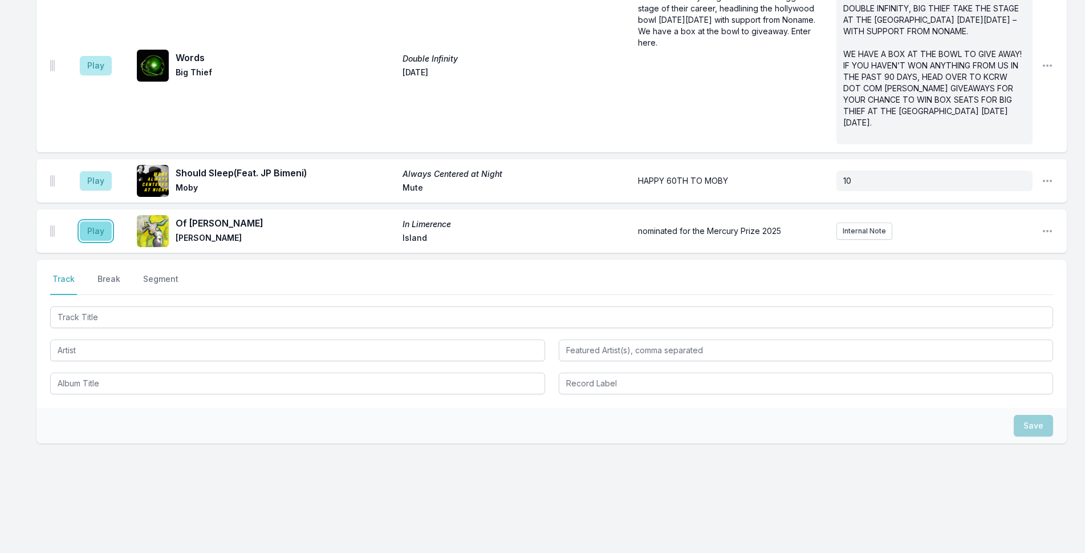
click at [88, 234] on button "Play" at bounding box center [96, 230] width 32 height 19
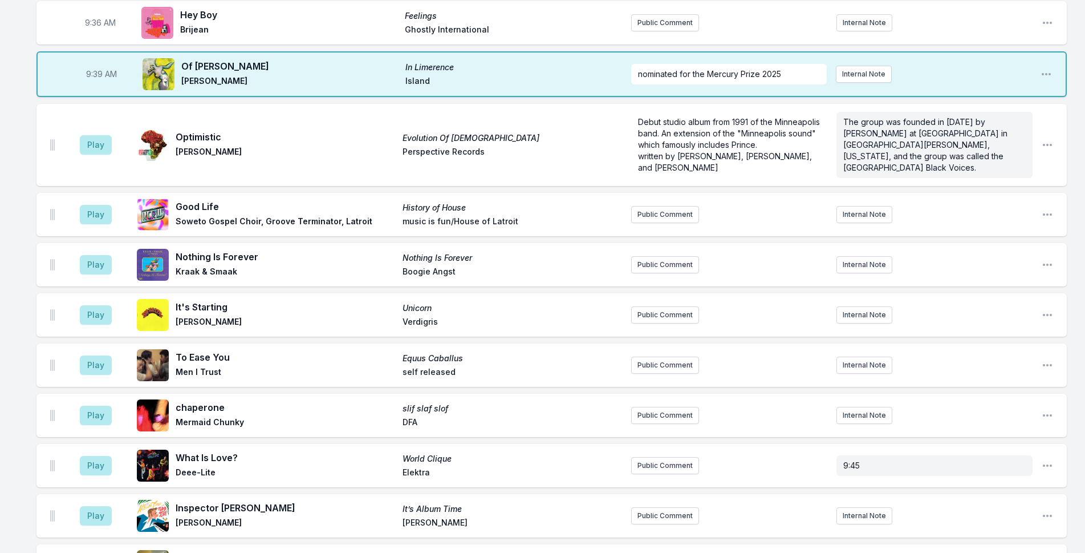
scroll to position [439, 0]
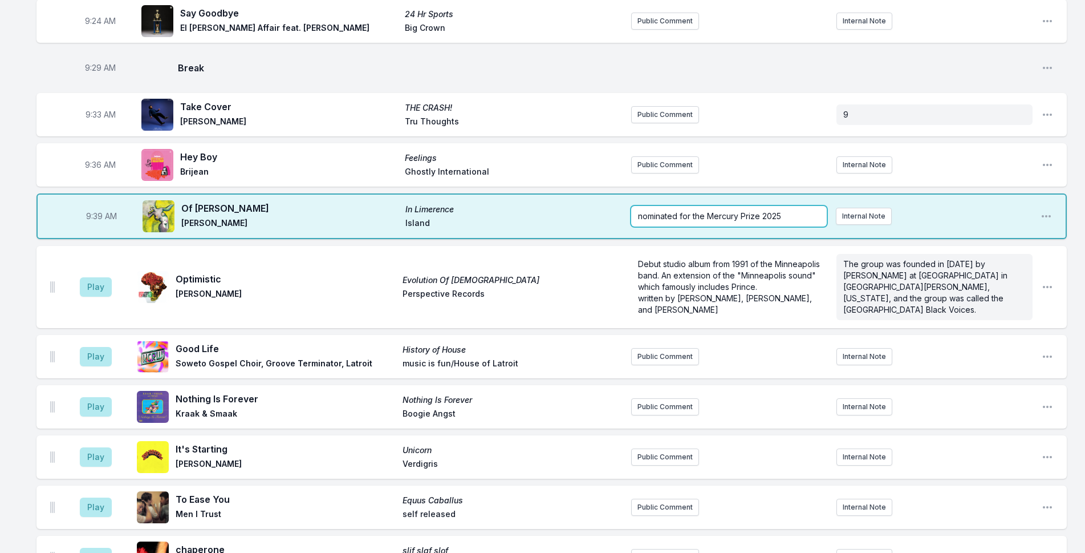
click at [691, 218] on p "nominated for the Mercury Prize 2025" at bounding box center [729, 215] width 182 height 11
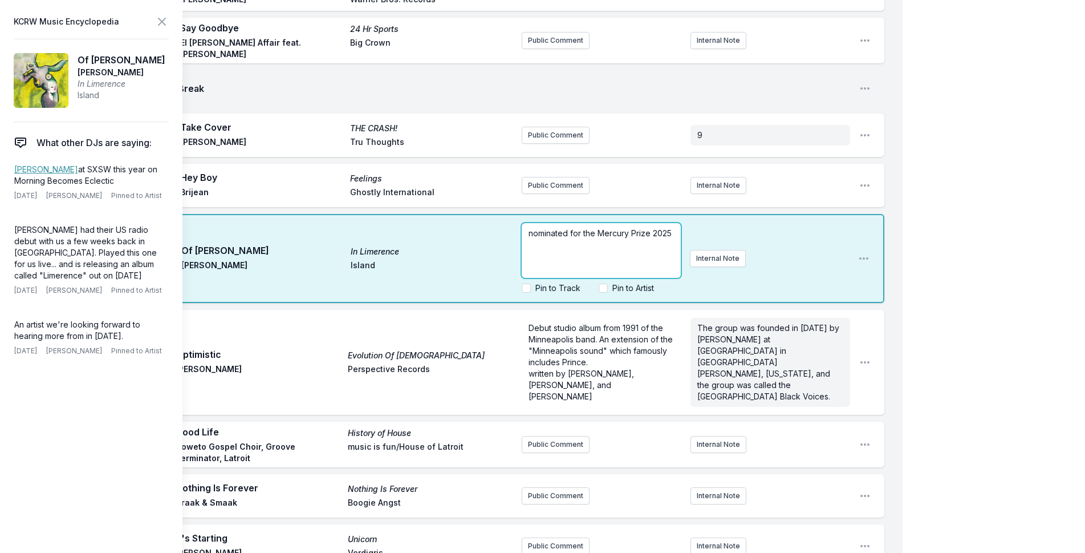
paste div
click at [527, 223] on div "debut album “In Limerance” nominated for the Mercury Prize 2025" at bounding box center [601, 250] width 159 height 55
click at [573, 229] on span "The [DEMOGRAPHIC_DATA] artist's debut album “In Limerance” nominated for the Me…" at bounding box center [602, 244] width 147 height 33
click at [654, 282] on label "Pin to Artist" at bounding box center [634, 287] width 42 height 11
click at [608, 283] on input "Pin to Artist" at bounding box center [603, 287] width 9 height 9
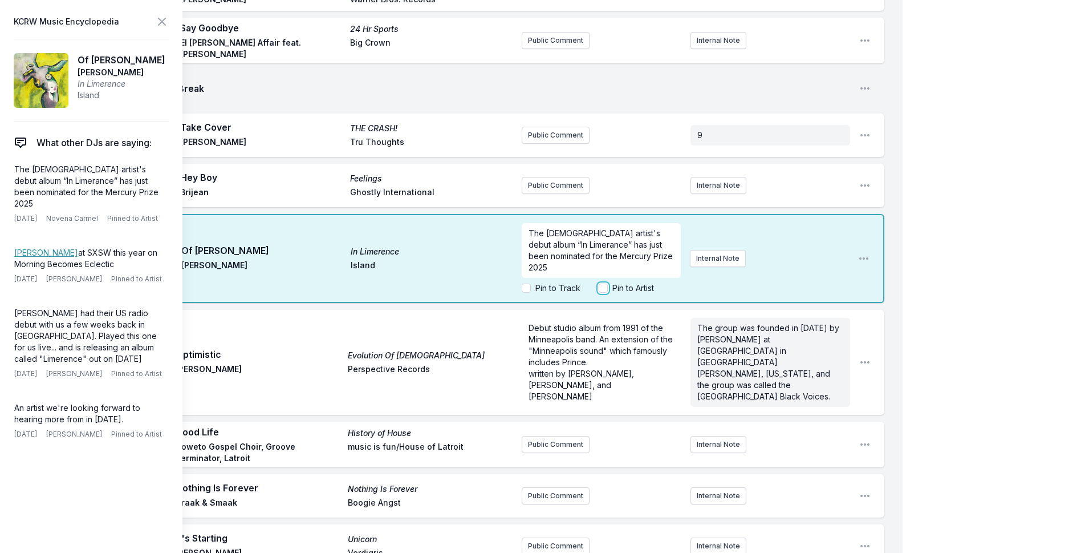
checkbox input "true"
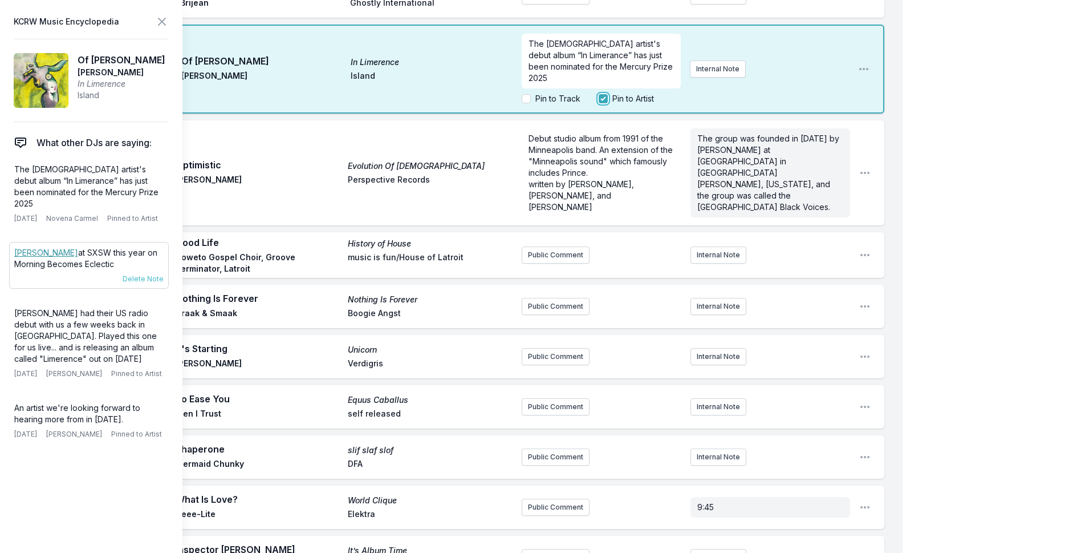
scroll to position [781, 0]
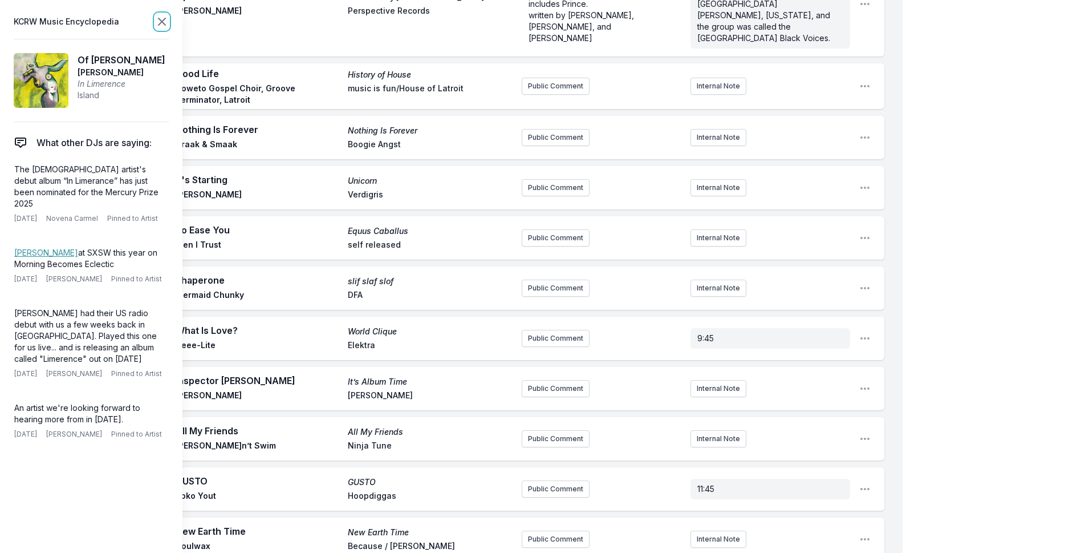
click at [161, 18] on icon at bounding box center [162, 22] width 14 height 14
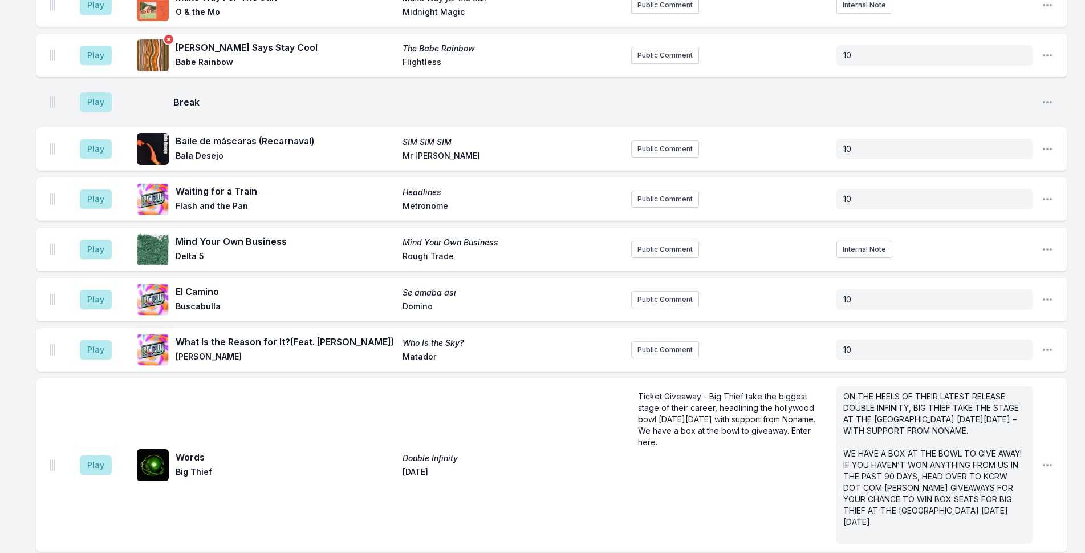
scroll to position [2622, 0]
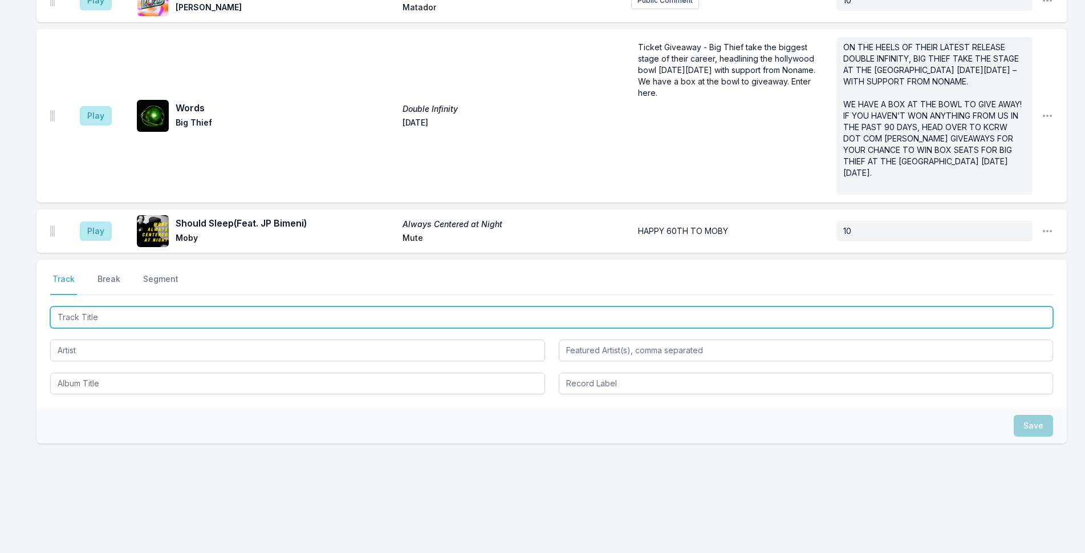
drag, startPoint x: 173, startPoint y: 316, endPoint x: 180, endPoint y: 317, distance: 7.5
click at [177, 317] on input "Track Title" at bounding box center [551, 317] width 1003 height 22
type input "If I Called You"
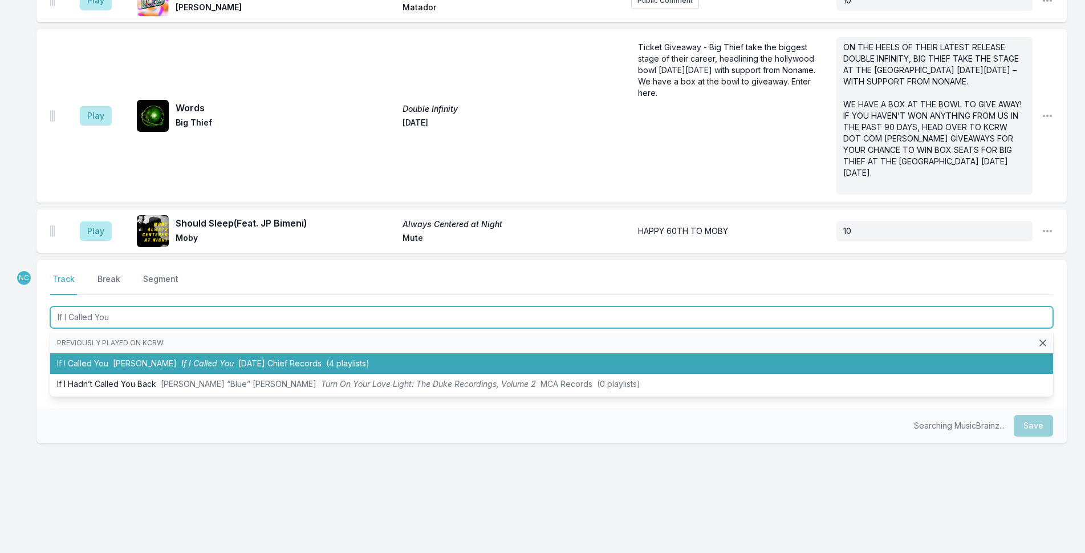
click at [176, 354] on li "If I Called You [PERSON_NAME] If I Called You [DATE] Chief Records (4 playlists)" at bounding box center [551, 363] width 1003 height 21
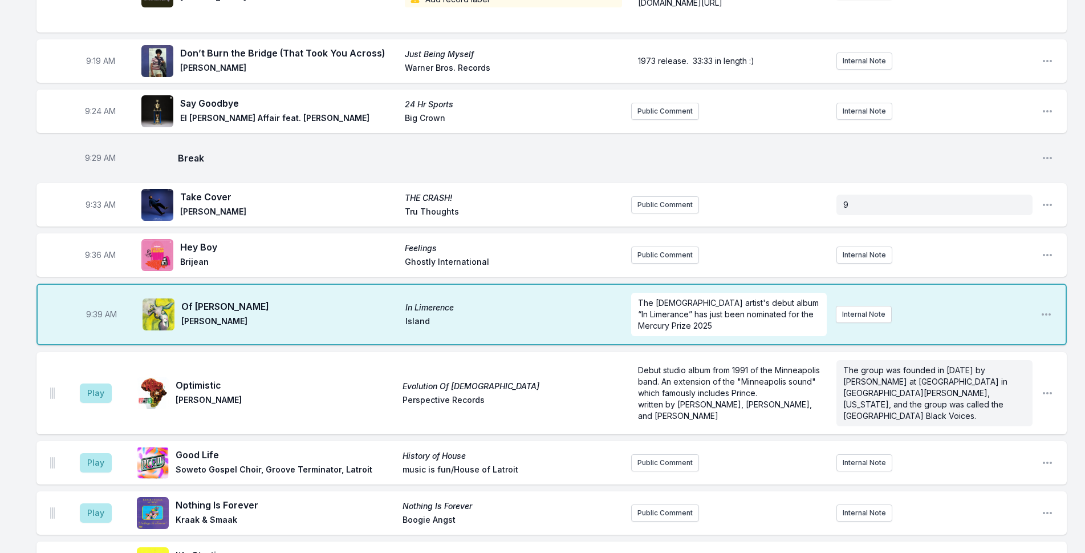
scroll to position [334, 0]
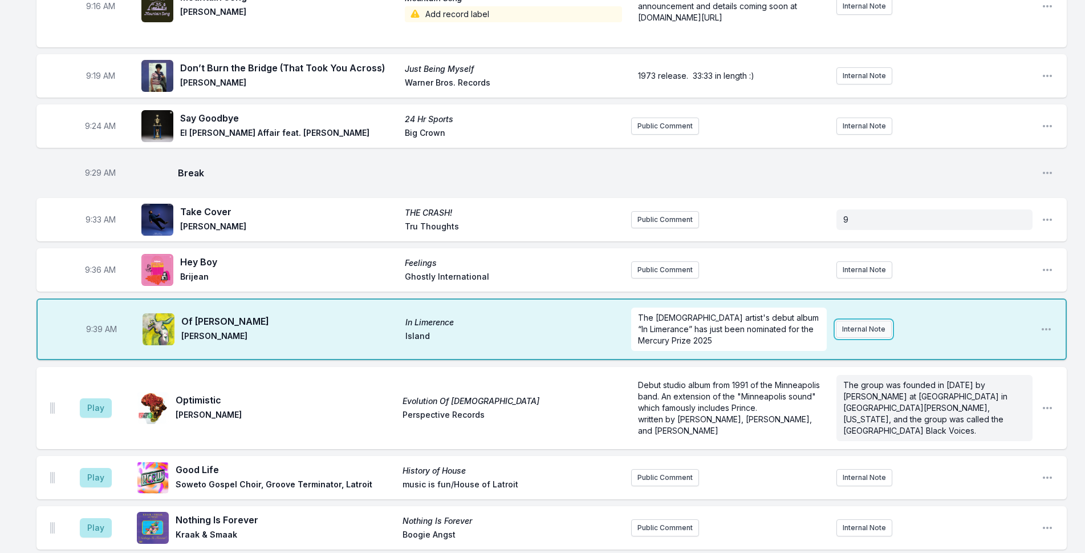
click at [867, 325] on button "Internal Note" at bounding box center [864, 329] width 56 height 17
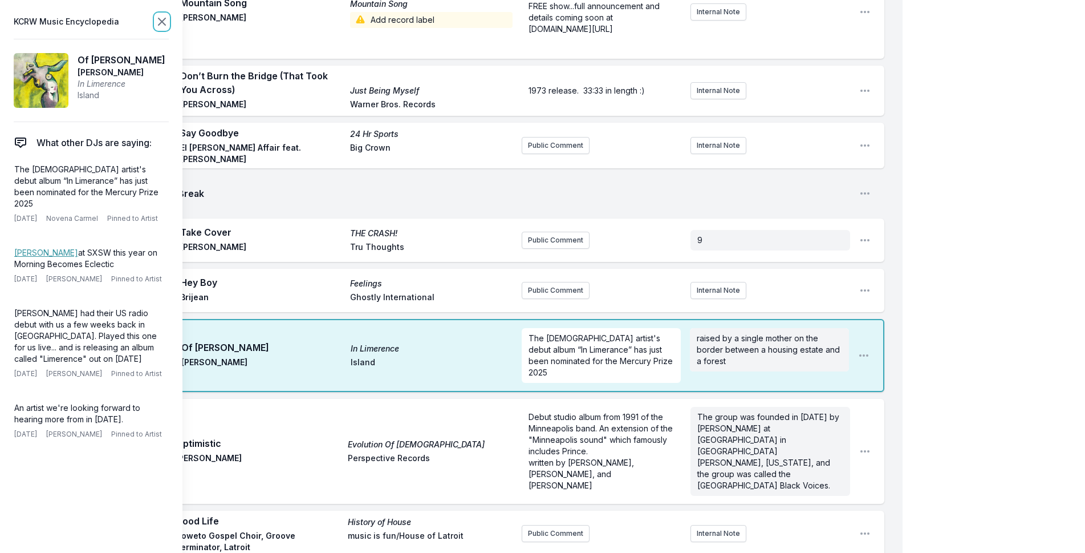
click at [155, 21] on icon at bounding box center [162, 22] width 14 height 14
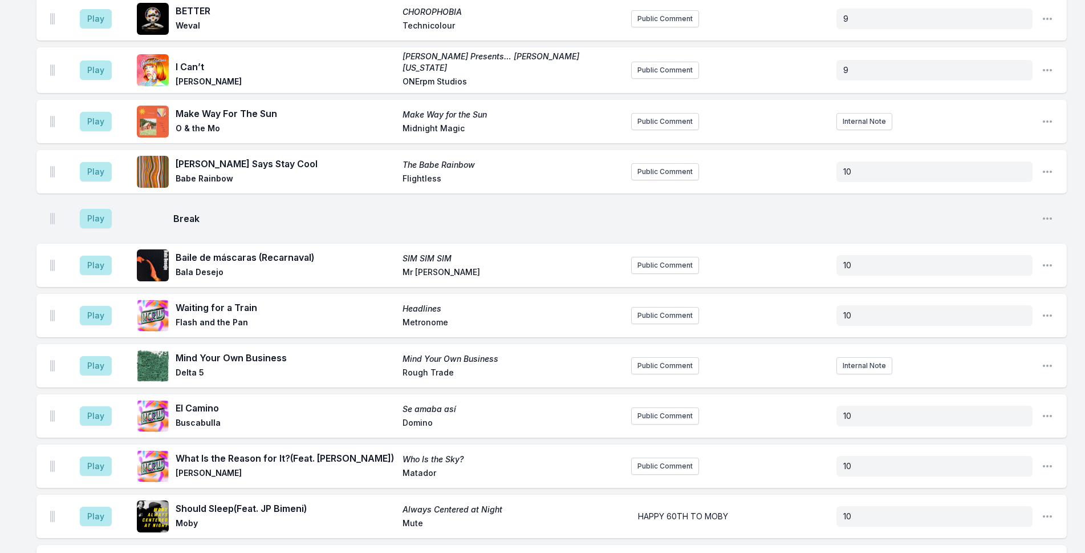
scroll to position [2898, 0]
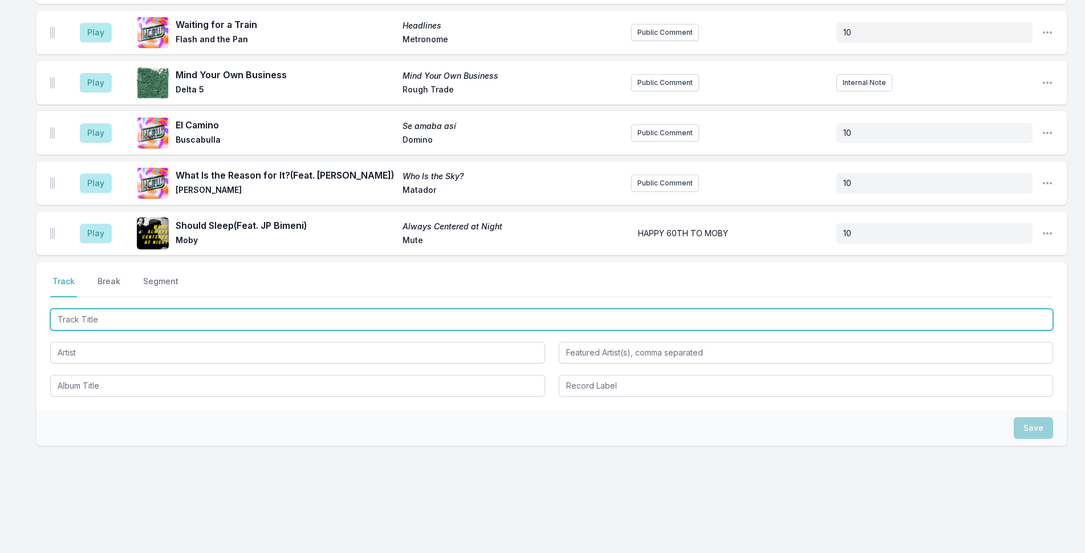
click at [405, 321] on input "Track Title" at bounding box center [551, 320] width 1003 height 22
type input "Disco Life"
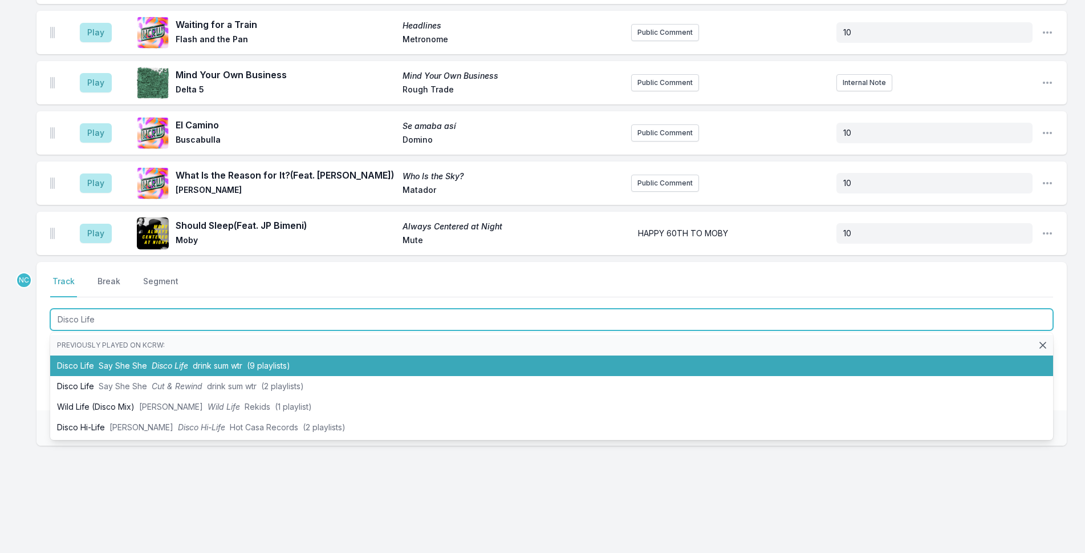
click at [141, 360] on span "Say She She" at bounding box center [123, 365] width 48 height 10
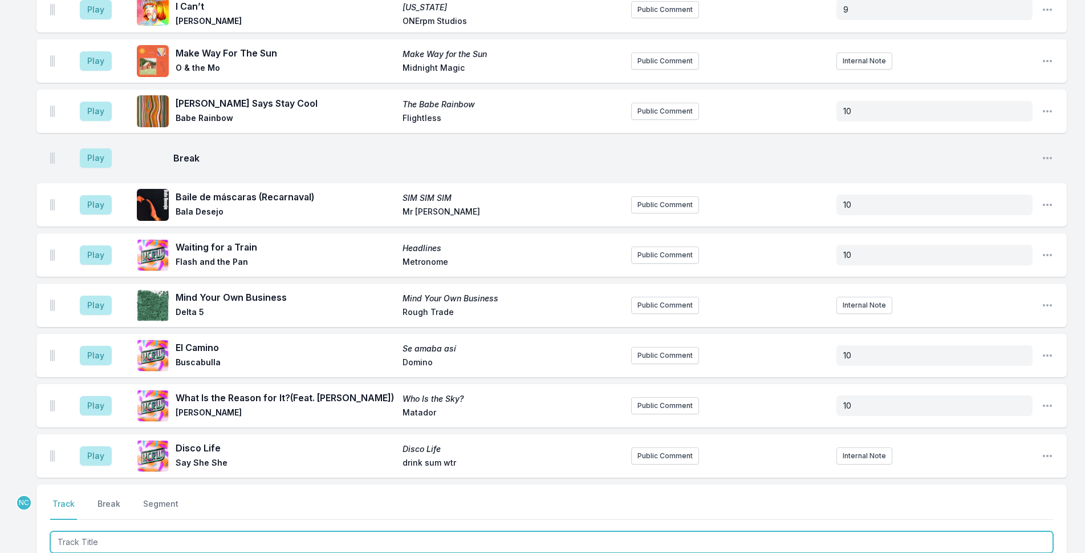
scroll to position [3085, 0]
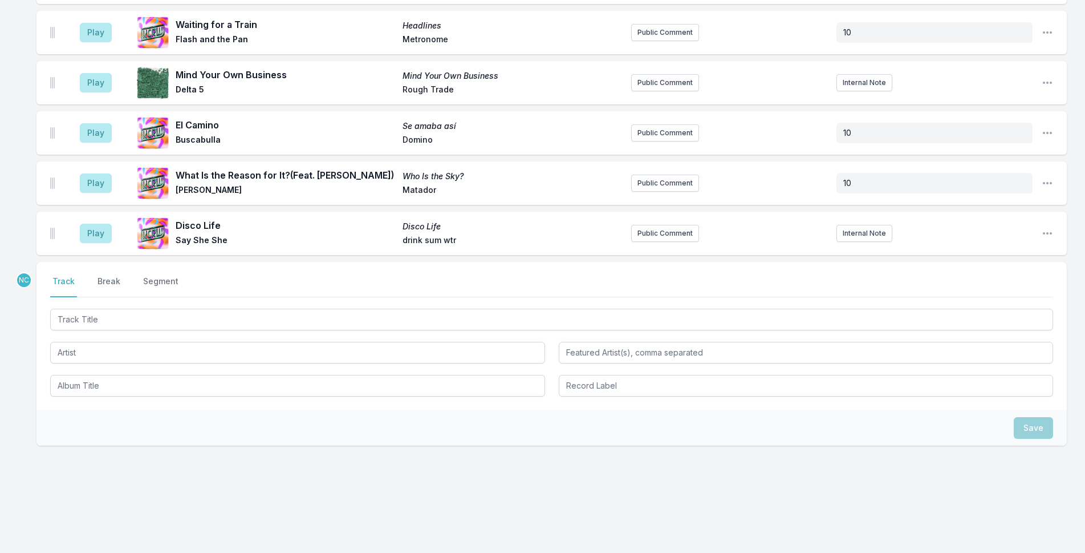
click at [197, 298] on div "Select a tab Track Break Segment Track Break Segment" at bounding box center [552, 336] width 1031 height 148
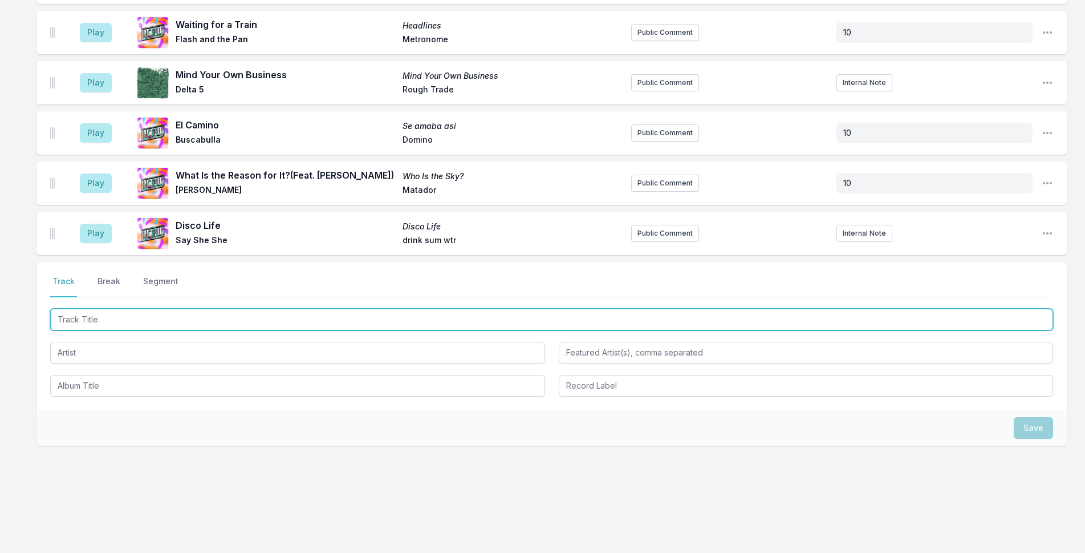
click at [194, 321] on input "Track Title" at bounding box center [551, 320] width 1003 height 22
type input "Childhood"
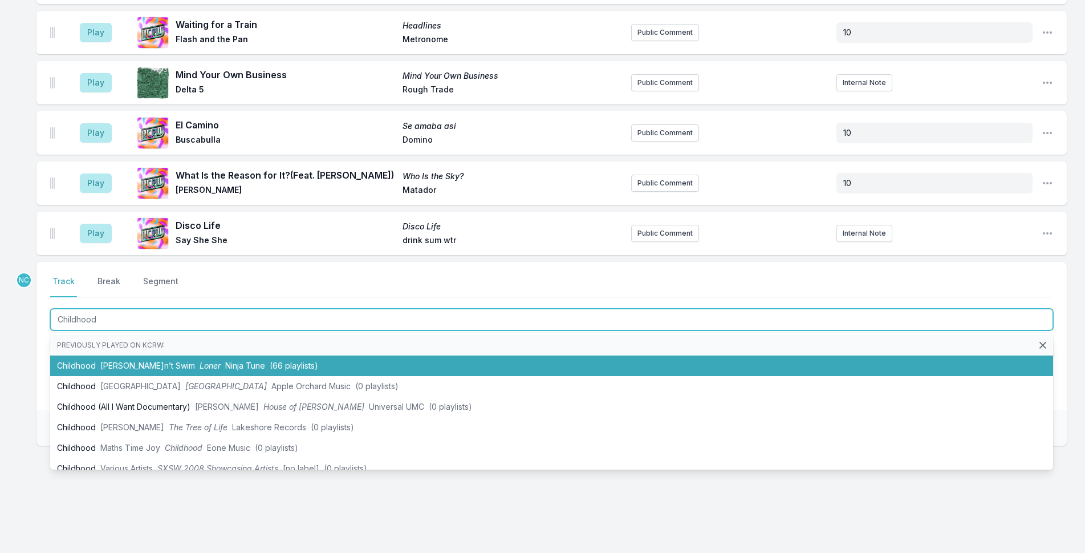
click at [225, 360] on span "Ninja Tune" at bounding box center [245, 365] width 40 height 10
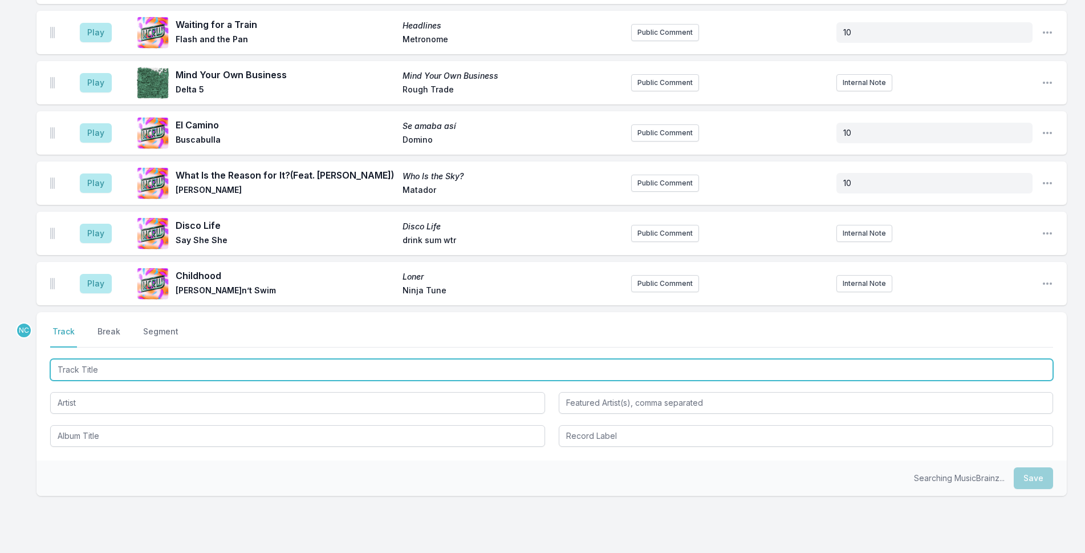
scroll to position [3135, 0]
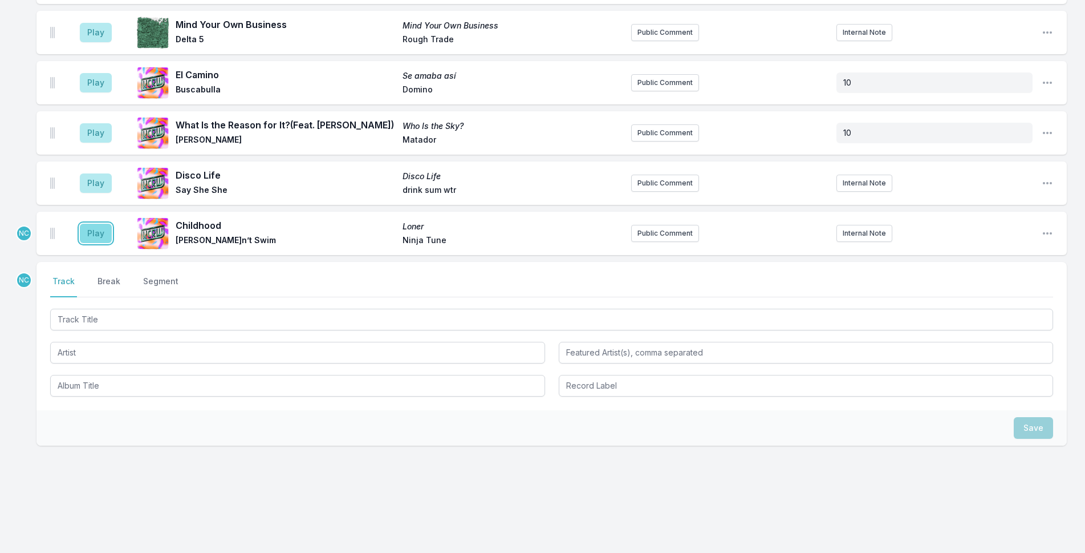
click at [90, 233] on button "Play" at bounding box center [96, 233] width 32 height 19
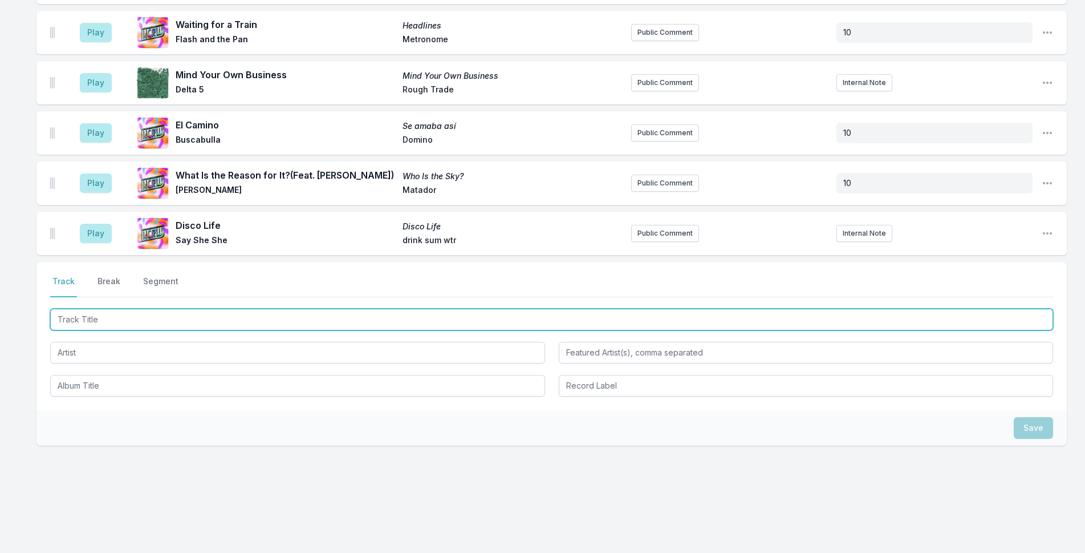
click at [817, 310] on input "Track Title" at bounding box center [551, 320] width 1003 height 22
type input "Searching"
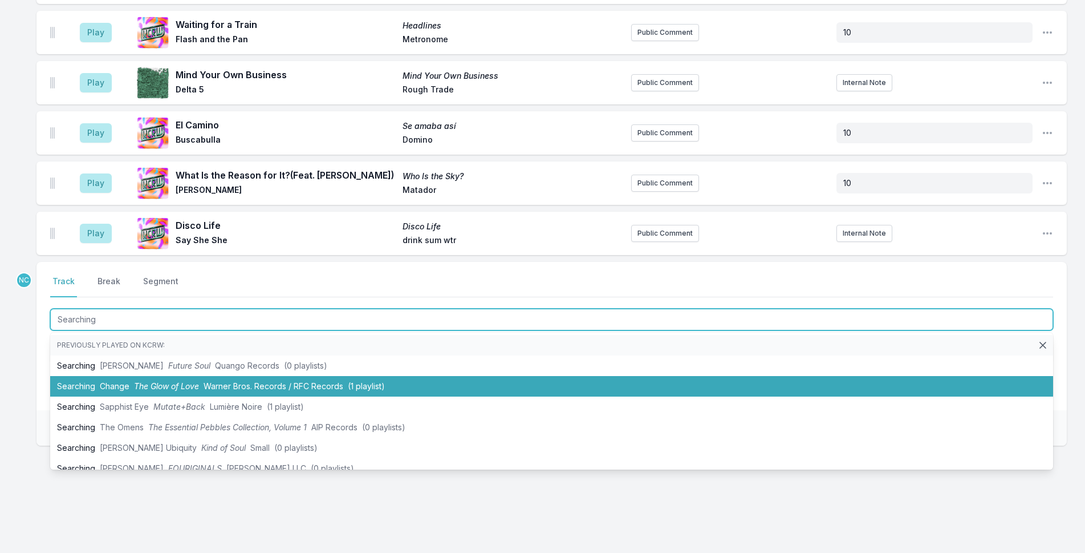
click at [119, 383] on span "Change" at bounding box center [115, 386] width 30 height 10
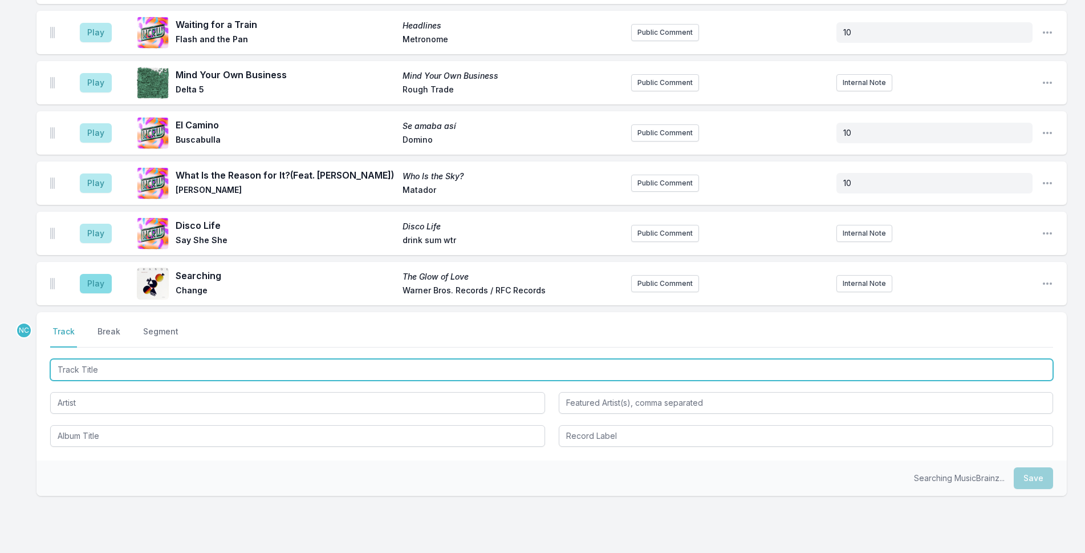
scroll to position [3185, 0]
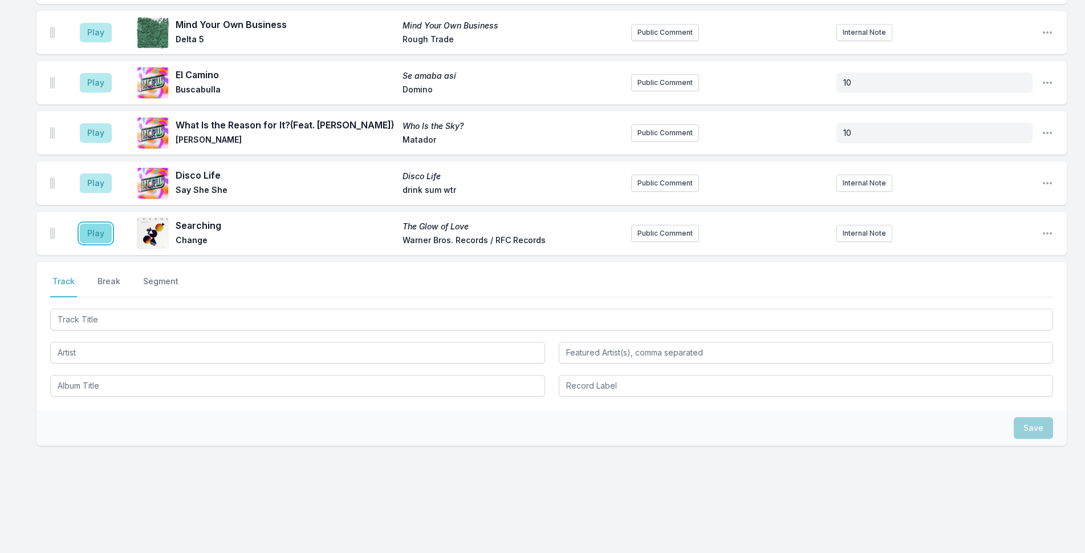
click at [90, 232] on button "Play" at bounding box center [96, 233] width 32 height 19
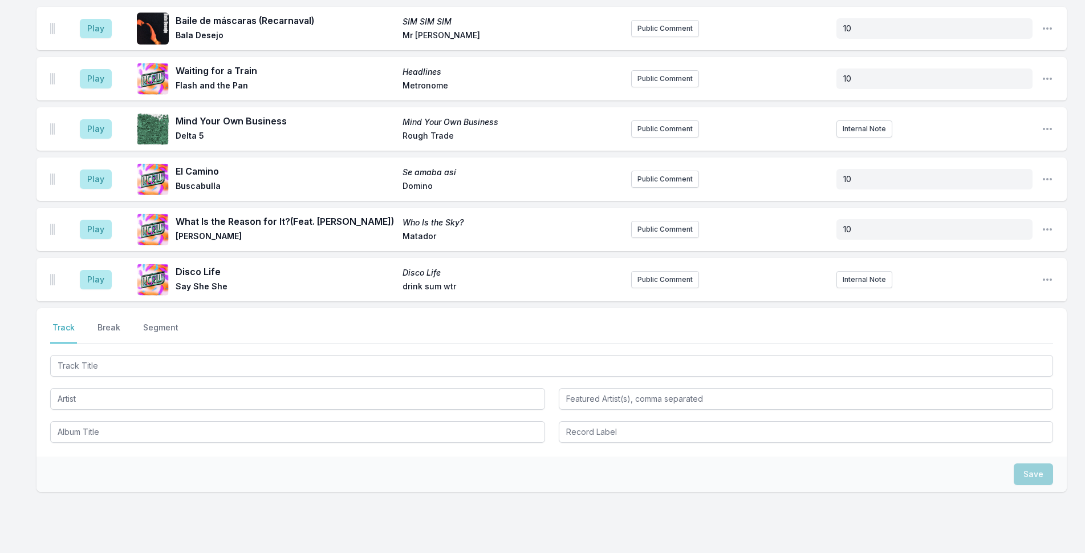
scroll to position [3714, 0]
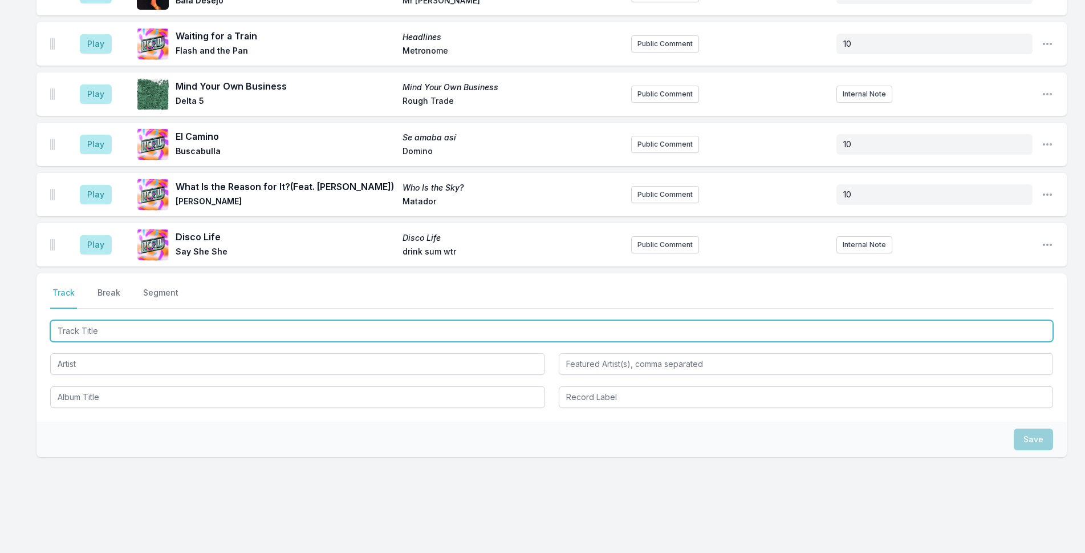
click at [258, 320] on input "Track Title" at bounding box center [551, 331] width 1003 height 22
click at [258, 320] on input "[PERSON_NAME]" at bounding box center [551, 331] width 1003 height 22
click at [102, 320] on input "[PERSON_NAME]" at bounding box center [551, 331] width 1003 height 22
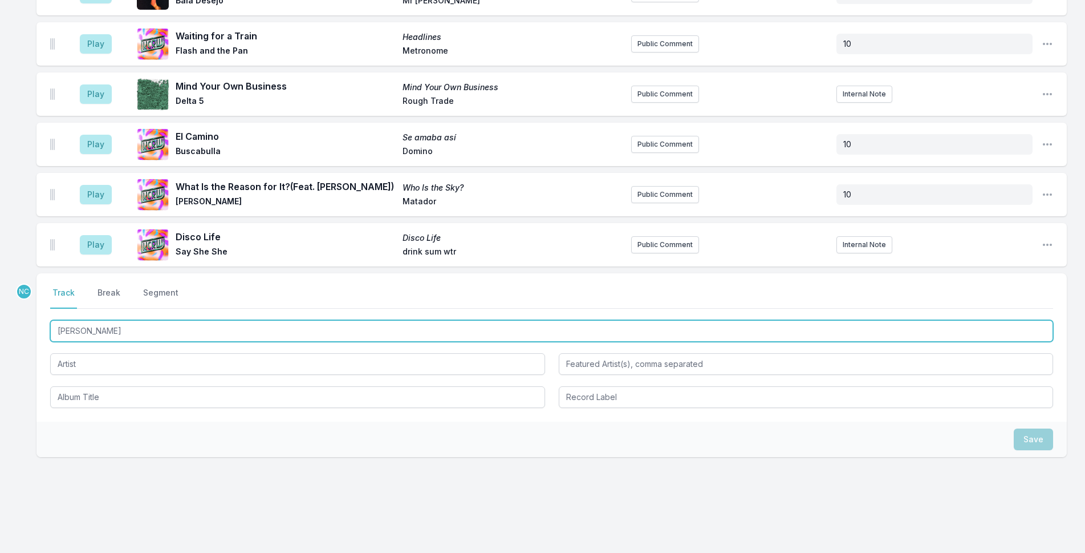
paste input "í"
type input "[PERSON_NAME]"
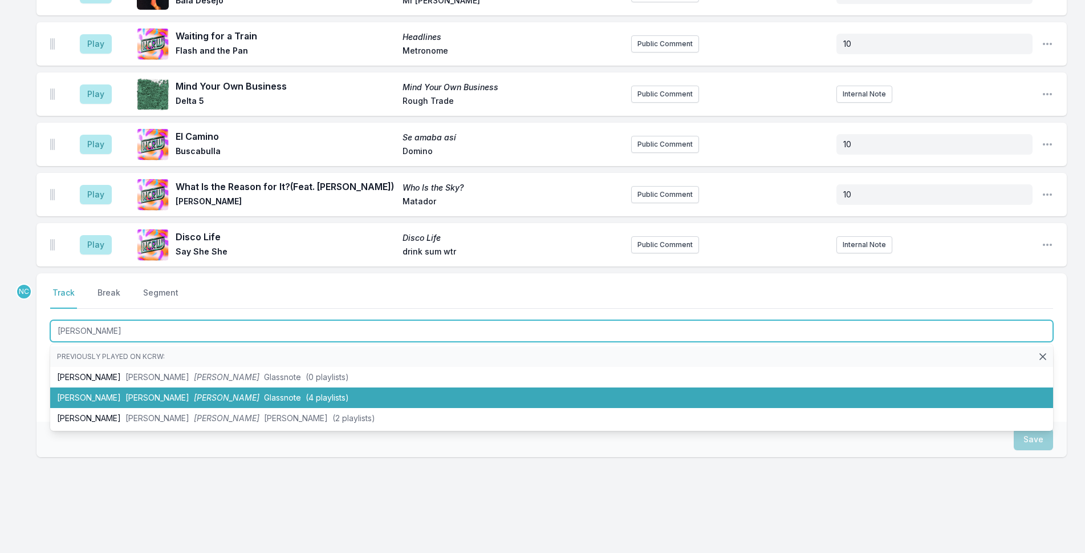
click at [264, 392] on span "Glassnote" at bounding box center [282, 397] width 37 height 10
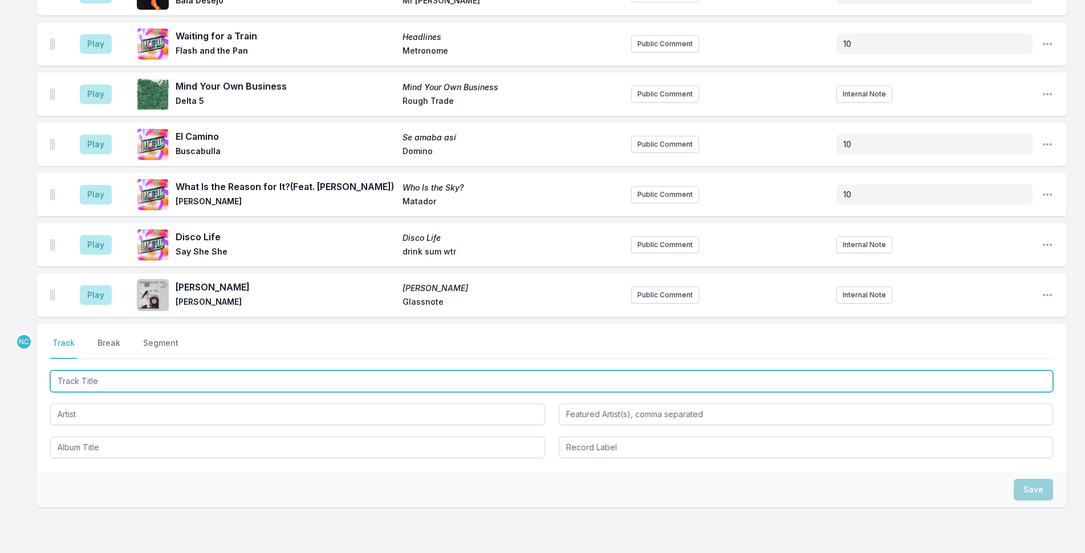
scroll to position [3765, 0]
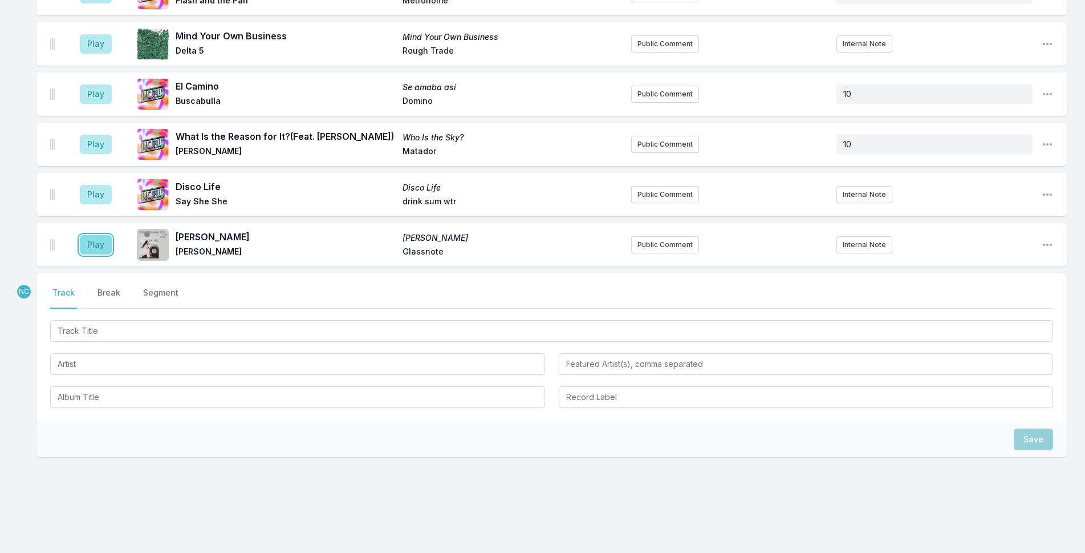
click at [89, 235] on button "Play" at bounding box center [96, 244] width 32 height 19
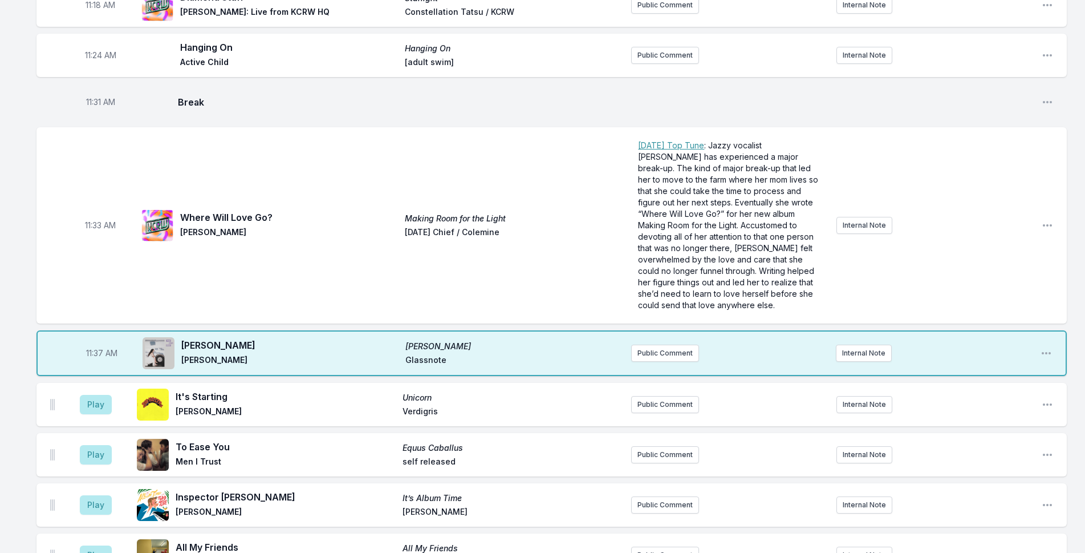
scroll to position [2339, 0]
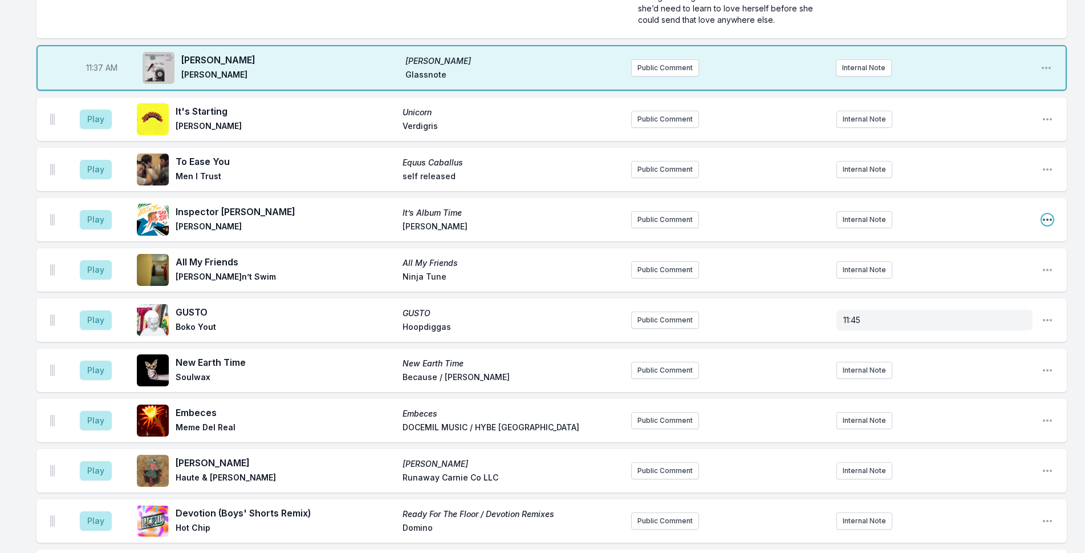
click at [1047, 214] on icon "Open playlist item options" at bounding box center [1047, 219] width 11 height 11
click at [958, 277] on button "Delete Entry" at bounding box center [990, 283] width 128 height 21
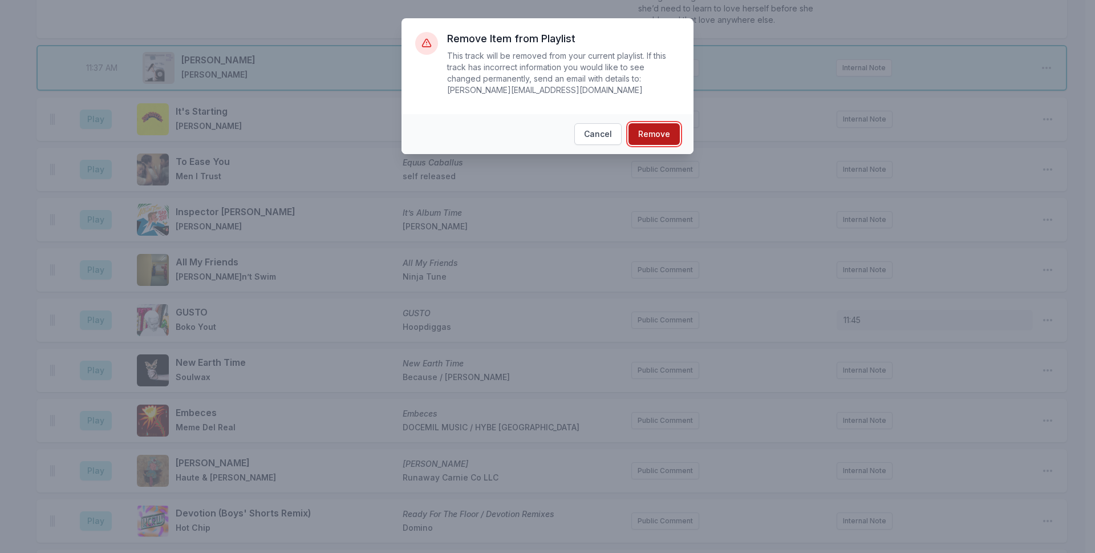
click at [650, 129] on button "Remove" at bounding box center [653, 134] width 51 height 22
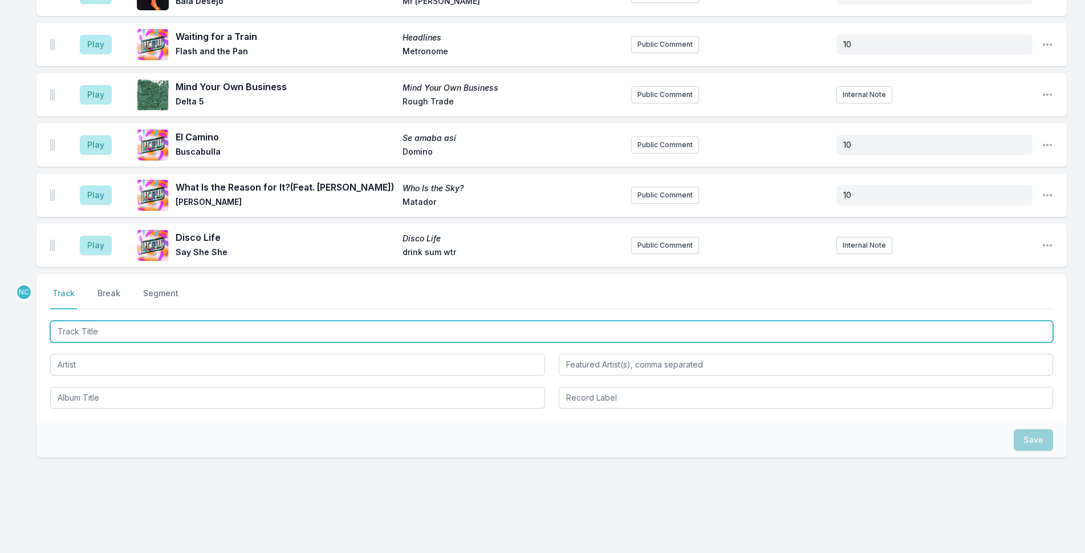
scroll to position [3714, 0]
click at [401, 320] on input "Track Title" at bounding box center [551, 331] width 1003 height 22
type input "J"
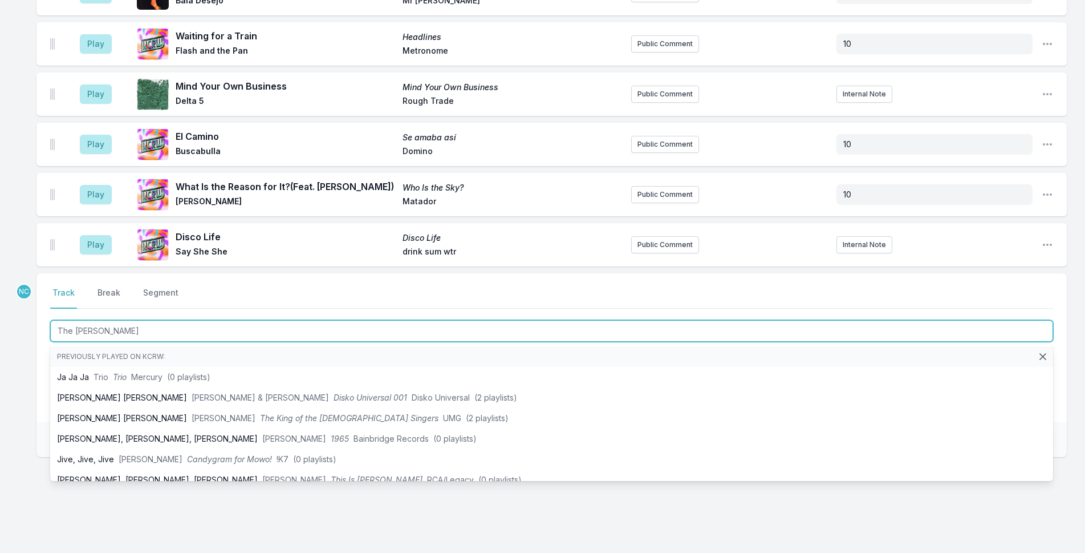
type input "The [PERSON_NAME]"
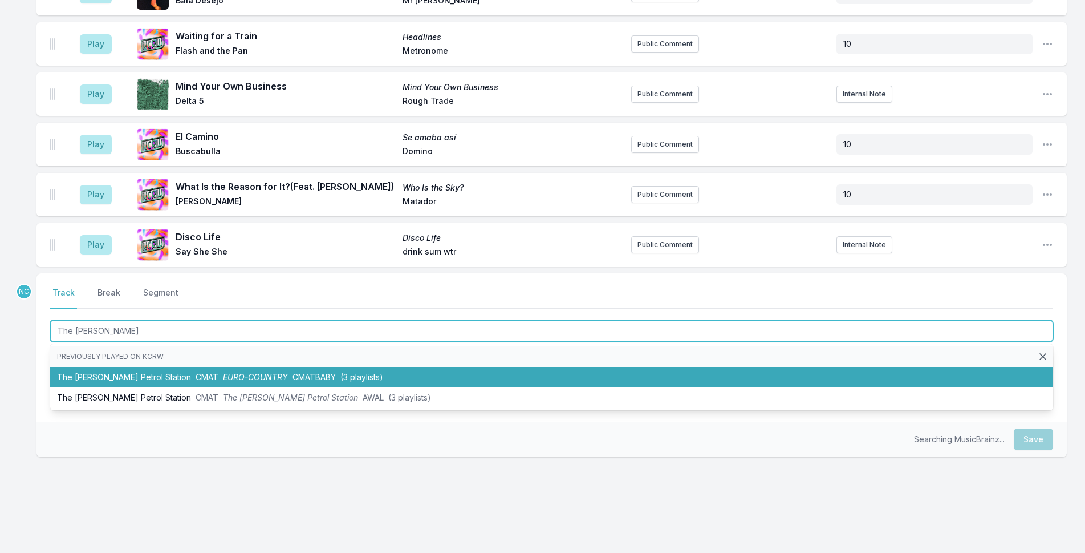
click at [198, 372] on li "The [PERSON_NAME] Station CMAT EURO-COUNTRY CMATBABY (3 playlists)" at bounding box center [551, 377] width 1003 height 21
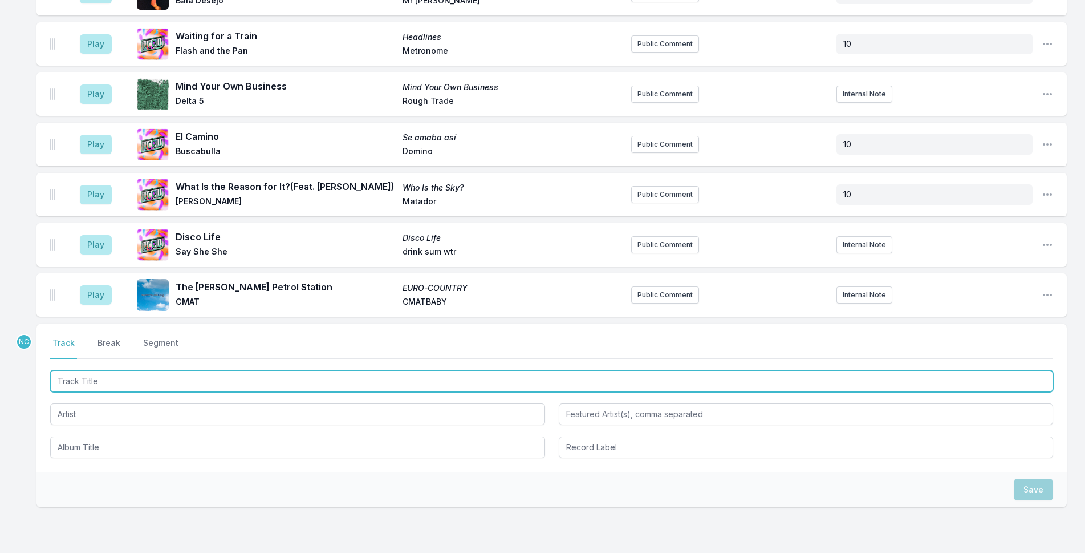
scroll to position [3765, 0]
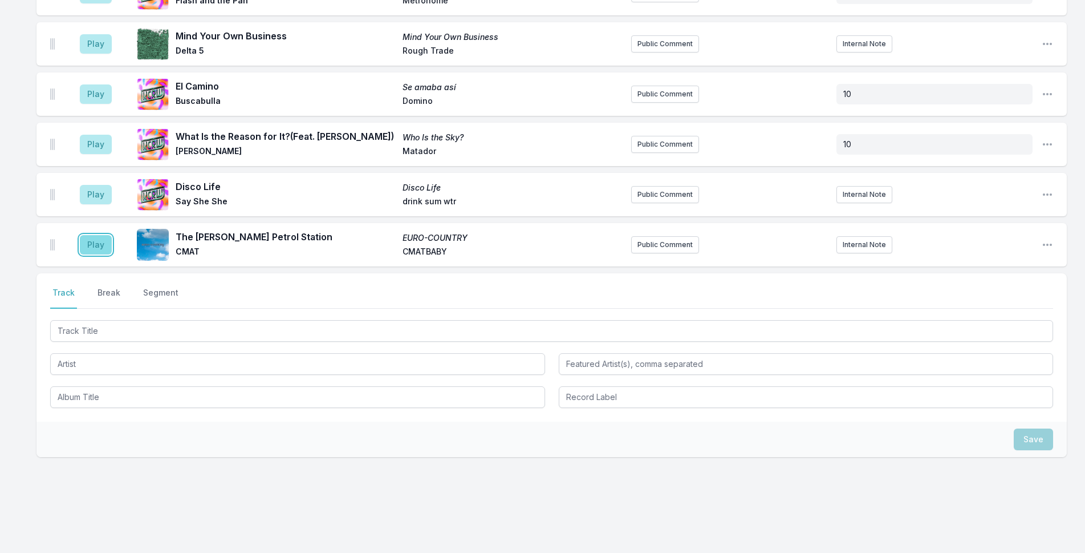
click at [94, 235] on button "Play" at bounding box center [96, 244] width 32 height 19
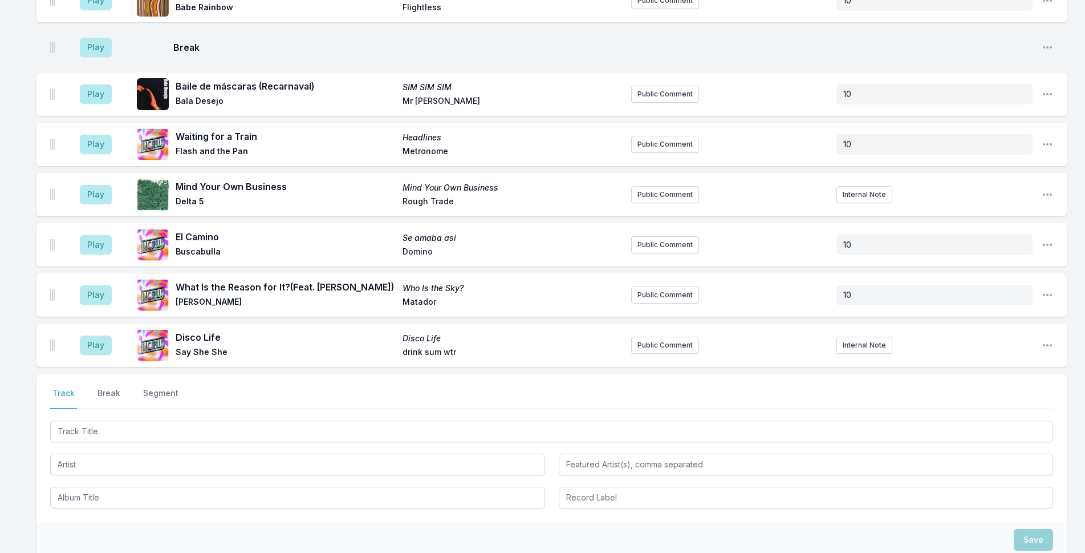
scroll to position [3808, 0]
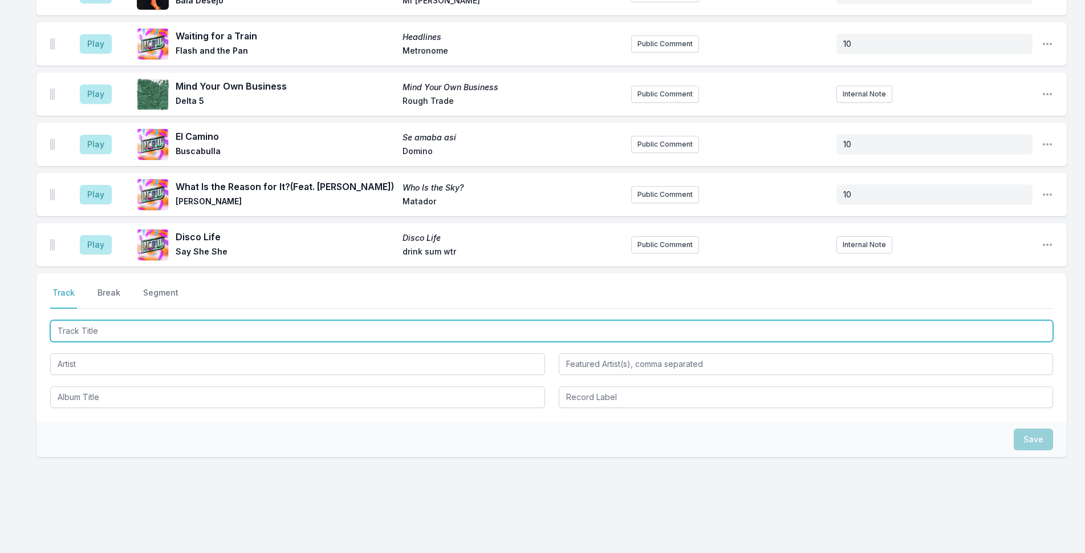
click at [210, 320] on input "Track Title" at bounding box center [551, 331] width 1003 height 22
type input "t"
type input "Type A"
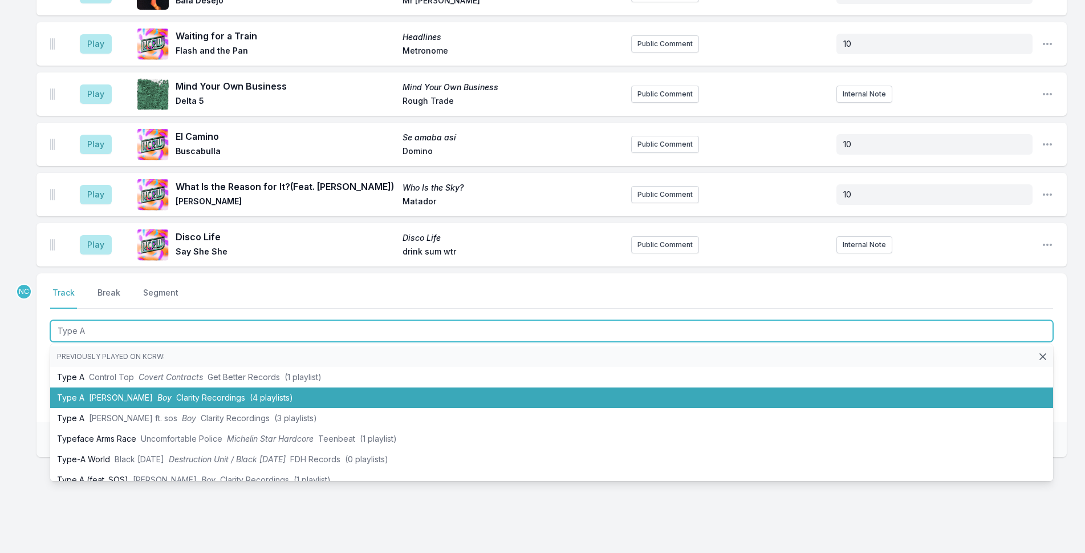
click at [231, 392] on span "Clarity Recordings" at bounding box center [210, 397] width 69 height 10
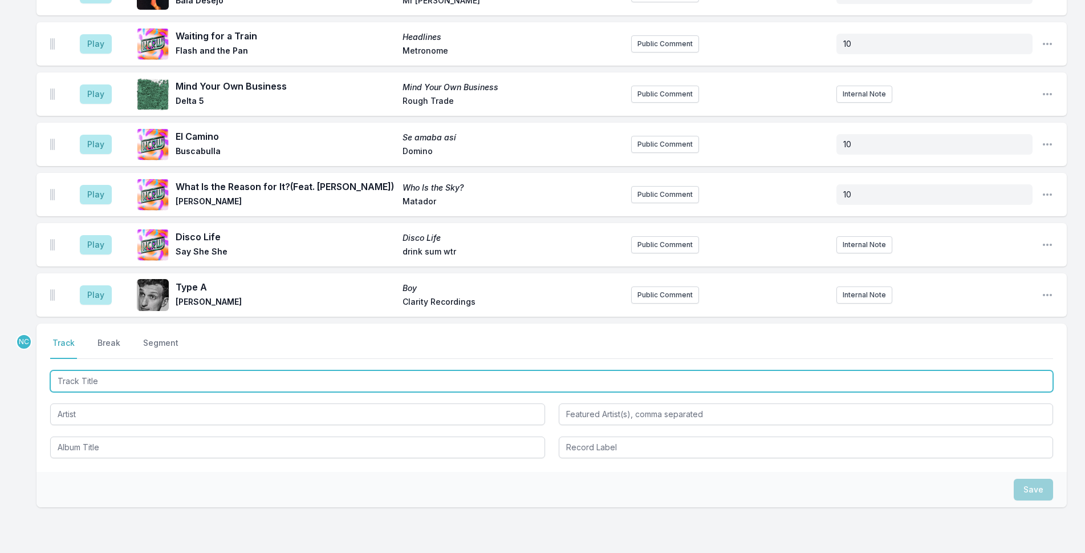
scroll to position [3858, 0]
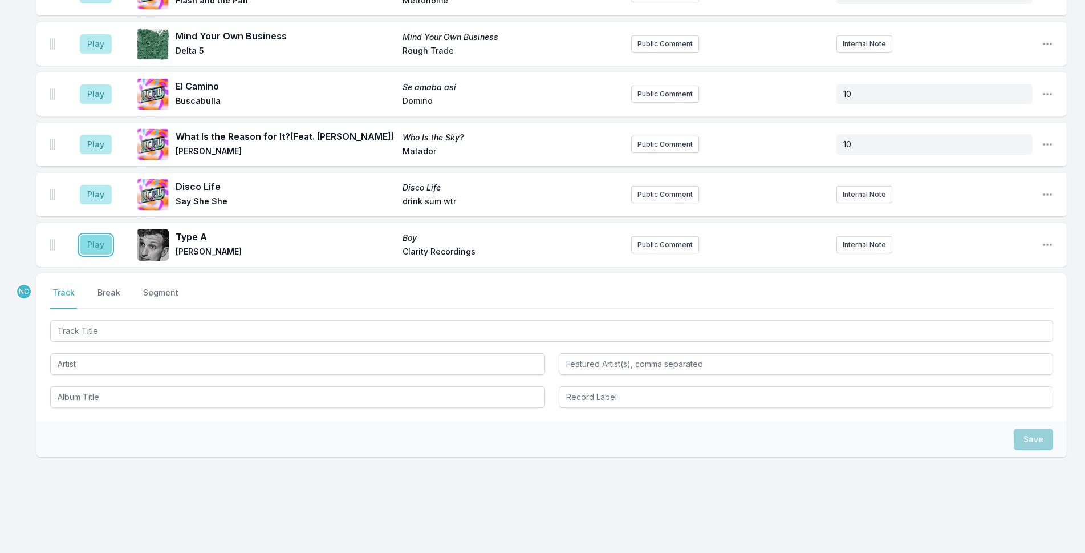
click at [95, 237] on button "Play" at bounding box center [96, 244] width 32 height 19
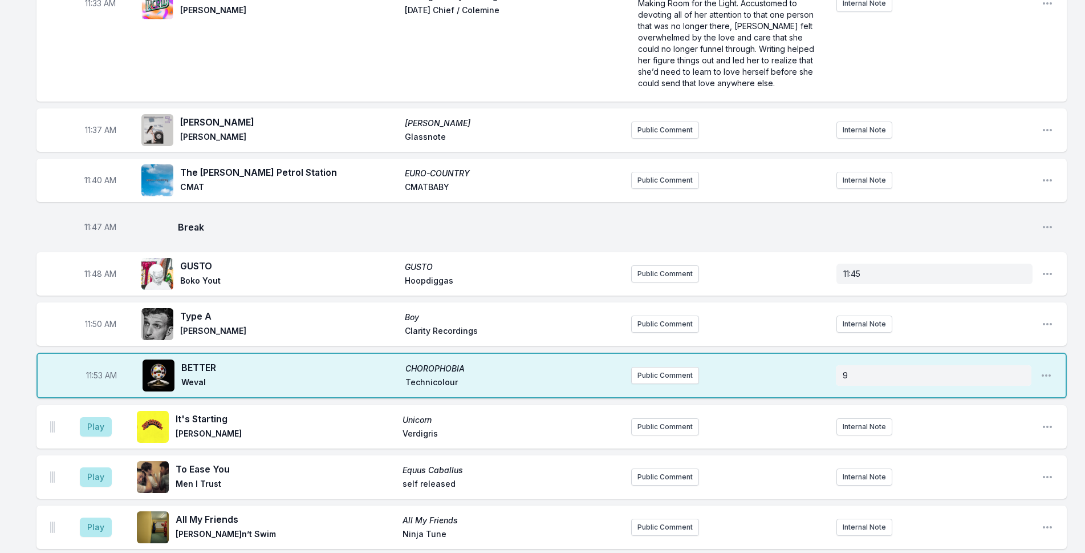
scroll to position [2261, 0]
